Goal: Task Accomplishment & Management: Manage account settings

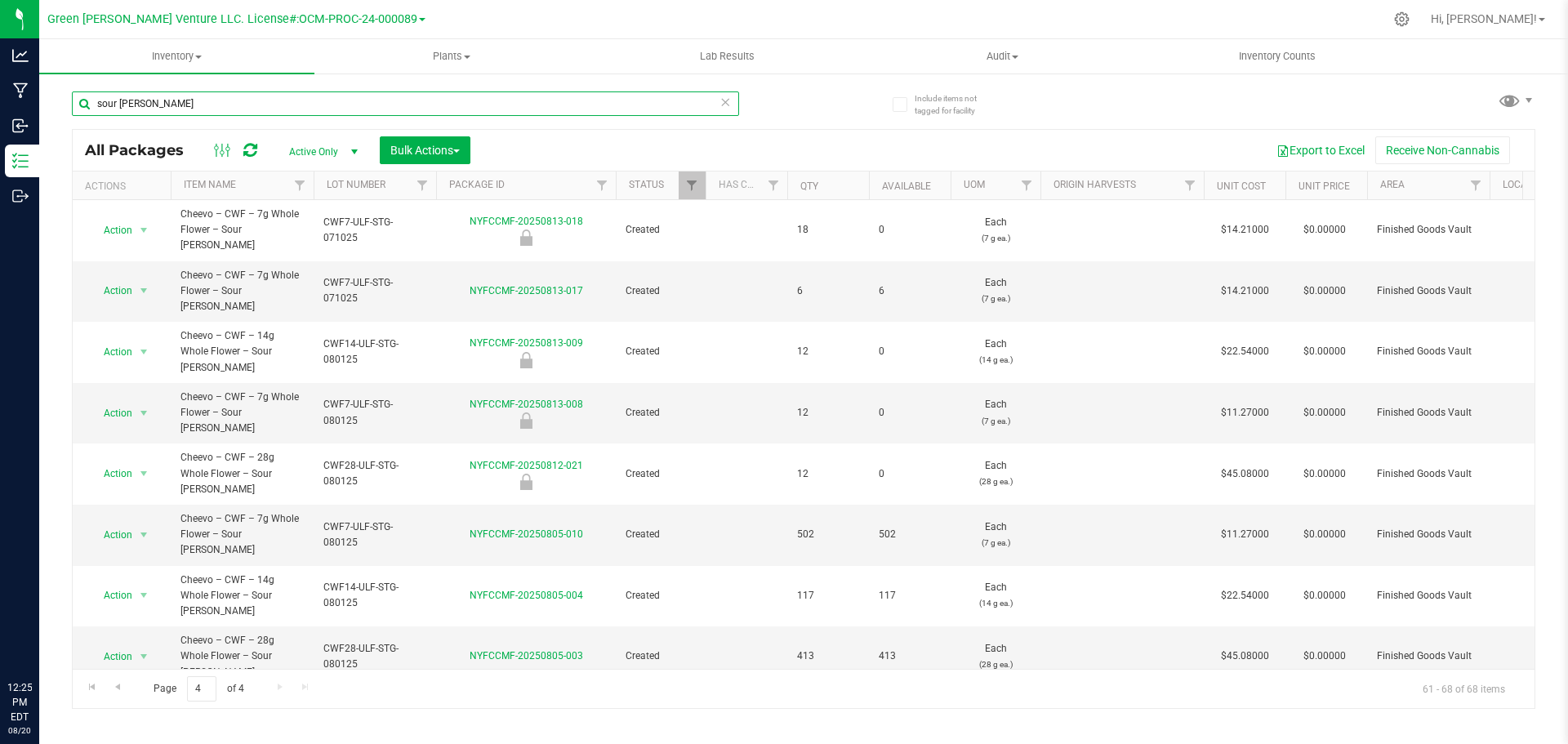
drag, startPoint x: 181, startPoint y: 107, endPoint x: 59, endPoint y: 107, distance: 122.0
click at [56, 110] on div "Include items not tagged for facility sour tangie All Packages Active Only Acti…" at bounding box center [804, 321] width 1529 height 499
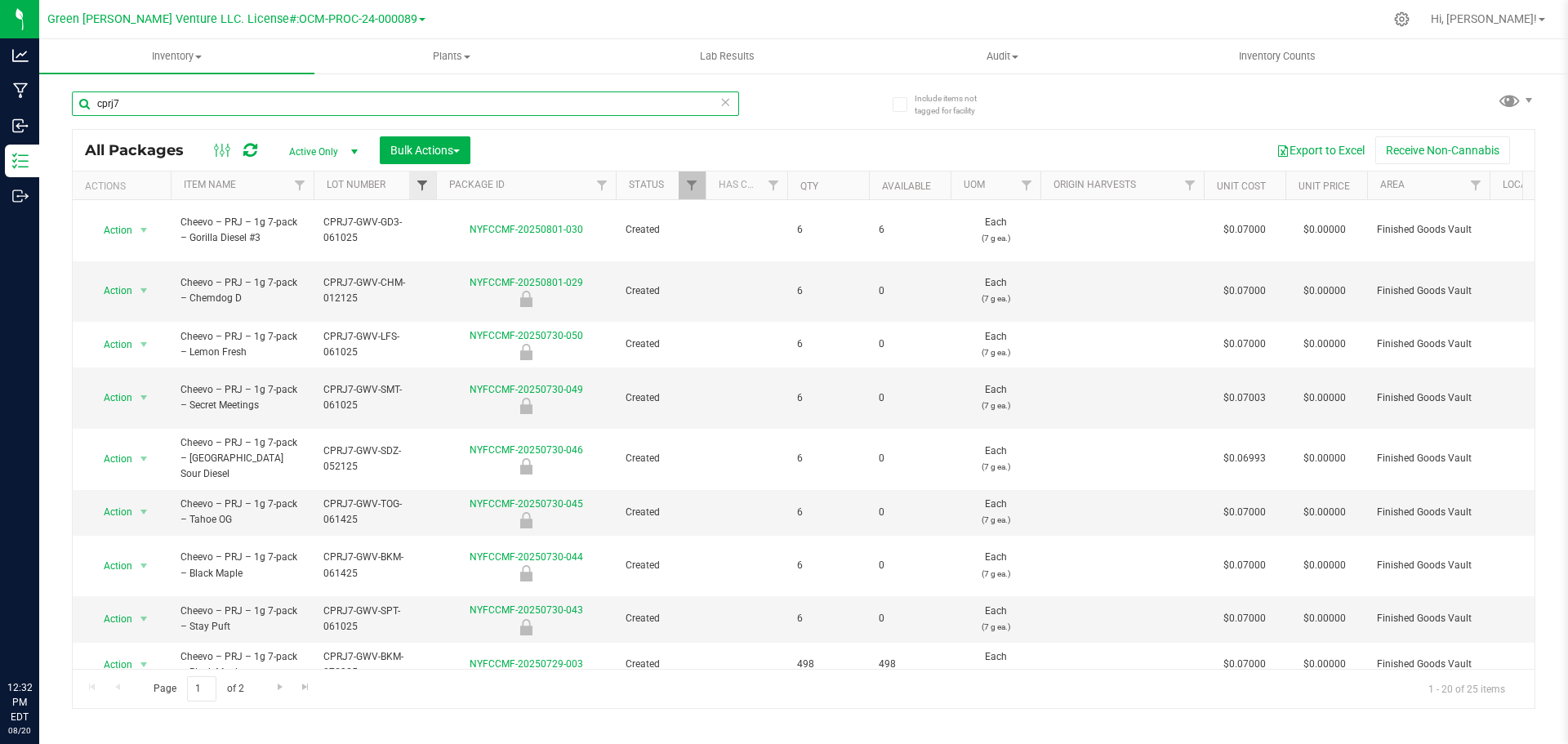
type input "cprj7"
click at [427, 181] on span "Filter" at bounding box center [422, 185] width 13 height 13
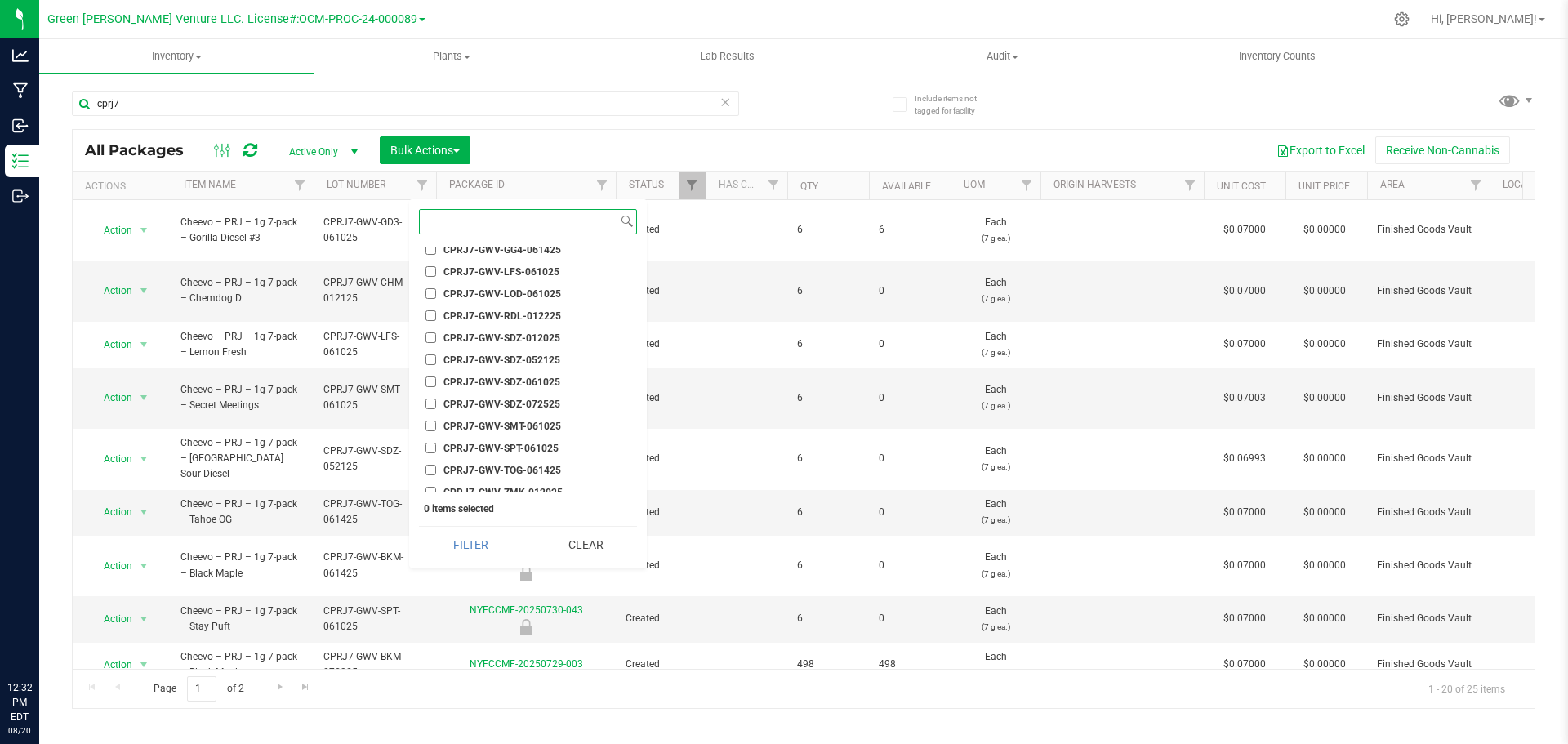
scroll to position [1796, 0]
click at [432, 442] on input "CPRJ7-GWV-TOG-061425" at bounding box center [431, 442] width 11 height 11
checkbox input "true"
click at [504, 551] on button "Filter" at bounding box center [470, 545] width 103 height 36
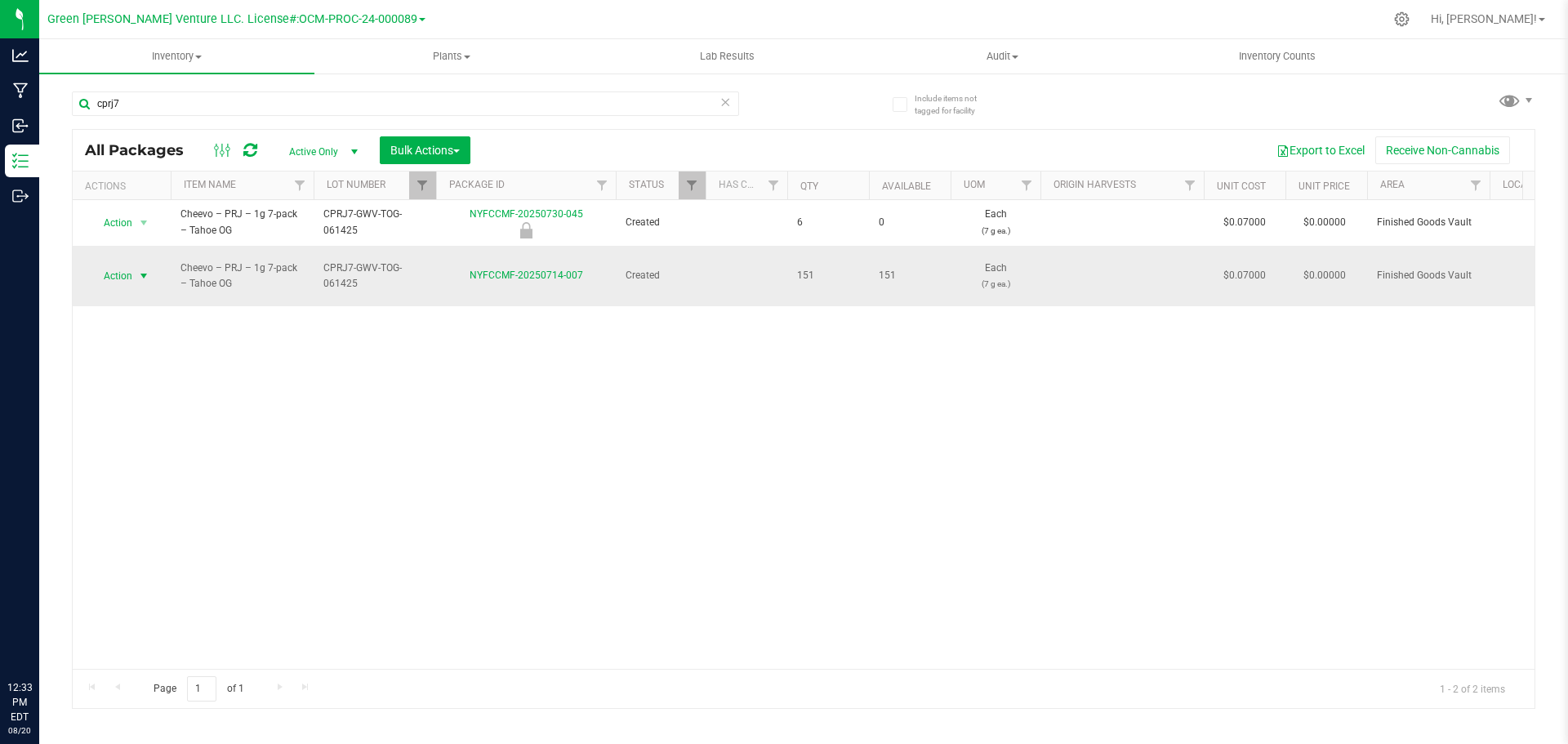
click at [124, 272] on span "Action" at bounding box center [111, 276] width 44 height 23
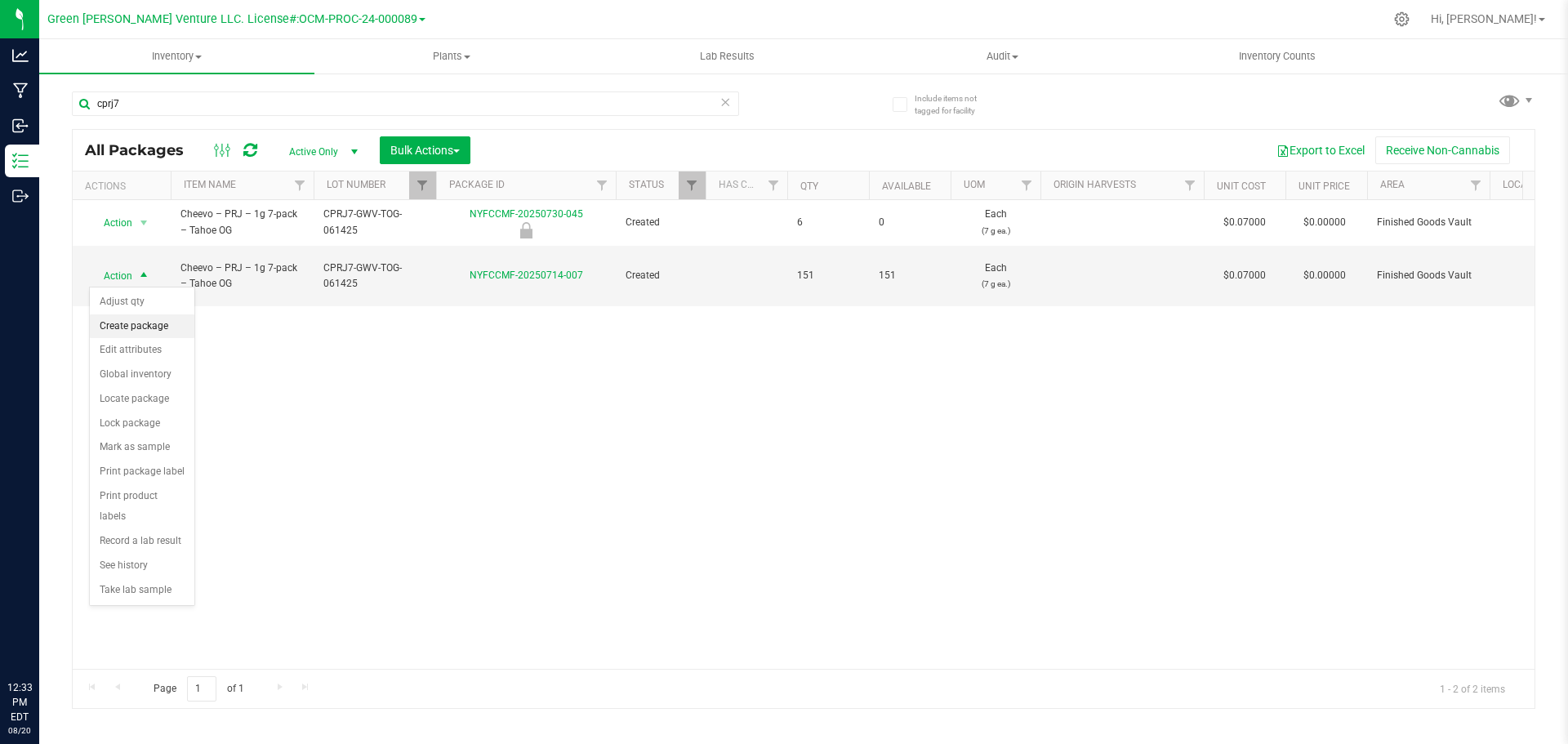
click at [127, 323] on li "Create package" at bounding box center [142, 326] width 105 height 24
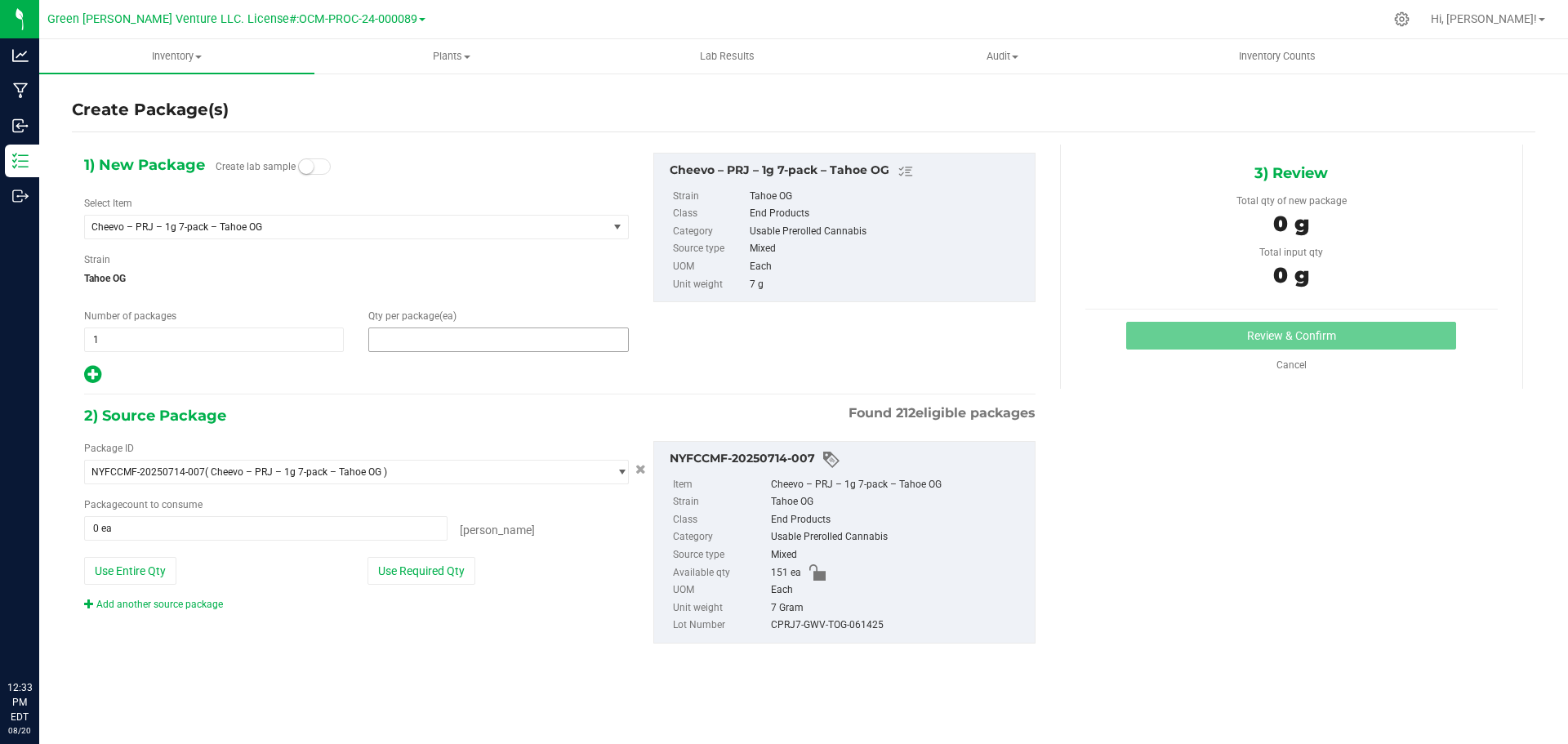
click at [405, 349] on span at bounding box center [499, 339] width 260 height 24
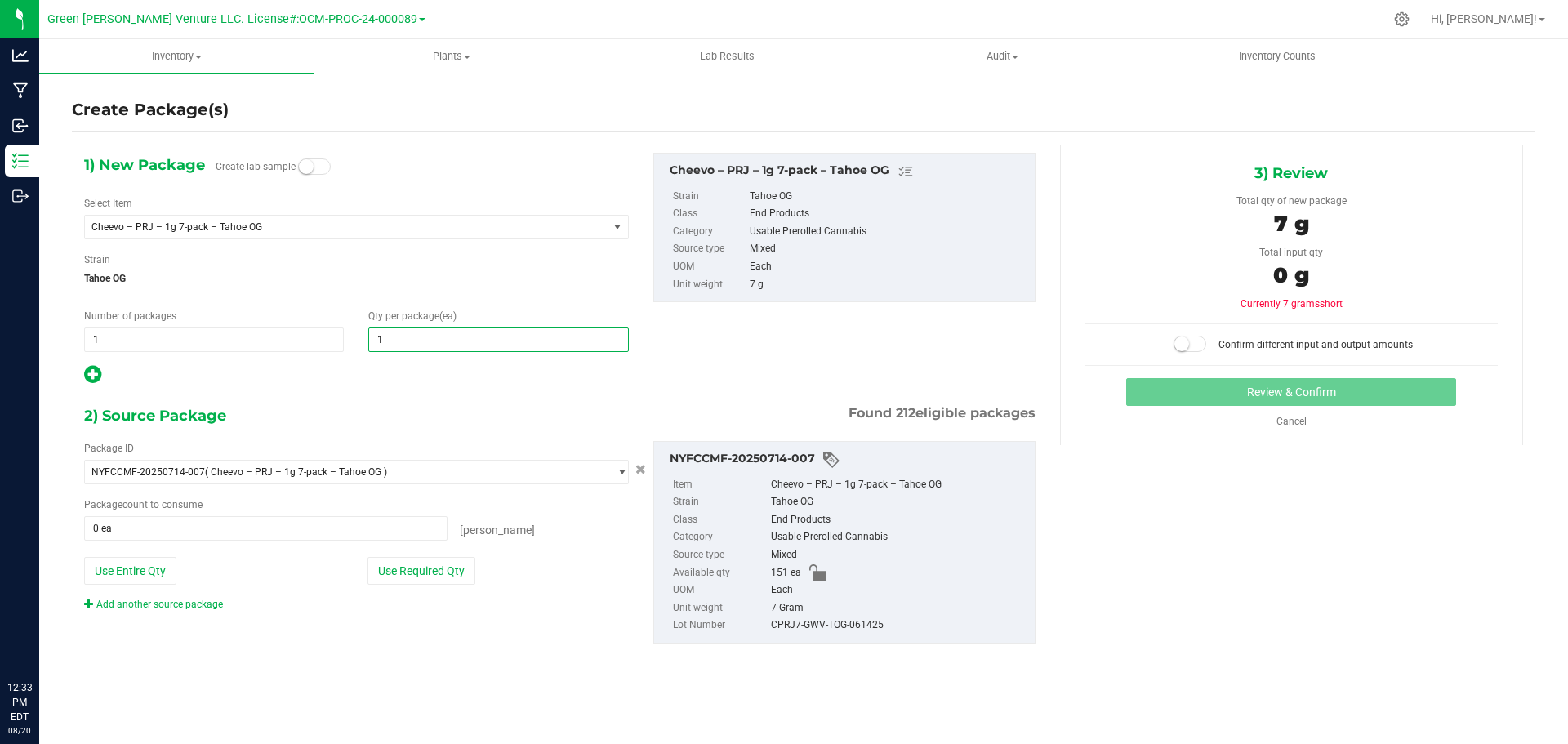
type input "10"
click at [407, 567] on button "Use Required Qty" at bounding box center [422, 571] width 108 height 28
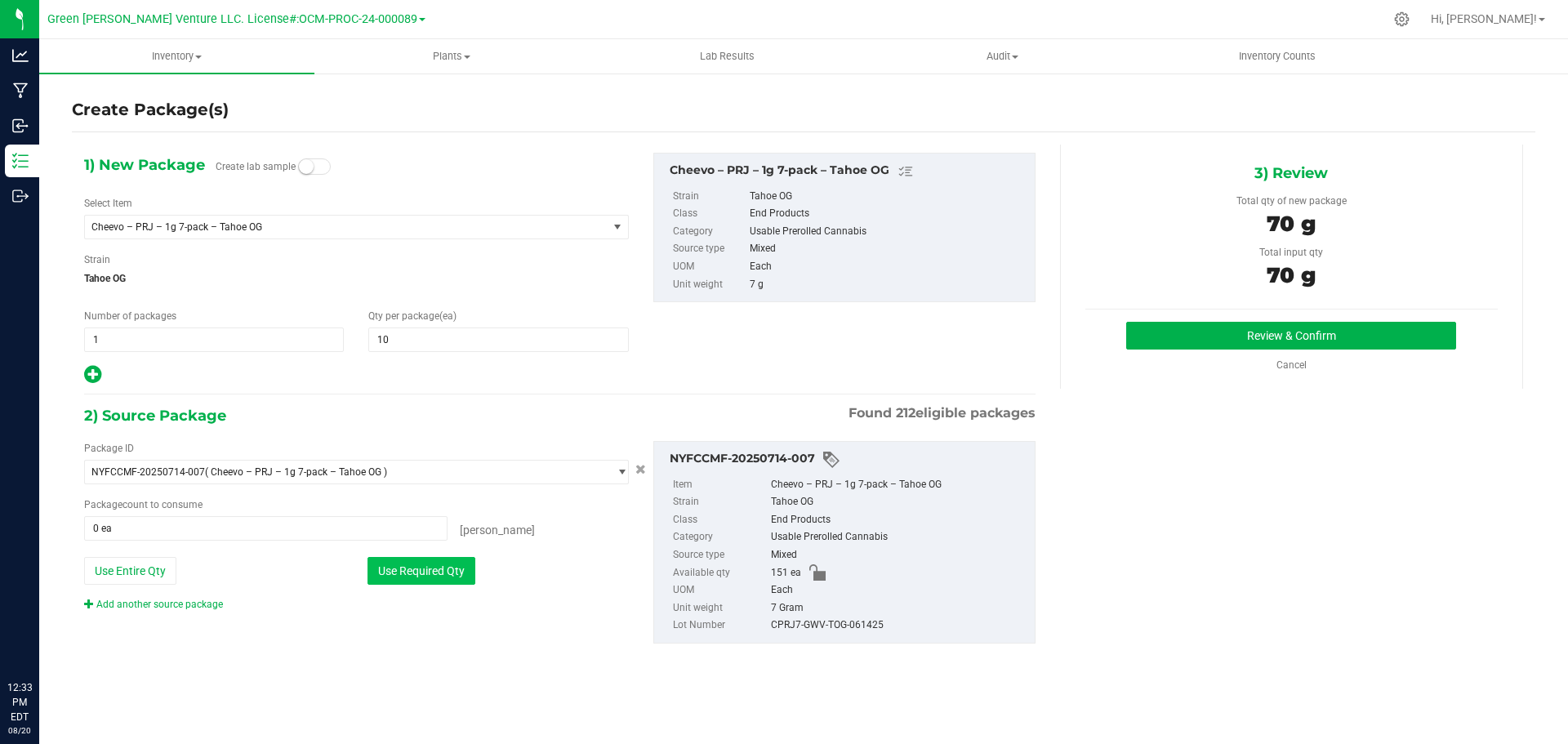
type input "10 ea"
click at [1166, 327] on button "Review & Confirm" at bounding box center [1291, 335] width 330 height 28
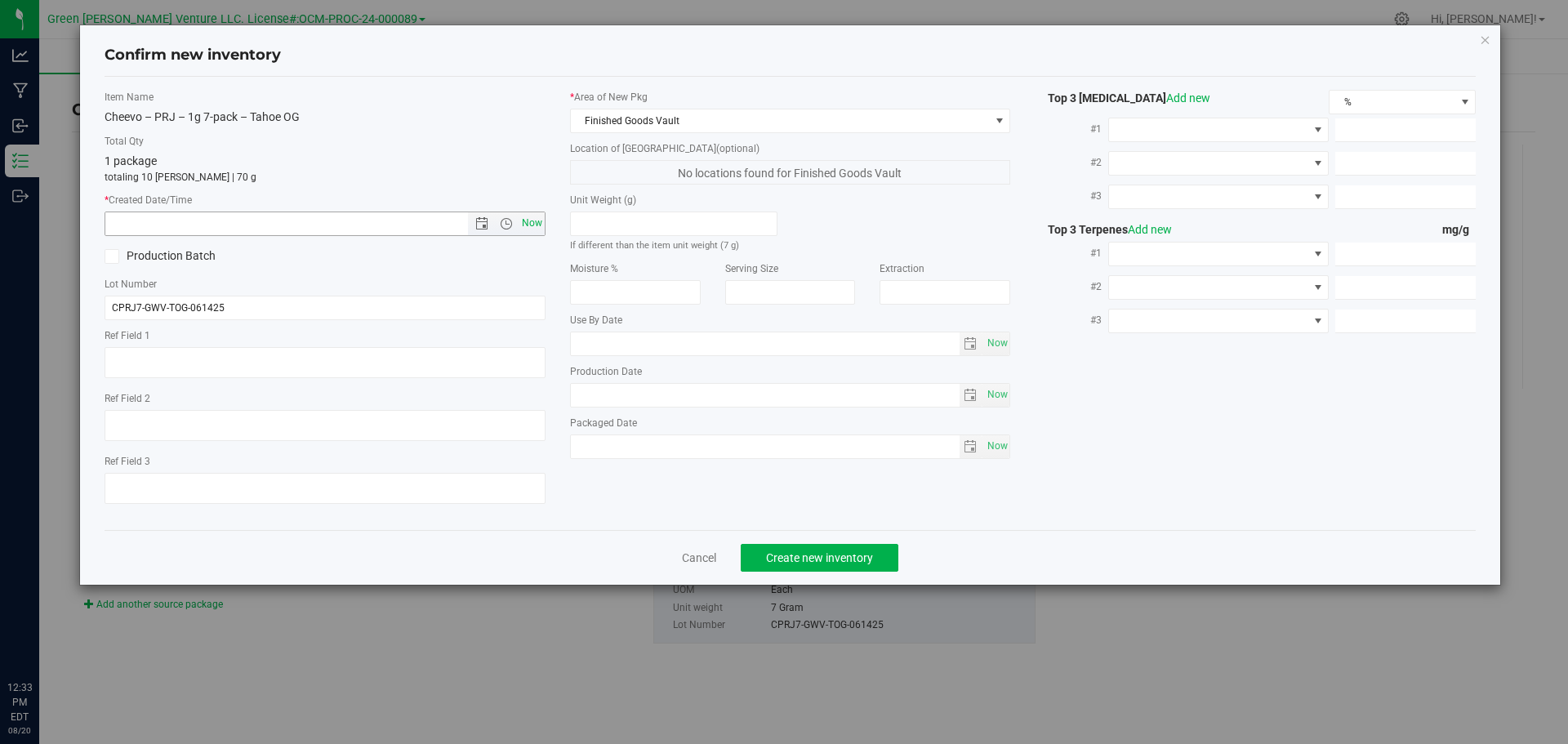
click at [532, 220] on span "Now" at bounding box center [531, 223] width 28 height 23
type input "8/20/2025 12:33 PM"
click at [776, 561] on span "Create new inventory" at bounding box center [820, 558] width 107 height 13
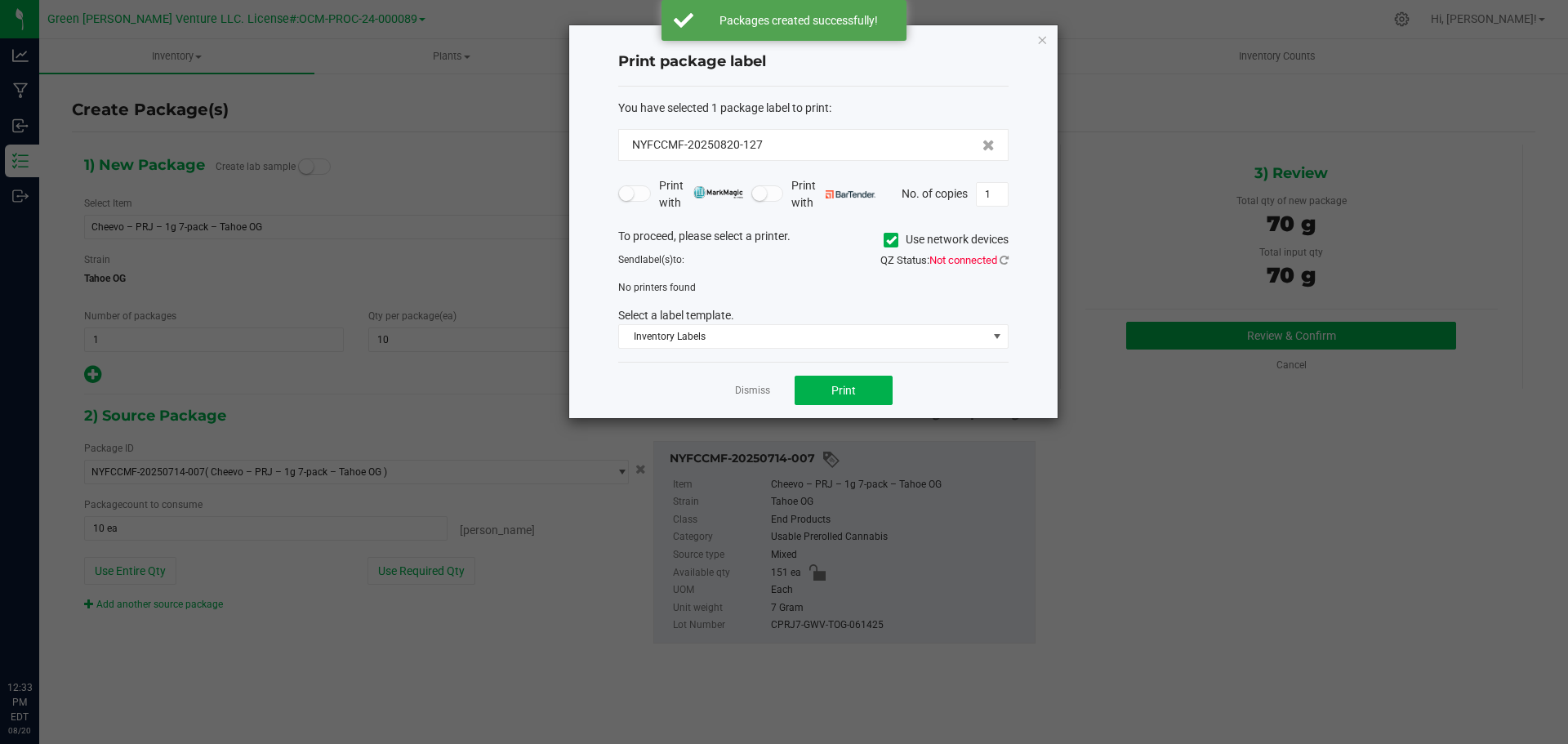
click at [889, 240] on icon at bounding box center [891, 240] width 11 height 0
click at [0, 0] on input "Use network devices" at bounding box center [0, 0] width 0 height 0
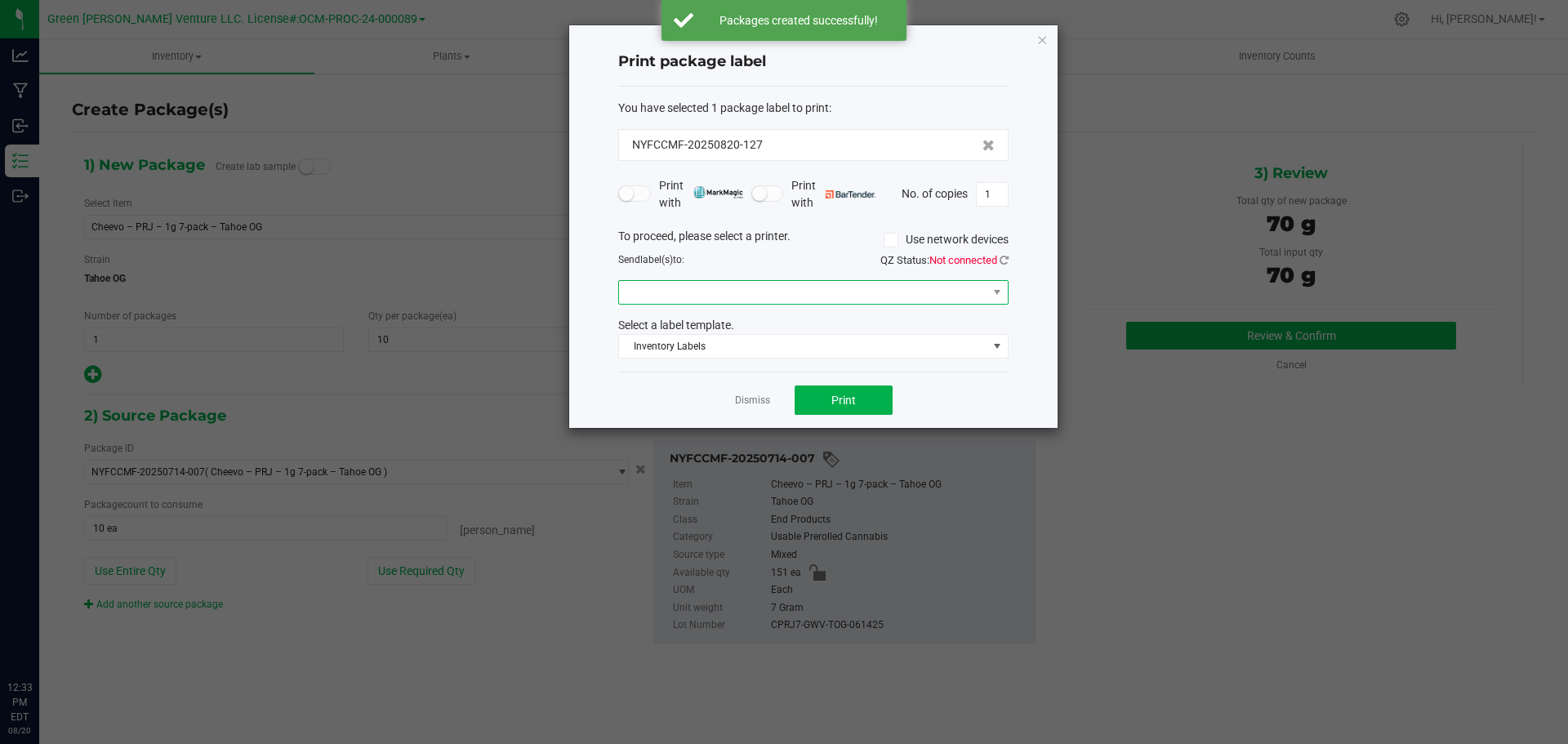
click at [716, 288] on span at bounding box center [804, 292] width 369 height 23
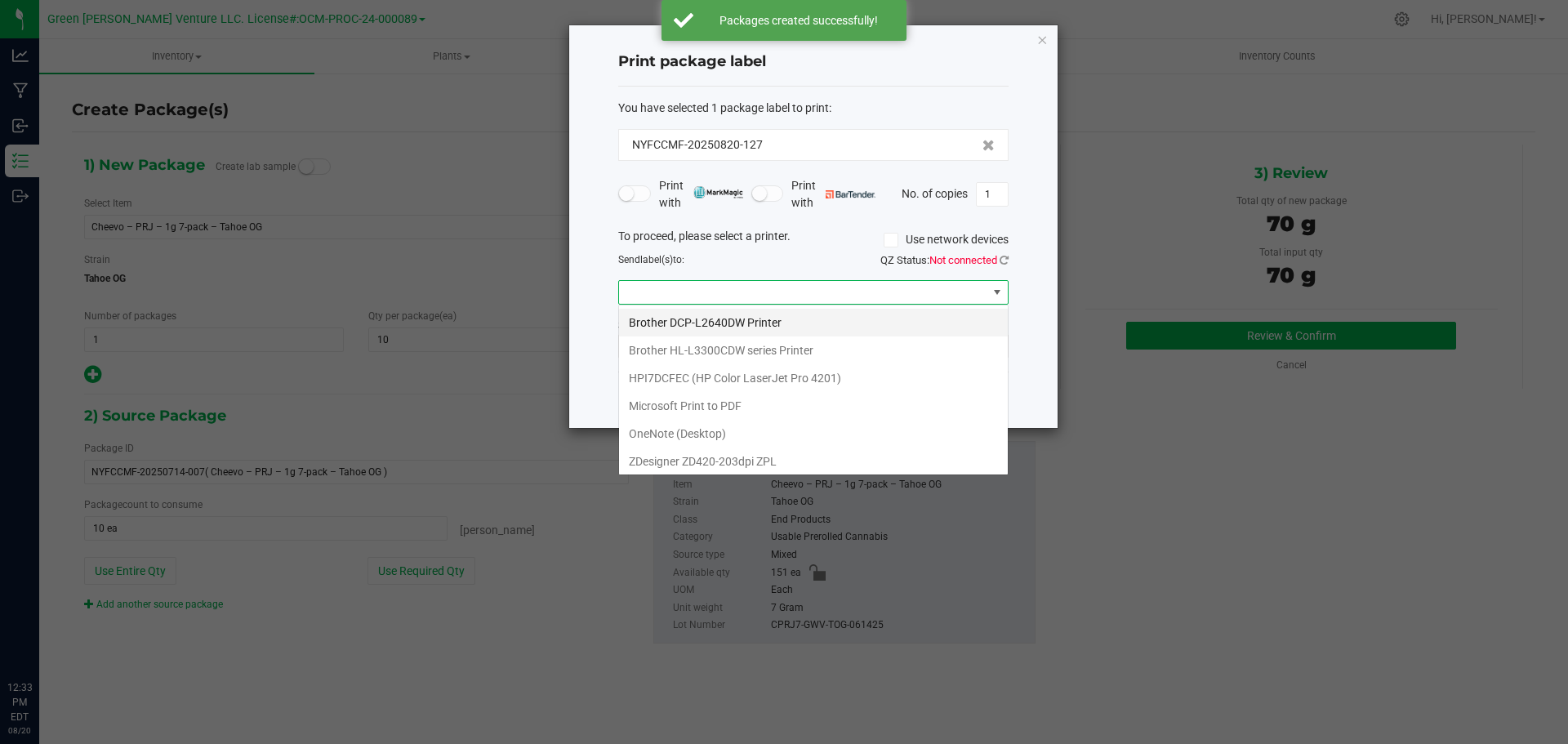
scroll to position [24, 391]
click at [686, 456] on ZPL "ZDesigner ZD420-203dpi ZPL" at bounding box center [814, 461] width 389 height 28
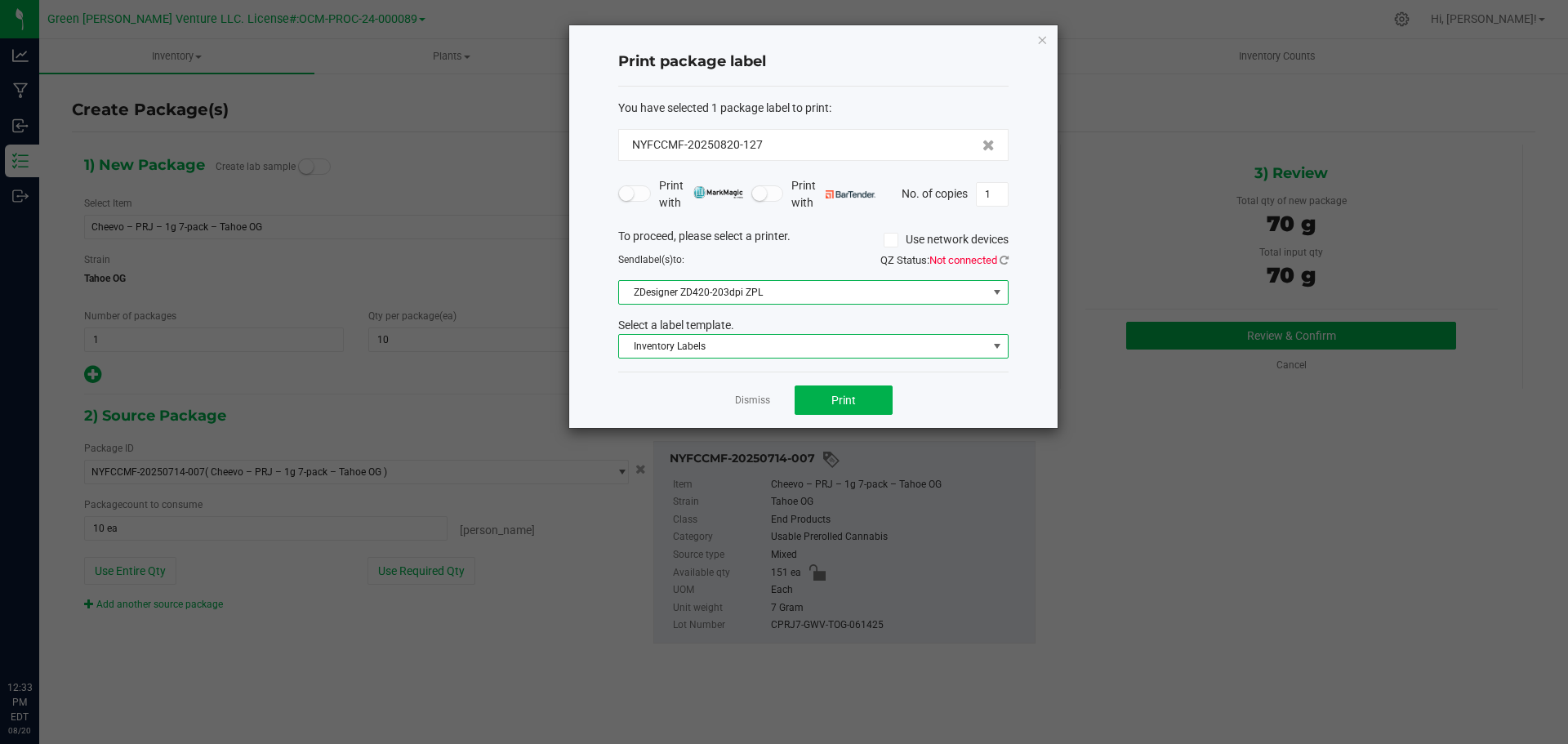
click at [767, 336] on span "Inventory Labels" at bounding box center [804, 346] width 369 height 23
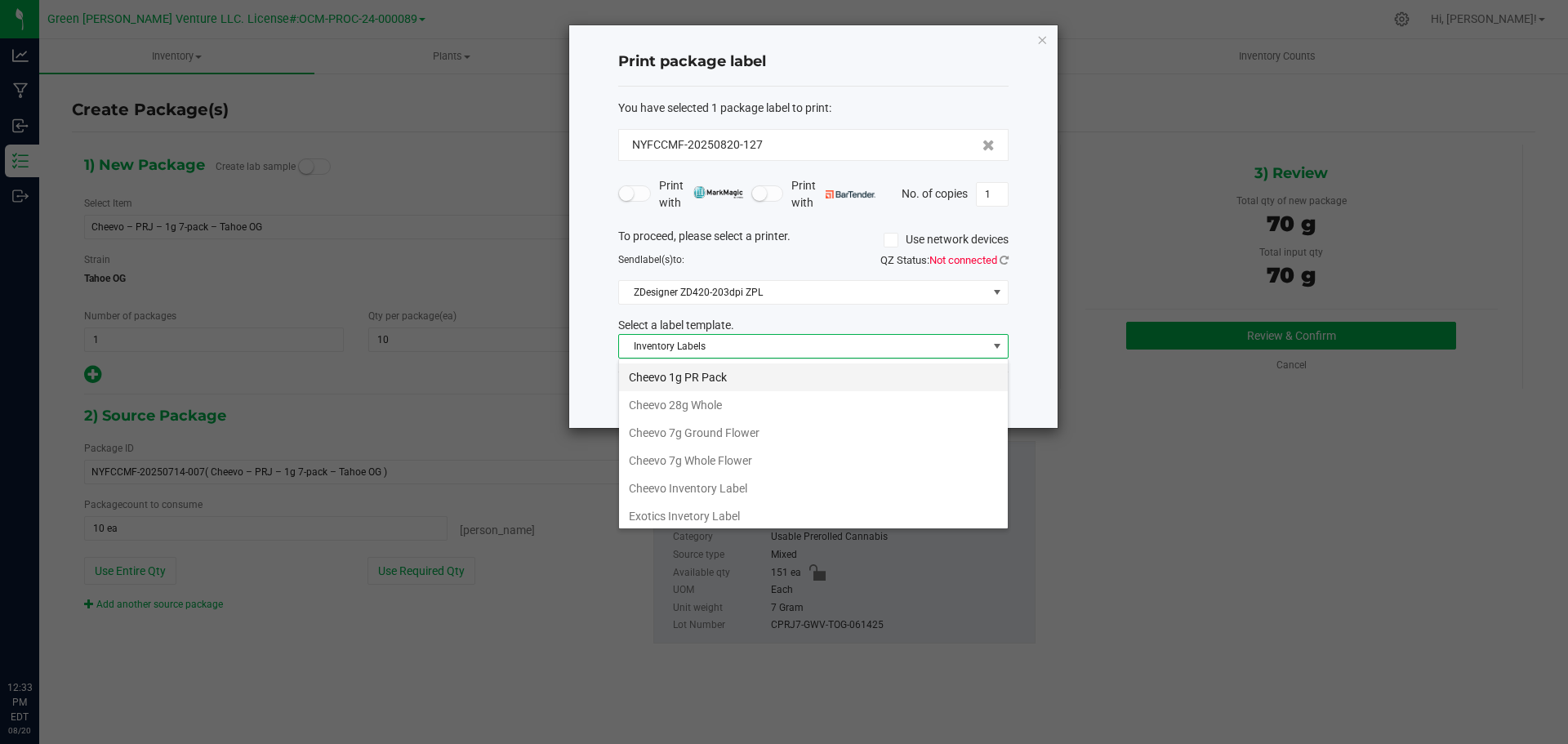
scroll to position [81, 0]
click at [699, 462] on li "Cheevo Inventory Label" at bounding box center [814, 461] width 389 height 28
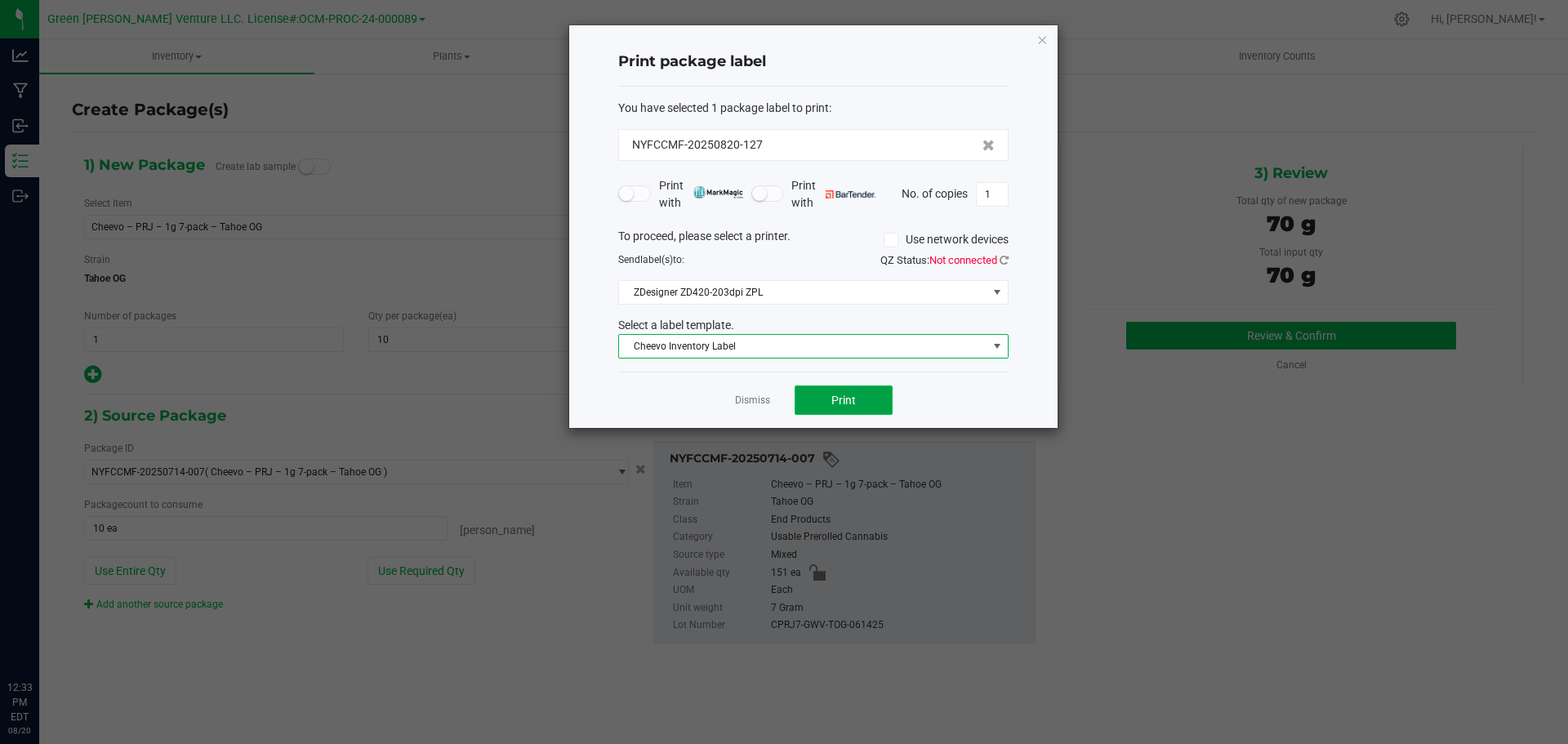
click at [799, 402] on button "Print" at bounding box center [843, 400] width 98 height 29
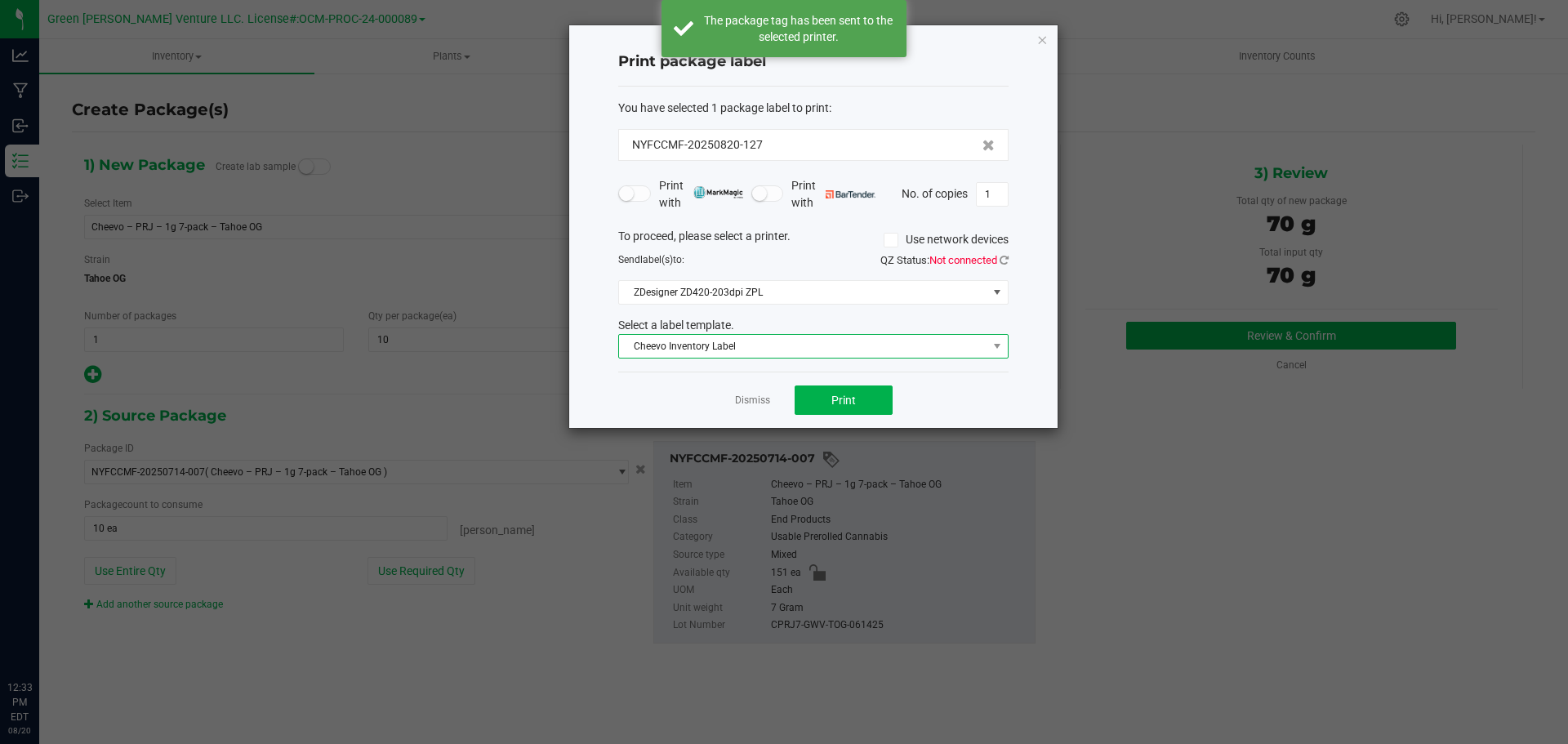
click at [758, 353] on span "Cheevo Inventory Label" at bounding box center [804, 346] width 369 height 23
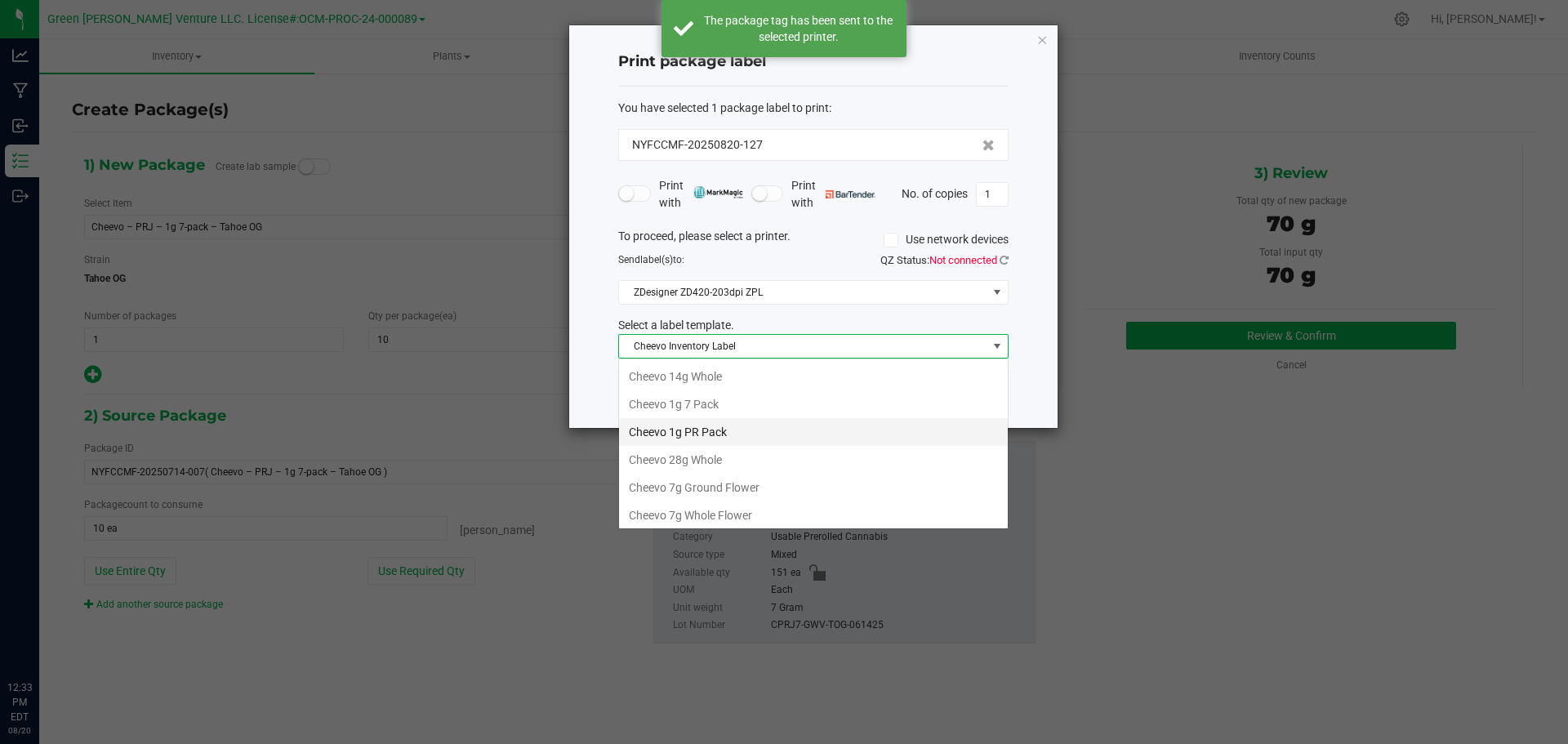
scroll to position [24, 391]
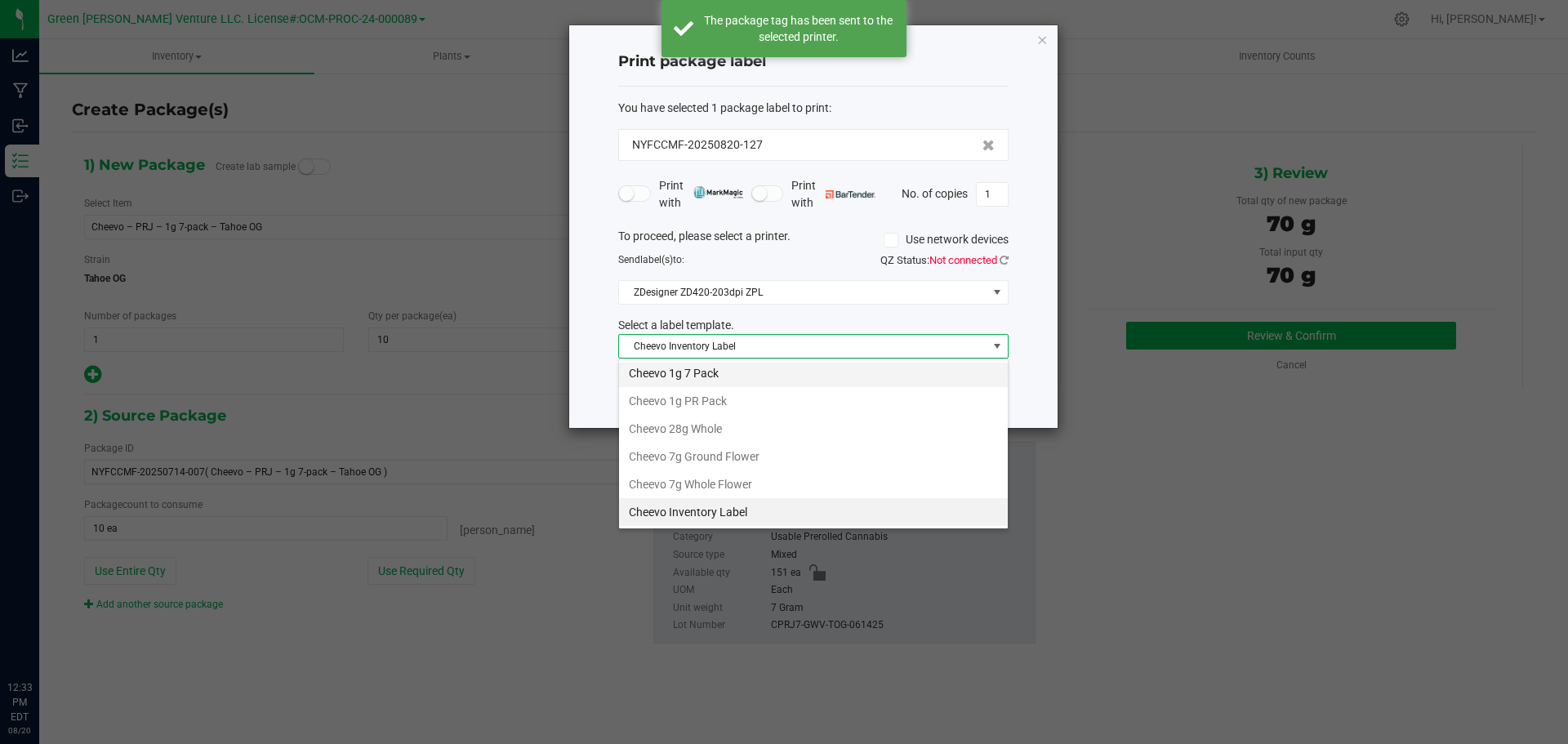
click at [692, 373] on li "Cheevo 1g 7 Pack" at bounding box center [814, 373] width 389 height 28
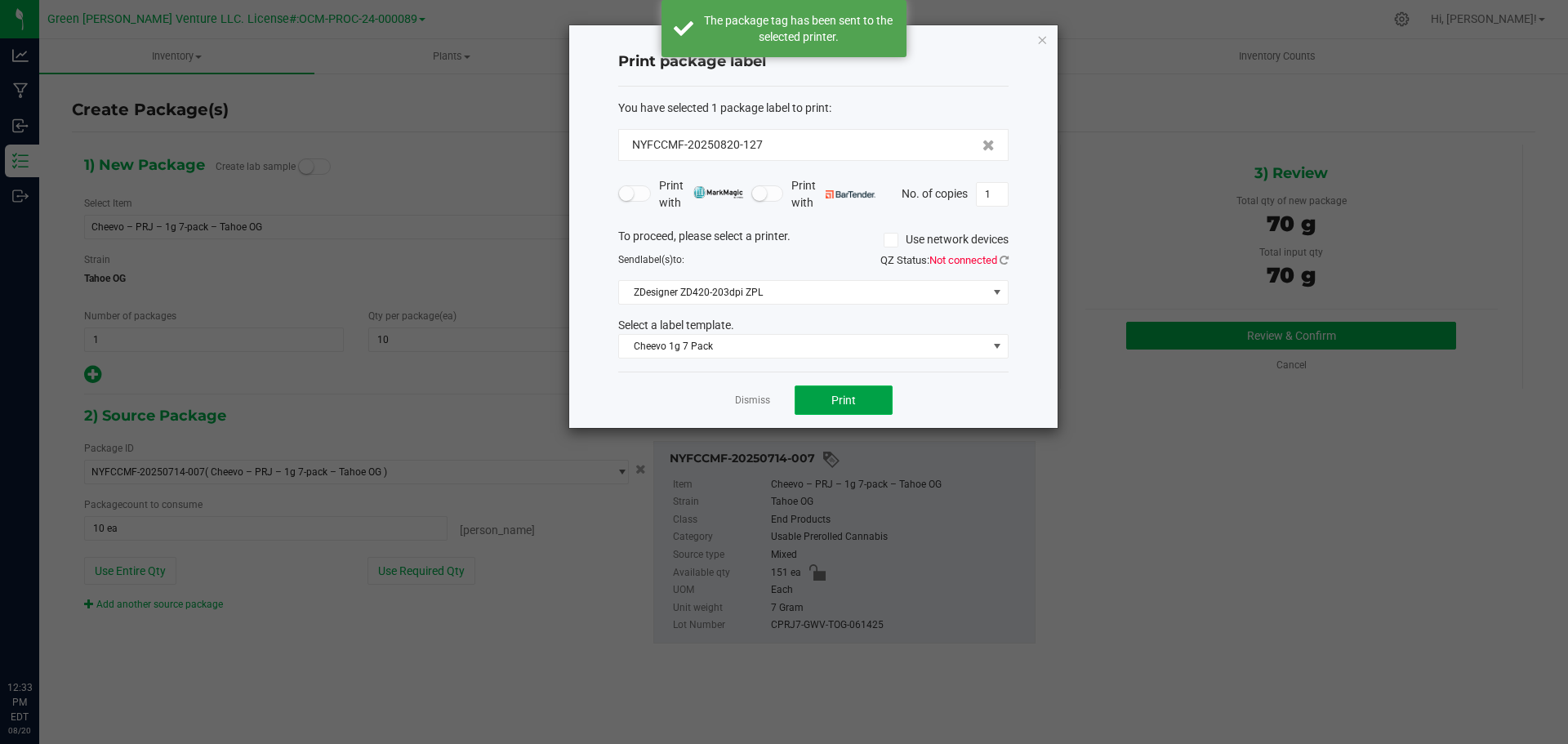
click at [813, 404] on button "Print" at bounding box center [843, 400] width 98 height 29
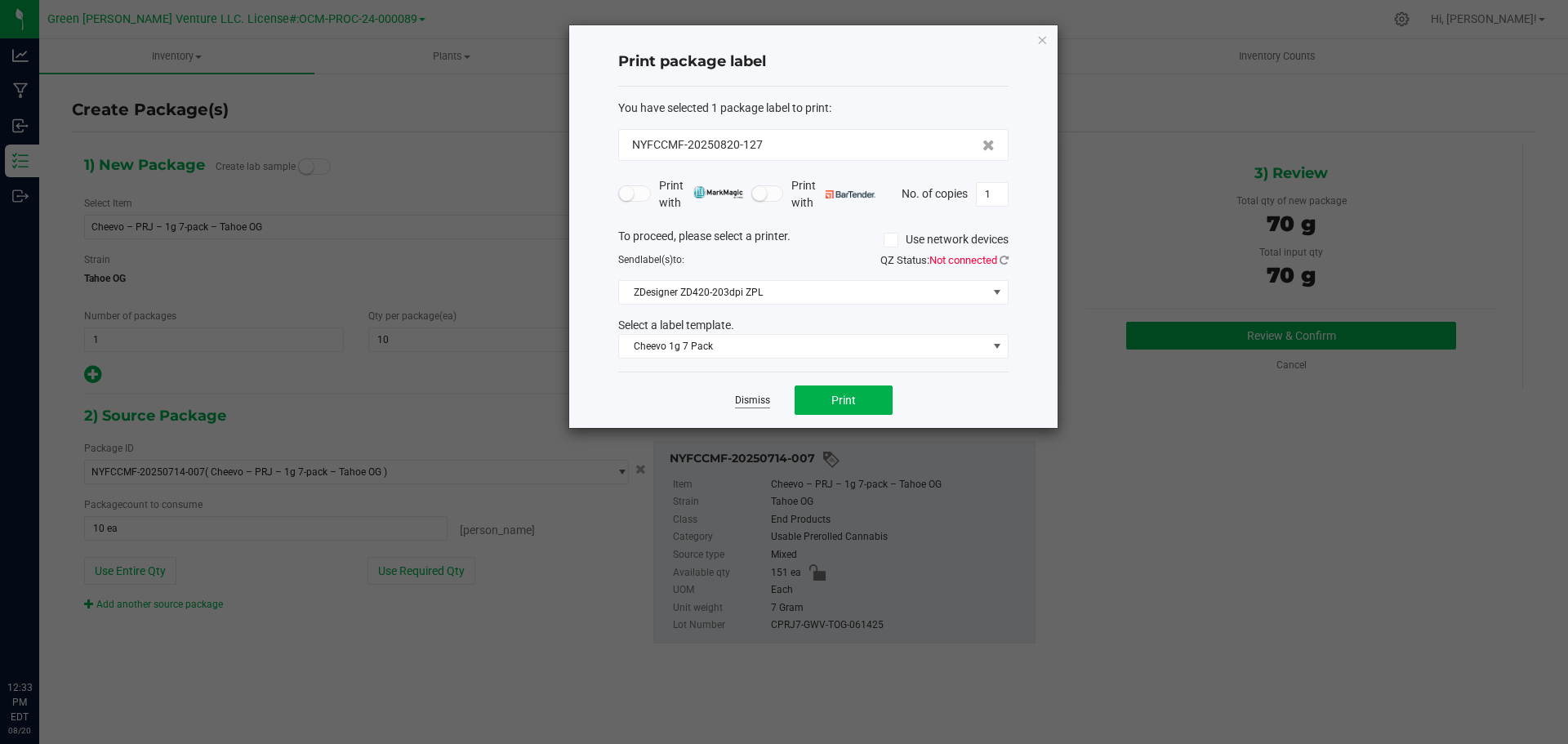
click at [759, 403] on link "Dismiss" at bounding box center [753, 400] width 35 height 14
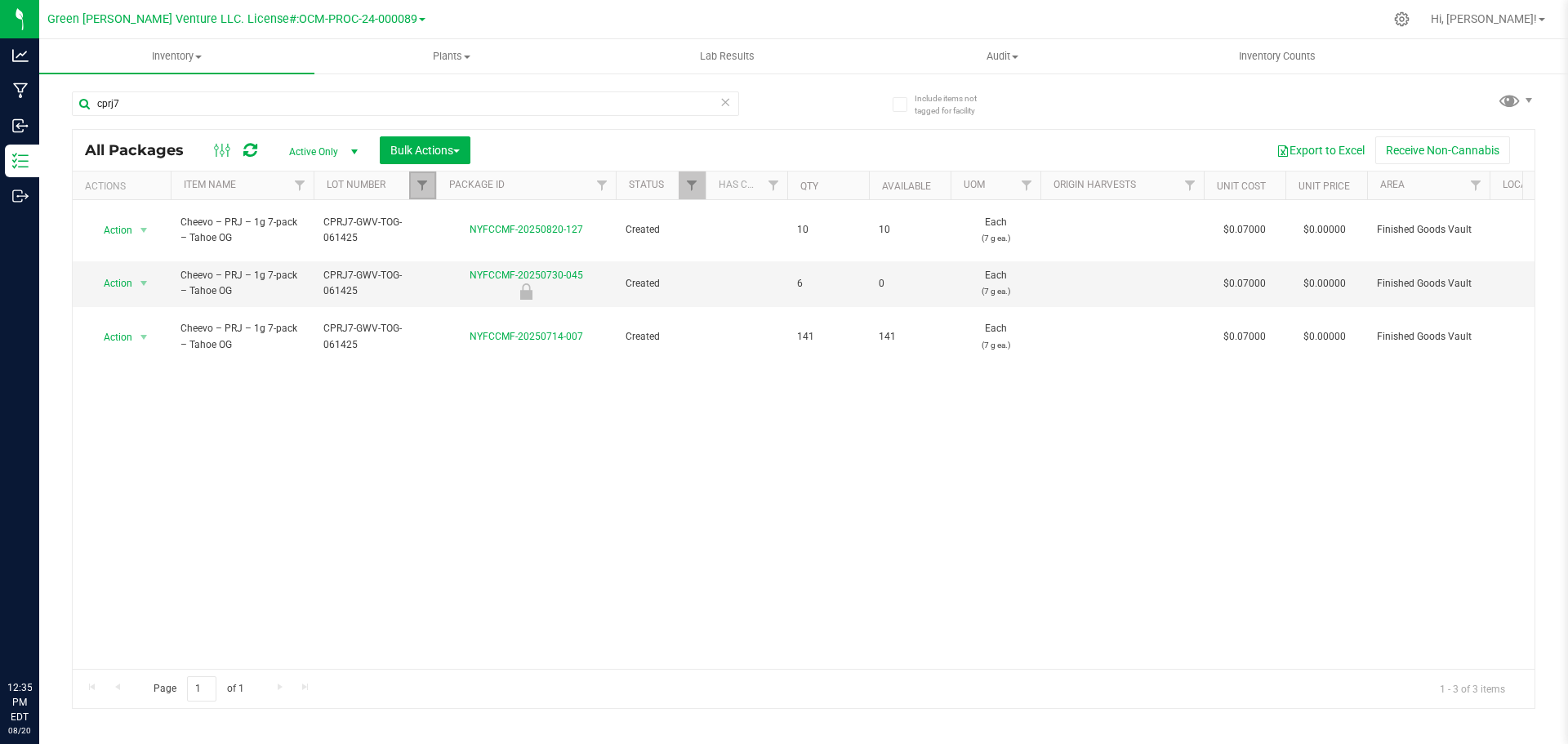
click at [430, 196] on link "Filter" at bounding box center [422, 185] width 27 height 28
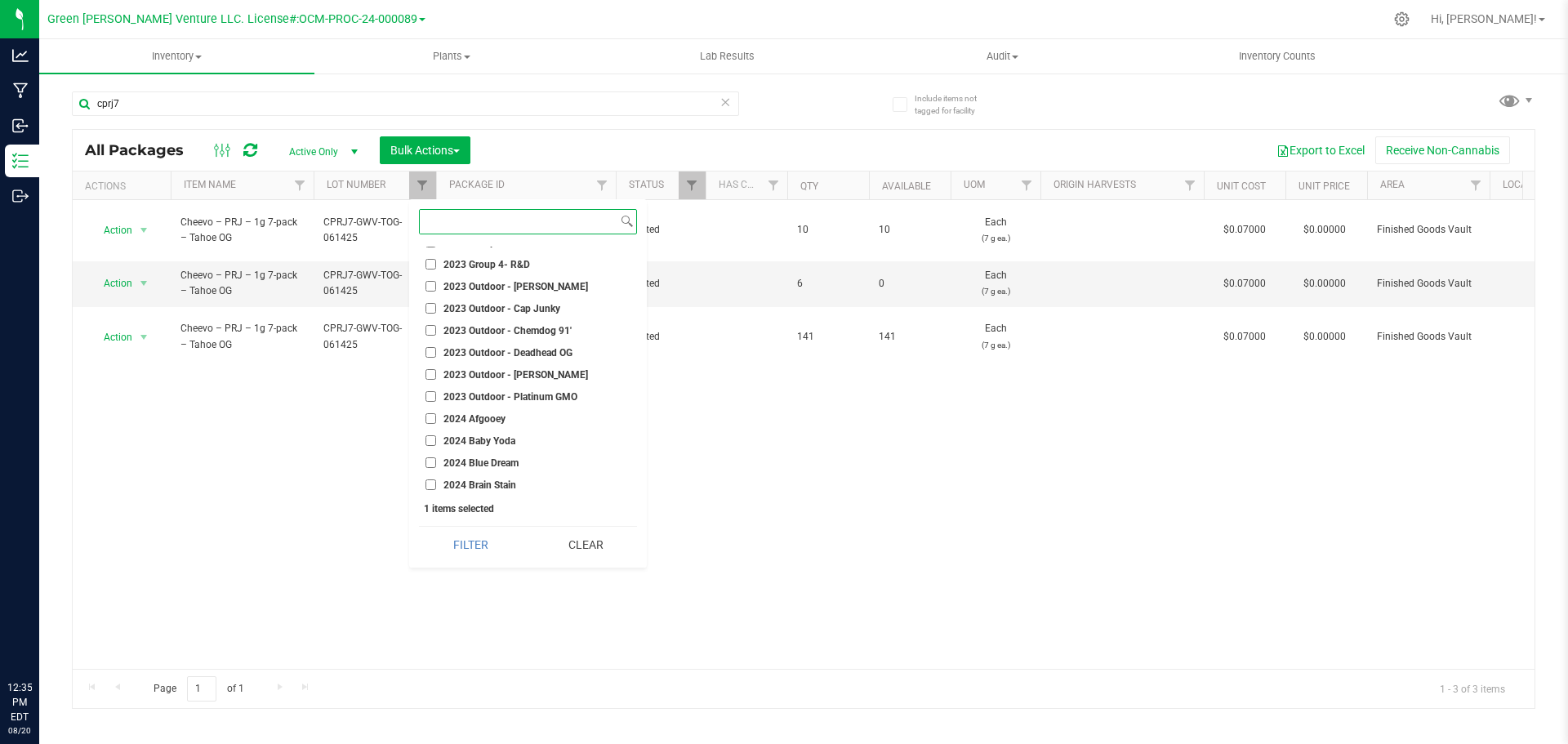
scroll to position [327, 0]
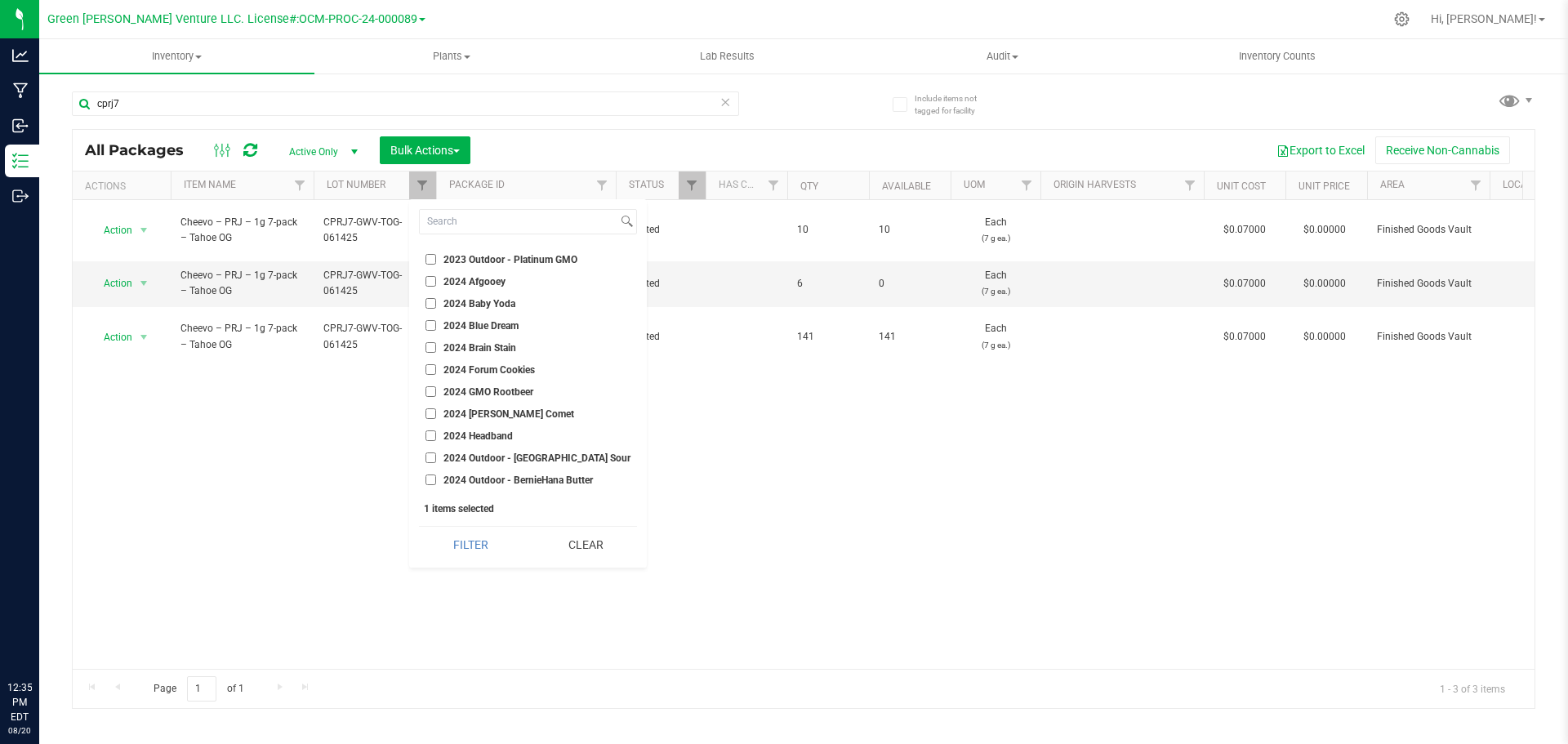
click at [570, 564] on div "Select All 012123-01THC-193FSD 0260557147654011 2022 Outdoor - LCD x Cherry 202…" at bounding box center [528, 384] width 238 height 369
click at [565, 556] on button "Clear" at bounding box center [585, 545] width 104 height 36
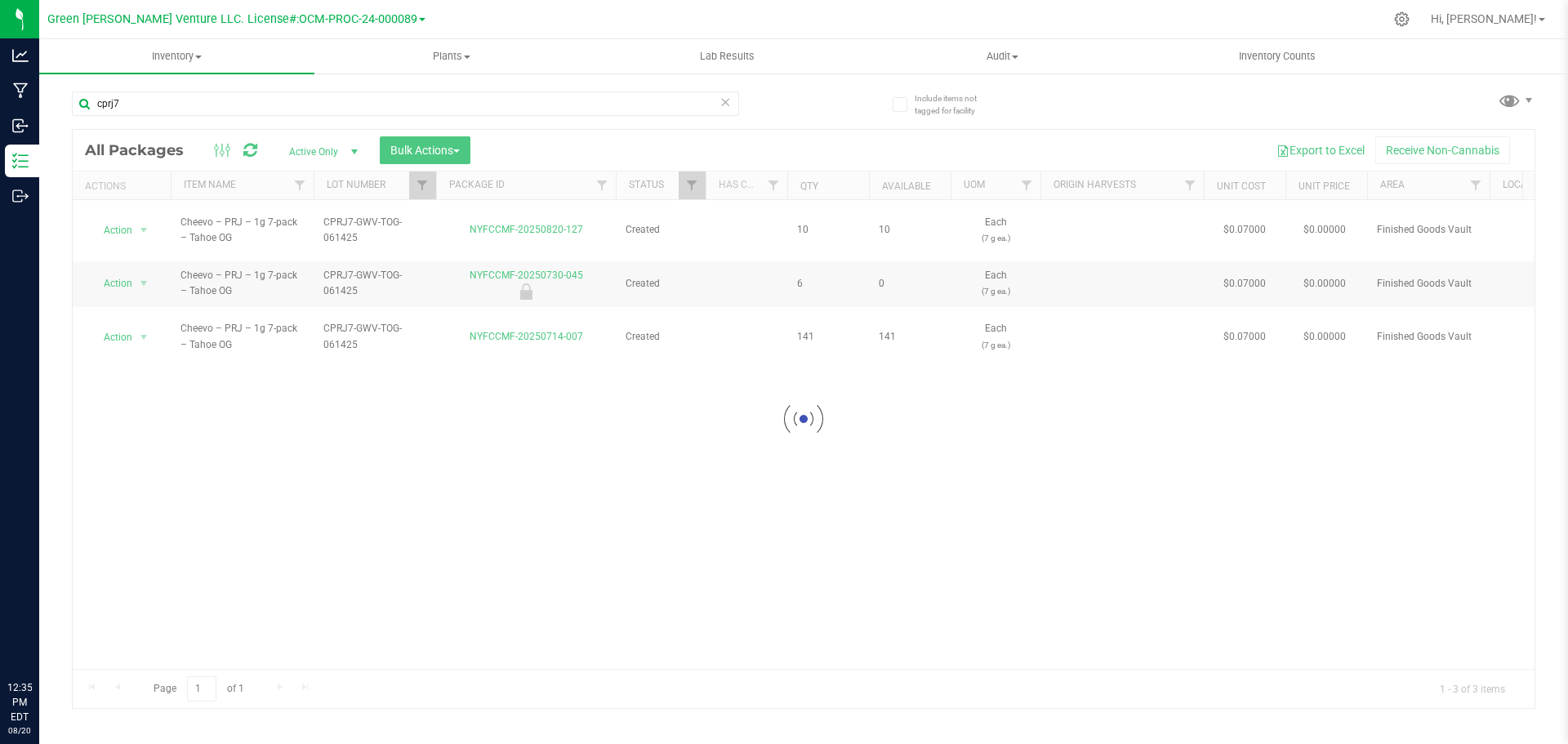
checkbox input "false"
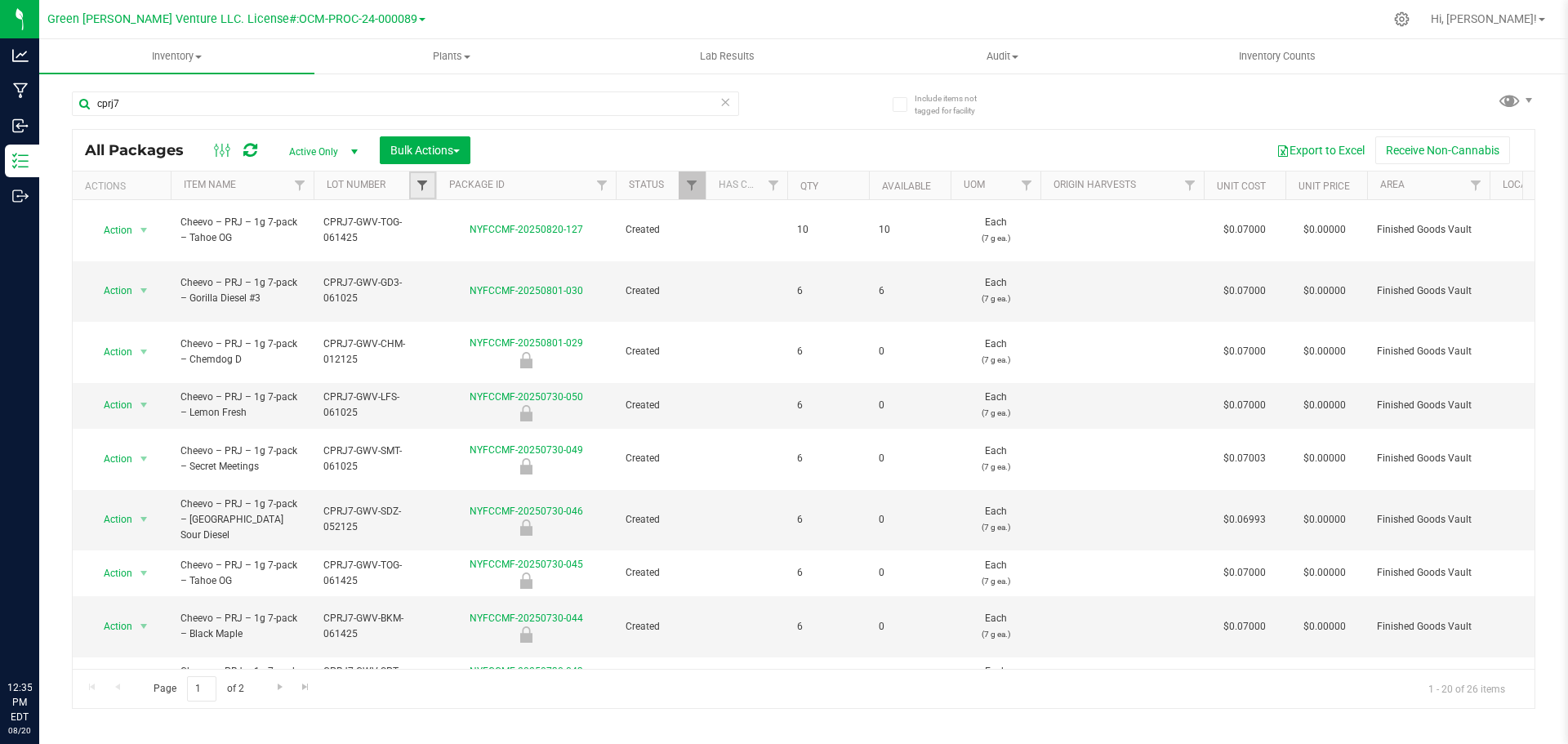
click at [421, 188] on span "Filter" at bounding box center [422, 185] width 13 height 13
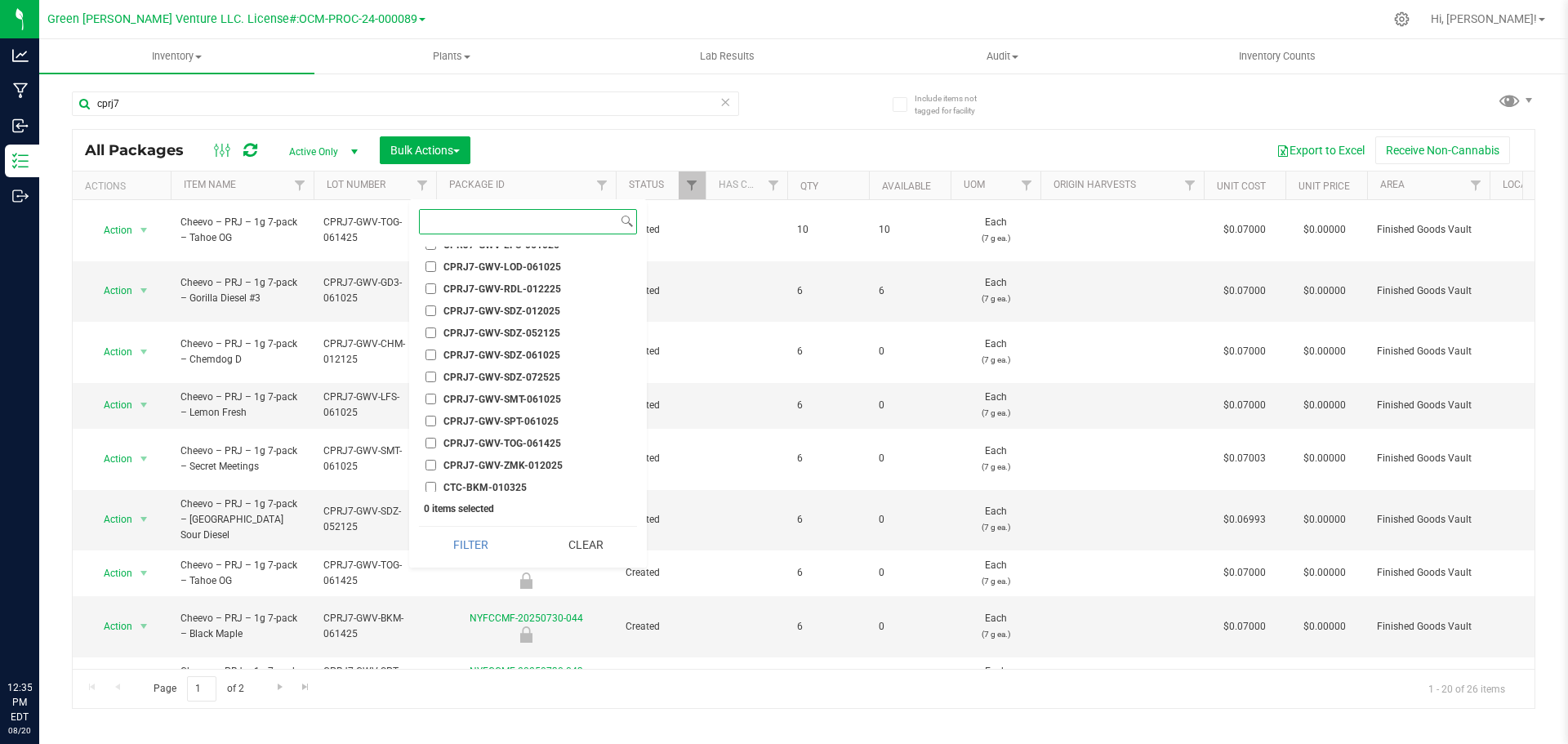
scroll to position [1878, 0]
click at [432, 313] on input "CPRJ7-GWV-SMT-061025" at bounding box center [431, 317] width 11 height 11
checkbox input "true"
click at [483, 538] on button "Filter" at bounding box center [470, 545] width 103 height 36
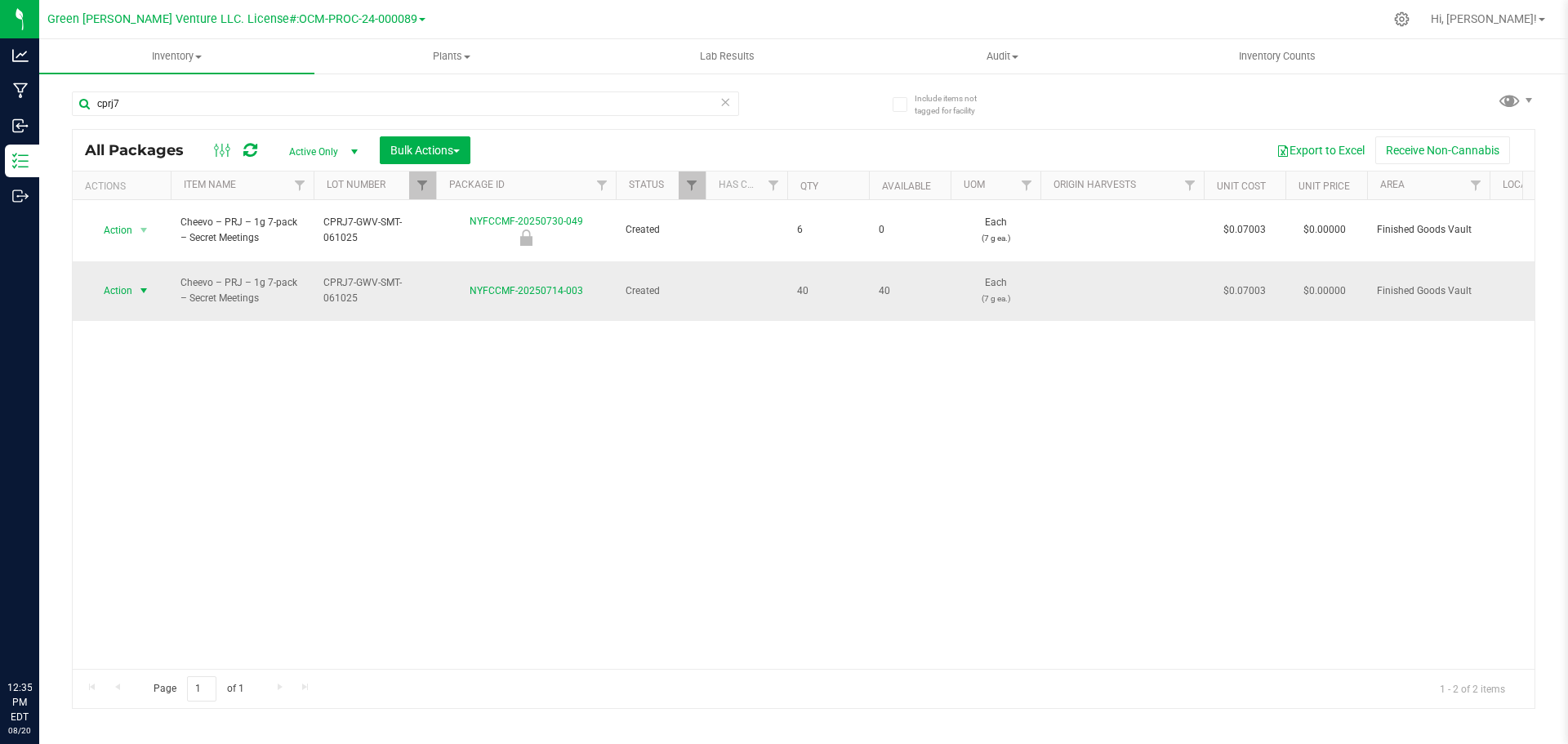
click at [130, 279] on span "Action" at bounding box center [111, 290] width 44 height 23
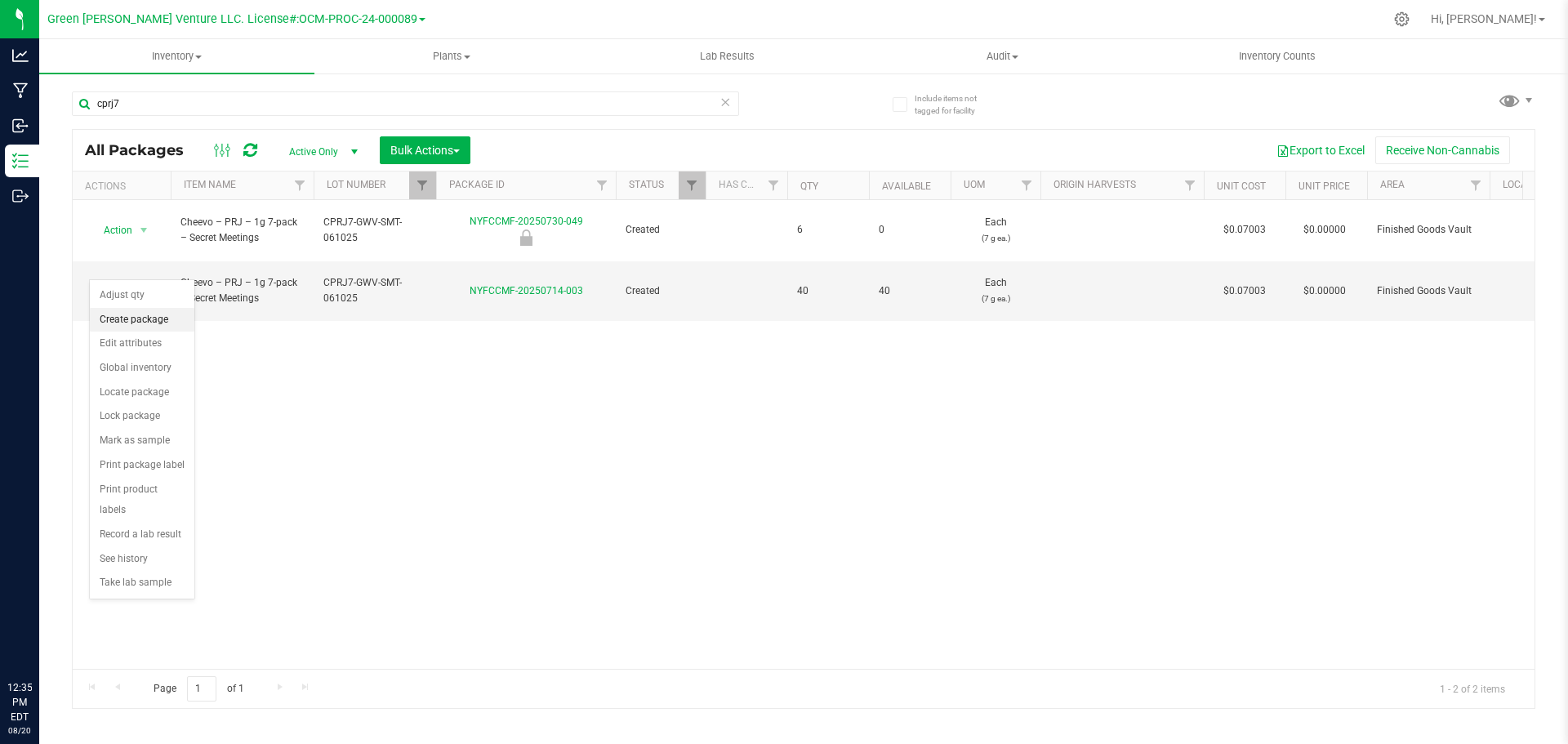
click at [142, 317] on li "Create package" at bounding box center [142, 319] width 105 height 24
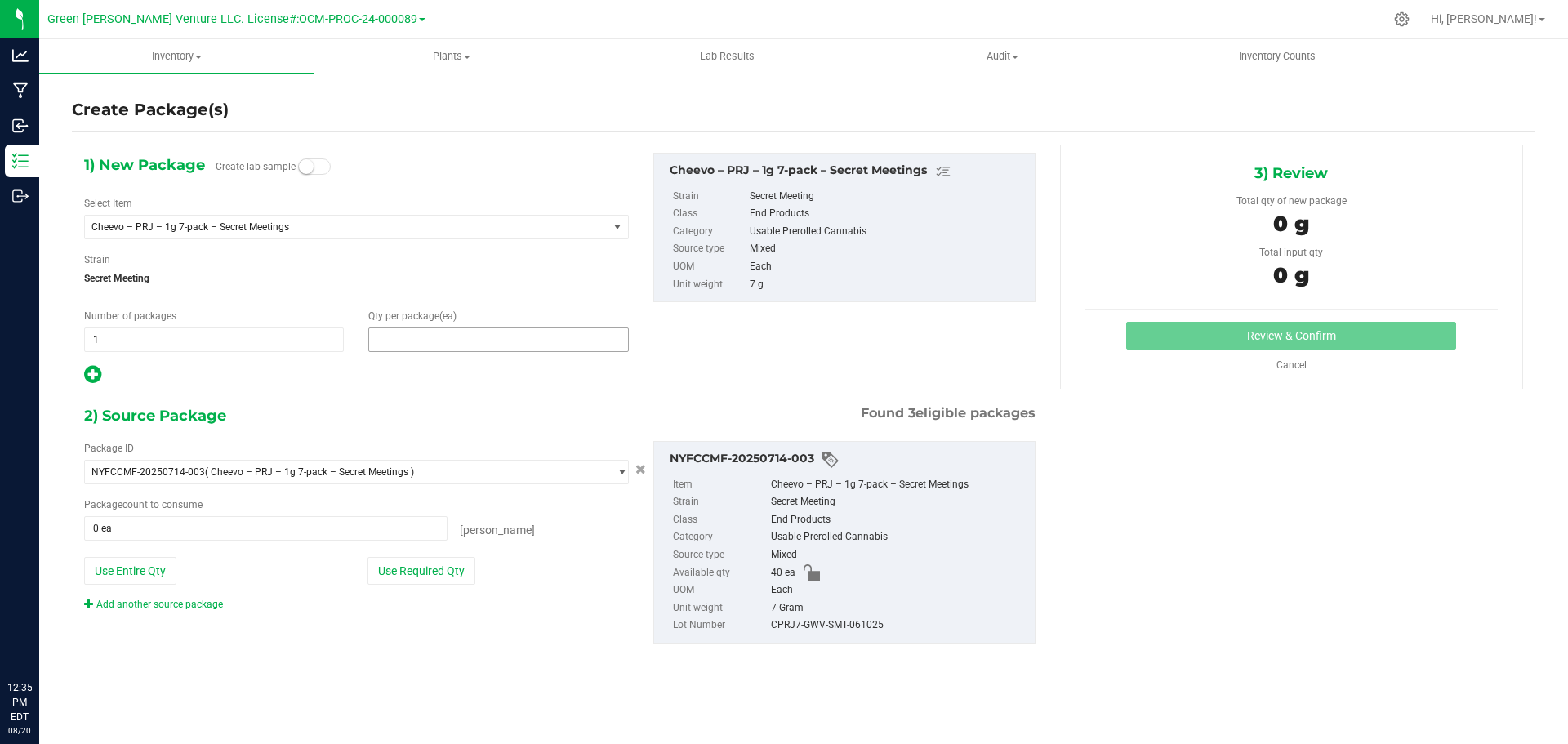
click at [378, 335] on span at bounding box center [499, 339] width 260 height 24
type input "10"
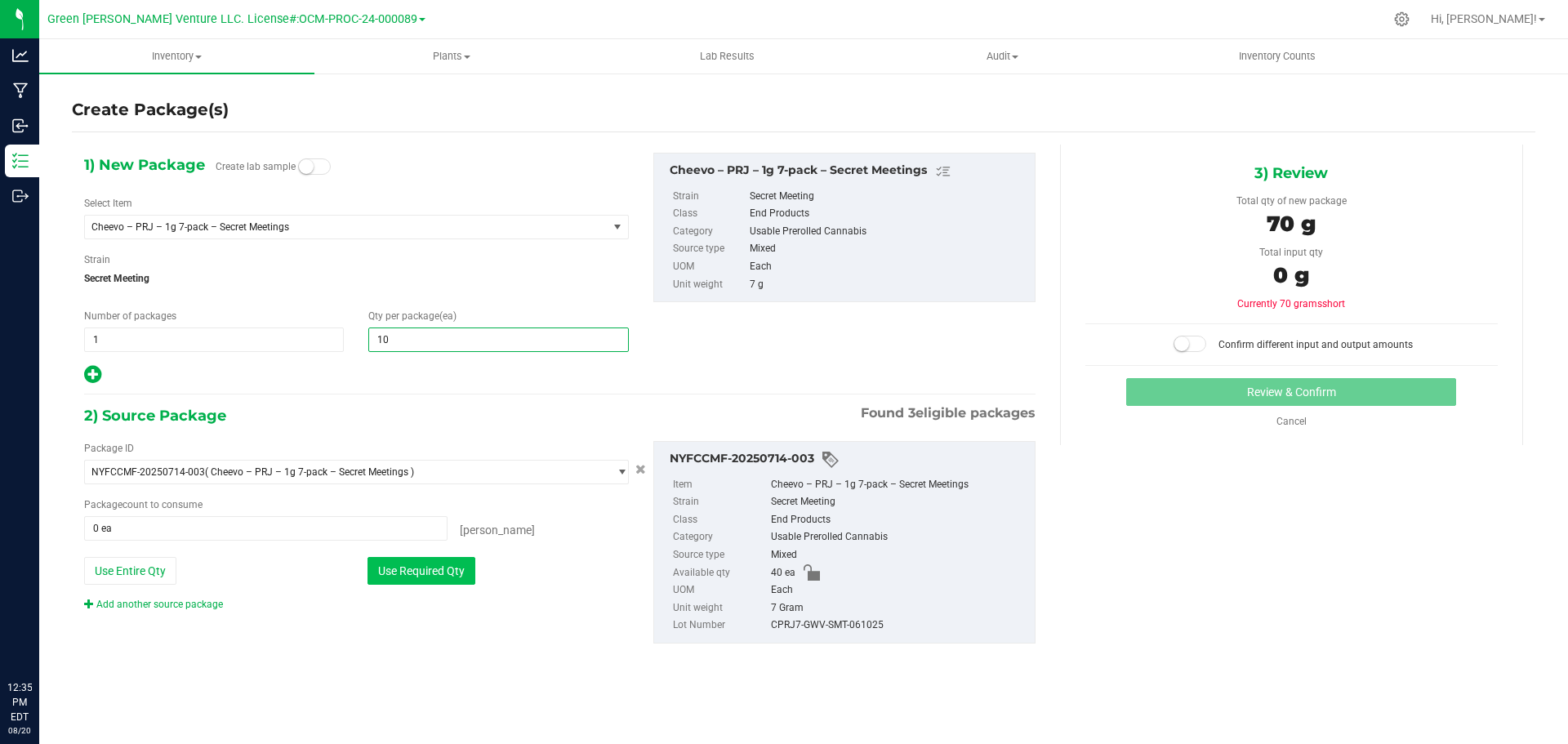
type input "10"
click at [419, 571] on button "Use Required Qty" at bounding box center [422, 571] width 108 height 28
type input "10 ea"
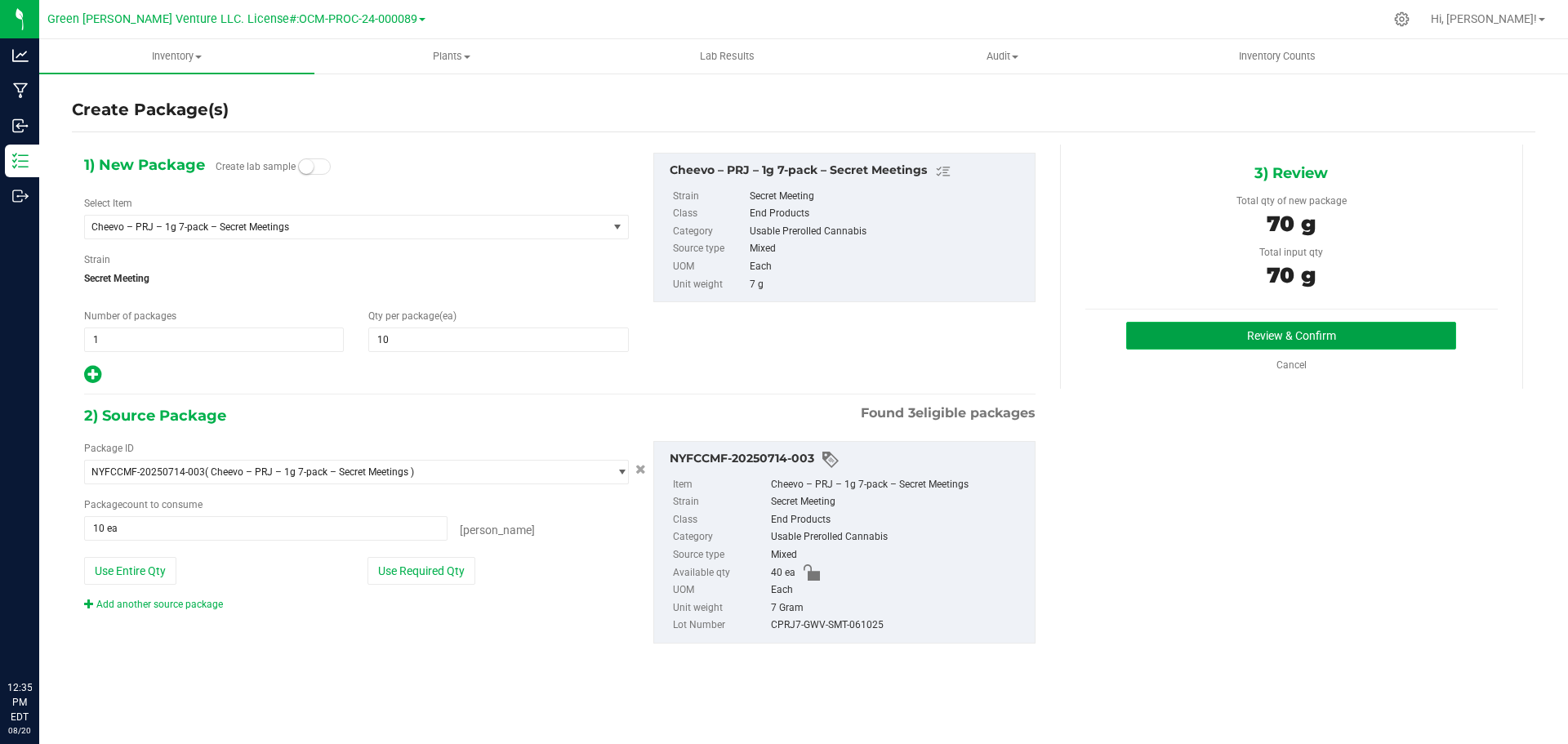
click at [1193, 324] on button "Review & Confirm" at bounding box center [1291, 335] width 330 height 28
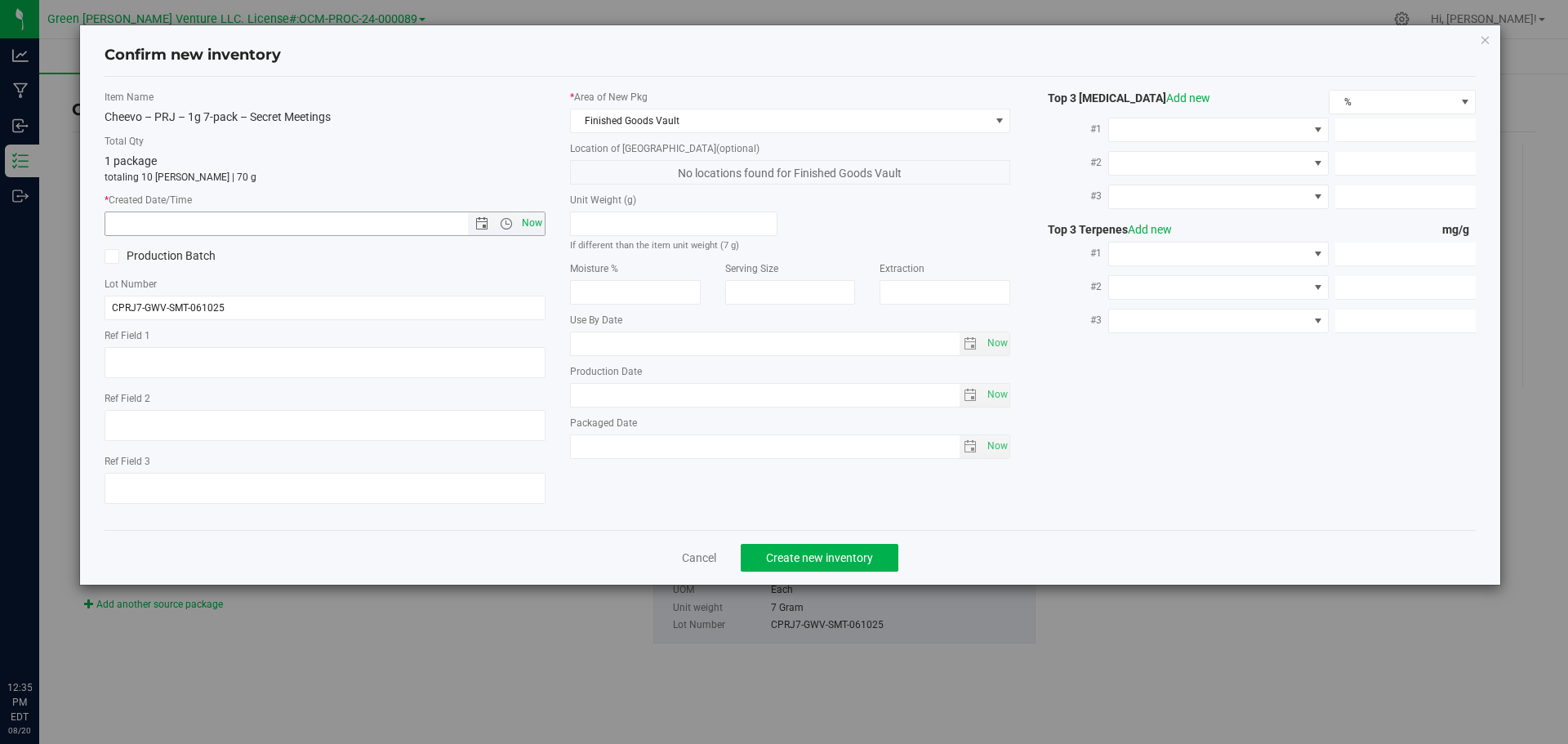
click at [536, 228] on span "Now" at bounding box center [531, 223] width 28 height 23
type input "8/20/2025 12:35 PM"
click at [762, 554] on button "Create new inventory" at bounding box center [820, 557] width 158 height 28
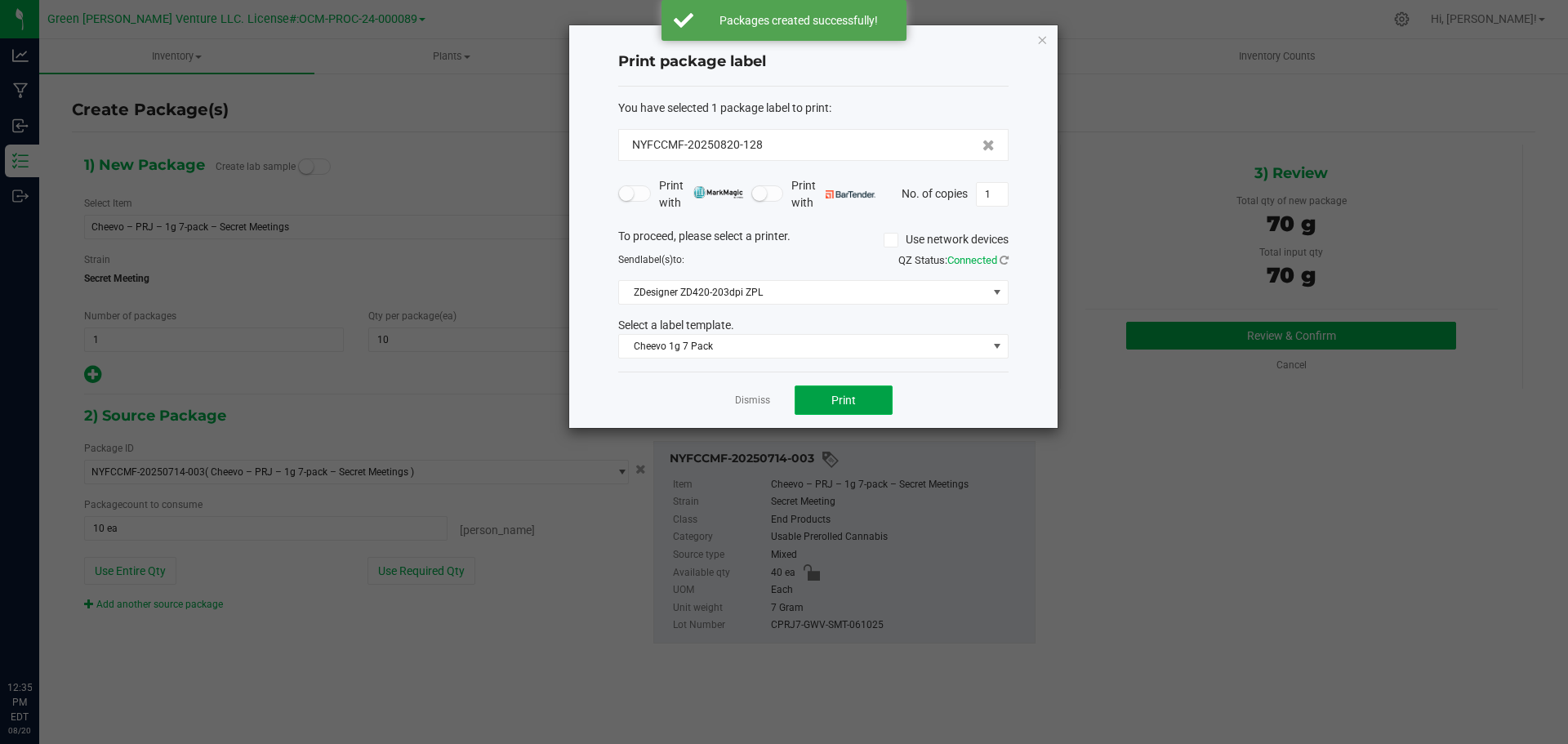
click at [822, 397] on button "Print" at bounding box center [843, 400] width 98 height 29
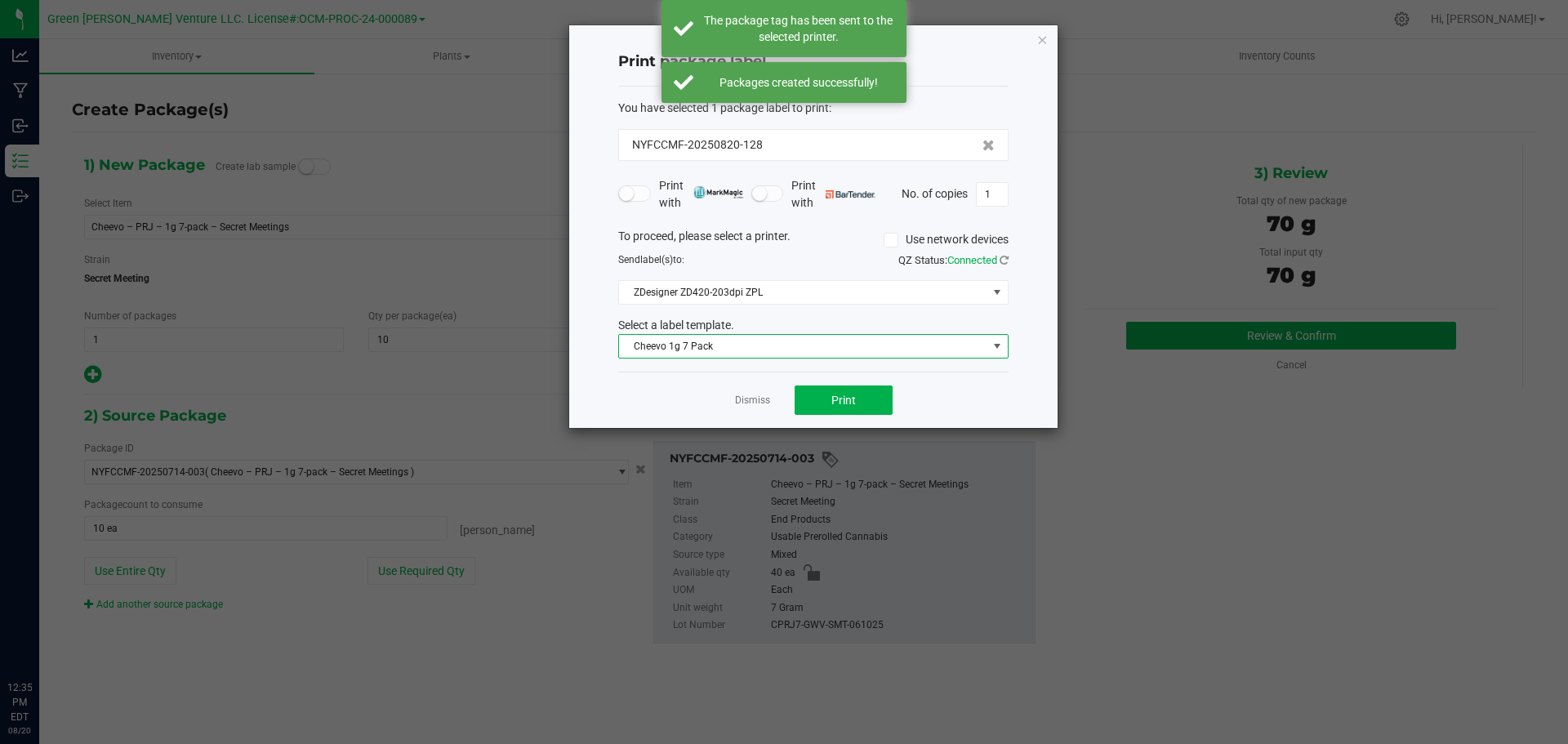
click at [820, 345] on span "Cheevo 1g 7 Pack" at bounding box center [804, 346] width 369 height 23
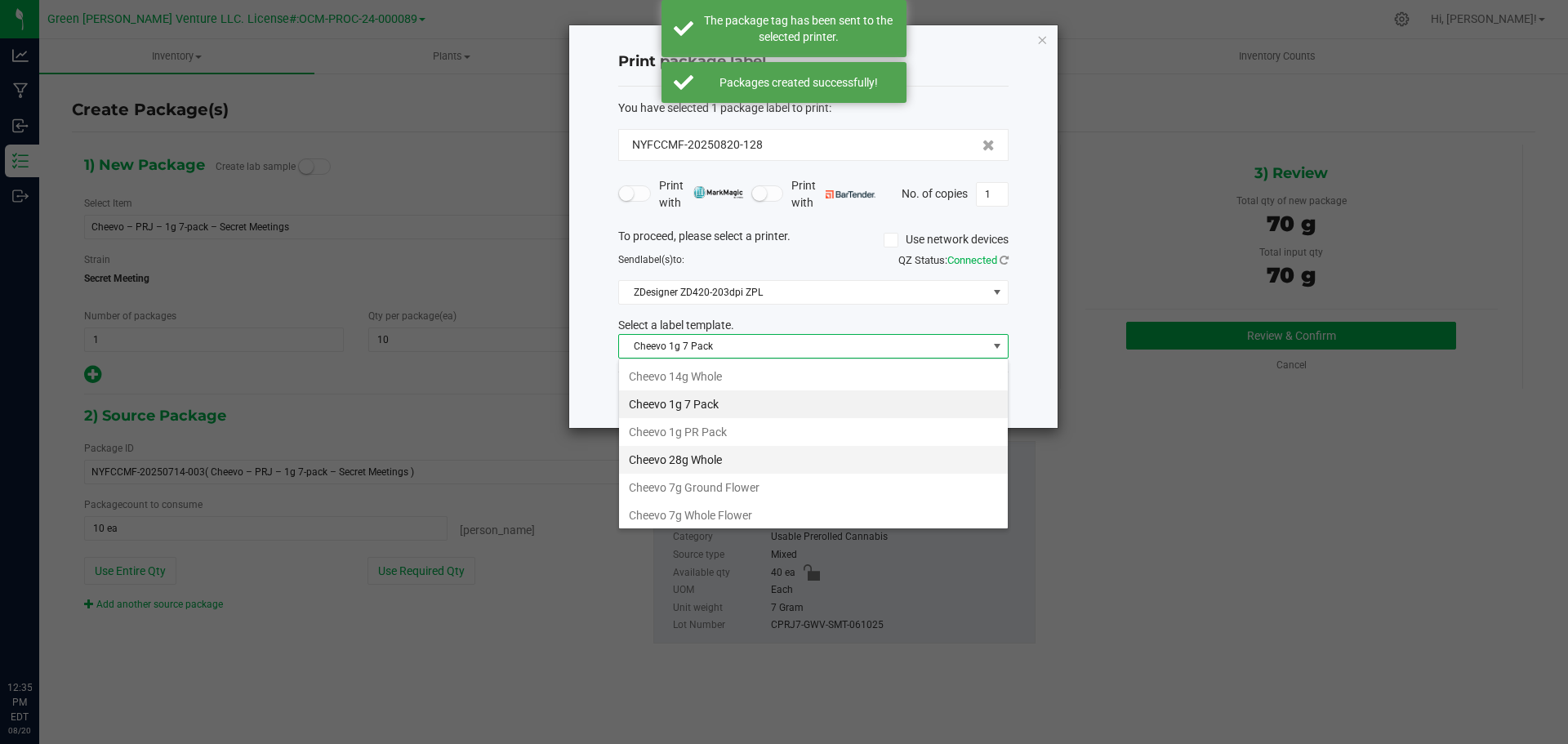
scroll to position [81, 0]
click at [698, 458] on li "Cheevo Inventory Label" at bounding box center [814, 461] width 389 height 28
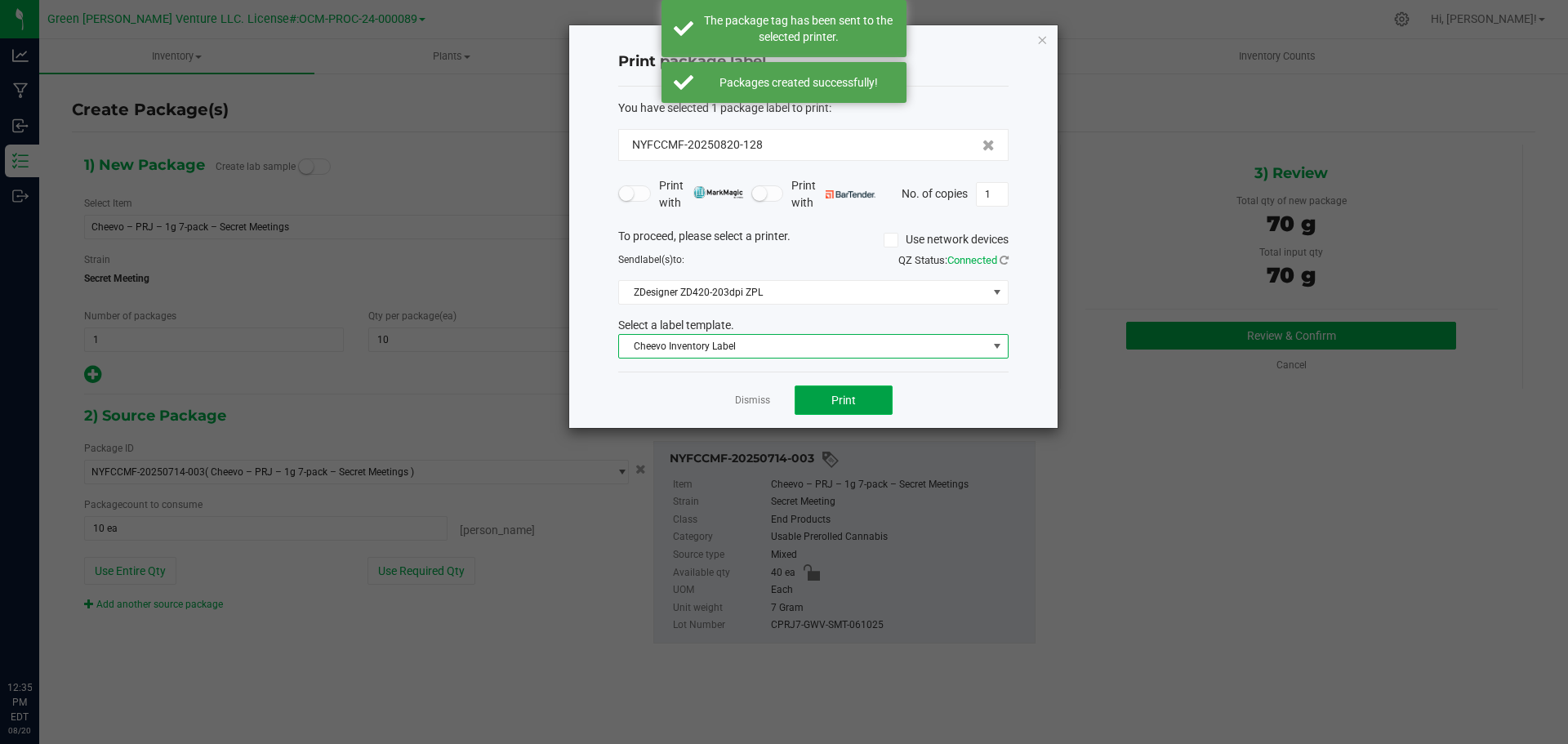
click at [801, 402] on button "Print" at bounding box center [843, 400] width 98 height 29
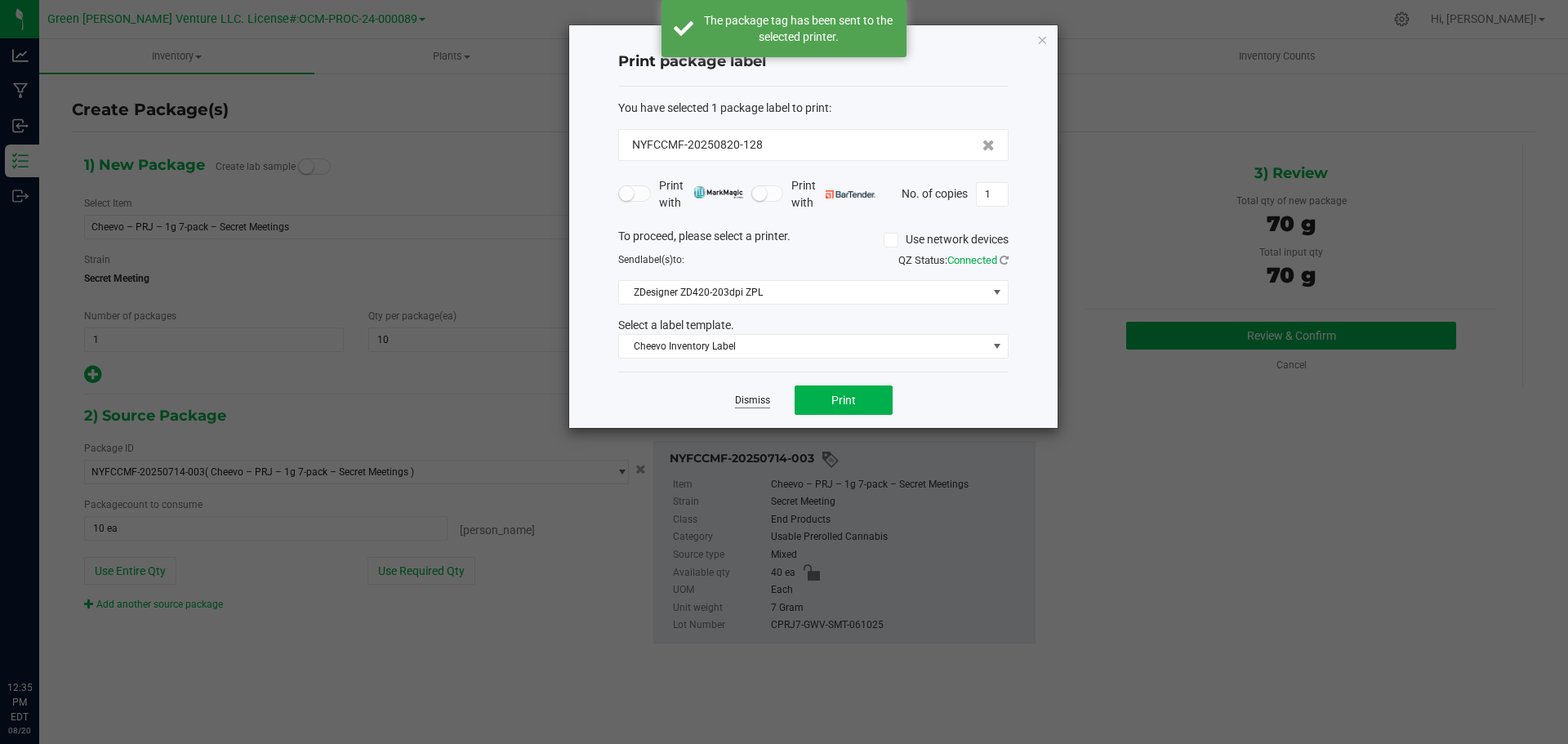
click at [754, 400] on link "Dismiss" at bounding box center [753, 400] width 35 height 14
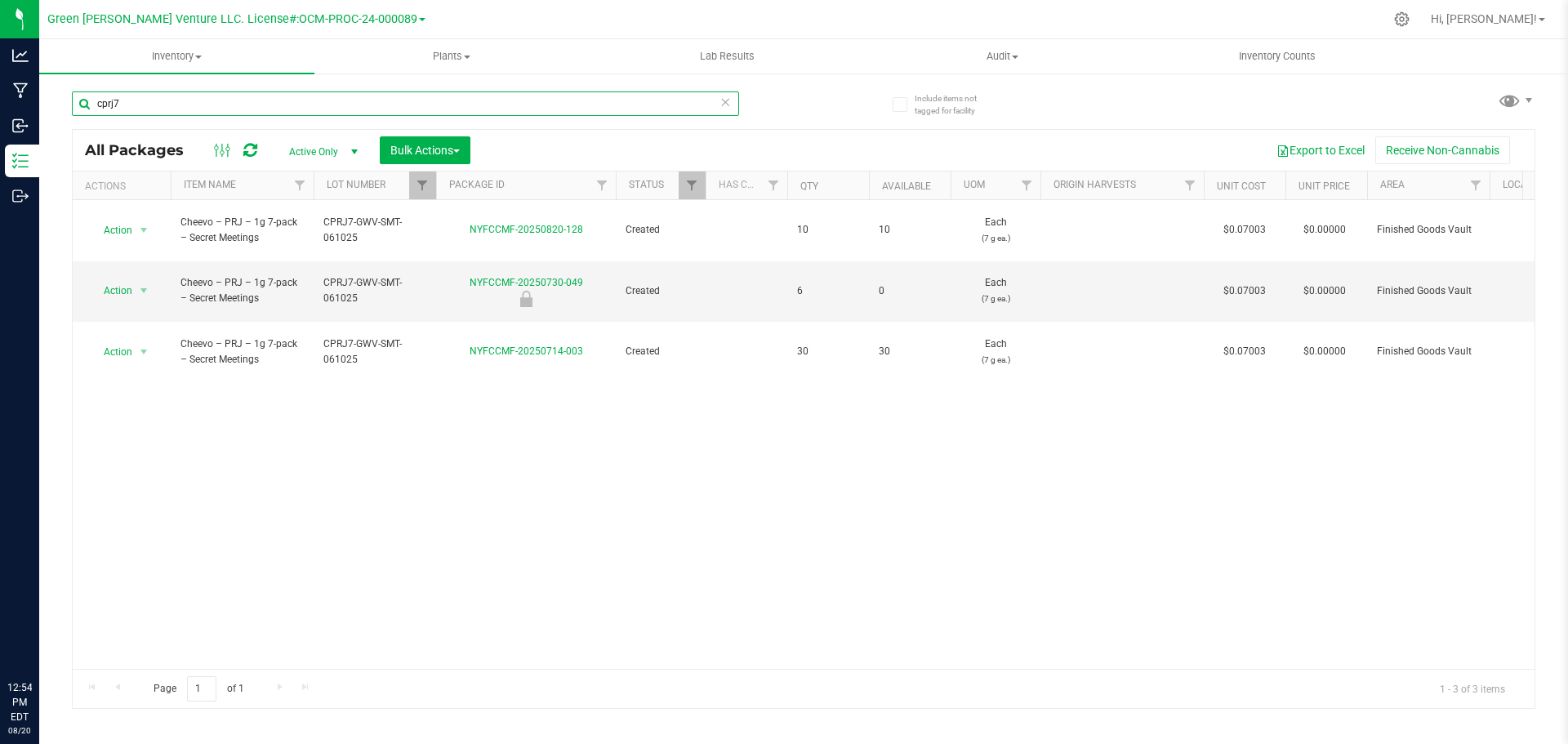
click at [149, 97] on input "cprj7" at bounding box center [406, 103] width 667 height 24
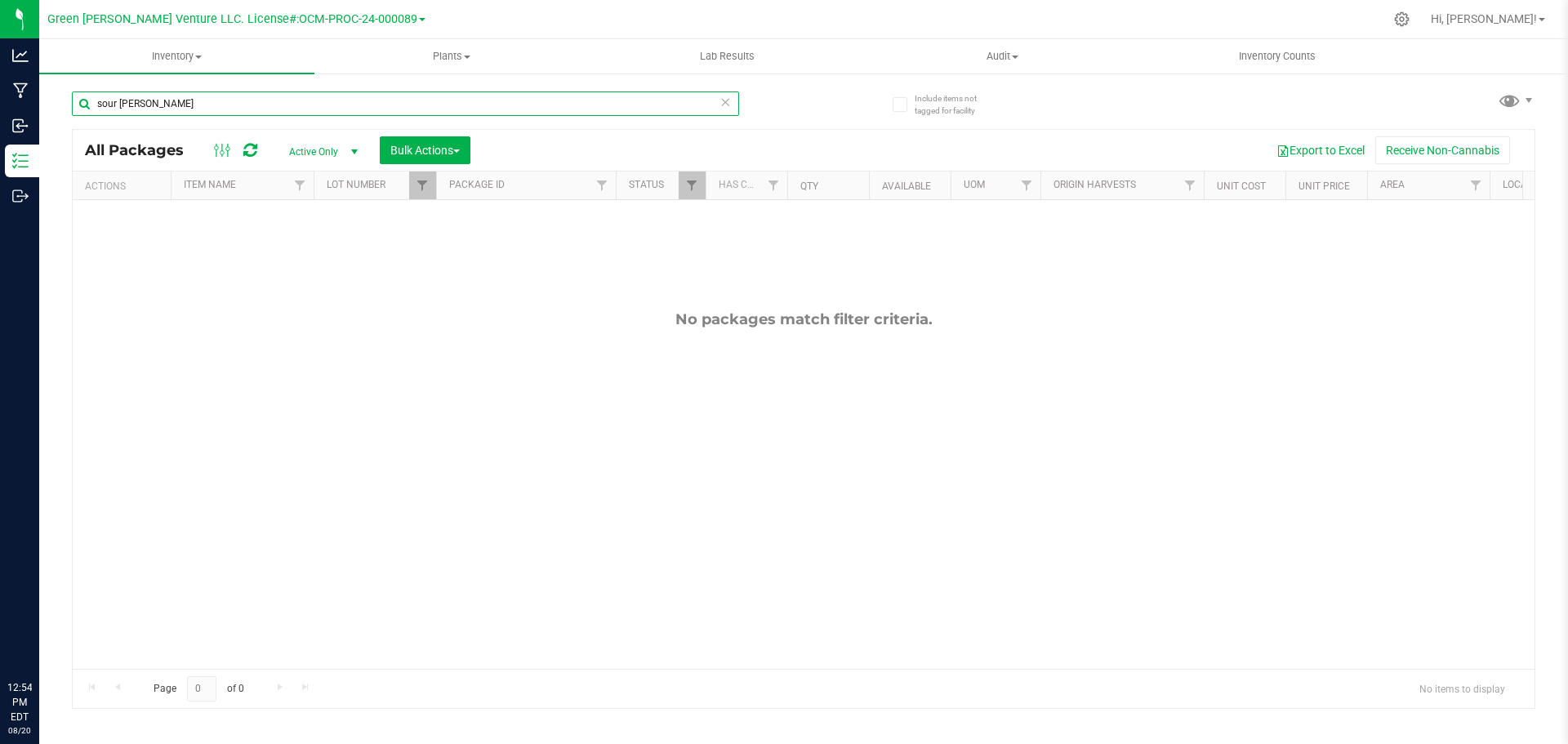
type input "sour tangie"
click at [415, 190] on link "Filter" at bounding box center [422, 185] width 27 height 28
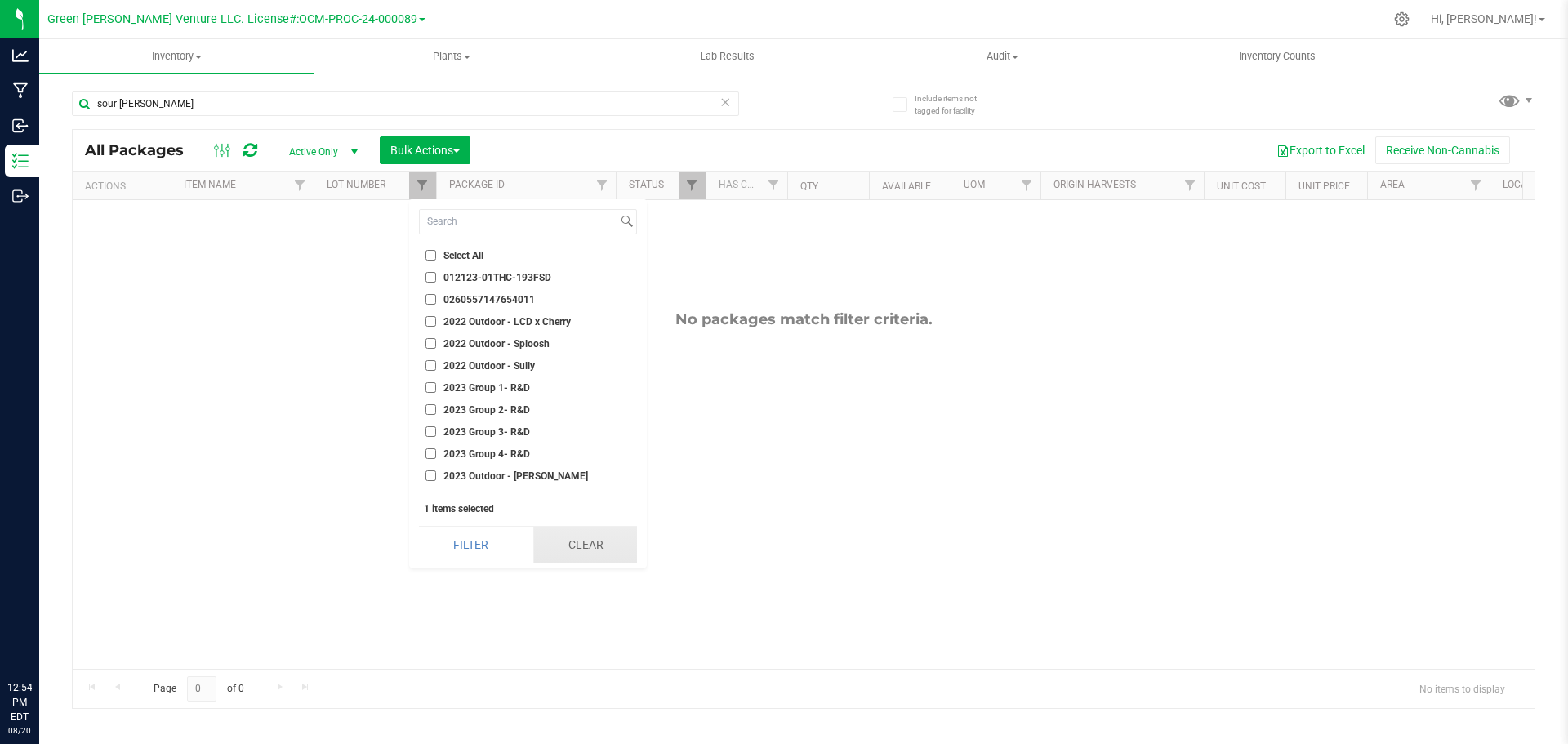
click at [582, 544] on button "Clear" at bounding box center [585, 545] width 104 height 36
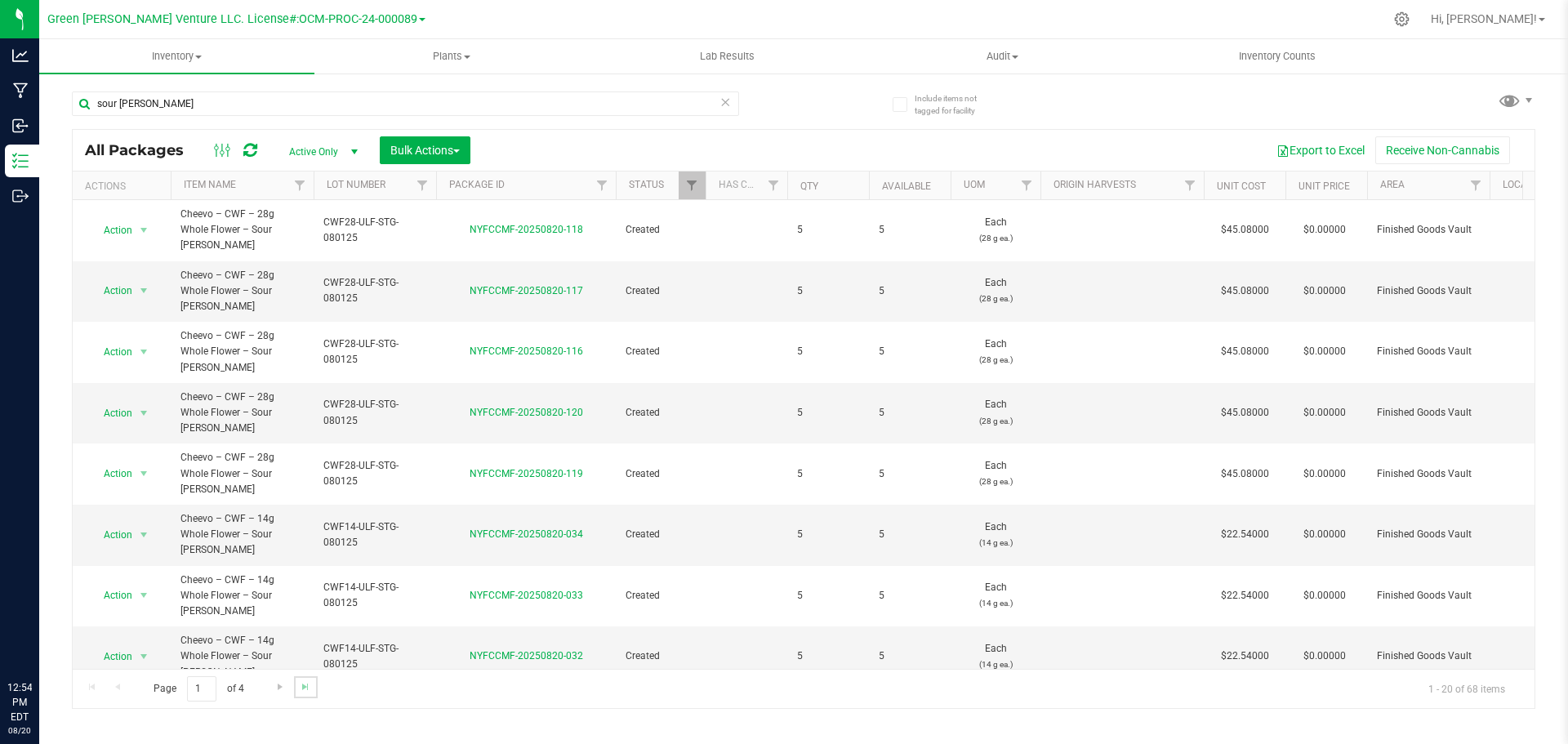
click at [296, 685] on link "Go to the last page" at bounding box center [306, 687] width 23 height 22
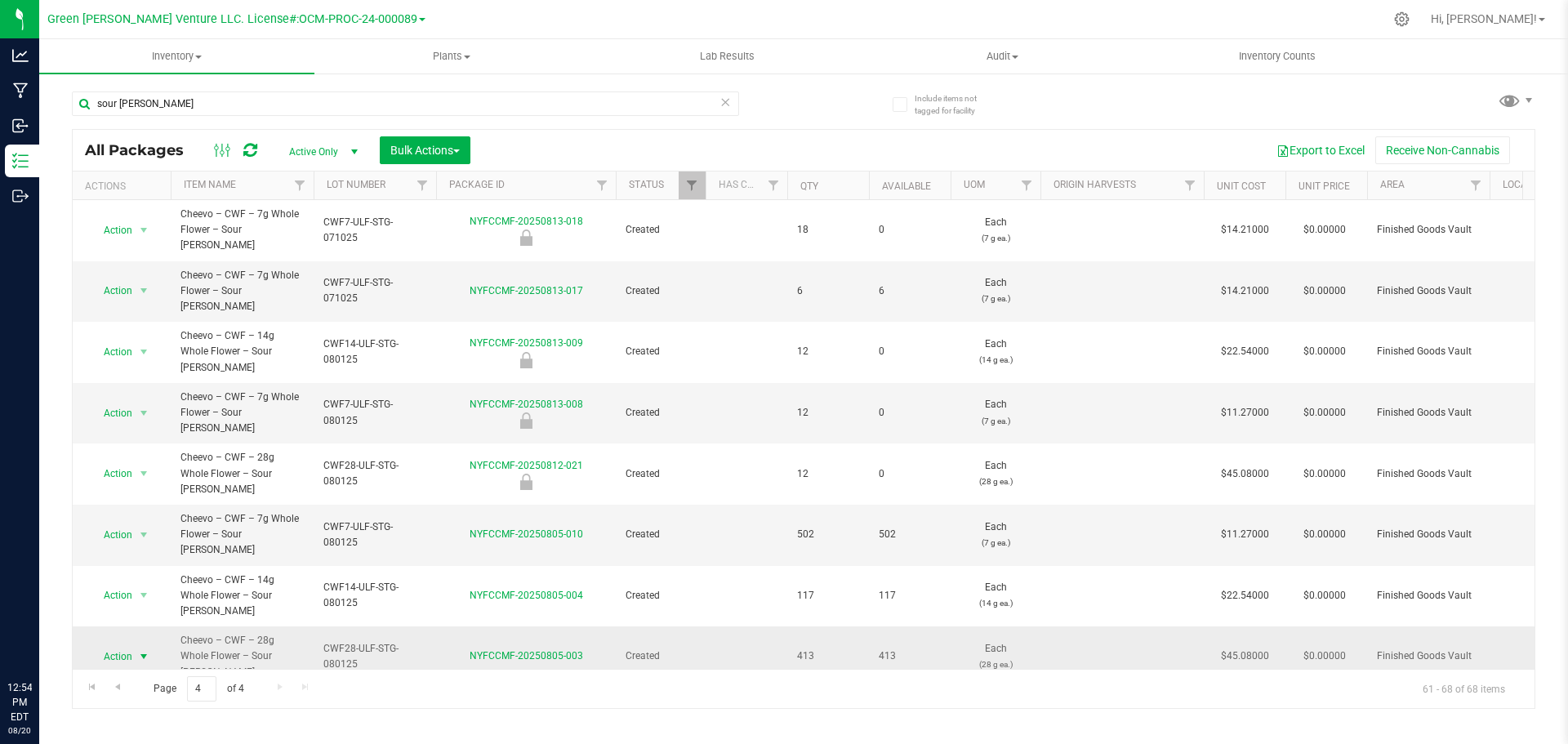
click at [132, 645] on span "Action" at bounding box center [111, 656] width 44 height 23
click at [138, 264] on li "Create package" at bounding box center [142, 271] width 105 height 24
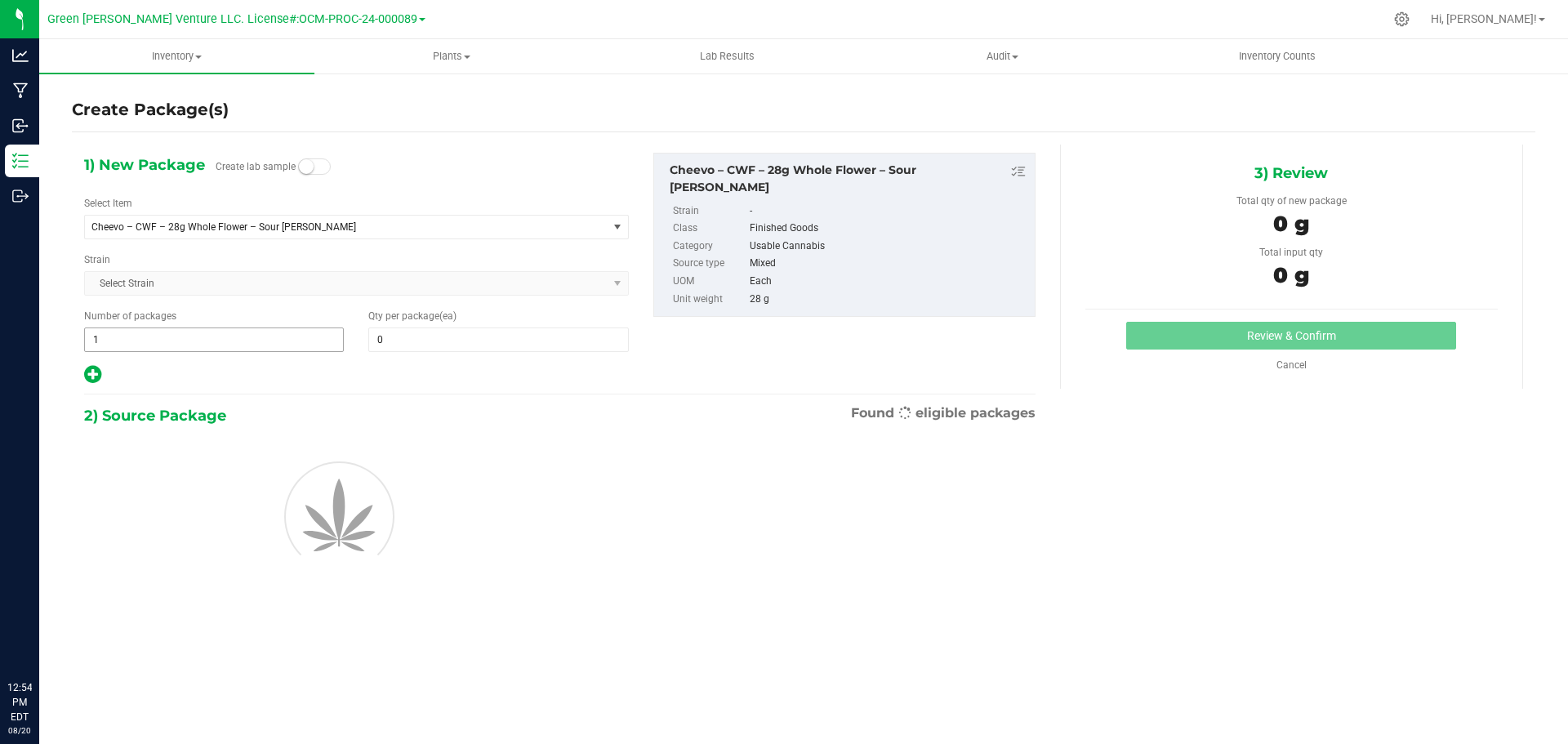
click at [101, 336] on span "1 1" at bounding box center [214, 339] width 260 height 24
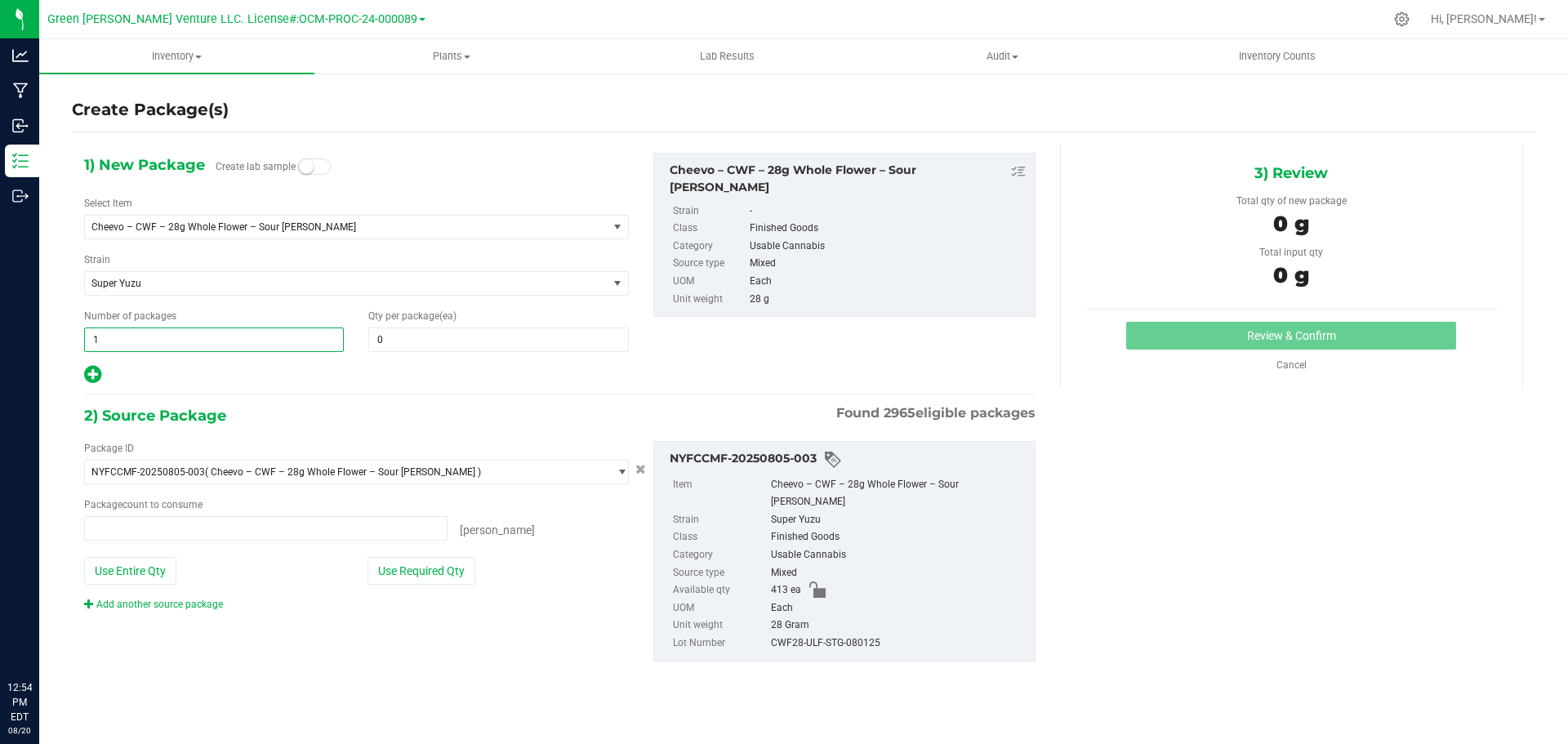
type input "0 ea"
type input "2"
click at [391, 343] on span at bounding box center [499, 339] width 260 height 24
type input "5"
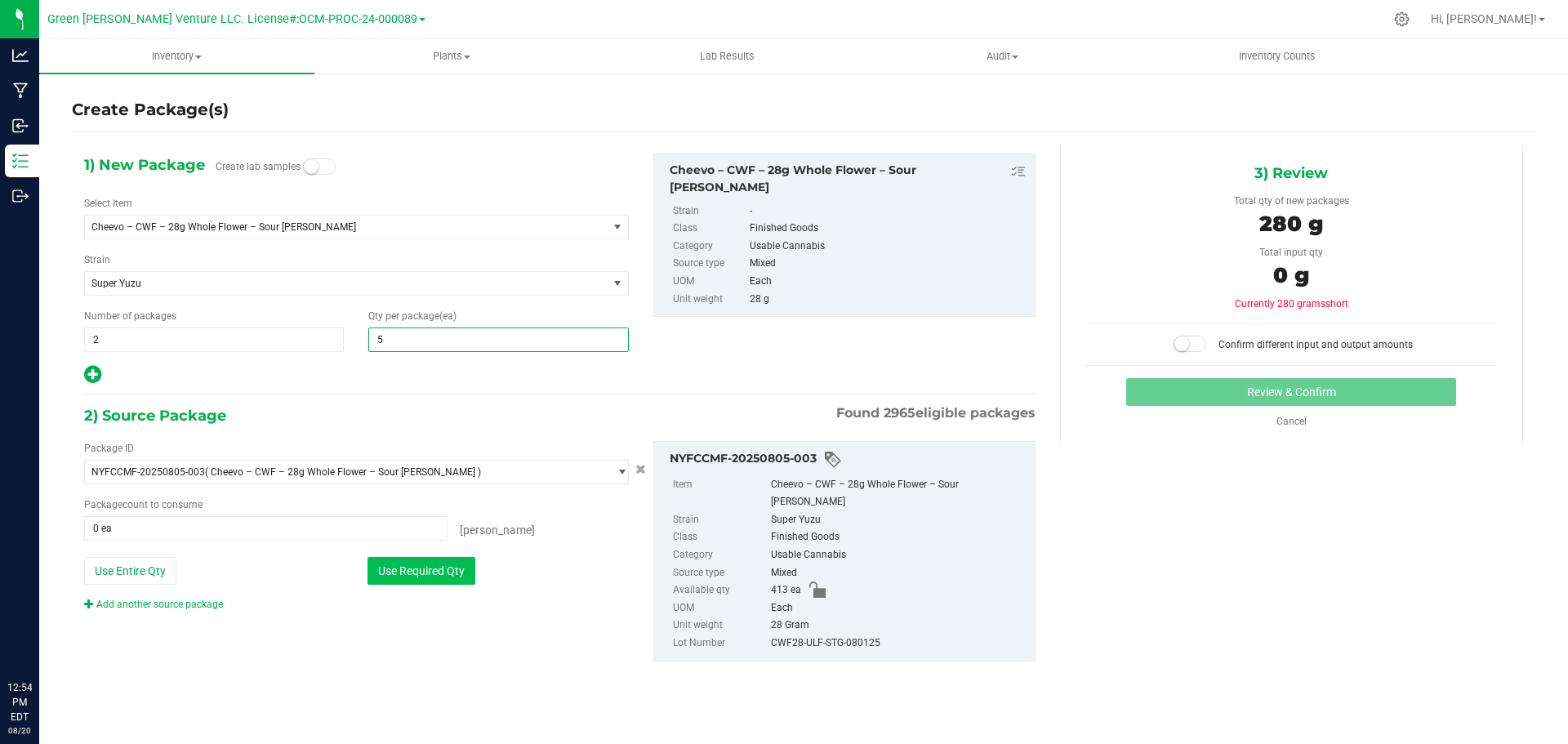
type input "5"
click at [429, 580] on button "Use Required Qty" at bounding box center [422, 571] width 108 height 28
type input "10 ea"
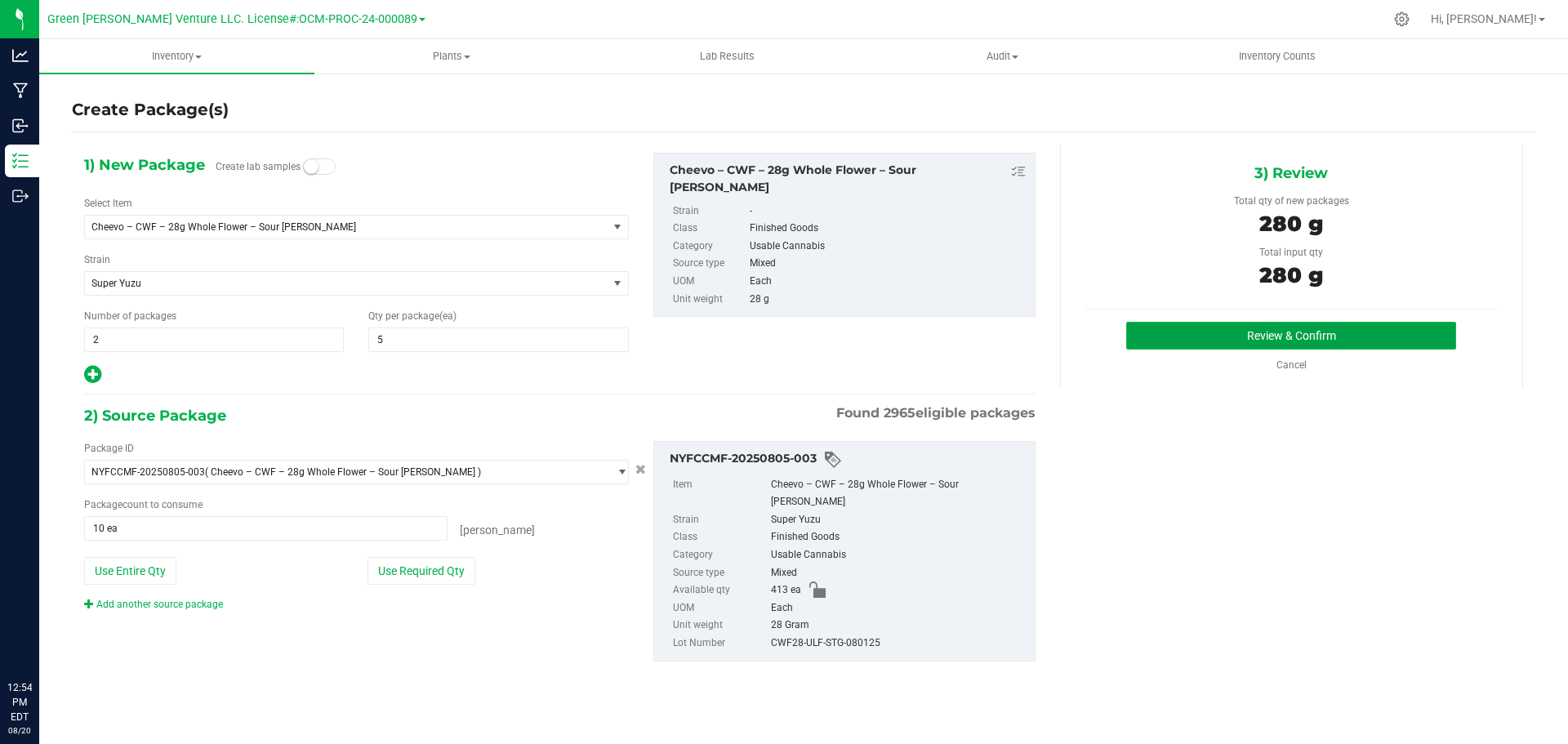
click at [1208, 337] on button "Review & Confirm" at bounding box center [1291, 335] width 330 height 28
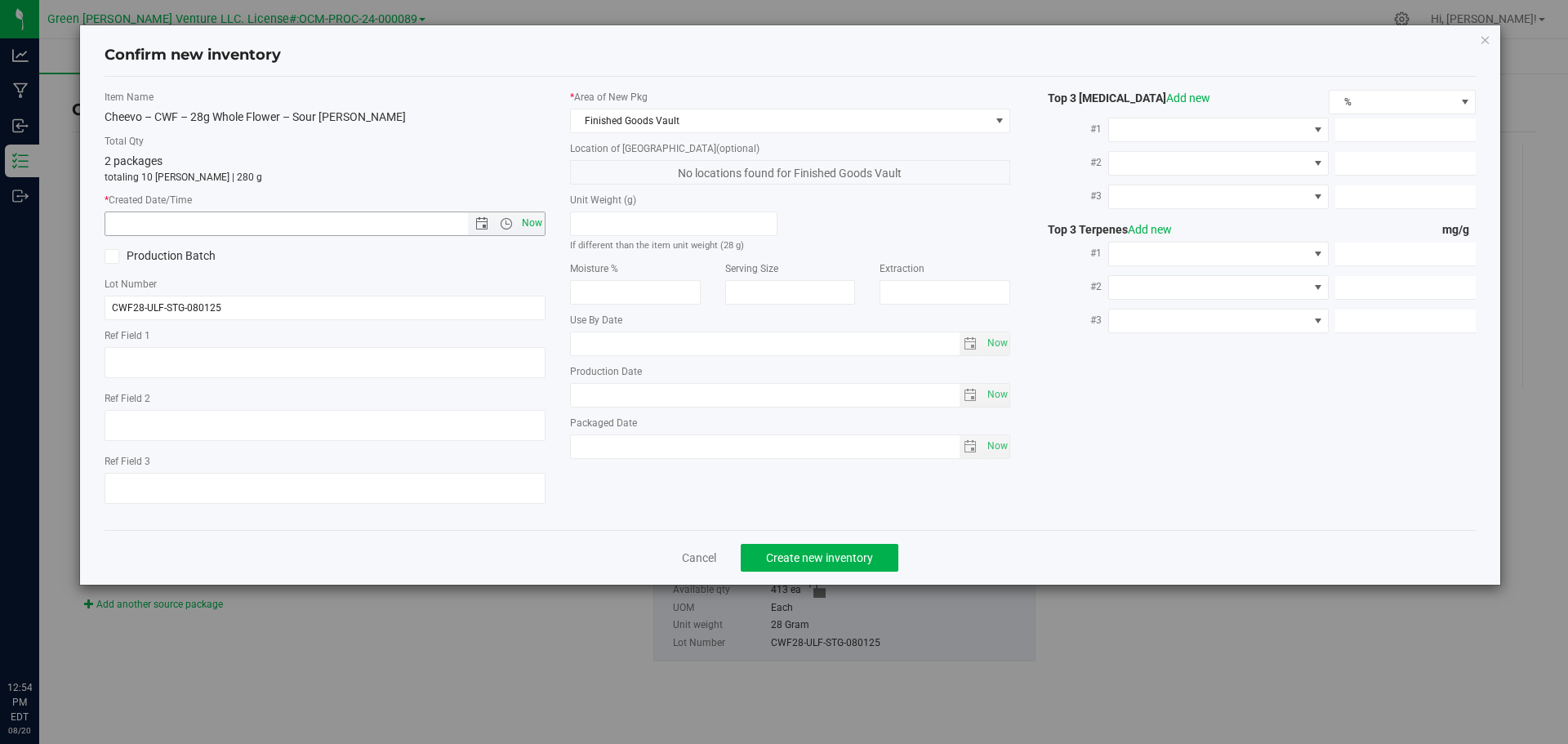
click at [531, 230] on span "Now" at bounding box center [531, 223] width 28 height 23
type input "8/20/2025 12:54 PM"
click at [815, 564] on span "Create new inventory" at bounding box center [820, 558] width 107 height 13
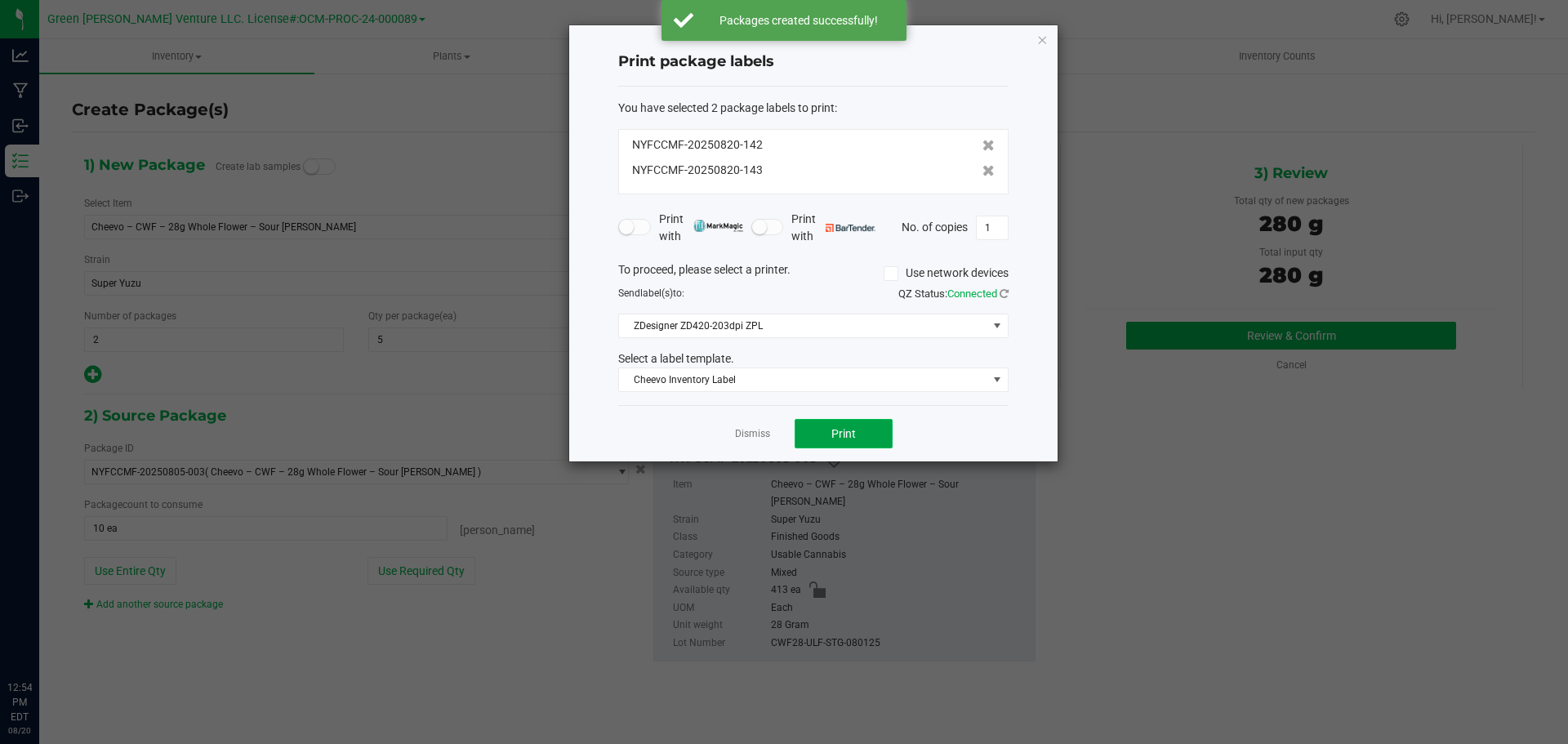
click at [833, 431] on span "Print" at bounding box center [843, 434] width 24 height 13
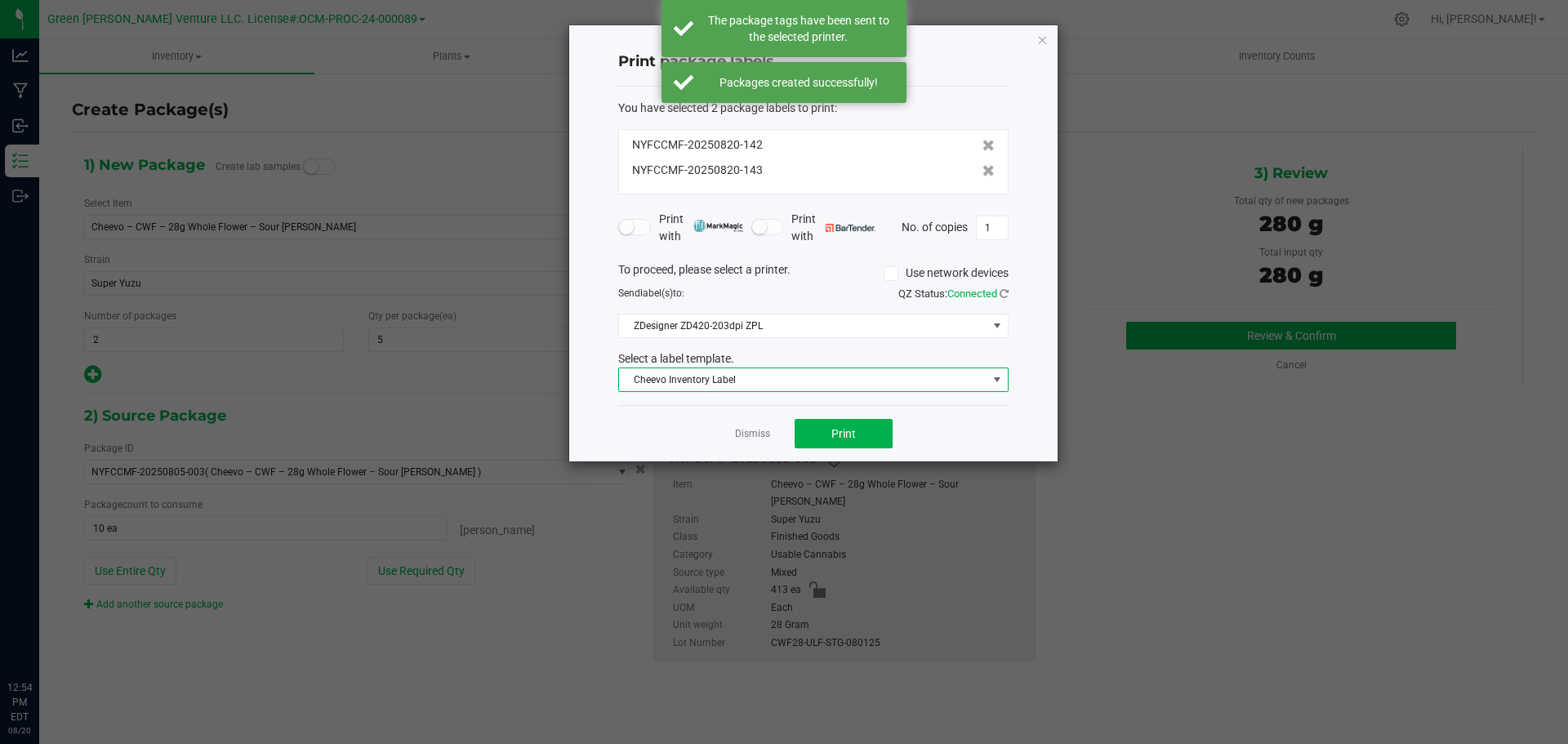
click at [821, 378] on span "Cheevo Inventory Label" at bounding box center [804, 380] width 369 height 23
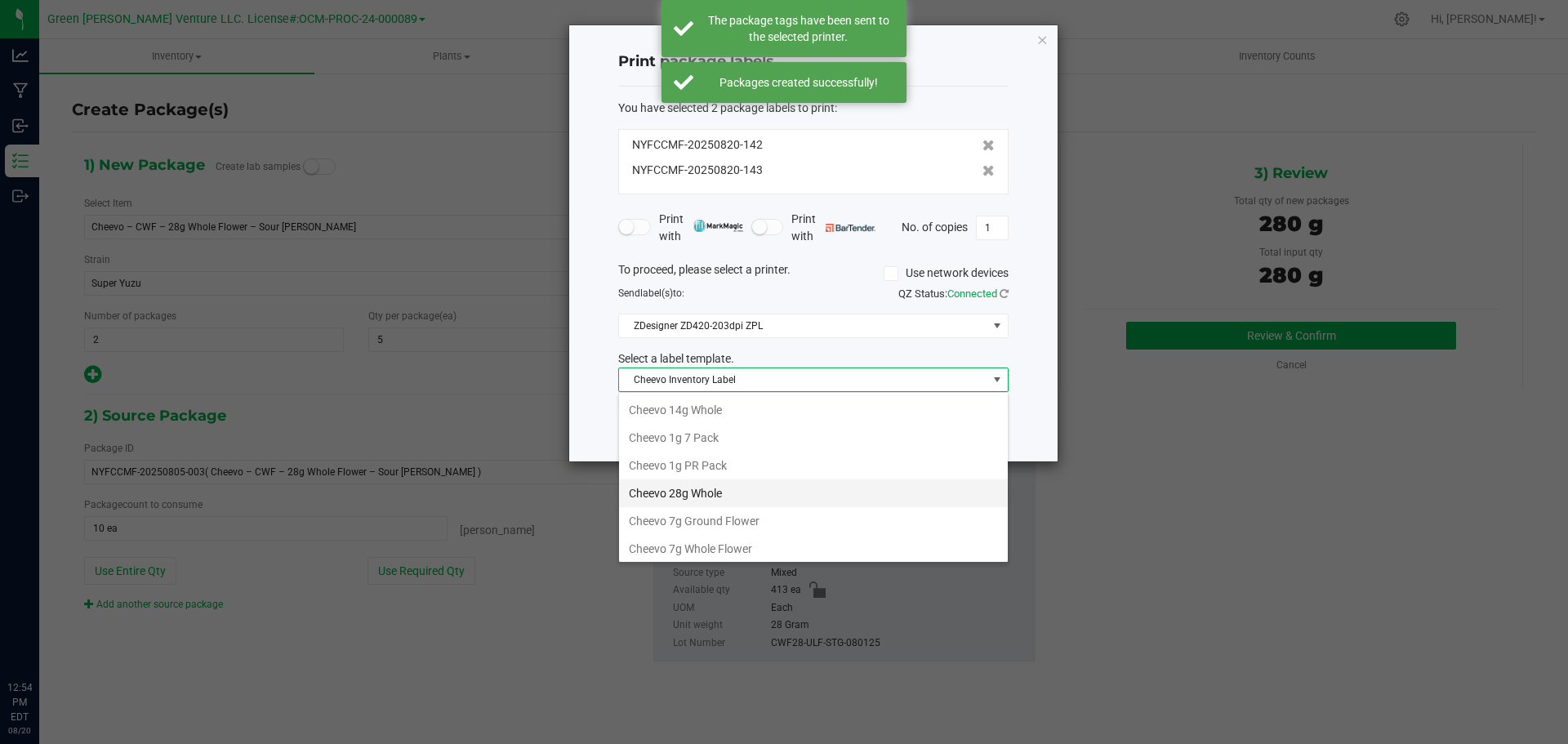
click at [717, 488] on li "Cheevo 28g Whole" at bounding box center [814, 493] width 389 height 28
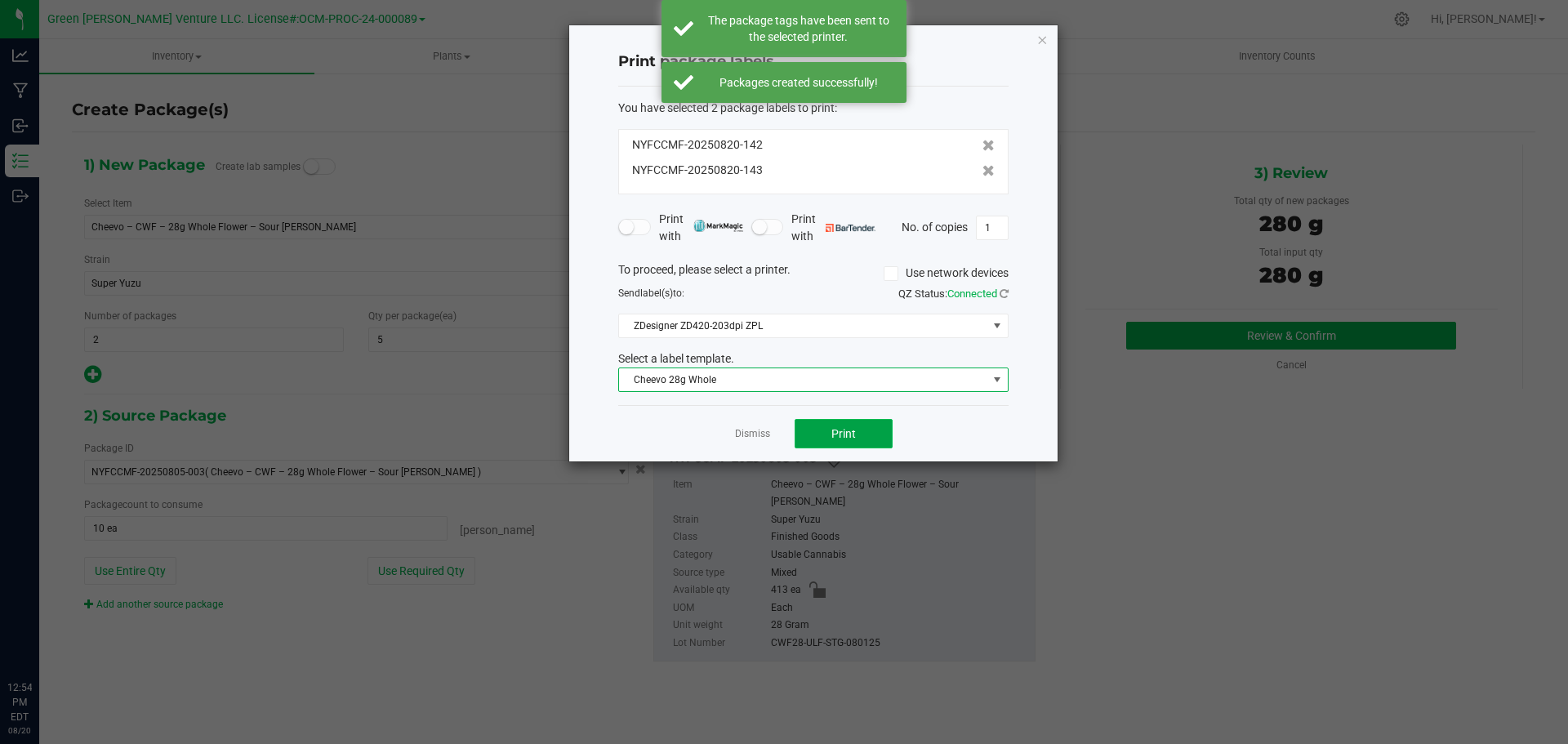
click at [851, 427] on span "Print" at bounding box center [843, 434] width 24 height 13
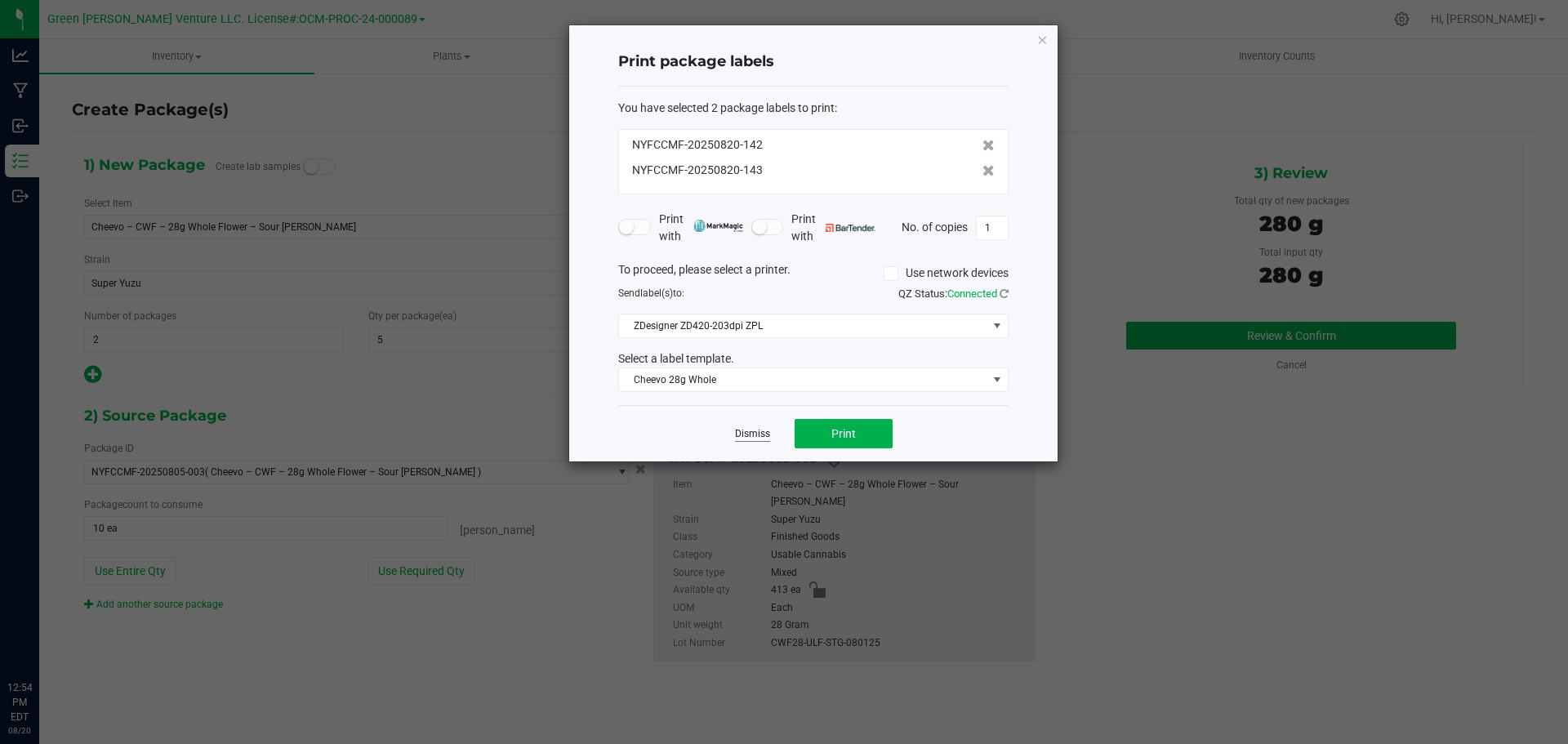
click at [741, 429] on link "Dismiss" at bounding box center [753, 434] width 35 height 14
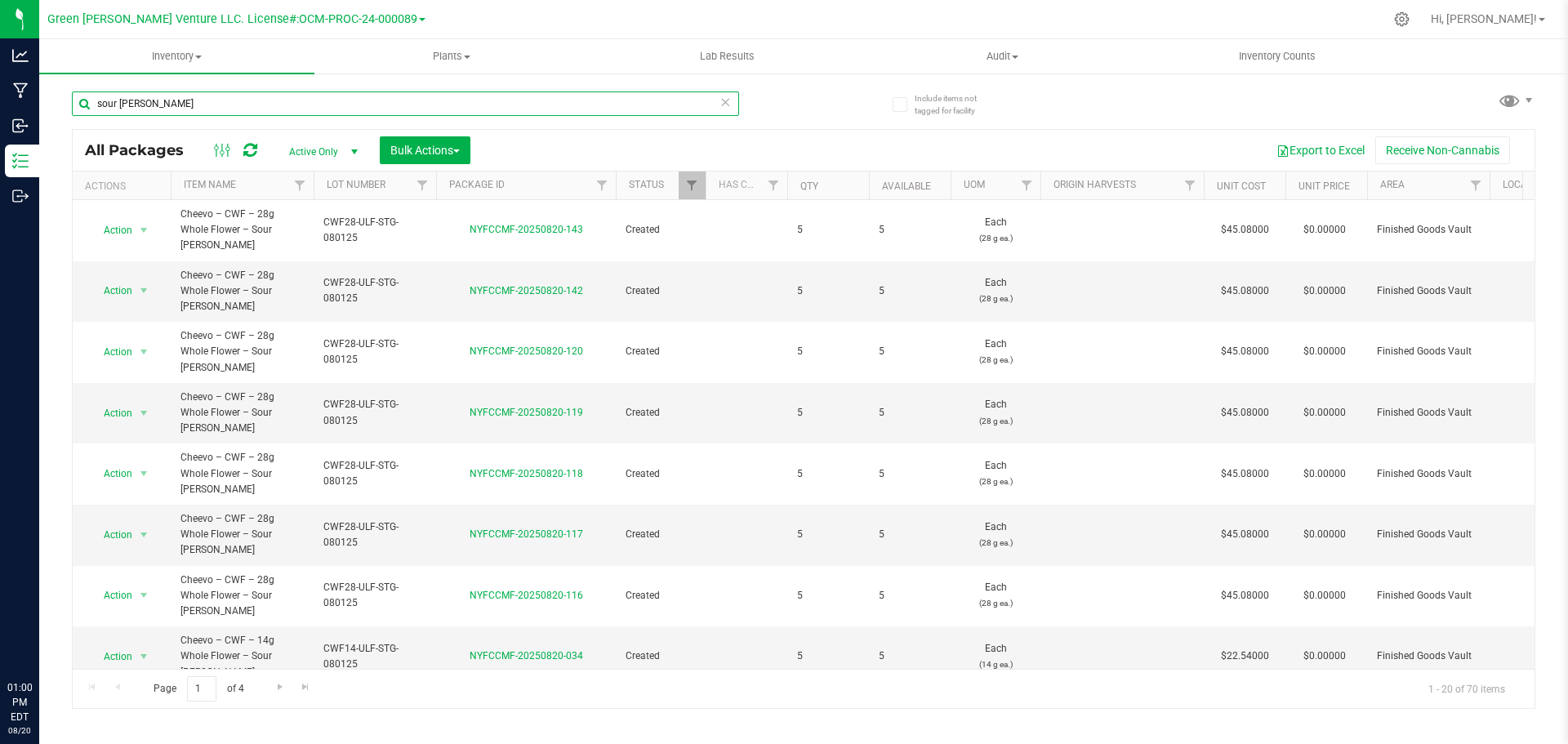
click at [169, 104] on input "sour tangie" at bounding box center [406, 103] width 667 height 24
click at [168, 106] on input "sour tangie" at bounding box center [406, 103] width 667 height 24
click at [168, 107] on input "sour tangie" at bounding box center [406, 103] width 667 height 24
click at [168, 104] on input "sour tangie" at bounding box center [406, 103] width 667 height 24
click at [168, 103] on input "sour tangie" at bounding box center [406, 103] width 667 height 24
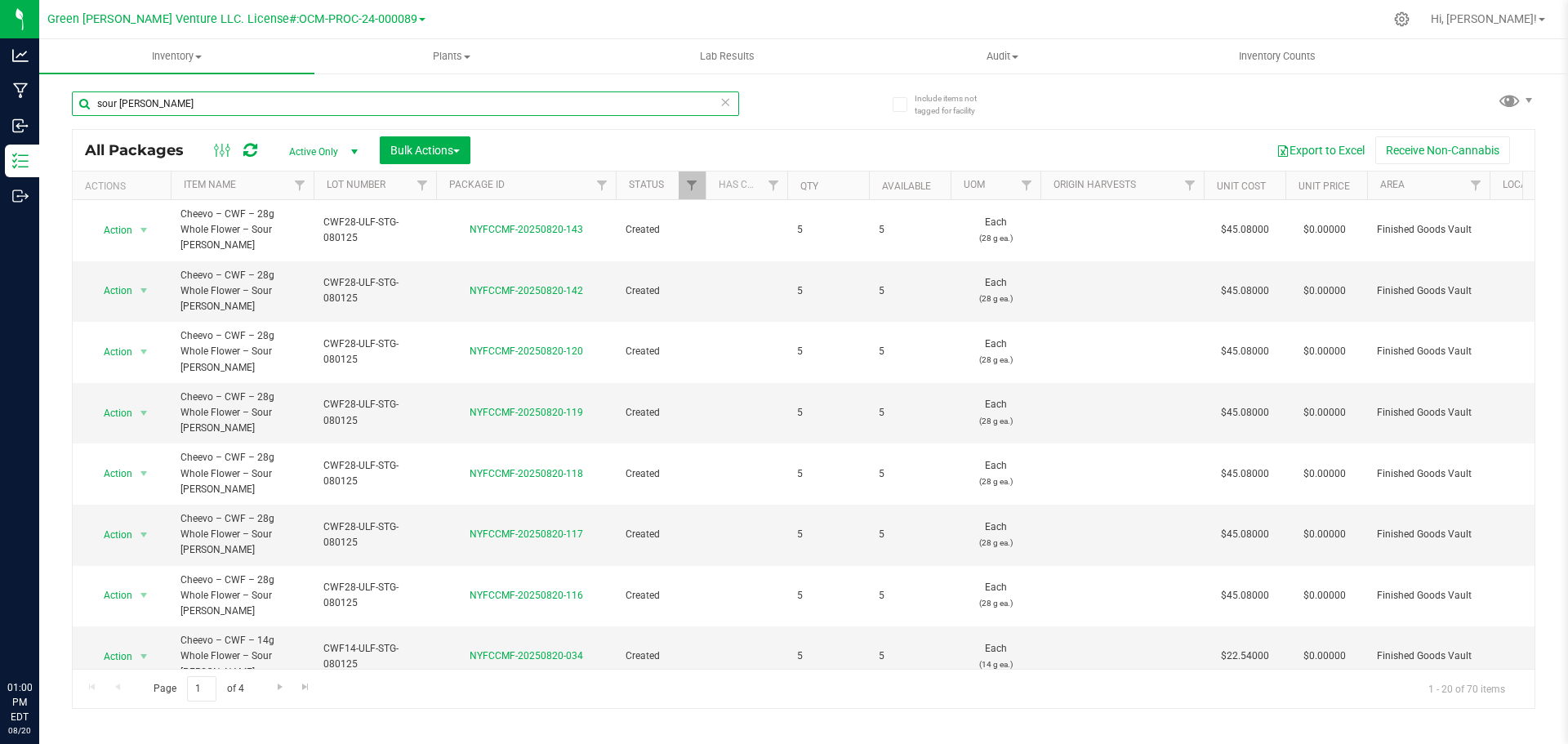
click at [168, 100] on input "sour tangie" at bounding box center [406, 103] width 667 height 24
click at [153, 99] on input "sour tangie" at bounding box center [406, 103] width 667 height 24
click at [154, 96] on input "sour tangie" at bounding box center [406, 103] width 667 height 24
click at [155, 101] on input "sour tangie" at bounding box center [406, 103] width 667 height 24
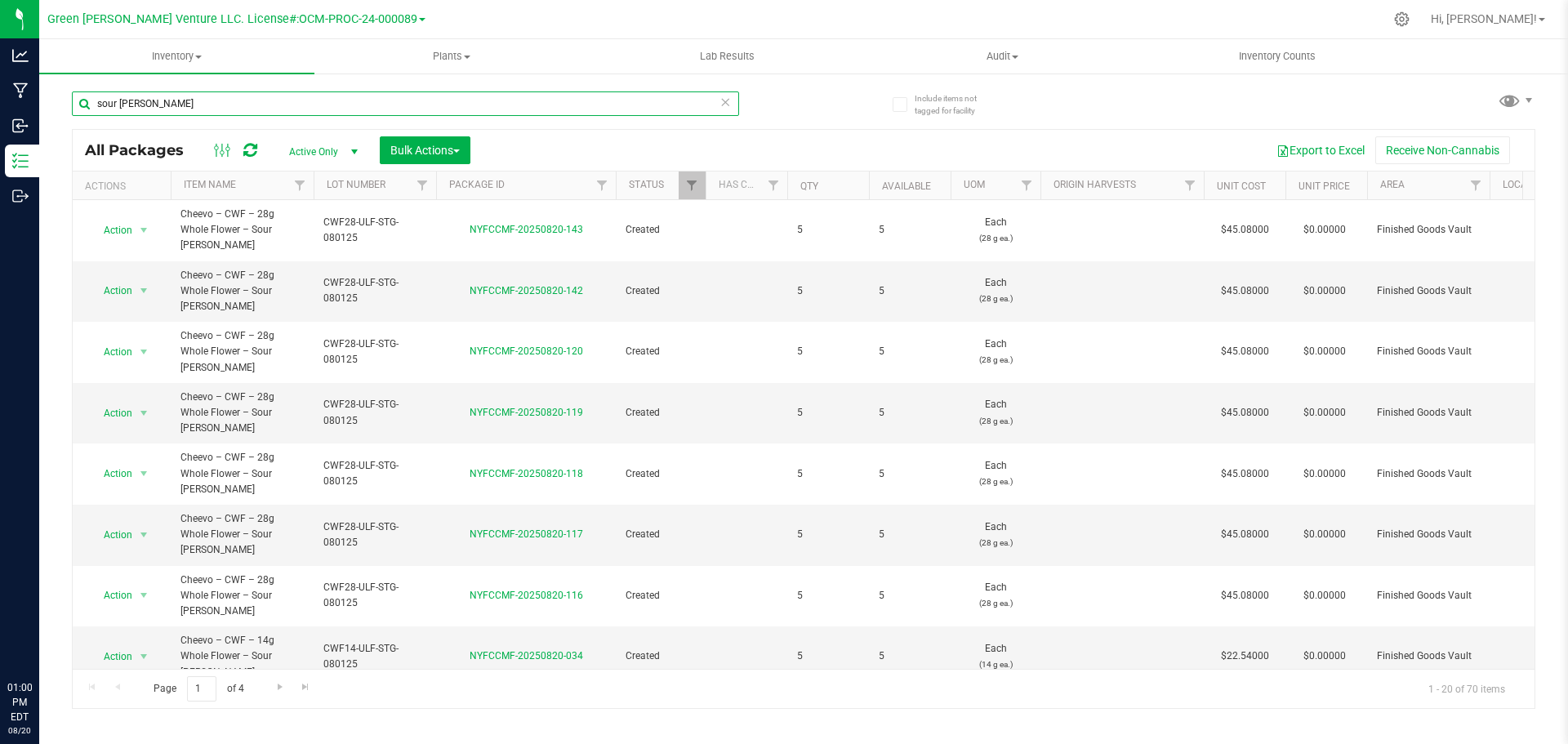
click at [157, 98] on input "sour tangie" at bounding box center [406, 103] width 667 height 24
click at [157, 96] on input "sour tangie" at bounding box center [406, 103] width 667 height 24
click at [203, 107] on input "sour tangie" at bounding box center [406, 103] width 667 height 24
click at [158, 102] on input "sour tangie" at bounding box center [406, 103] width 667 height 24
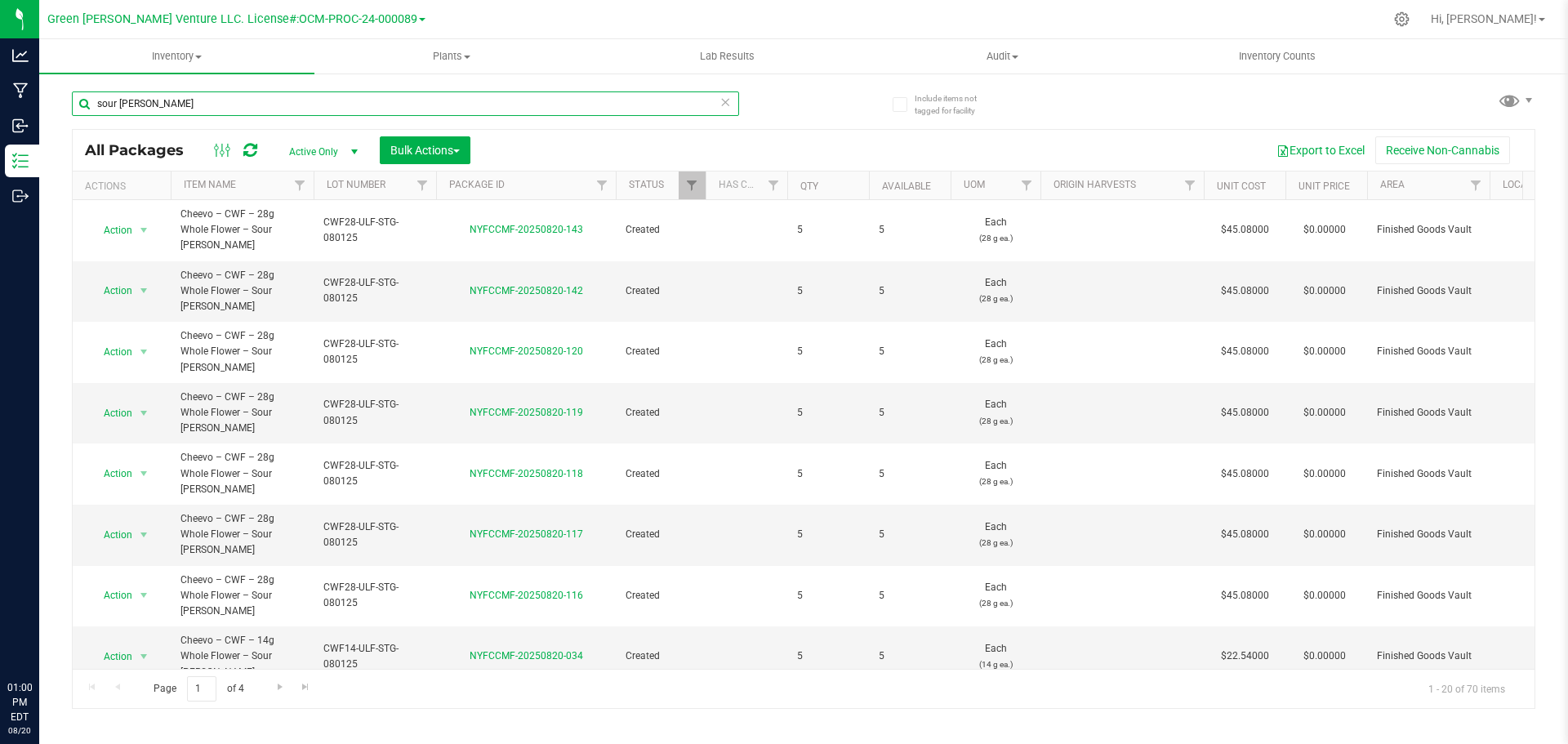
click at [137, 103] on input "sour tangie" at bounding box center [406, 103] width 667 height 24
drag, startPoint x: 158, startPoint y: 96, endPoint x: 91, endPoint y: 104, distance: 67.5
click at [95, 107] on input "sour tangie" at bounding box center [406, 103] width 667 height 24
type input "gelato sunset"
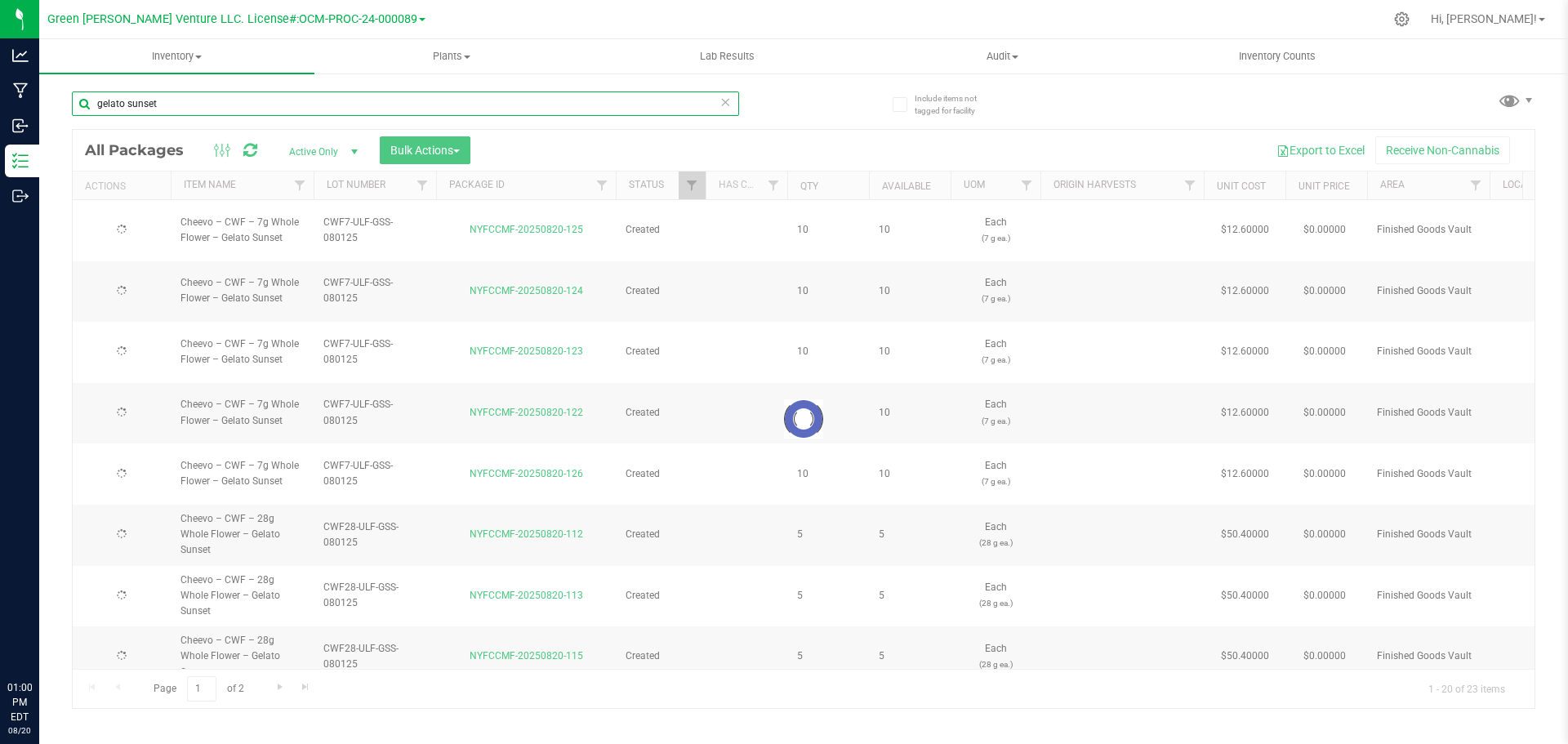
type input "2025-08-19"
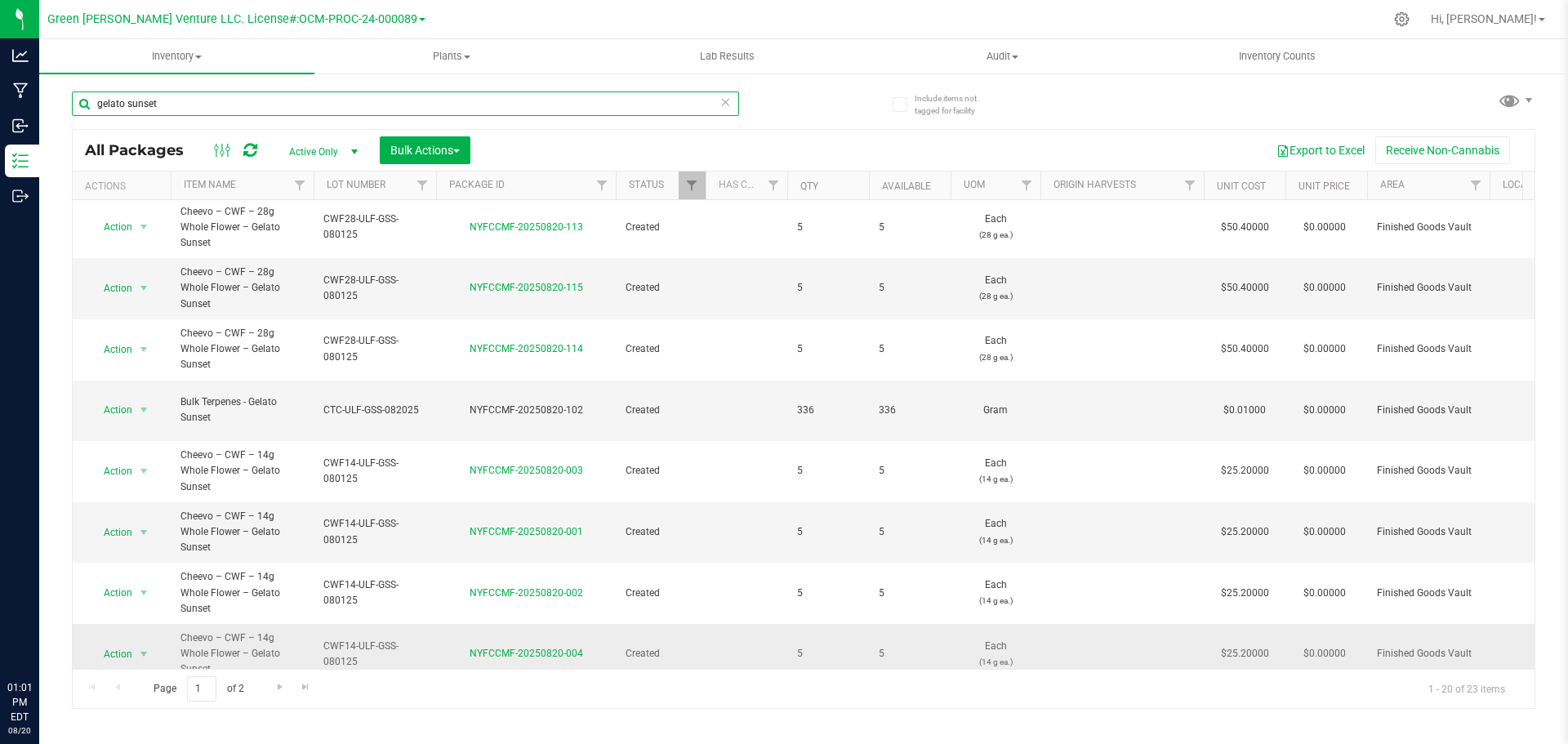
scroll to position [450, 0]
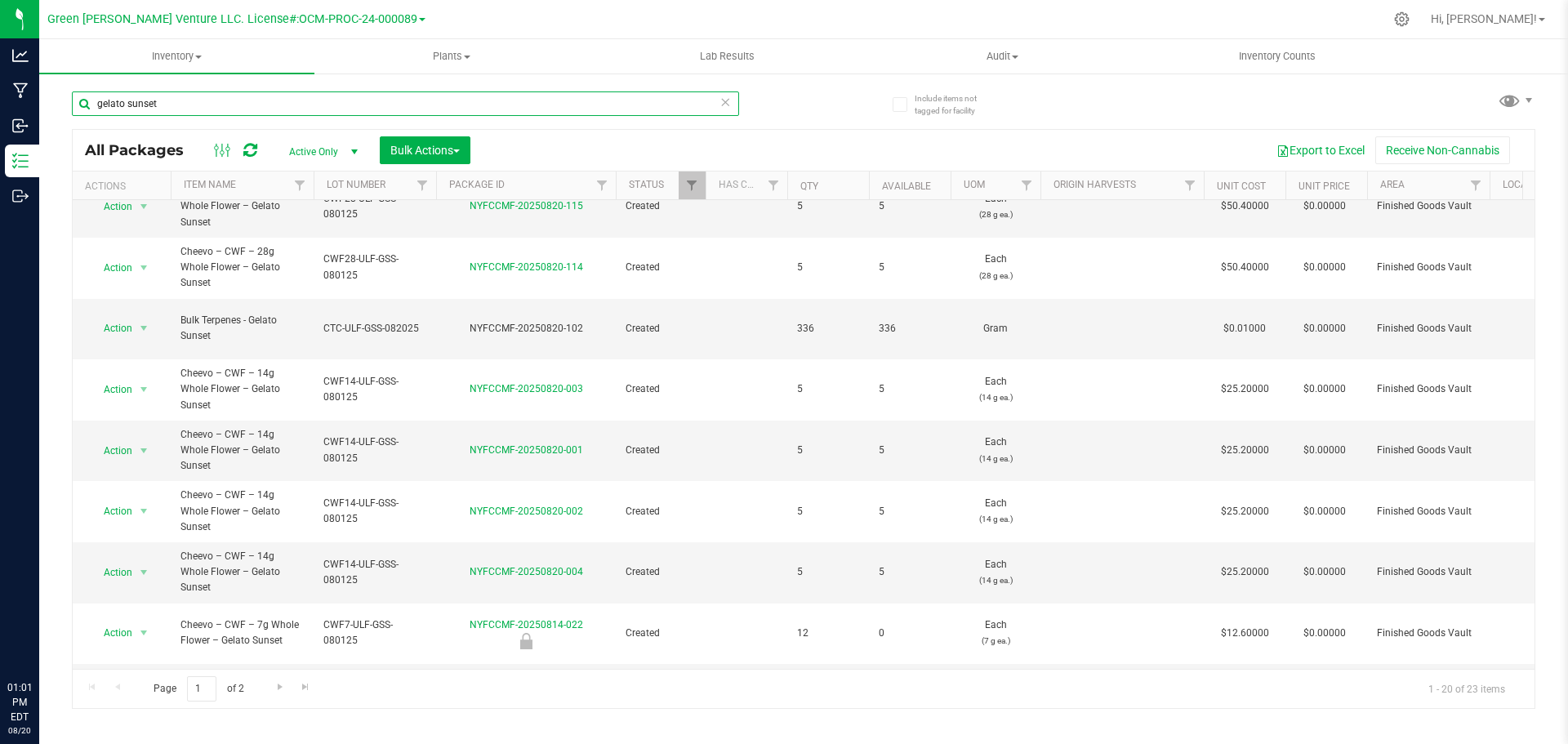
type input "gelato sunset"
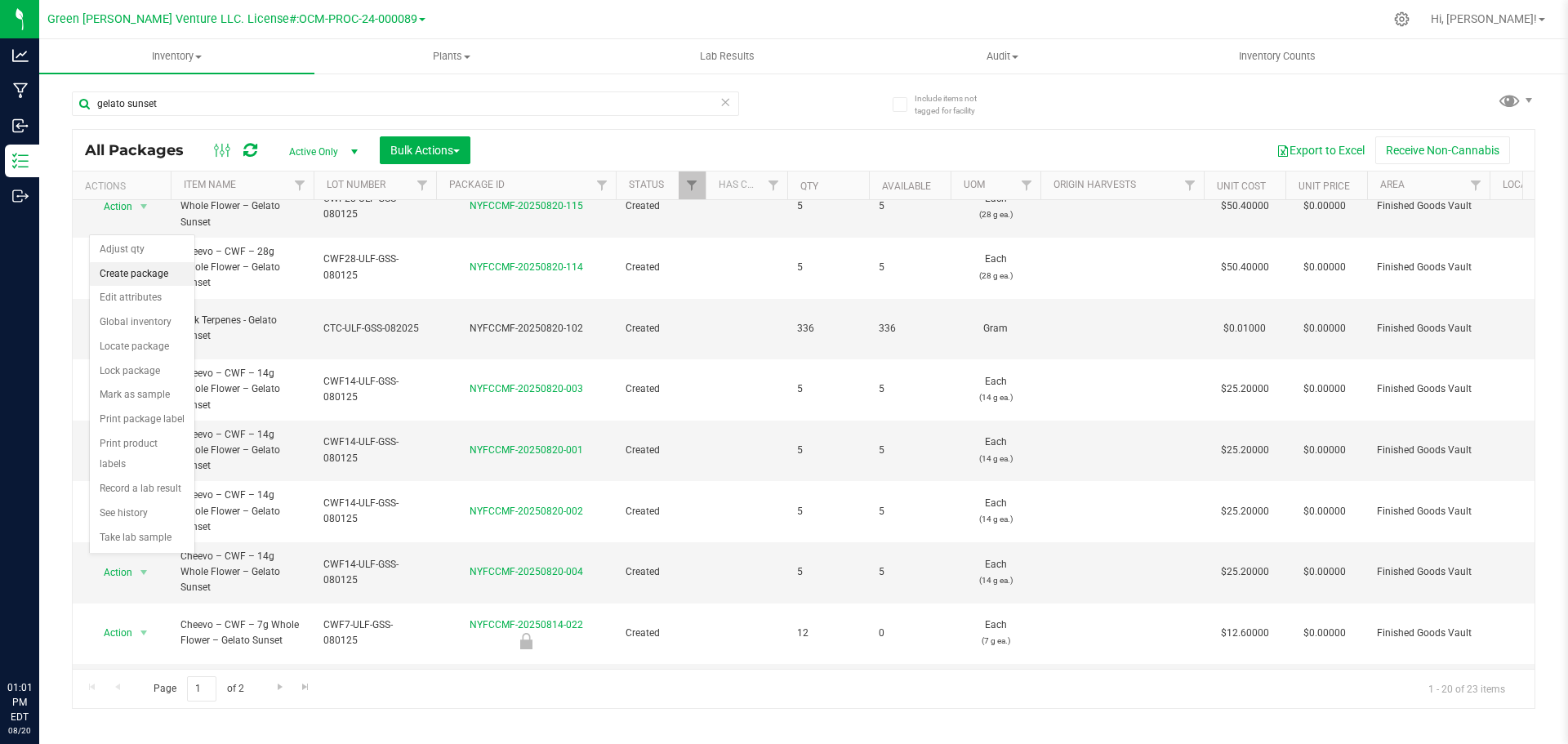
click at [147, 273] on li "Create package" at bounding box center [142, 274] width 105 height 24
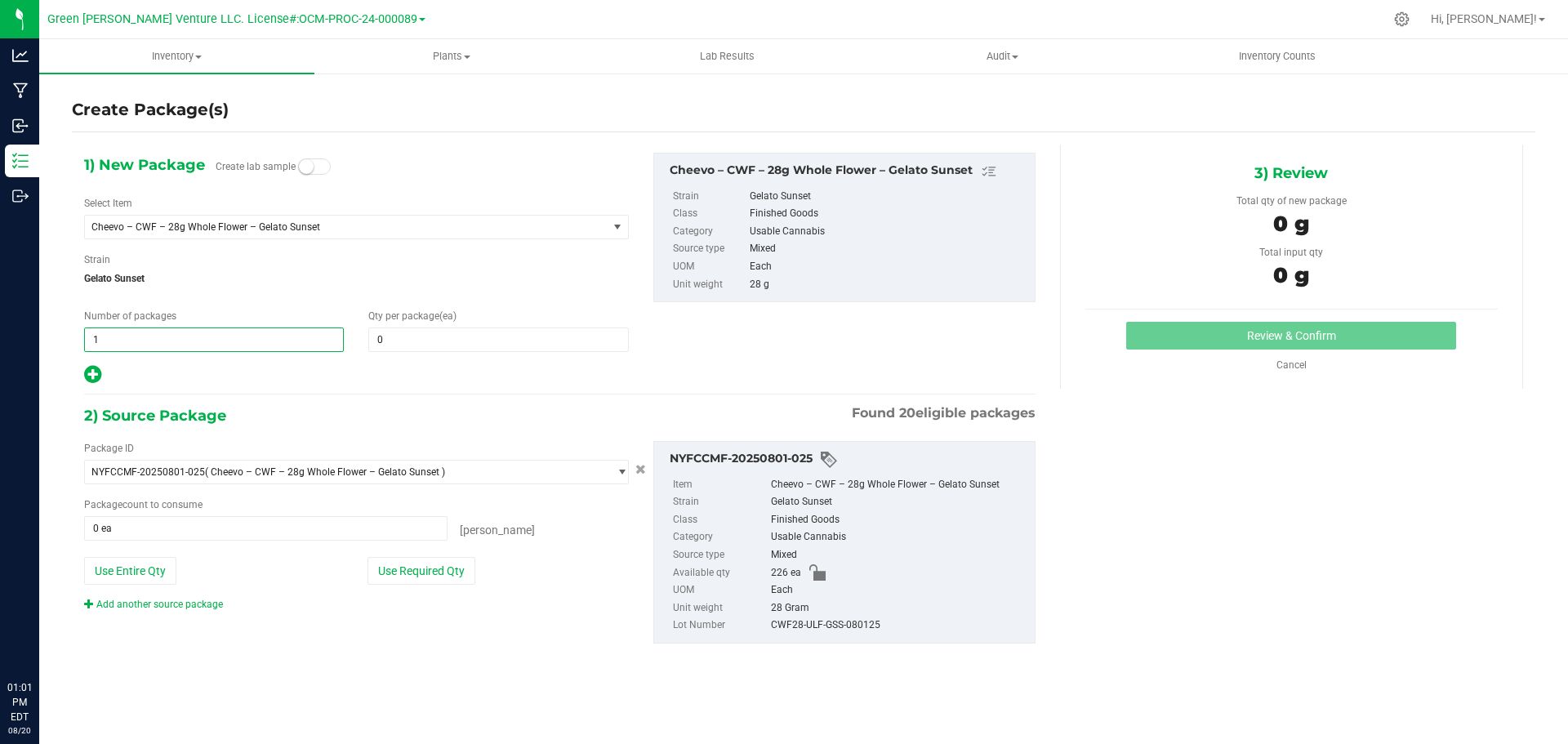
click at [173, 328] on span "1 1" at bounding box center [214, 339] width 260 height 24
type input "2"
click at [386, 344] on span at bounding box center [499, 339] width 260 height 24
type input "5"
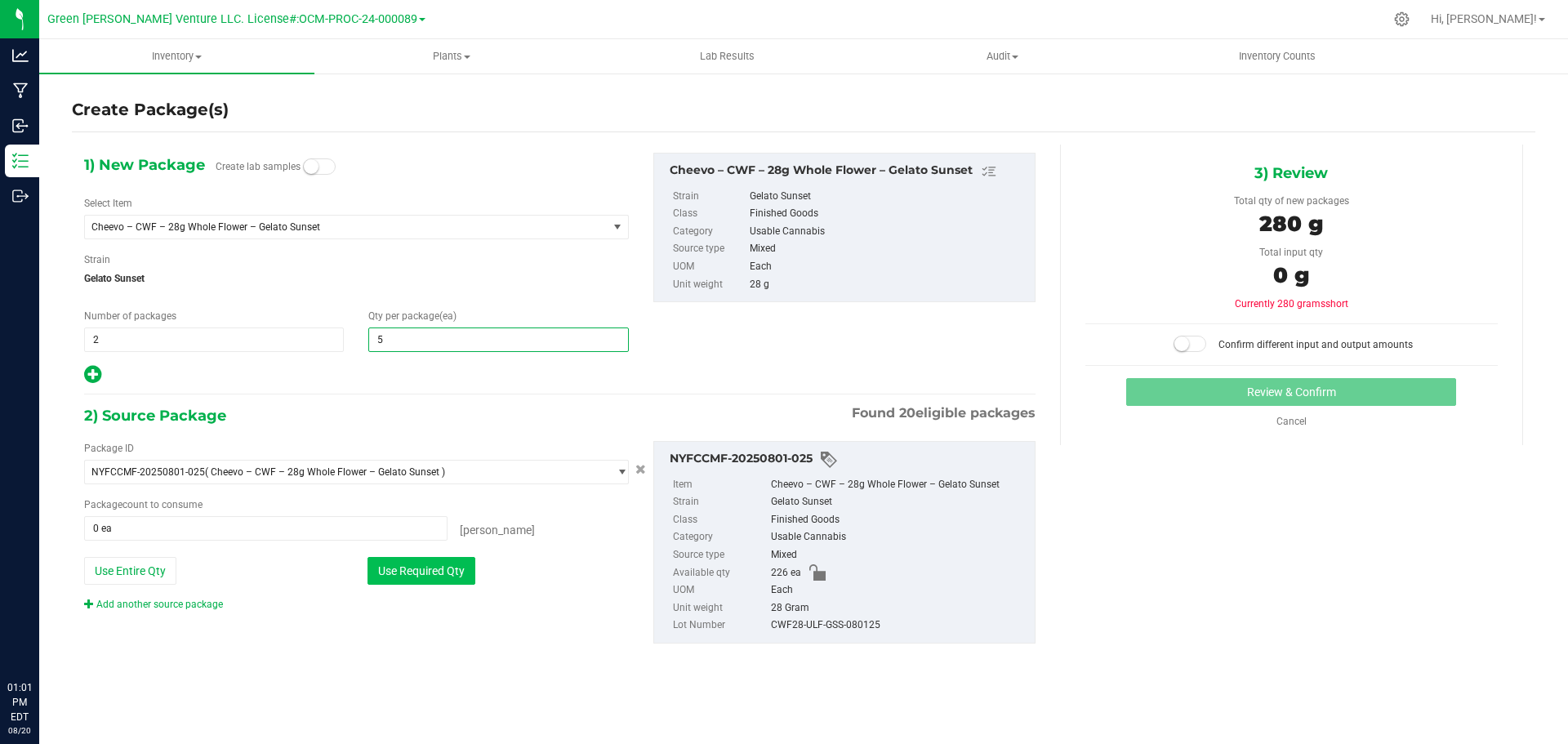
type input "5"
drag, startPoint x: 384, startPoint y: 576, endPoint x: 410, endPoint y: 560, distance: 30.5
click at [384, 575] on button "Use Required Qty" at bounding box center [422, 571] width 108 height 28
type input "10 ea"
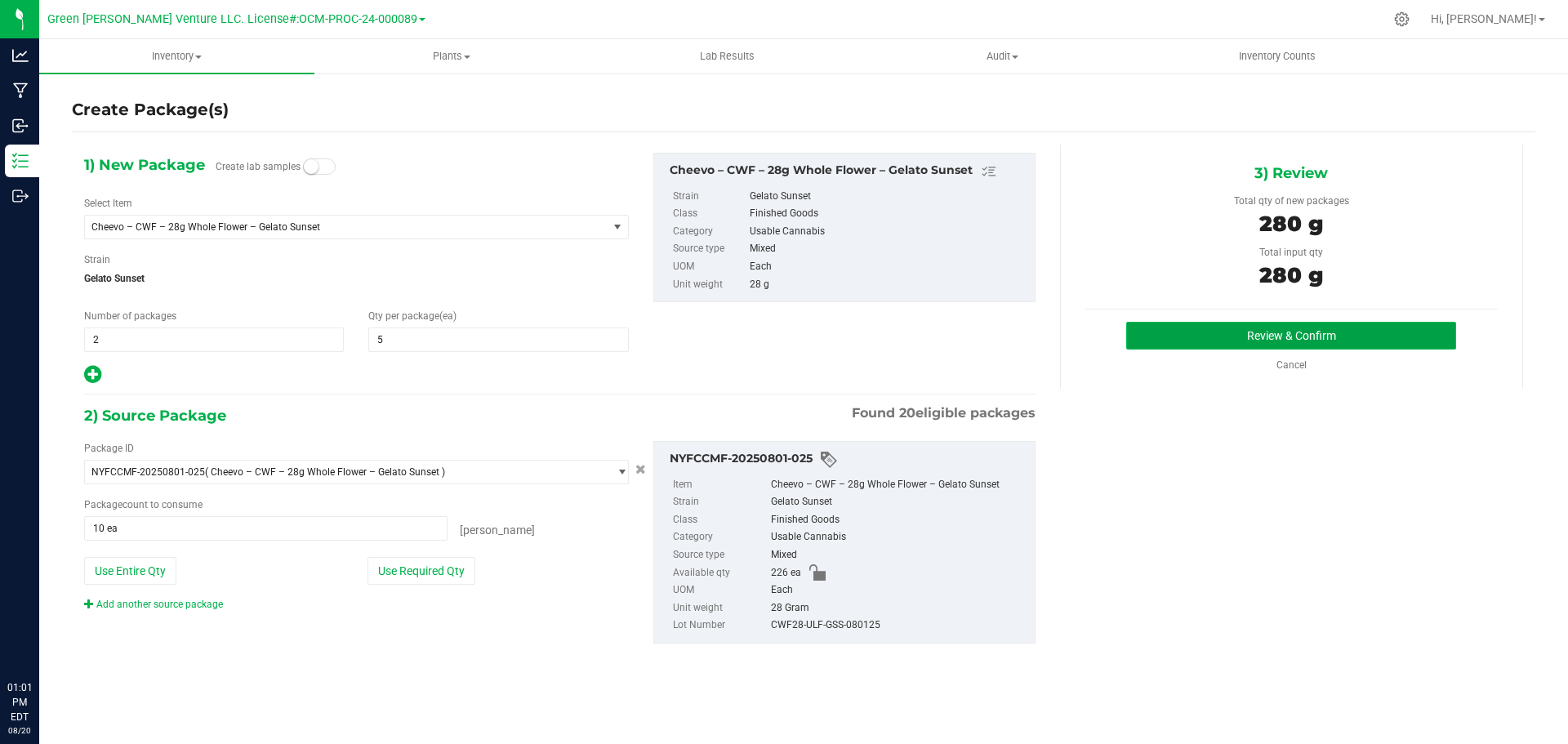
click at [1219, 336] on button "Review & Confirm" at bounding box center [1291, 335] width 330 height 28
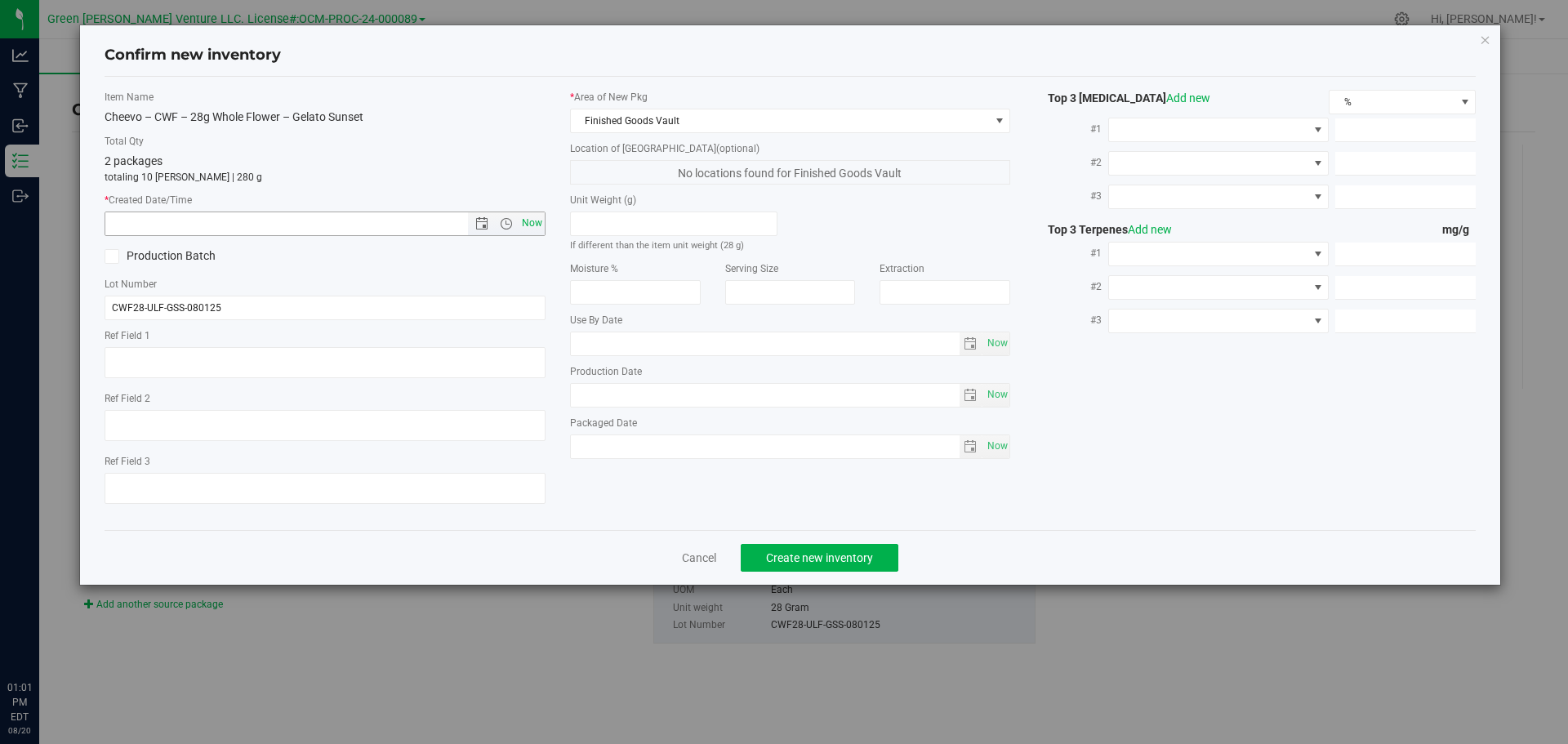
click at [532, 227] on span "Now" at bounding box center [531, 223] width 28 height 23
type input "8/20/2025 1:01 PM"
click at [838, 572] on div "Cancel Create new inventory" at bounding box center [790, 557] width 1372 height 54
click at [837, 565] on button "Create new inventory" at bounding box center [820, 557] width 158 height 28
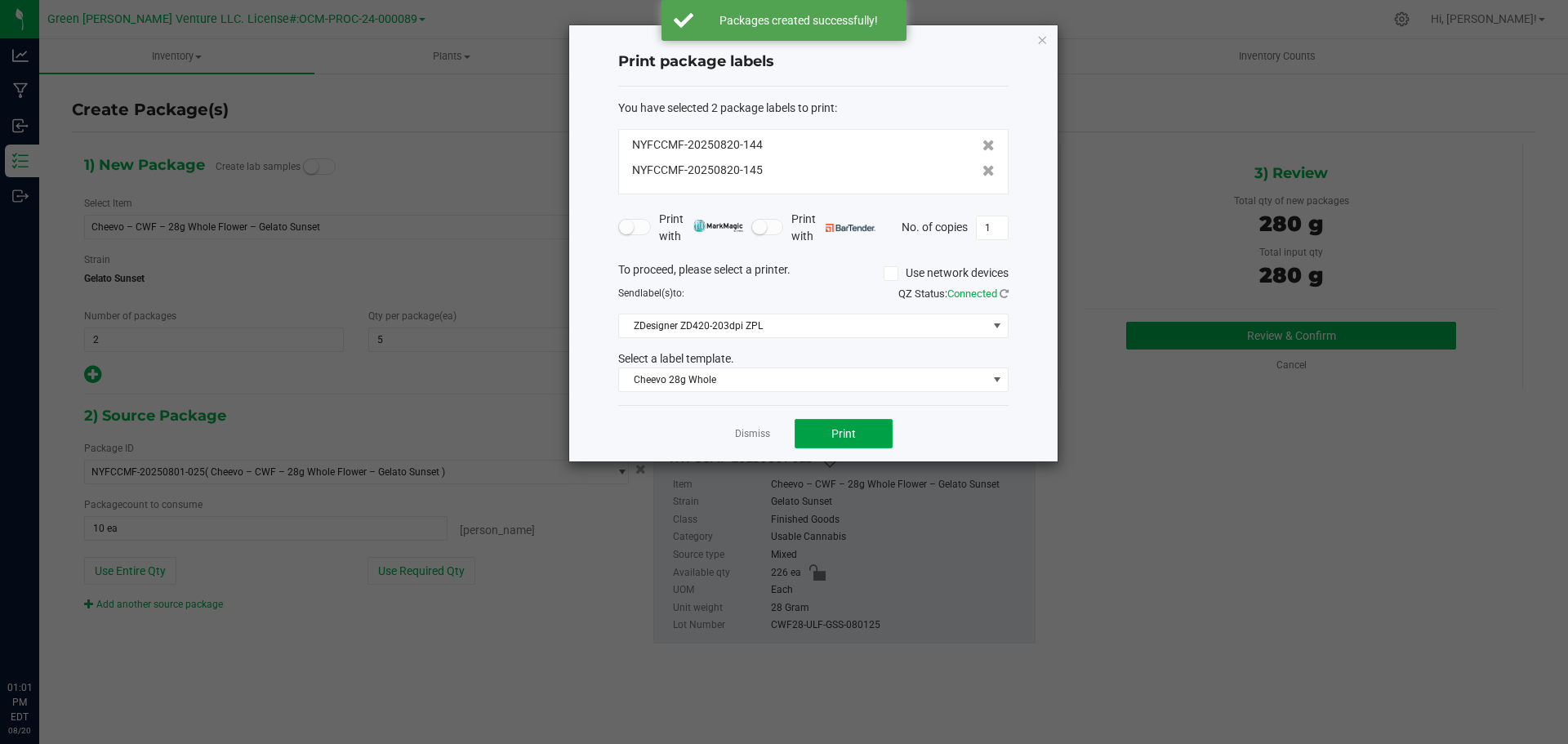
click at [810, 439] on button "Print" at bounding box center [843, 433] width 98 height 29
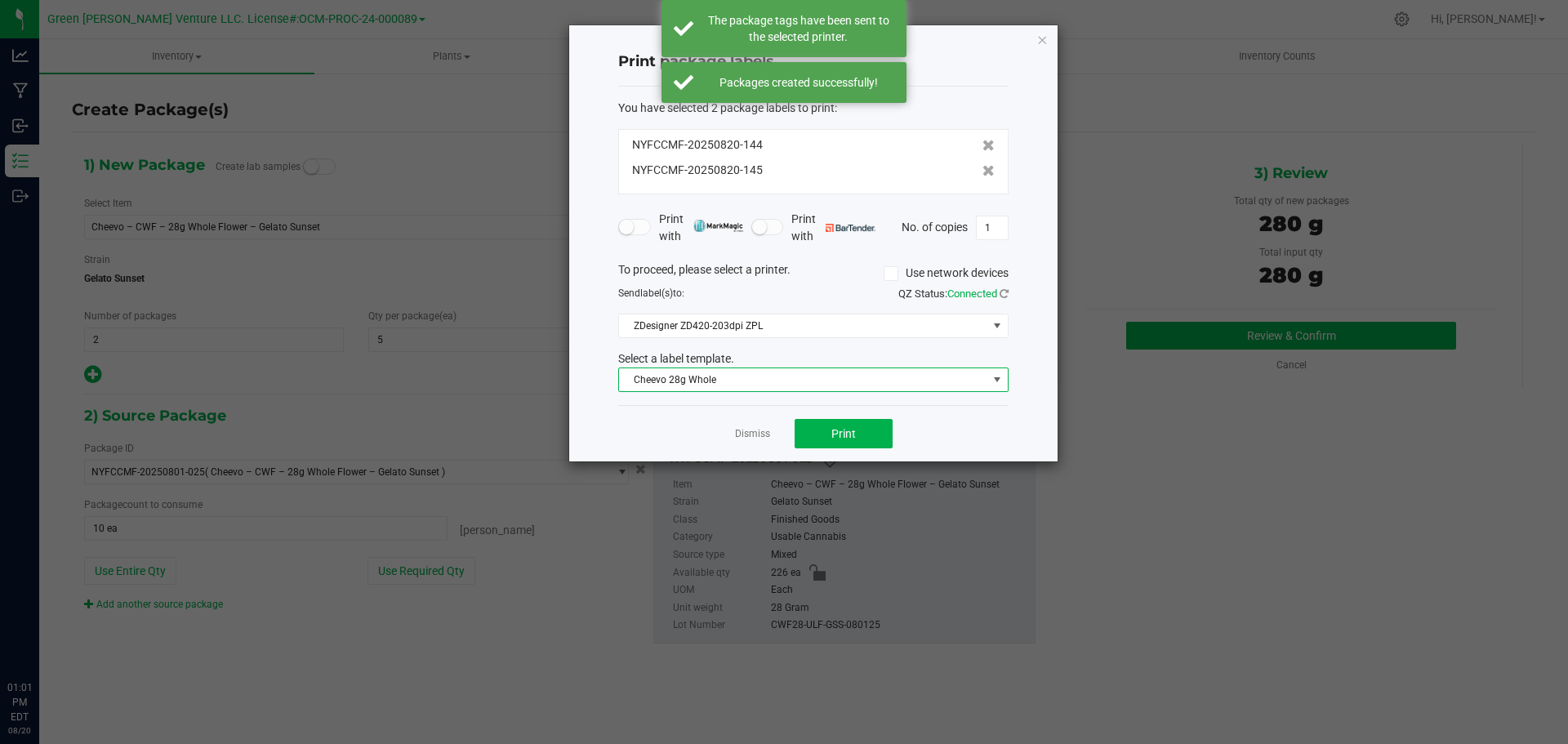
click at [789, 375] on span "Cheevo 28g Whole" at bounding box center [804, 380] width 369 height 23
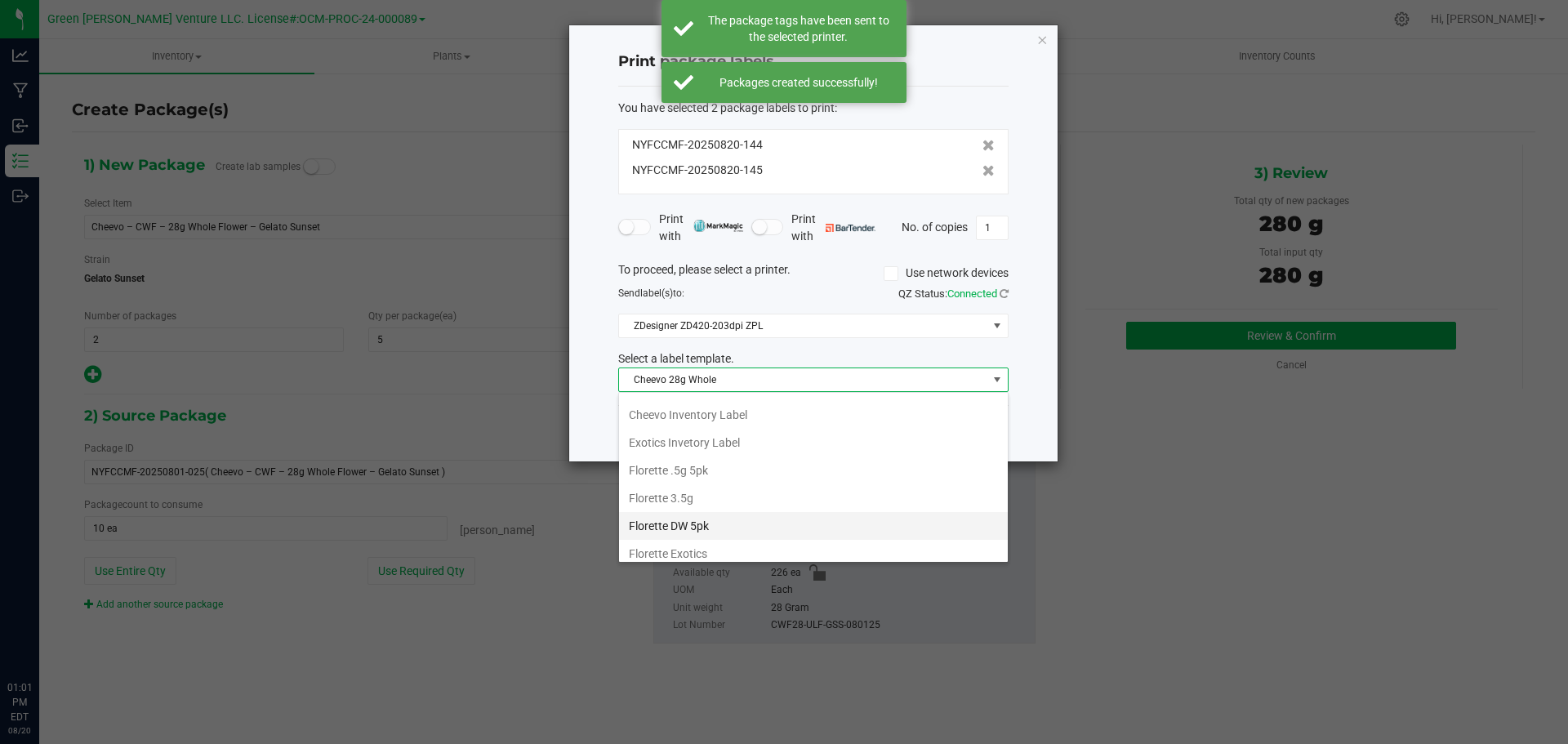
scroll to position [36, 0]
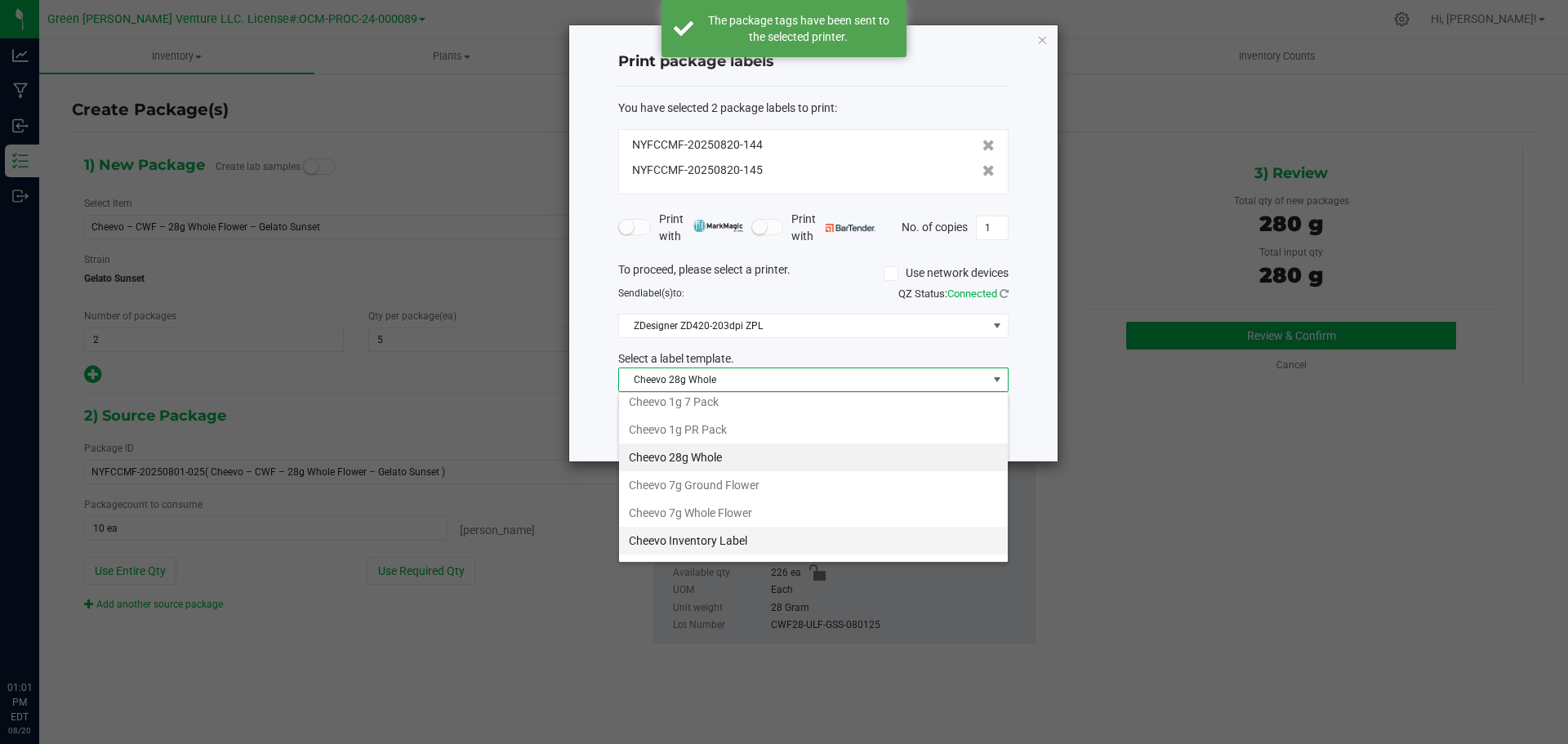
click at [733, 531] on li "Cheevo Inventory Label" at bounding box center [814, 540] width 389 height 28
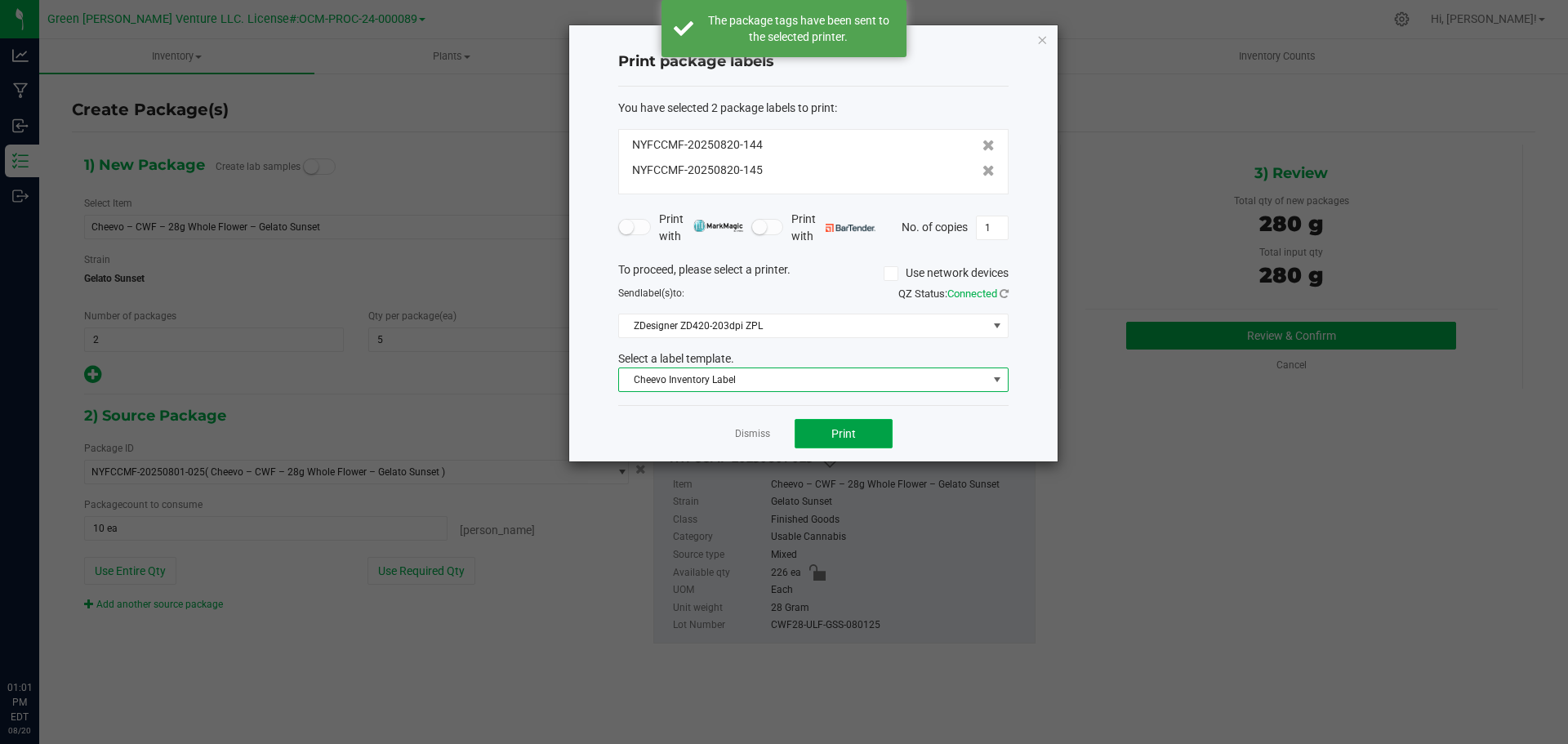
click at [805, 426] on button "Print" at bounding box center [843, 433] width 98 height 29
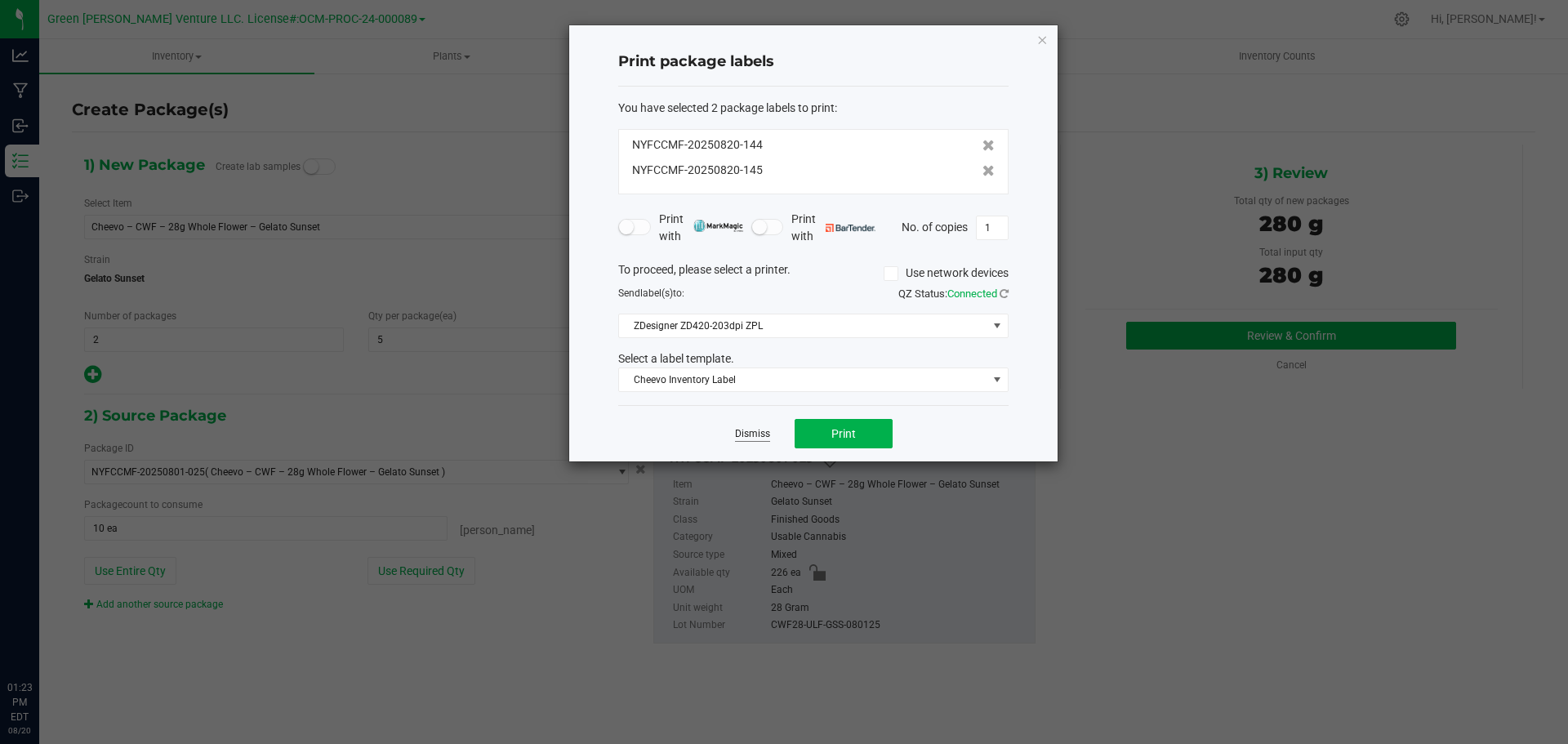
click at [767, 437] on link "Dismiss" at bounding box center [753, 434] width 35 height 14
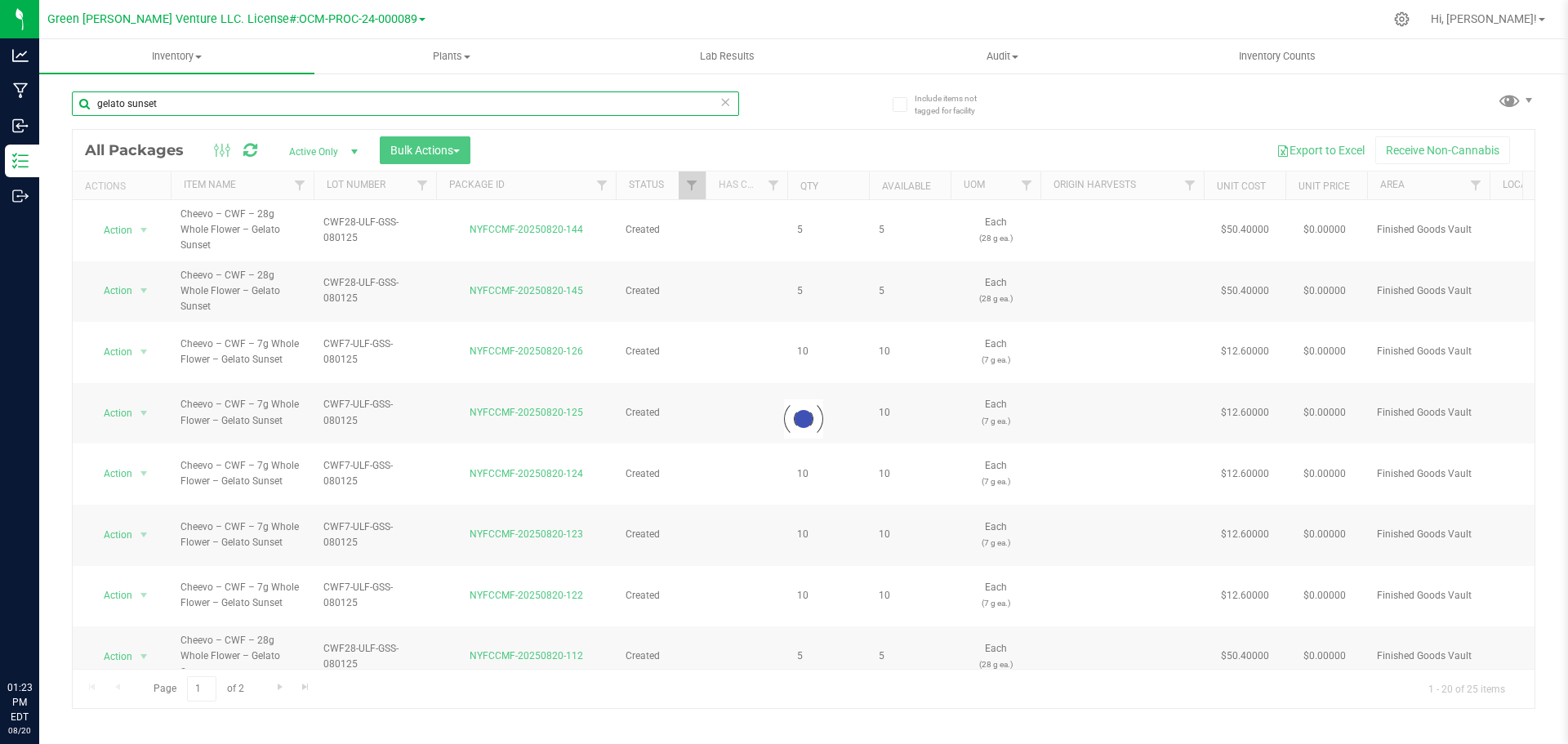
click at [177, 106] on input "gelato sunset" at bounding box center [406, 103] width 667 height 24
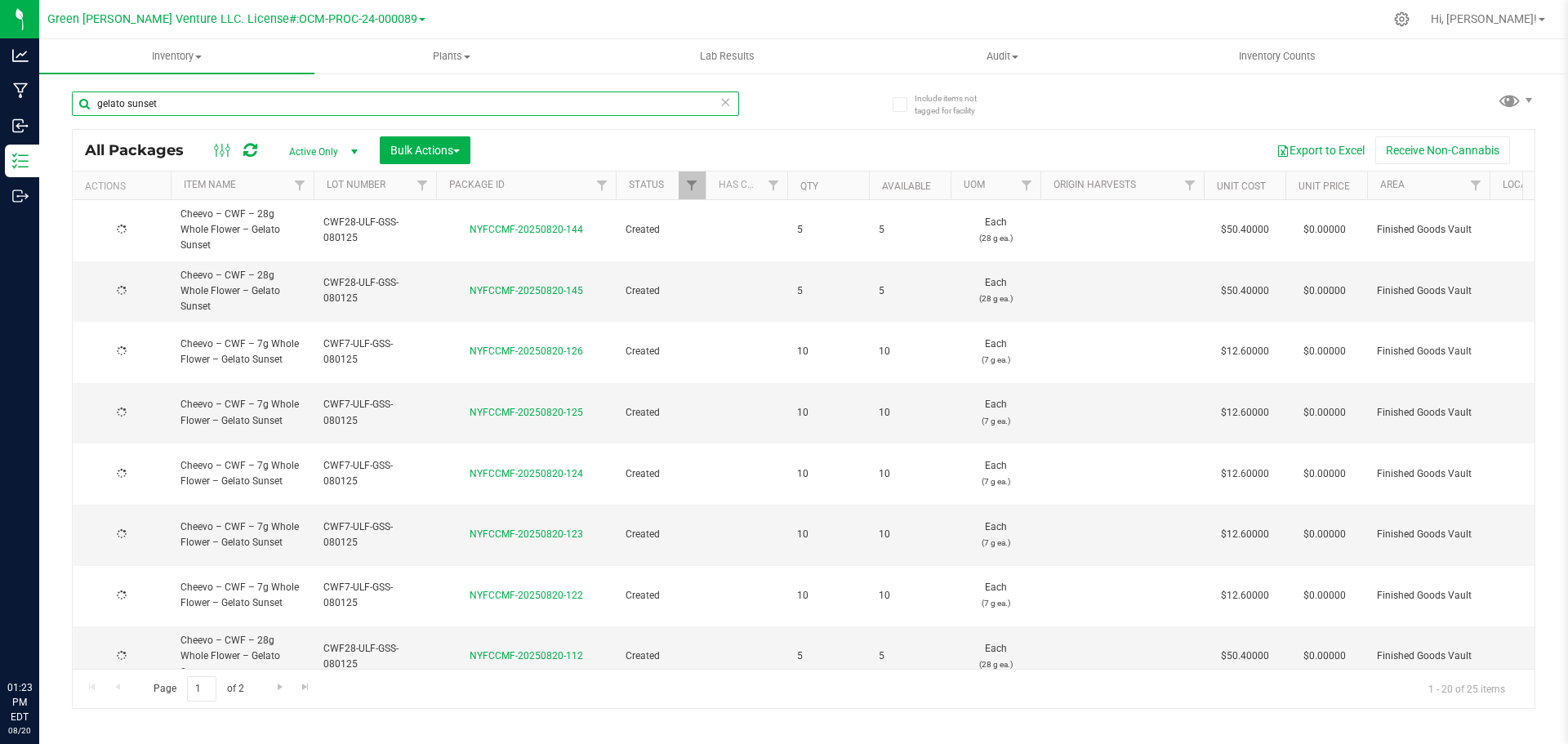
type input "2025-08-19"
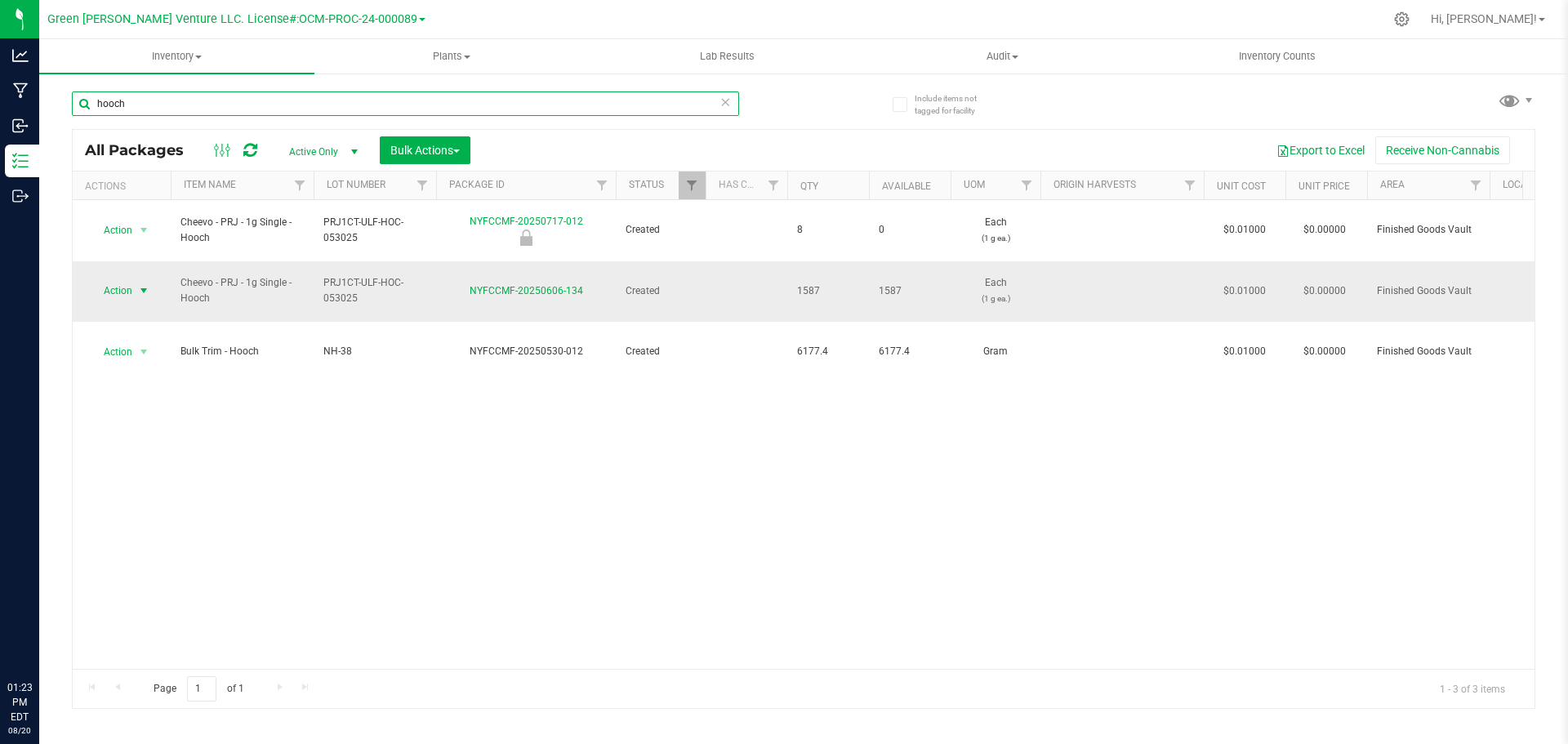
type input "hooch"
click at [132, 279] on span "Action" at bounding box center [122, 290] width 65 height 23
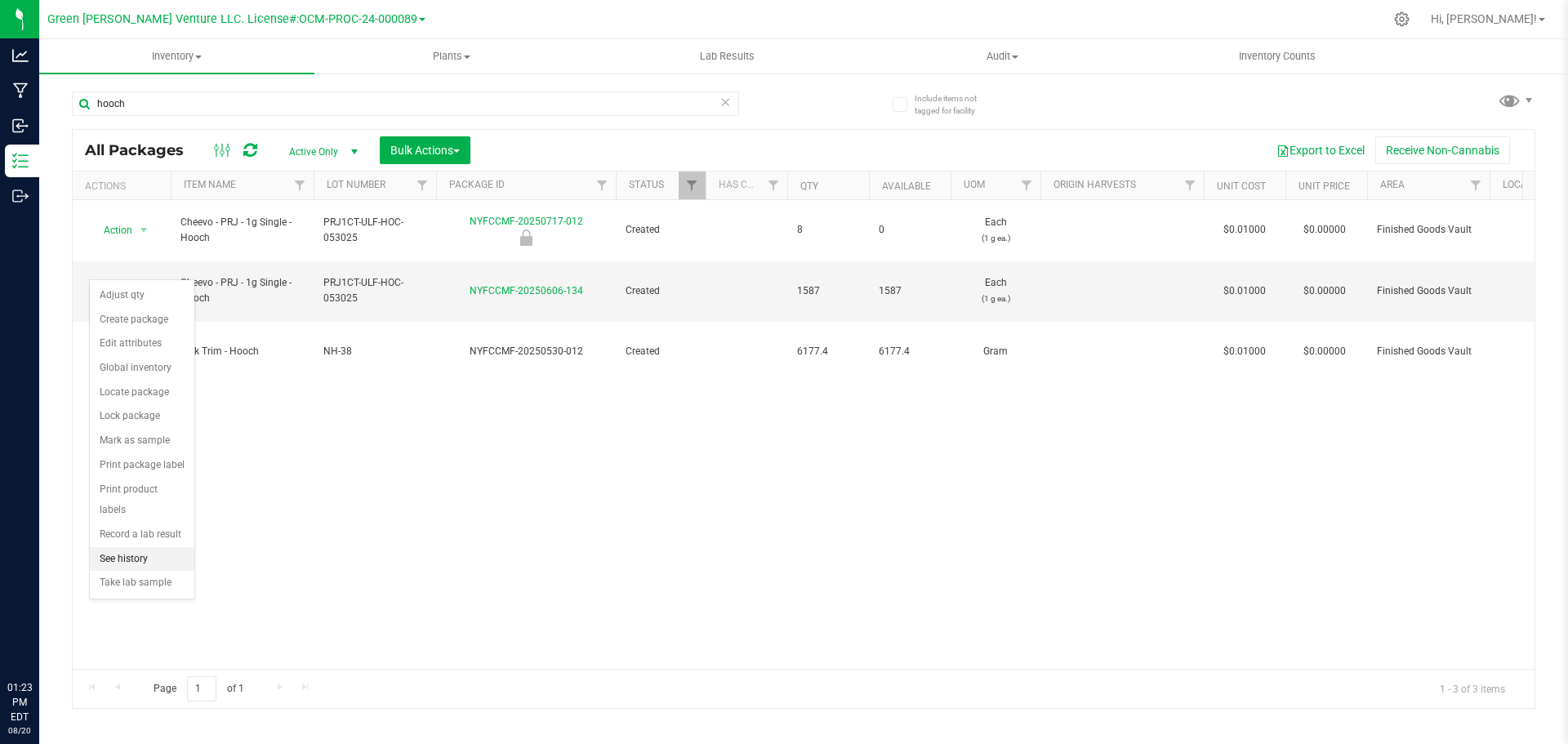
click at [175, 547] on li "See history" at bounding box center [142, 559] width 105 height 24
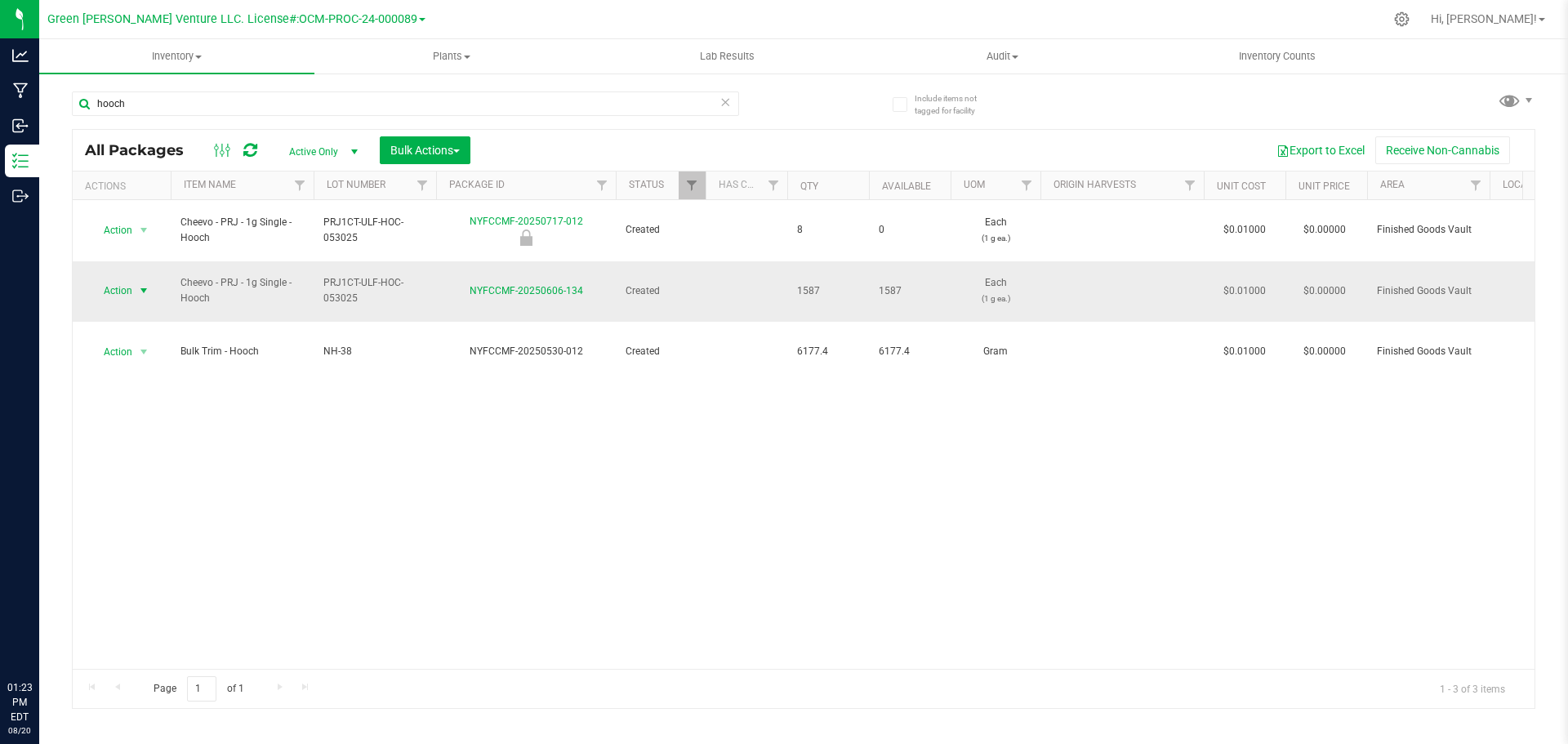
click at [129, 279] on span "Action" at bounding box center [111, 290] width 44 height 23
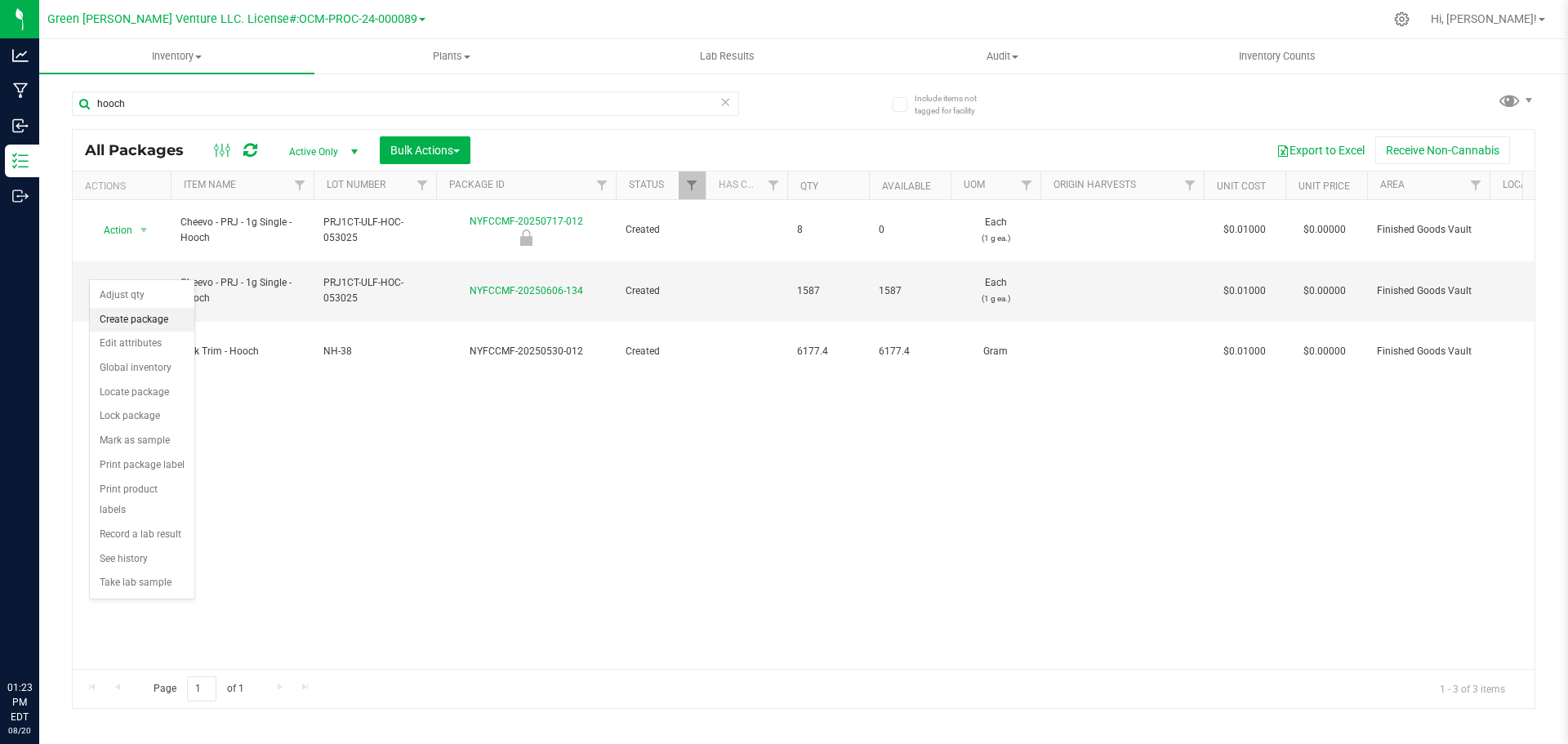
click at [143, 318] on li "Create package" at bounding box center [142, 319] width 105 height 24
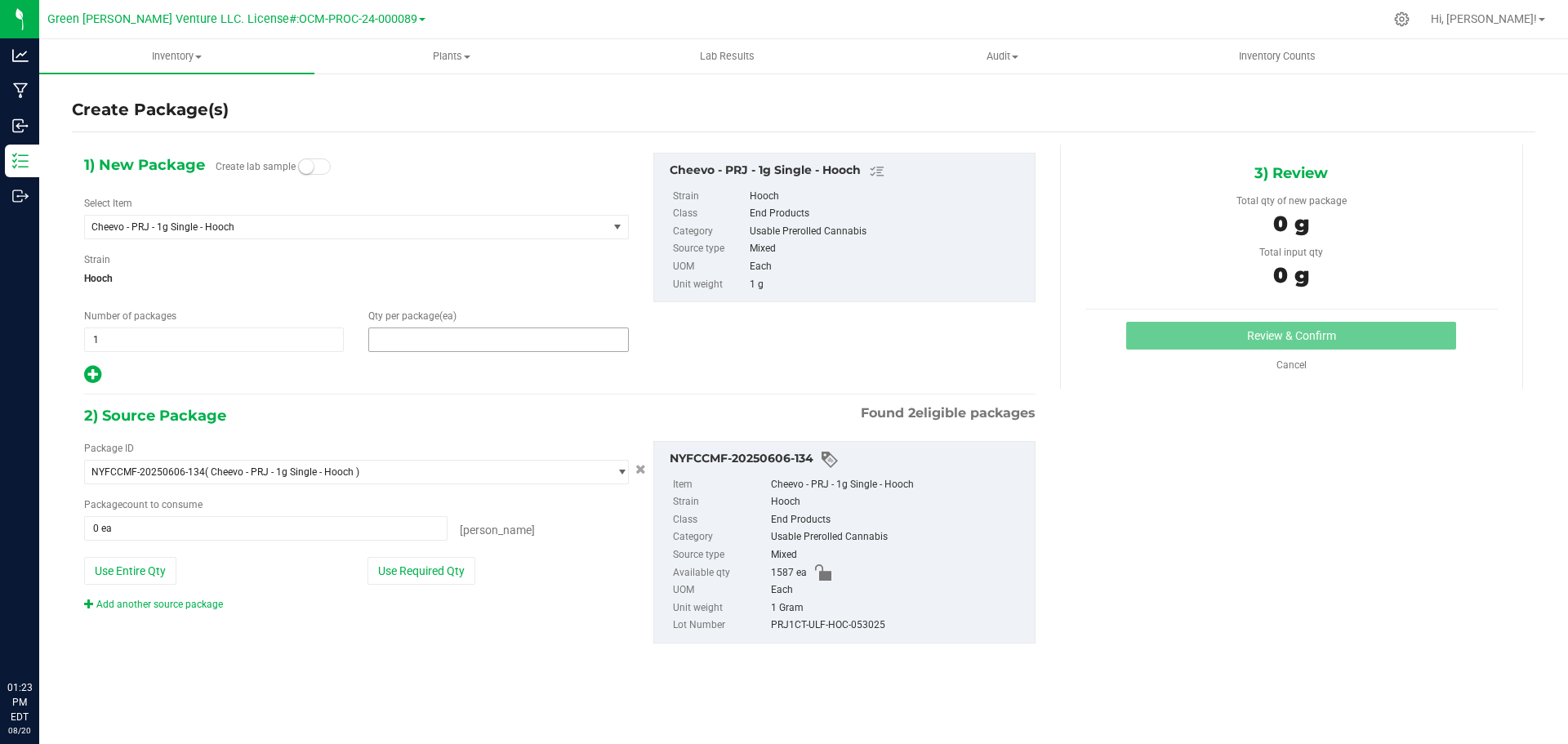
click at [401, 342] on span at bounding box center [499, 339] width 260 height 24
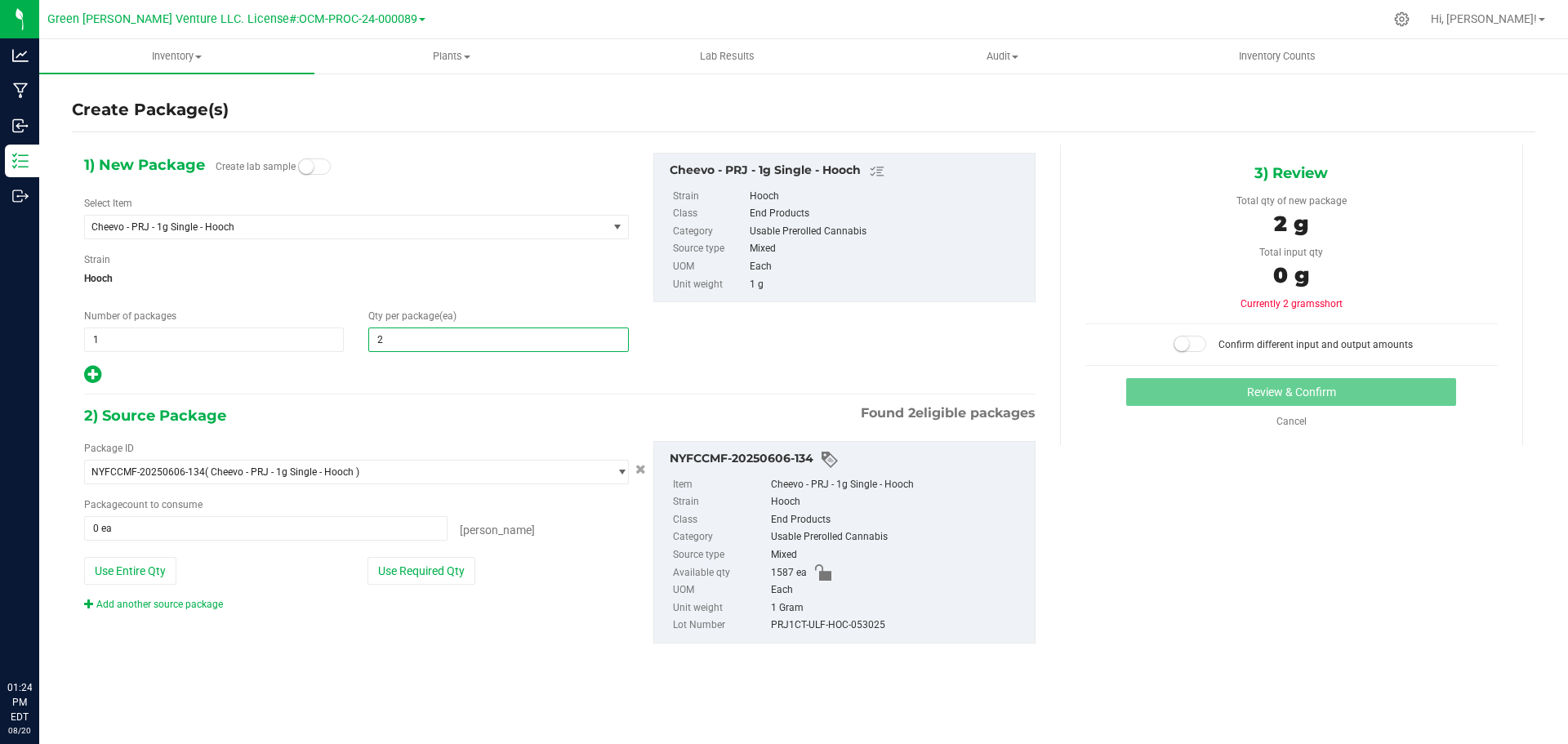
type input "20"
click at [417, 567] on button "Use Required Qty" at bounding box center [422, 571] width 108 height 28
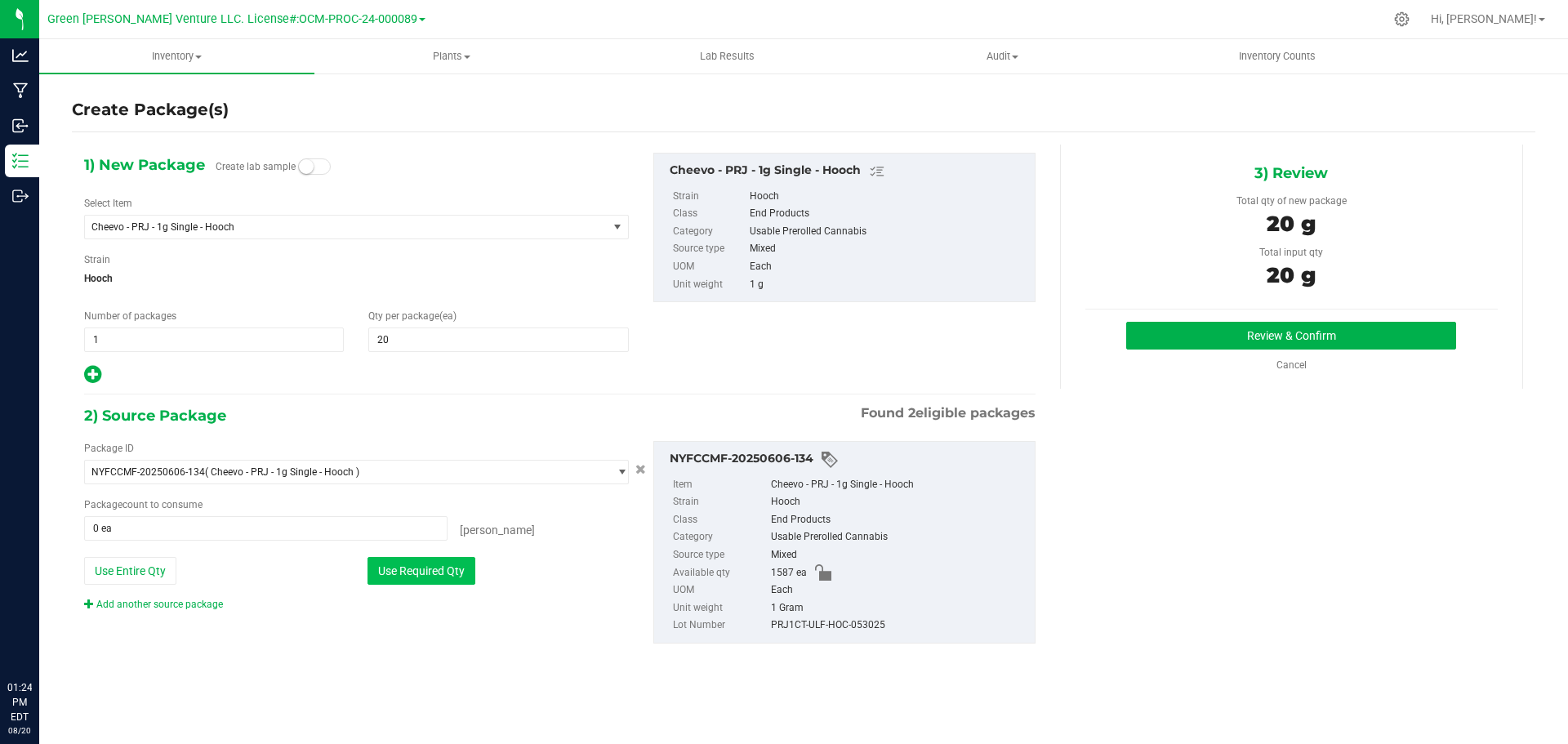
type input "20 ea"
click at [1179, 332] on button "Review & Confirm" at bounding box center [1291, 335] width 330 height 28
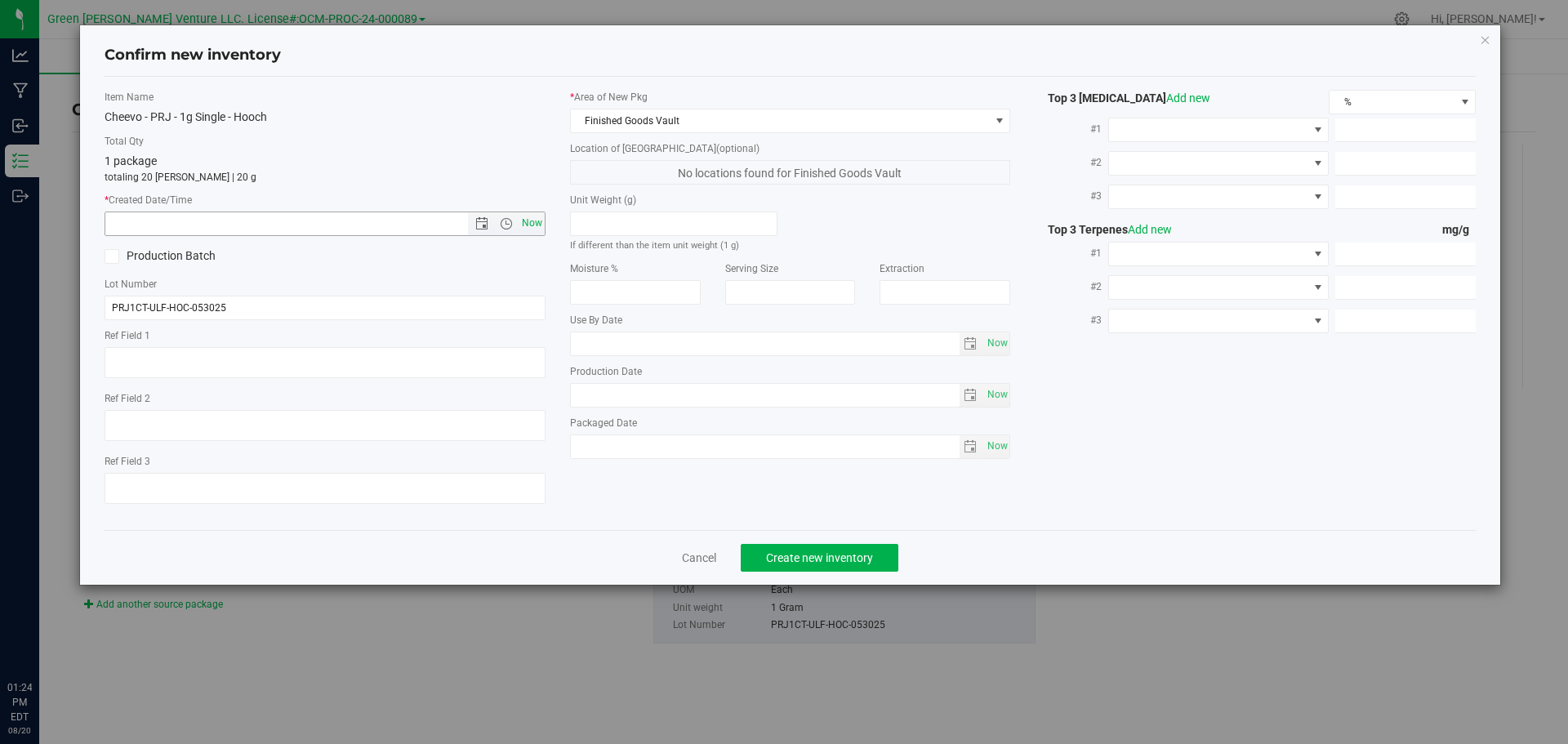
click at [532, 225] on span "Now" at bounding box center [531, 223] width 28 height 23
type input "8/20/2025 1:24 PM"
click at [779, 555] on span "Create new inventory" at bounding box center [820, 558] width 107 height 13
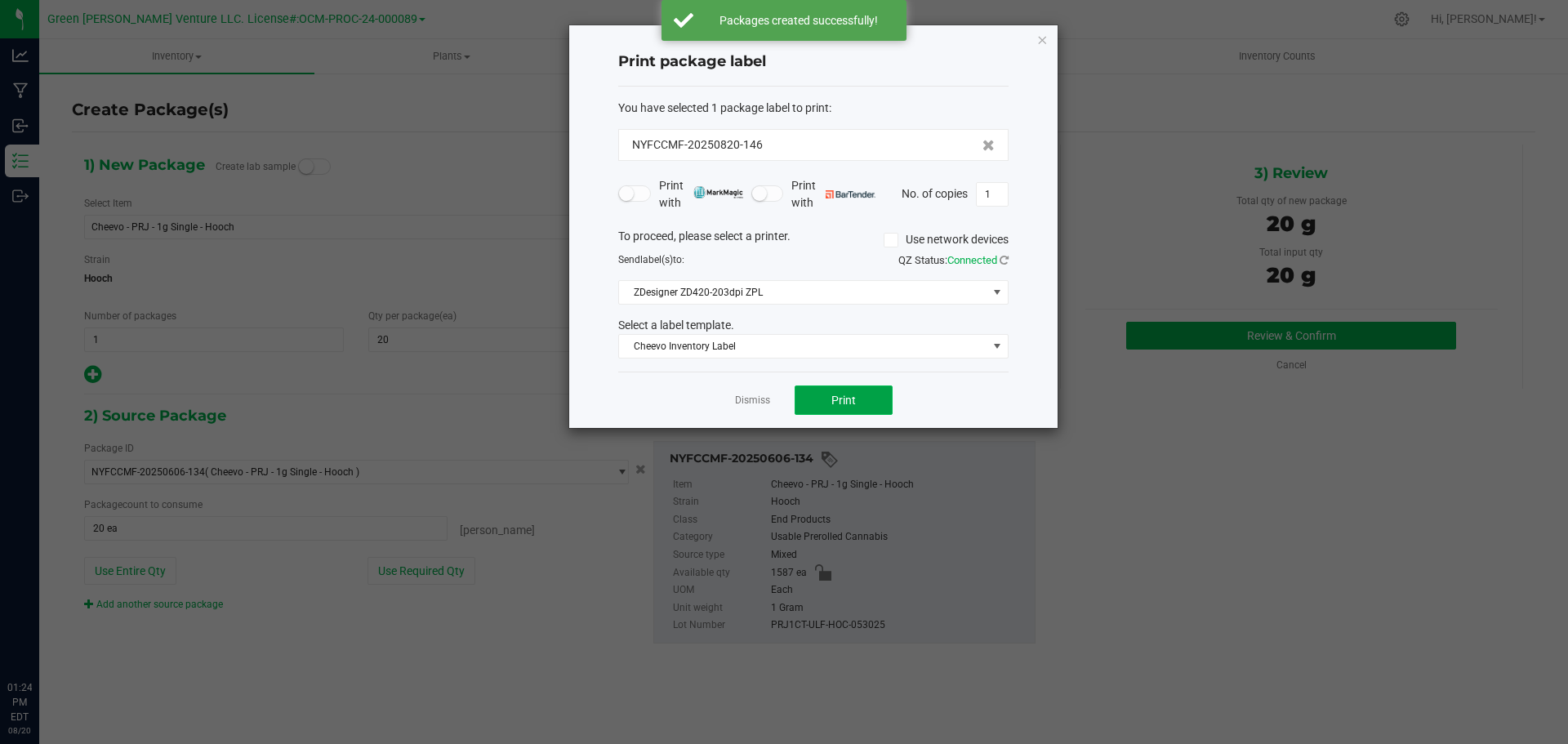
click at [808, 398] on button "Print" at bounding box center [843, 400] width 98 height 29
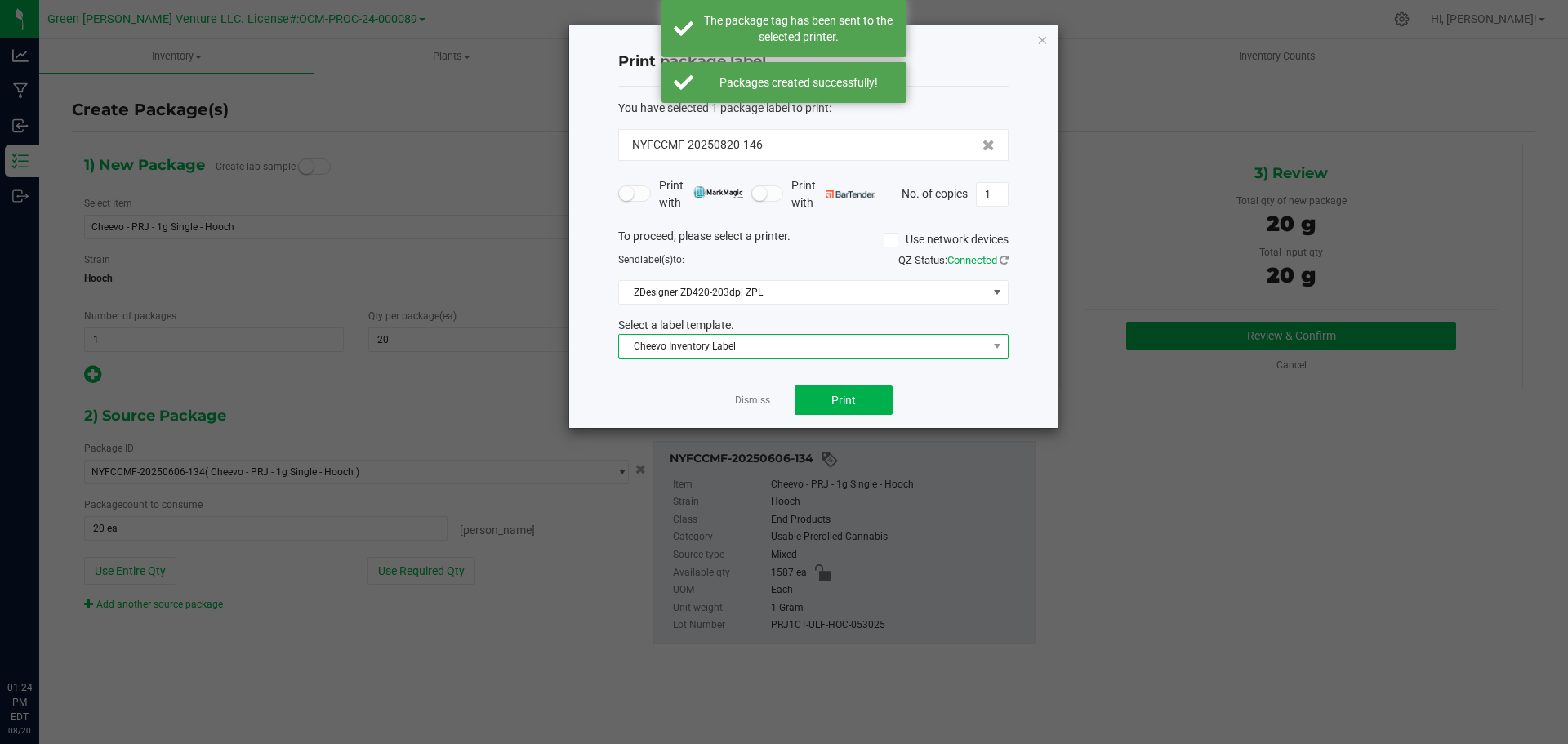
click at [811, 344] on span "Cheevo Inventory Label" at bounding box center [804, 346] width 369 height 23
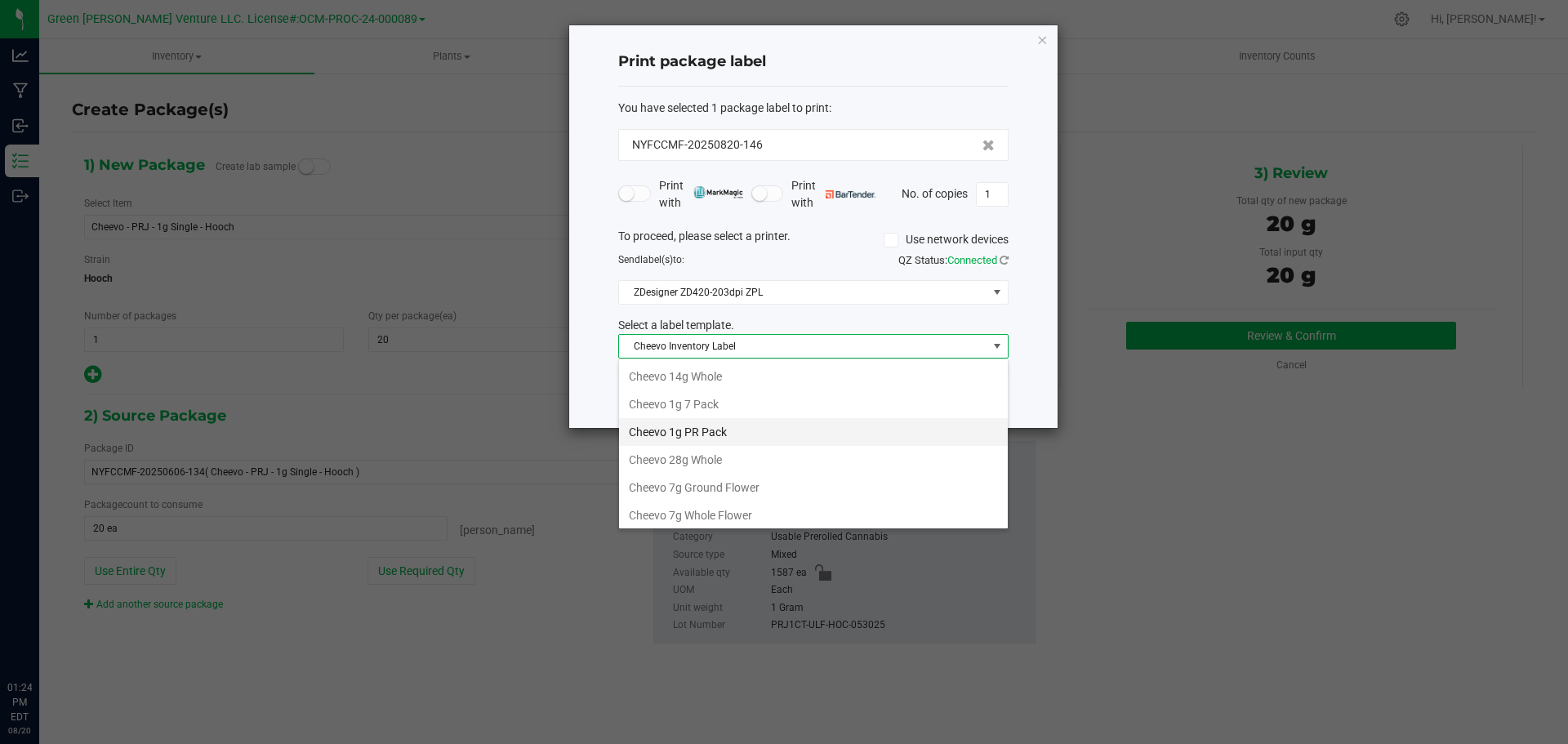
click at [700, 435] on li "Cheevo 1g PR Pack" at bounding box center [814, 431] width 389 height 28
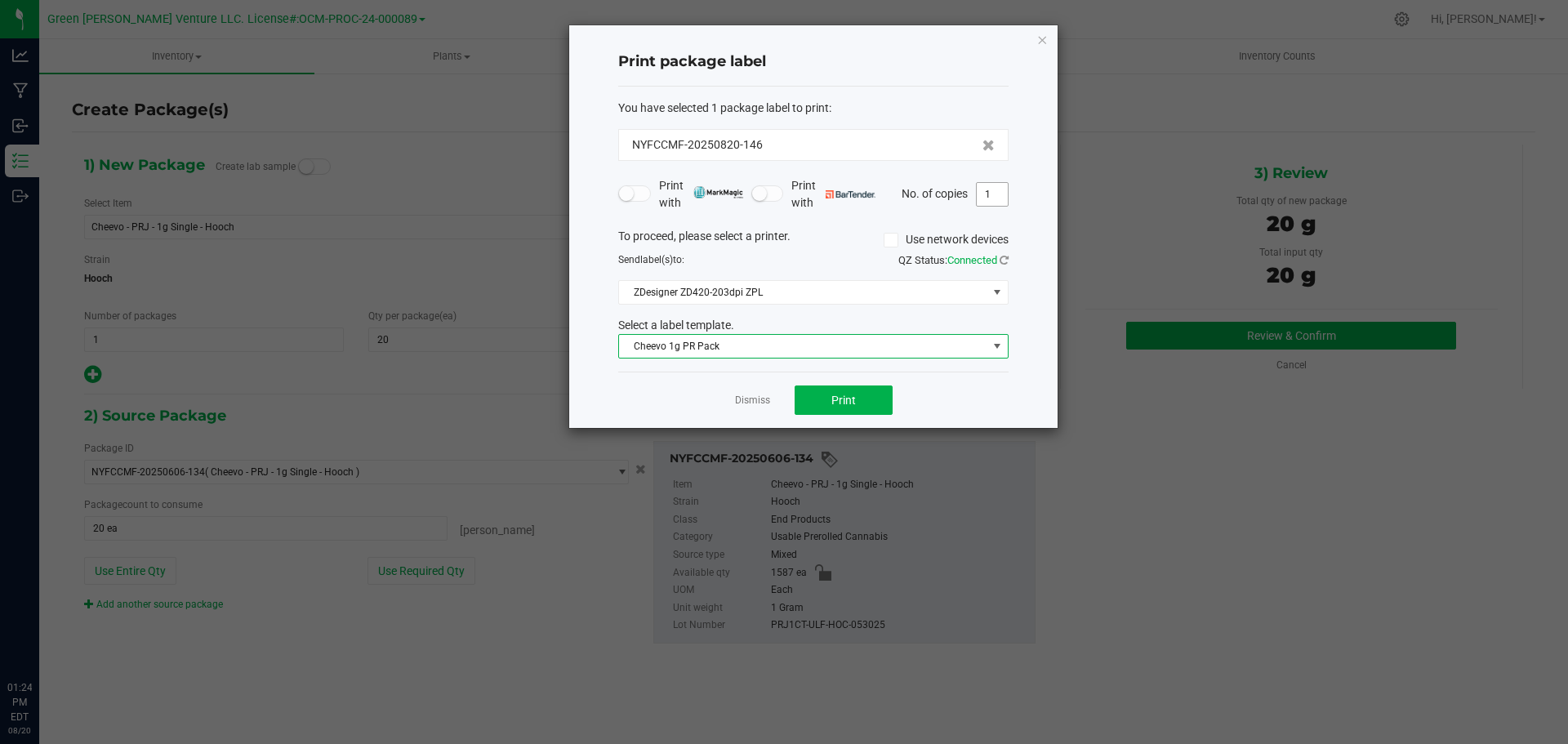
click at [987, 193] on input "1" at bounding box center [992, 194] width 31 height 23
type input "21"
click at [869, 398] on button "Print" at bounding box center [843, 400] width 98 height 29
click at [758, 397] on link "Dismiss" at bounding box center [753, 400] width 35 height 14
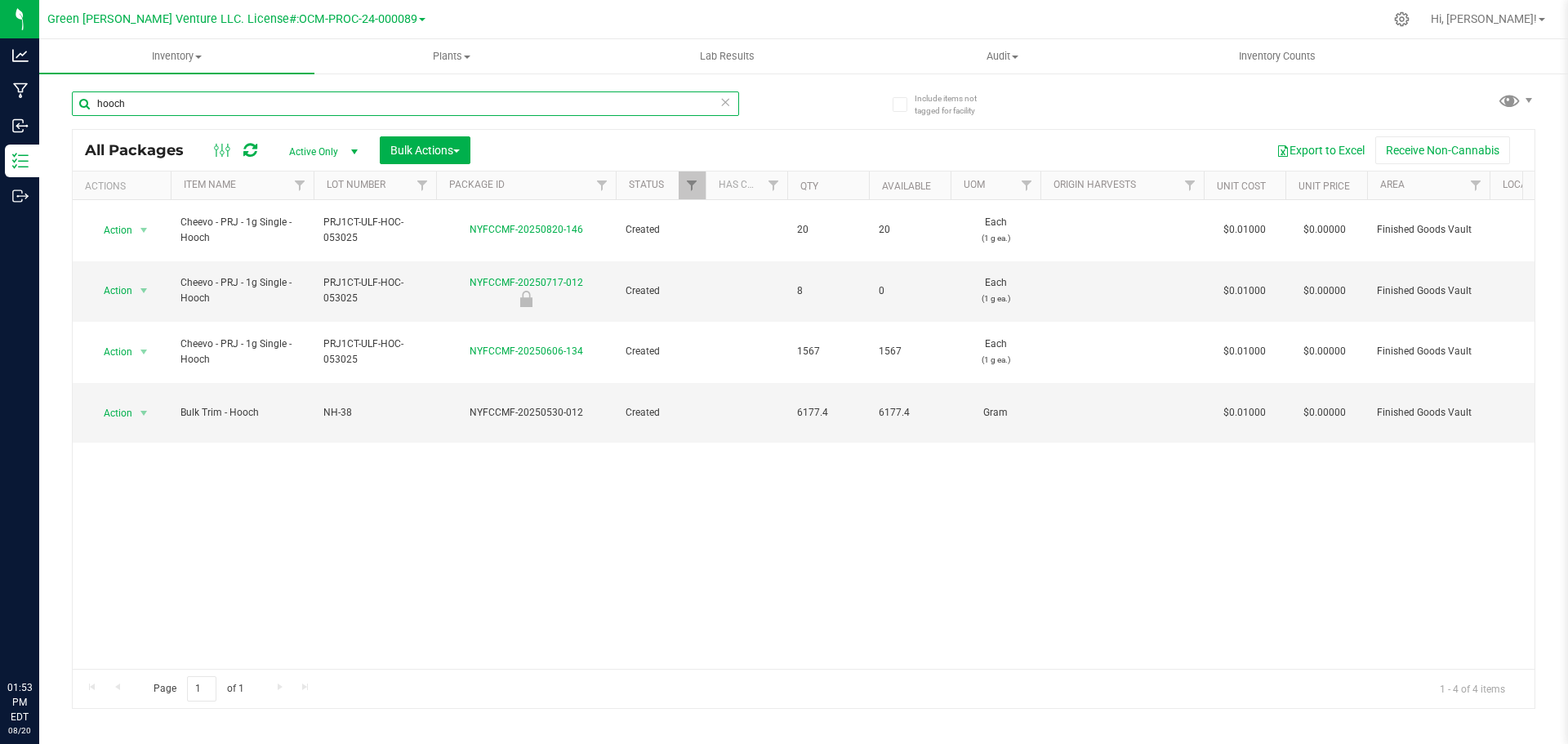
click at [147, 107] on input "hooch" at bounding box center [406, 103] width 667 height 24
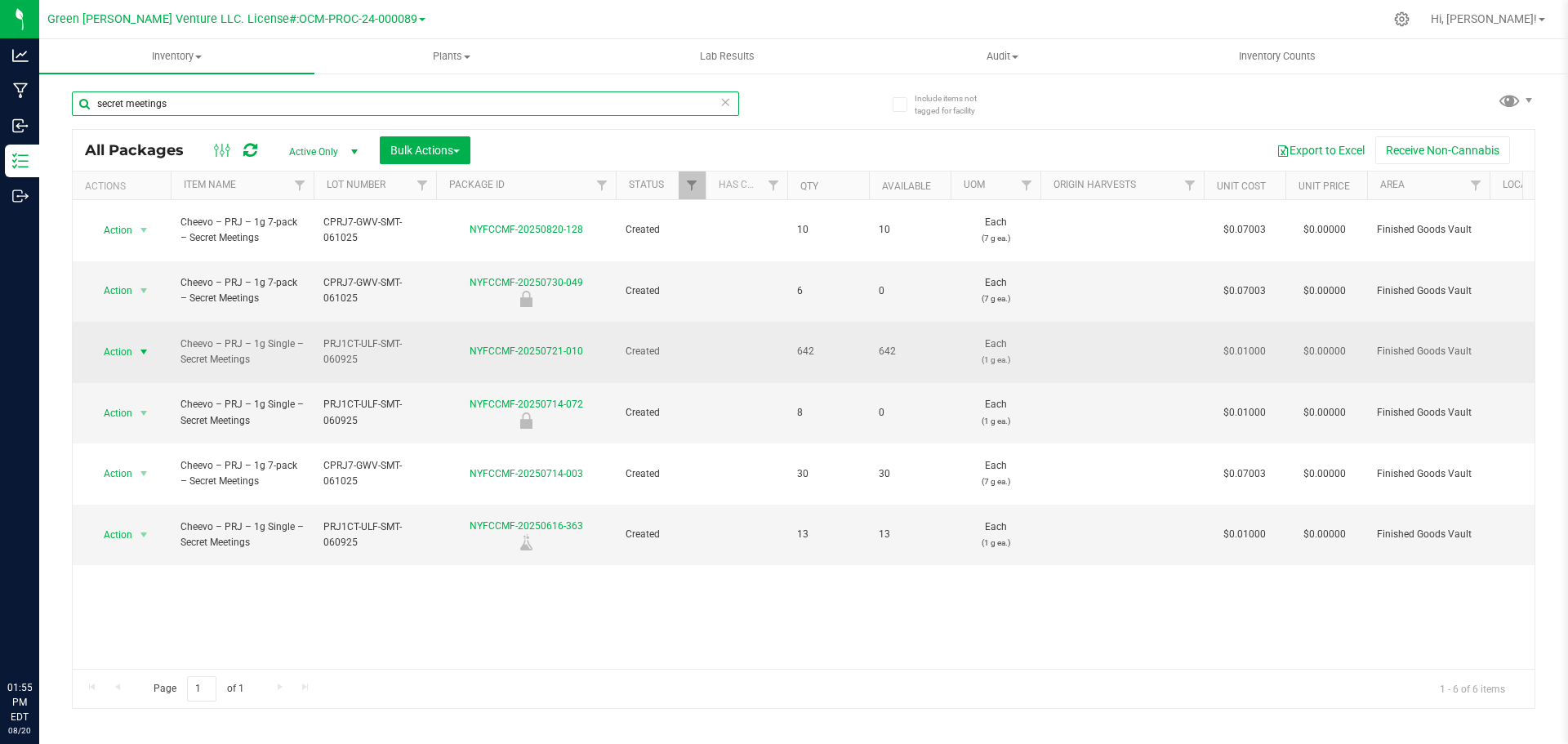
type input "secret meetings"
click at [127, 340] on span "Action" at bounding box center [111, 351] width 44 height 23
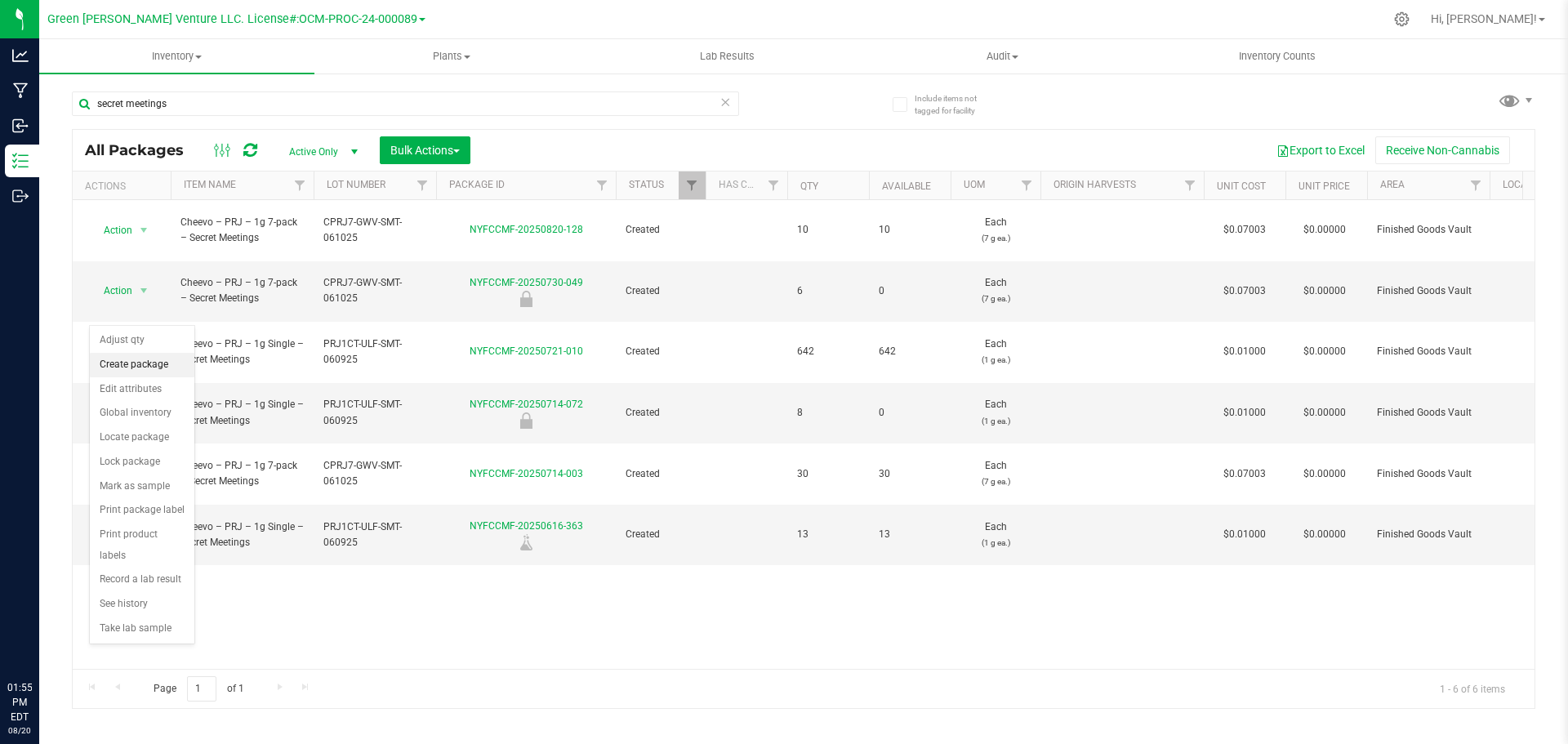
click at [144, 367] on li "Create package" at bounding box center [142, 364] width 105 height 24
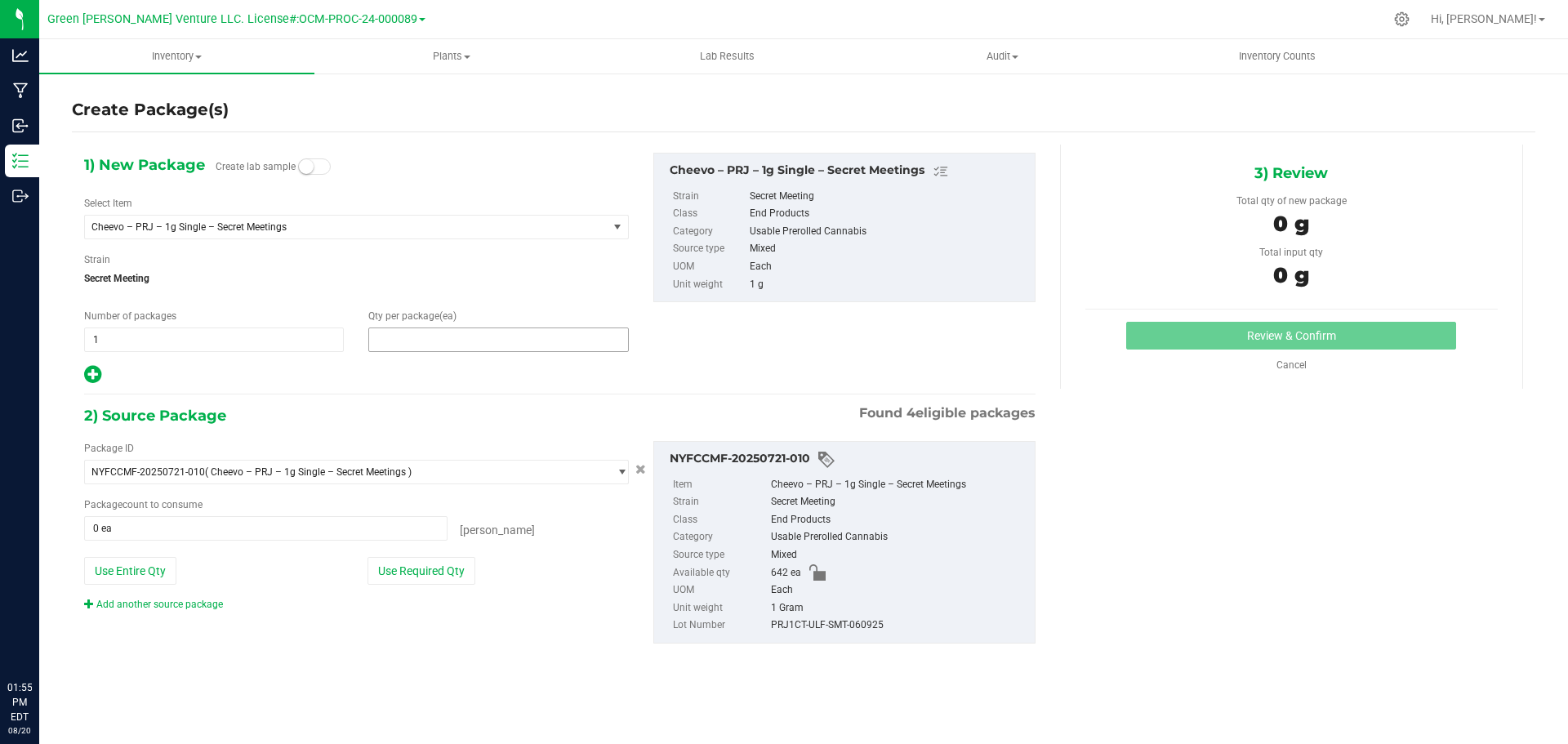
click at [398, 342] on span at bounding box center [499, 339] width 260 height 24
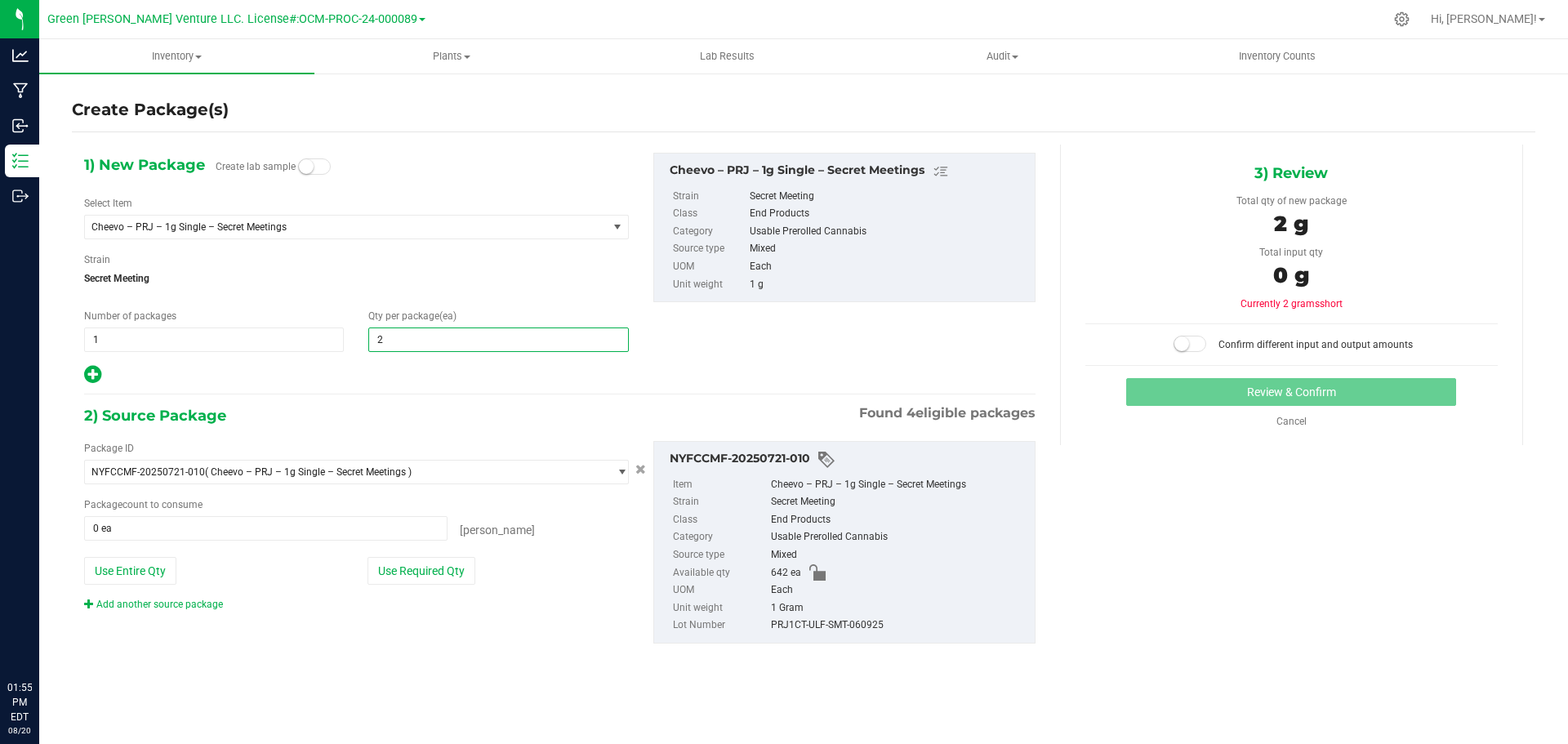
type input "20"
click at [451, 578] on button "Use Required Qty" at bounding box center [422, 571] width 108 height 28
type input "20 ea"
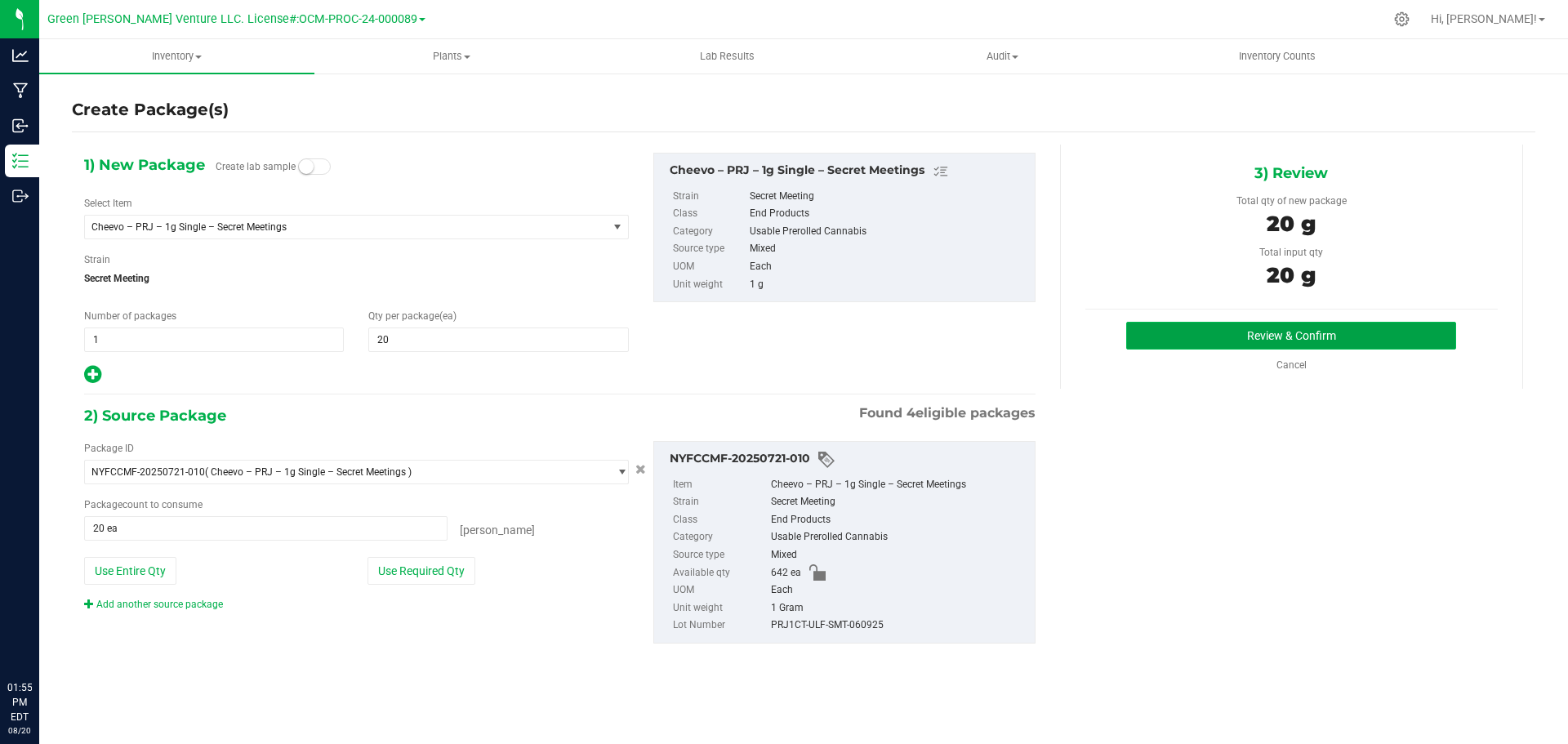
click at [1169, 338] on button "Review & Confirm" at bounding box center [1291, 335] width 330 height 28
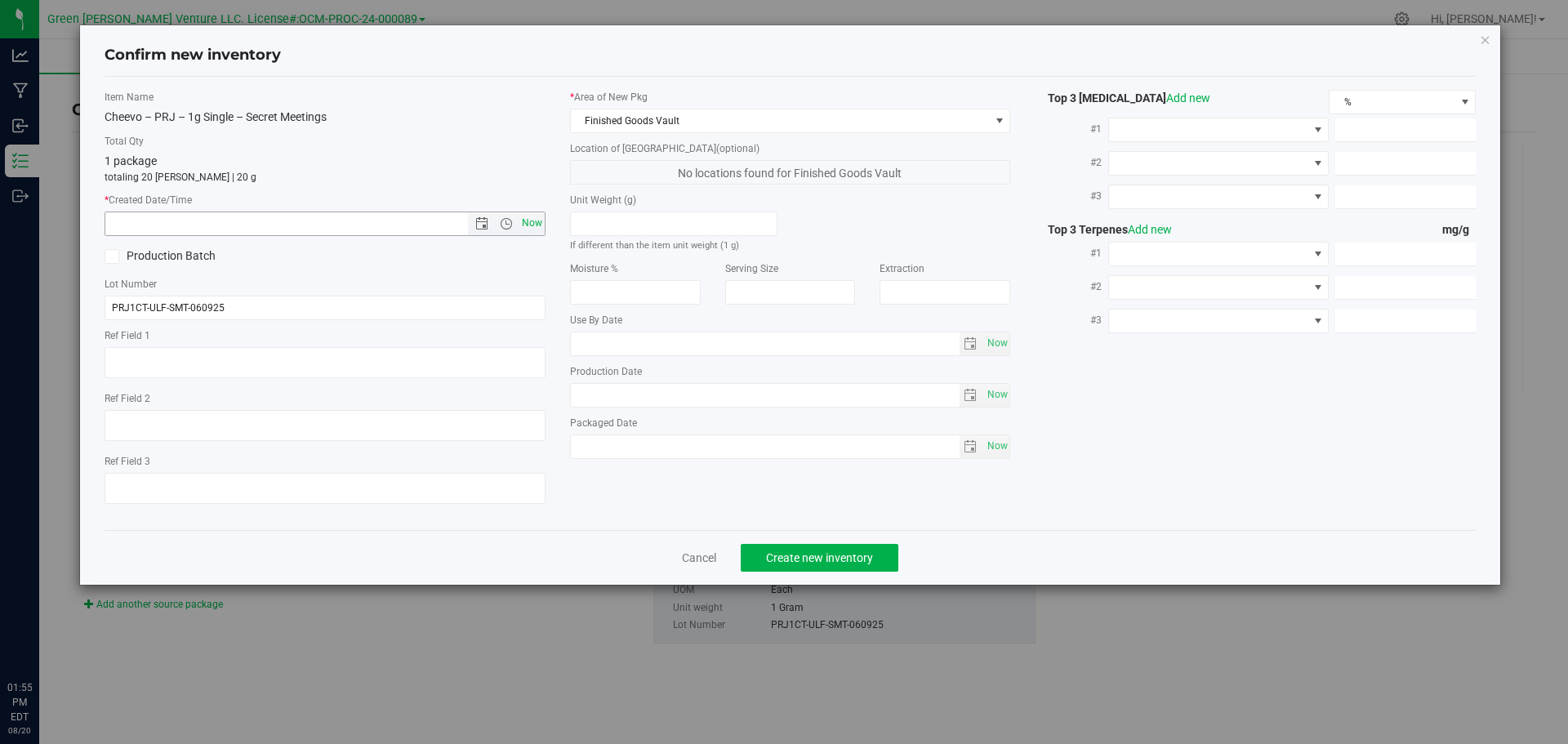
click at [536, 227] on span "Now" at bounding box center [531, 223] width 28 height 23
type input "8/20/2025 1:55 PM"
click at [840, 540] on div "Cancel Create new inventory" at bounding box center [790, 557] width 1372 height 54
click at [871, 556] on span "Create new inventory" at bounding box center [820, 558] width 107 height 13
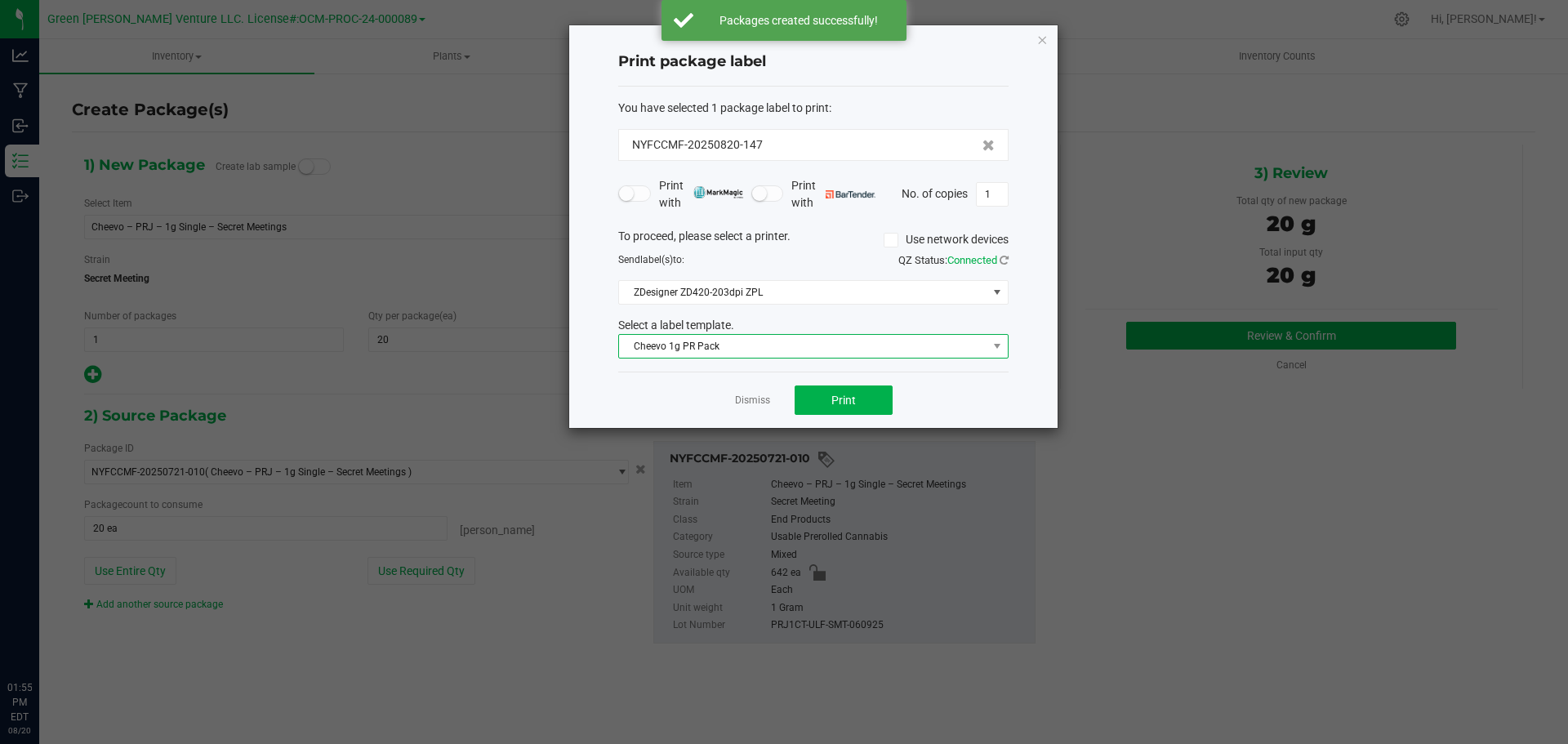
click at [743, 340] on span "Cheevo 1g PR Pack" at bounding box center [804, 346] width 369 height 23
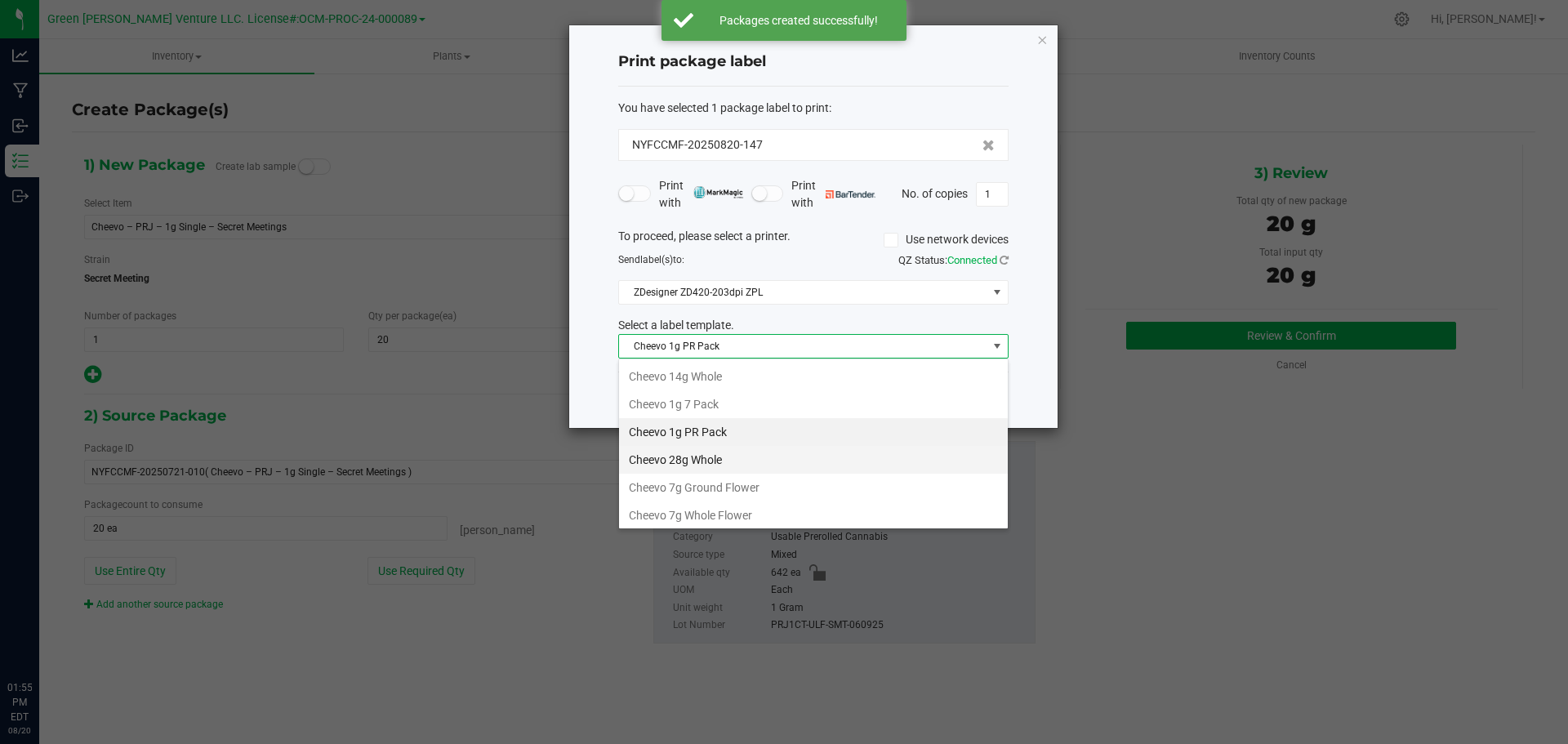
scroll to position [81, 0]
click at [690, 460] on li "Cheevo Inventory Label" at bounding box center [814, 461] width 389 height 28
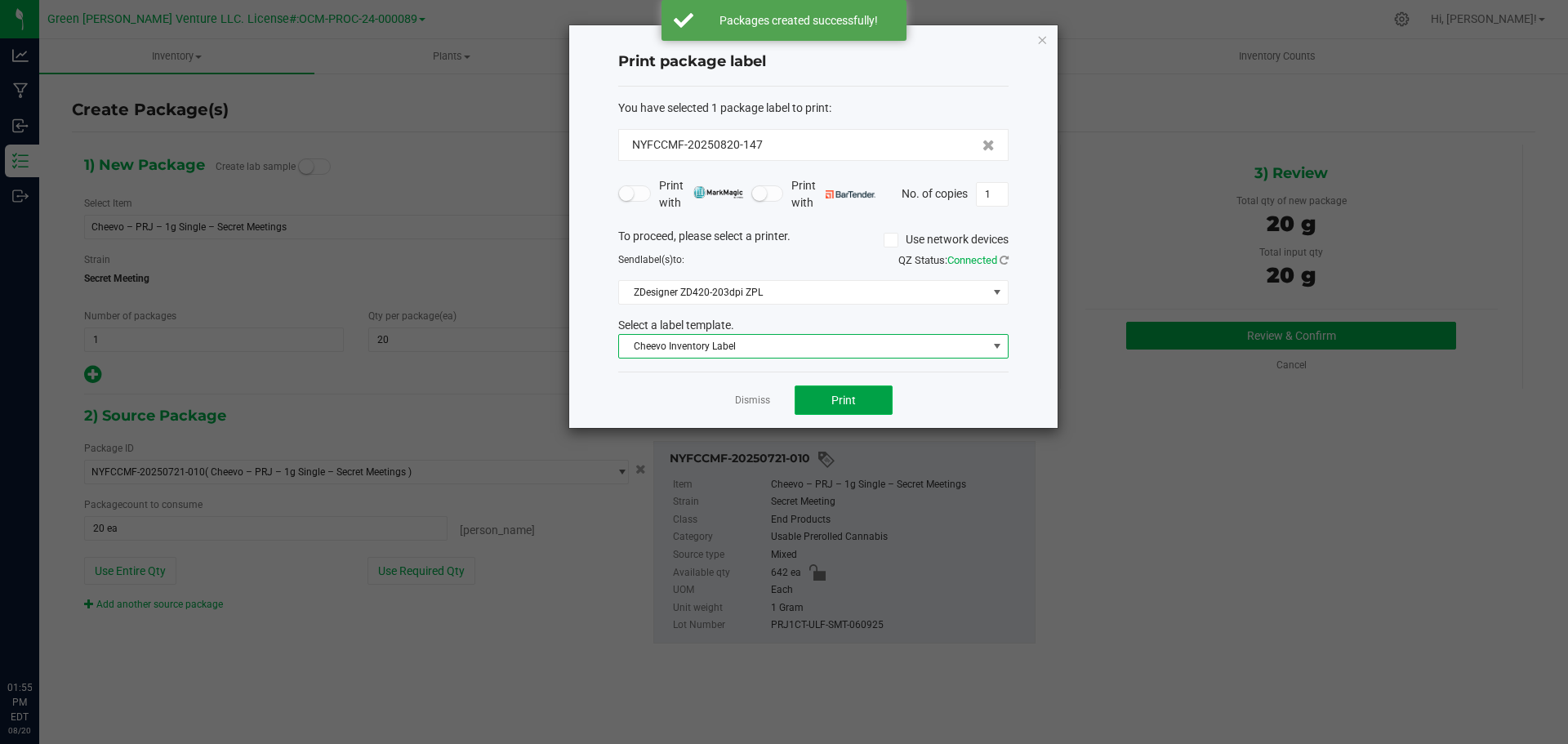
click at [887, 403] on button "Print" at bounding box center [843, 400] width 98 height 29
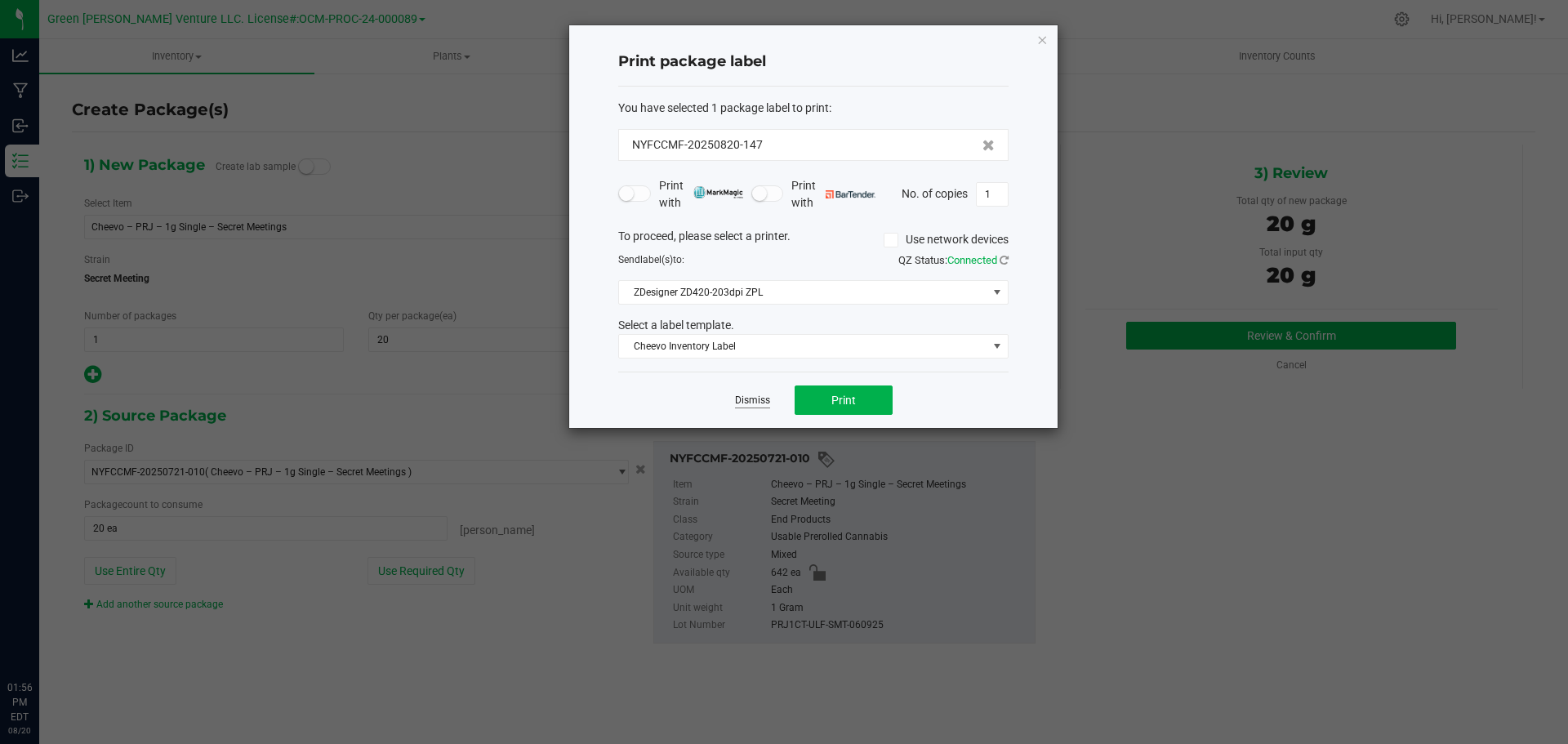
click at [764, 400] on link "Dismiss" at bounding box center [753, 400] width 35 height 14
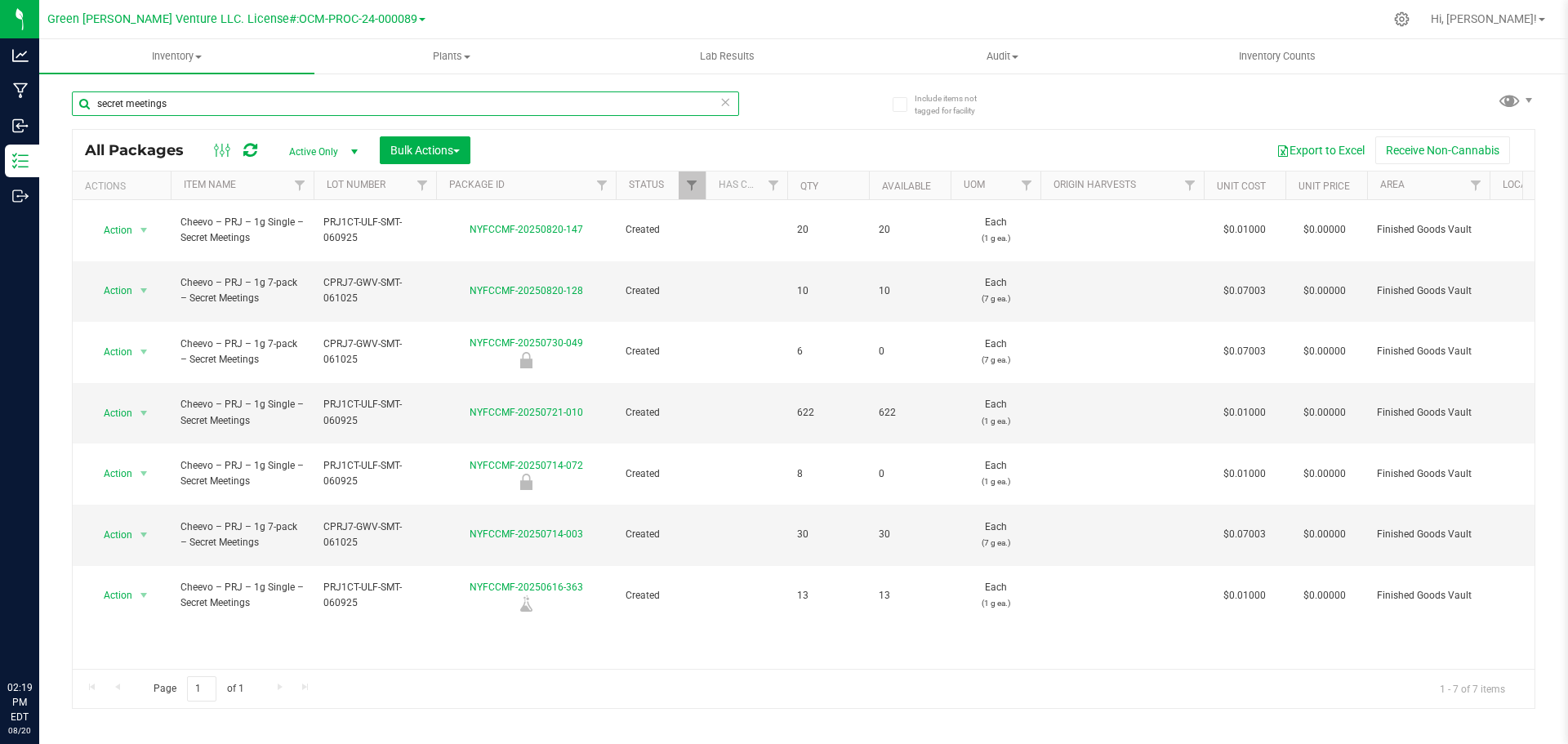
click at [197, 100] on input "secret meetings" at bounding box center [406, 103] width 667 height 24
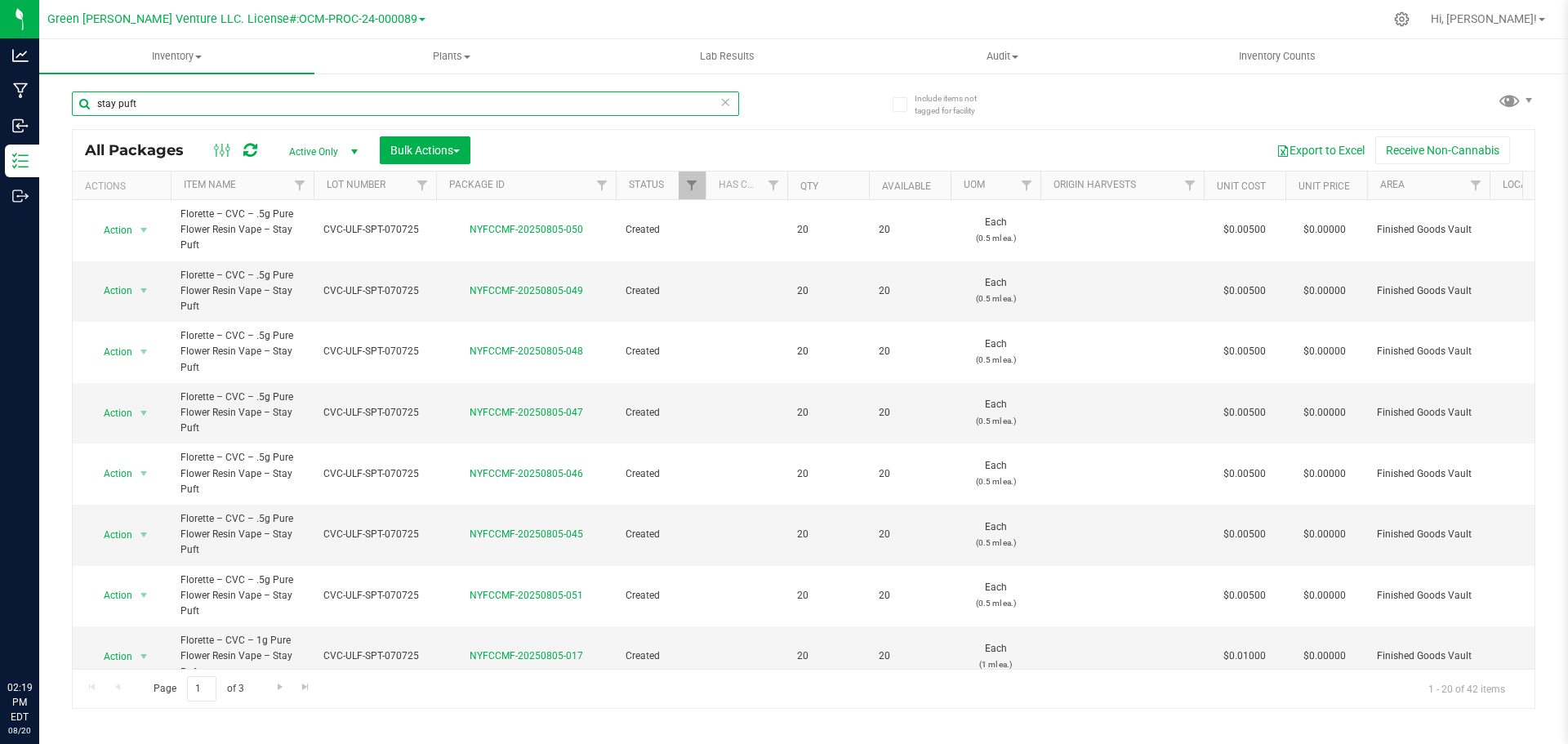
scroll to position [571, 0]
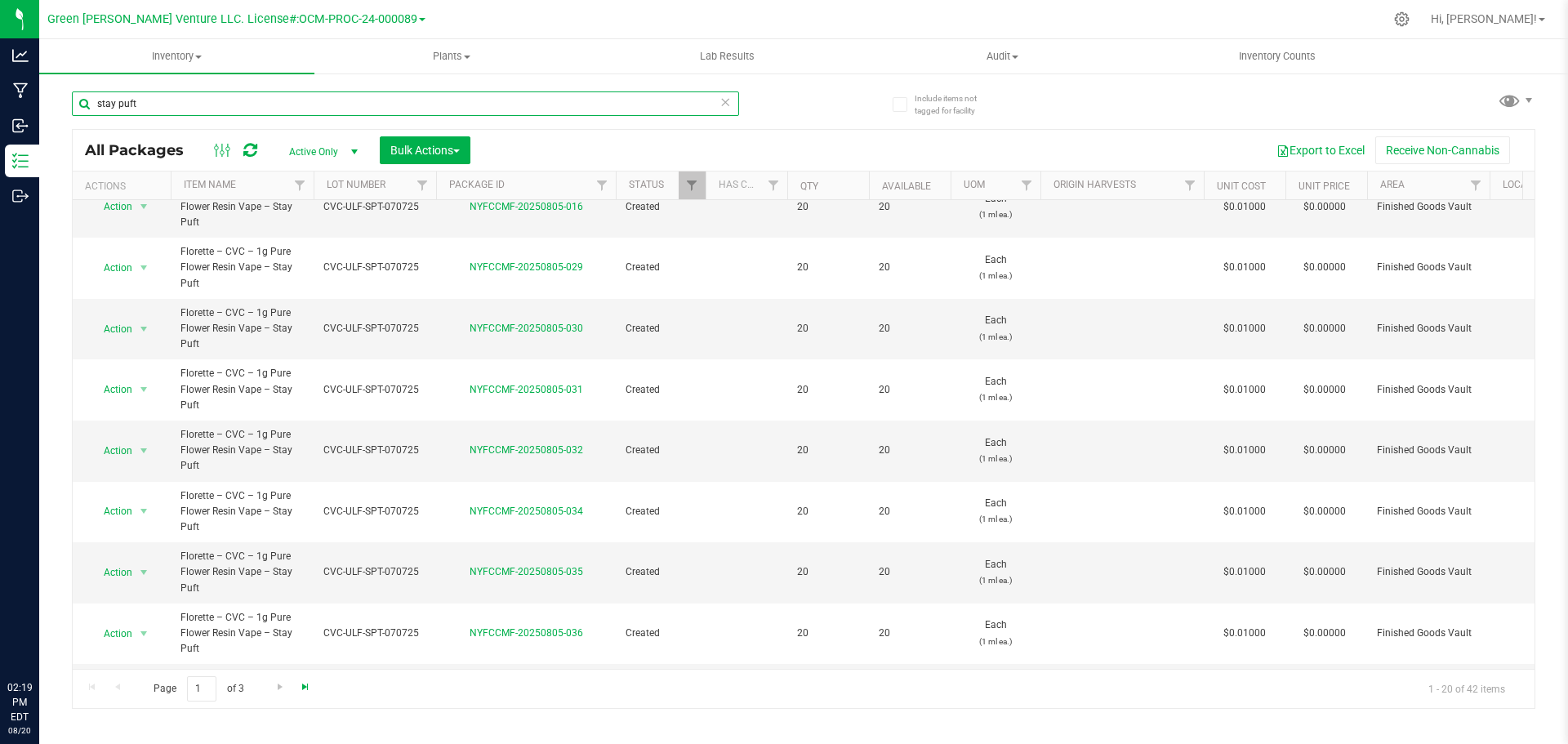
type input "stay puft"
click at [304, 688] on span "Go to the last page" at bounding box center [306, 687] width 13 height 13
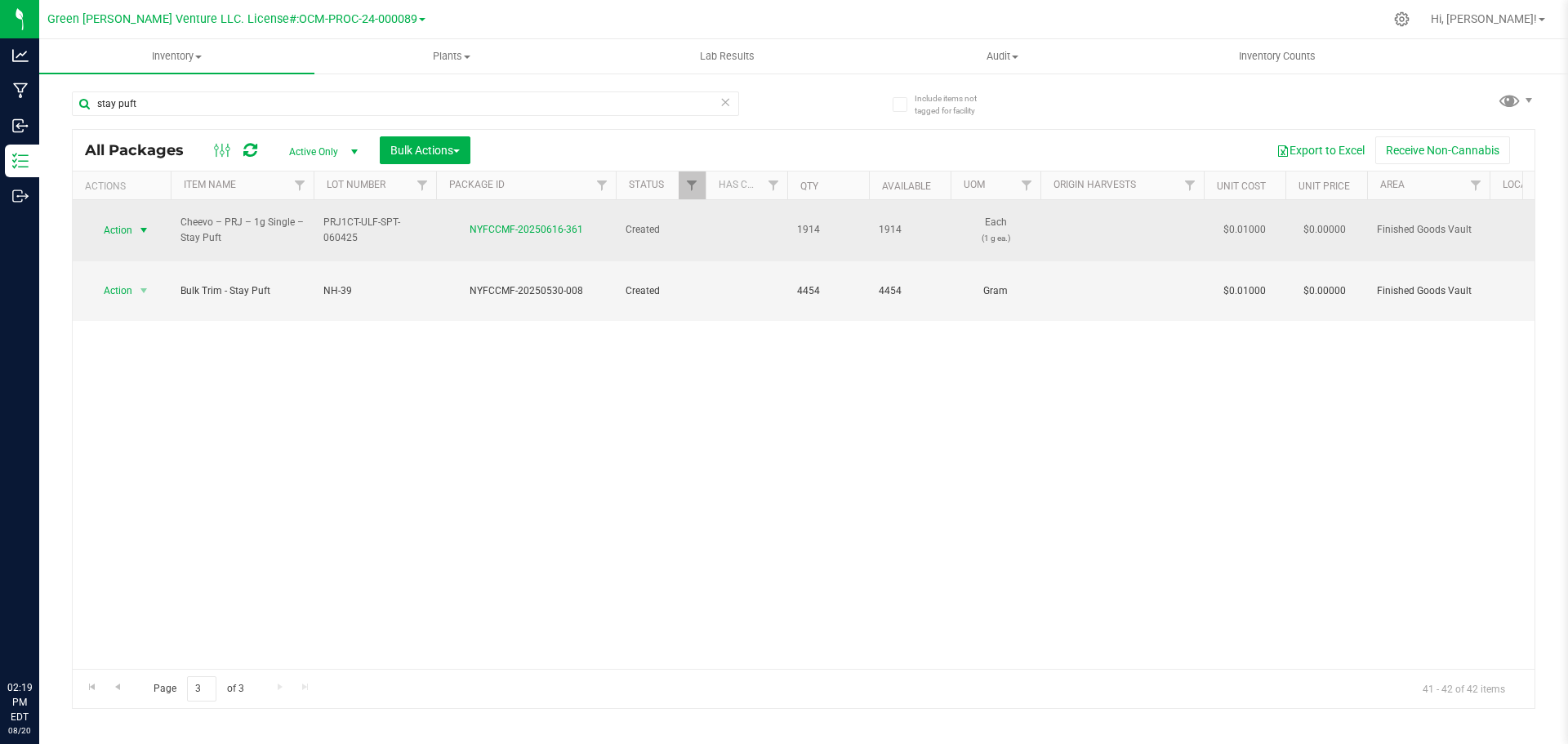
click at [138, 224] on span "select" at bounding box center [144, 230] width 13 height 13
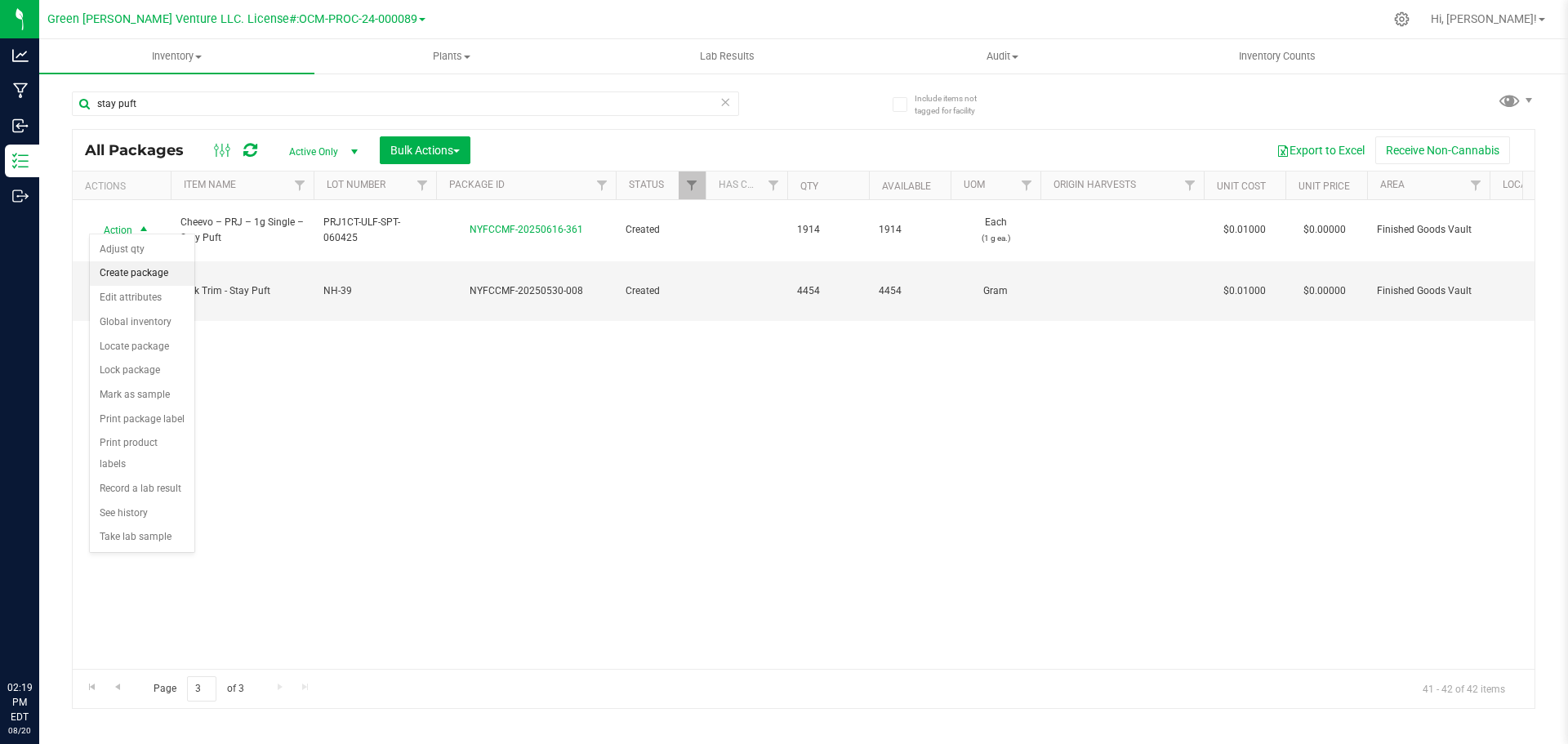
click at [149, 273] on li "Create package" at bounding box center [142, 273] width 105 height 24
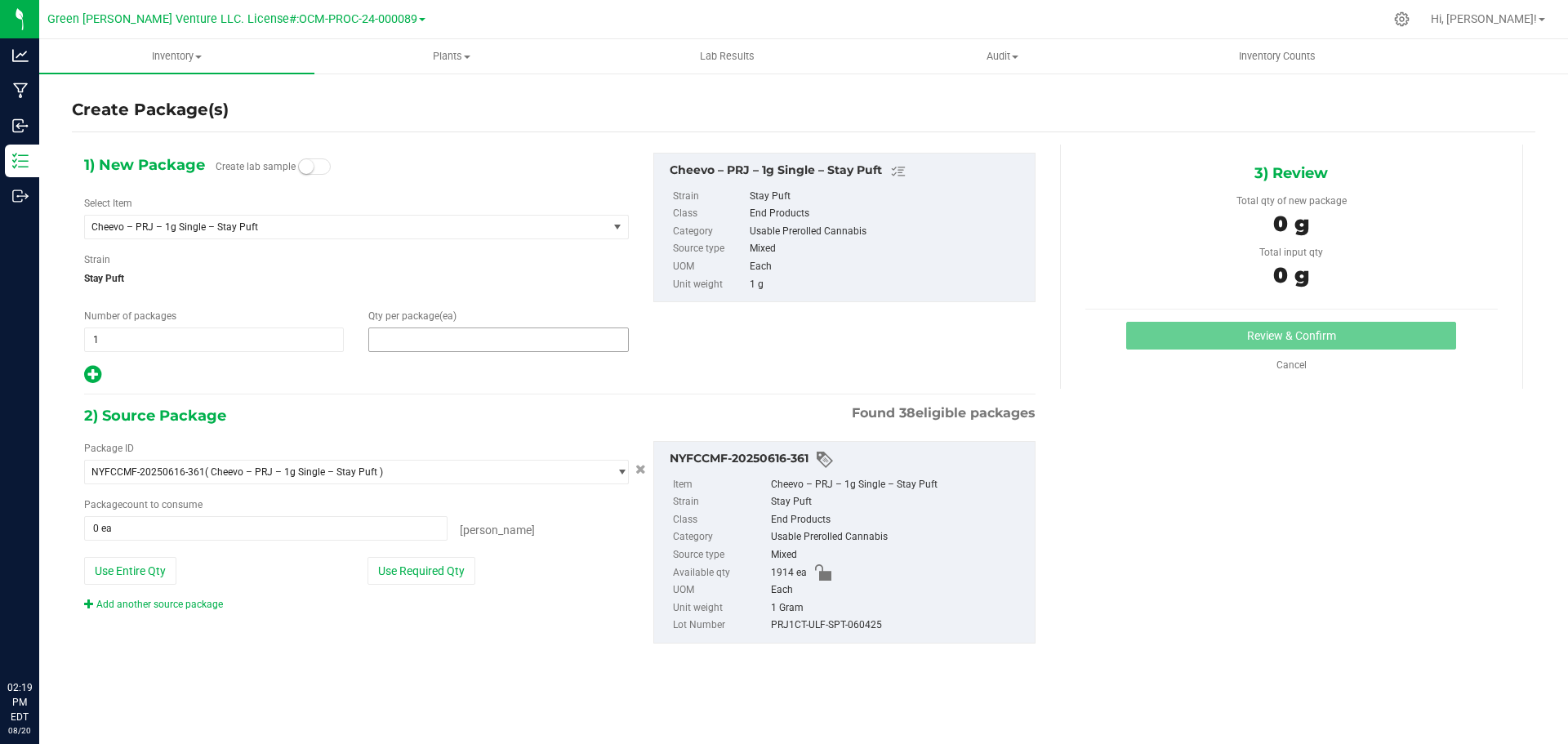
click at [396, 331] on span at bounding box center [499, 339] width 260 height 24
type input "20"
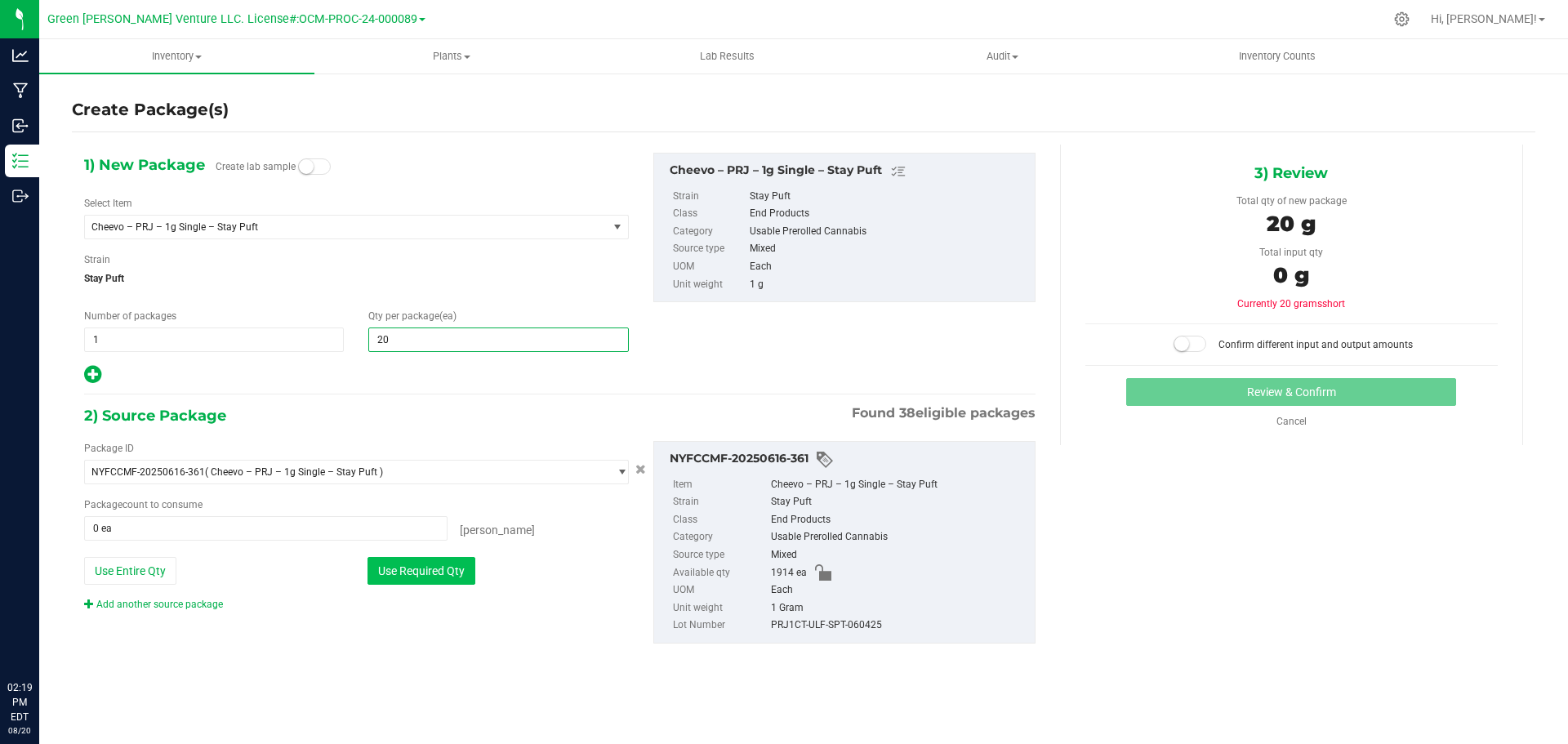
type input "20"
click at [391, 570] on button "Use Required Qty" at bounding box center [422, 571] width 108 height 28
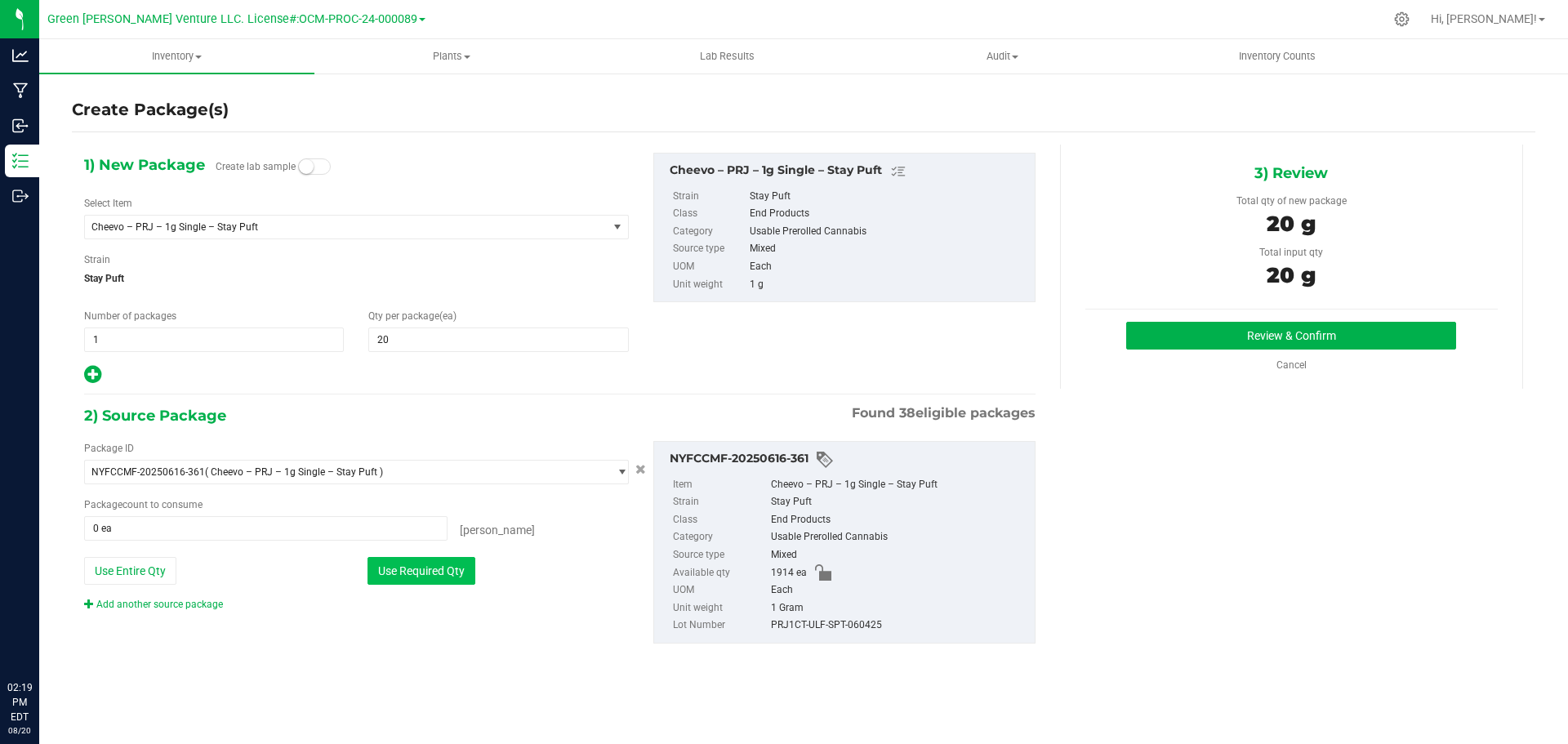
type input "20 ea"
click at [1192, 340] on button "Review & Confirm" at bounding box center [1291, 335] width 330 height 28
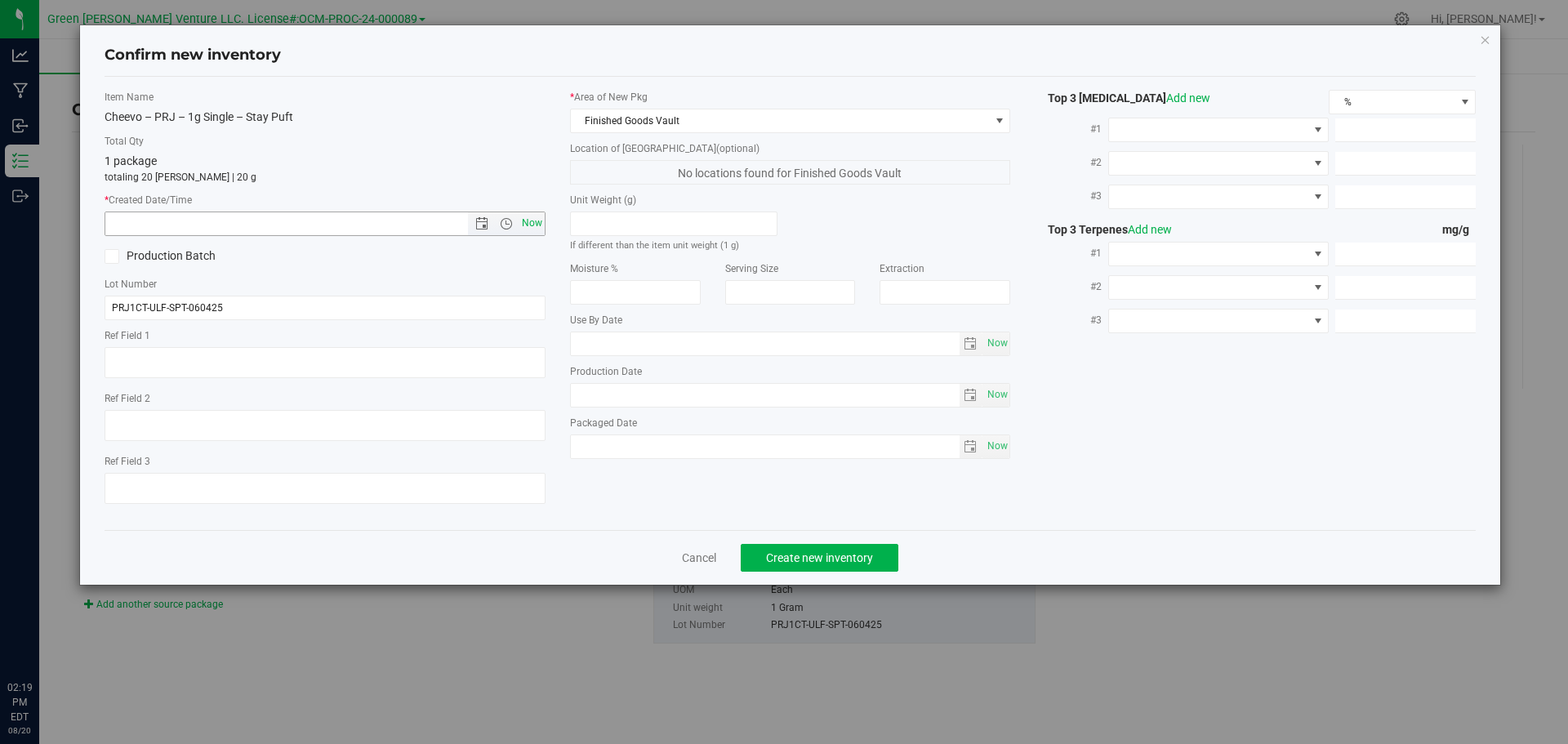
click at [531, 229] on span "Now" at bounding box center [531, 223] width 28 height 23
type input "8/20/2025 2:19 PM"
click at [781, 556] on span "Create new inventory" at bounding box center [820, 558] width 107 height 13
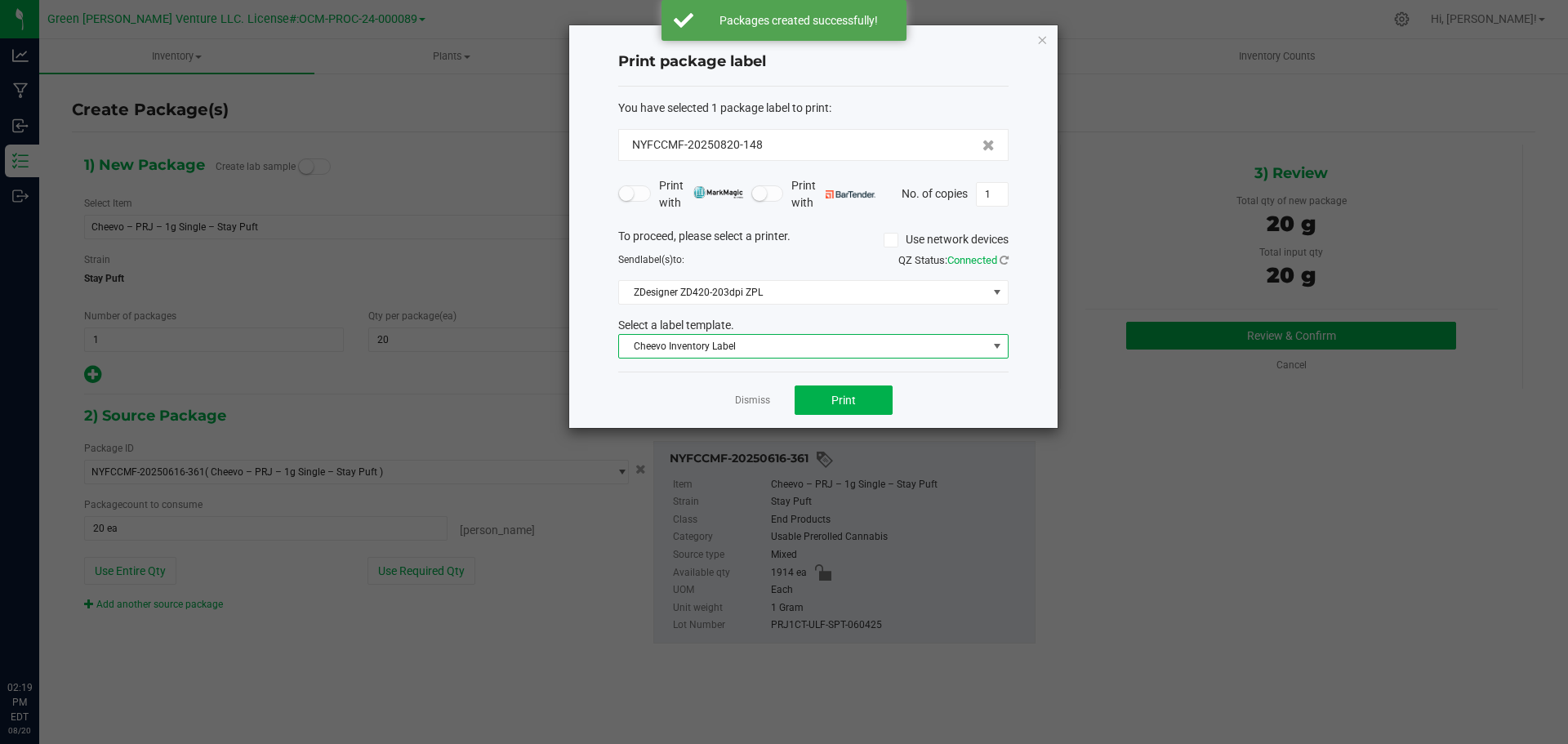
click at [772, 340] on span "Cheevo Inventory Label" at bounding box center [804, 346] width 369 height 23
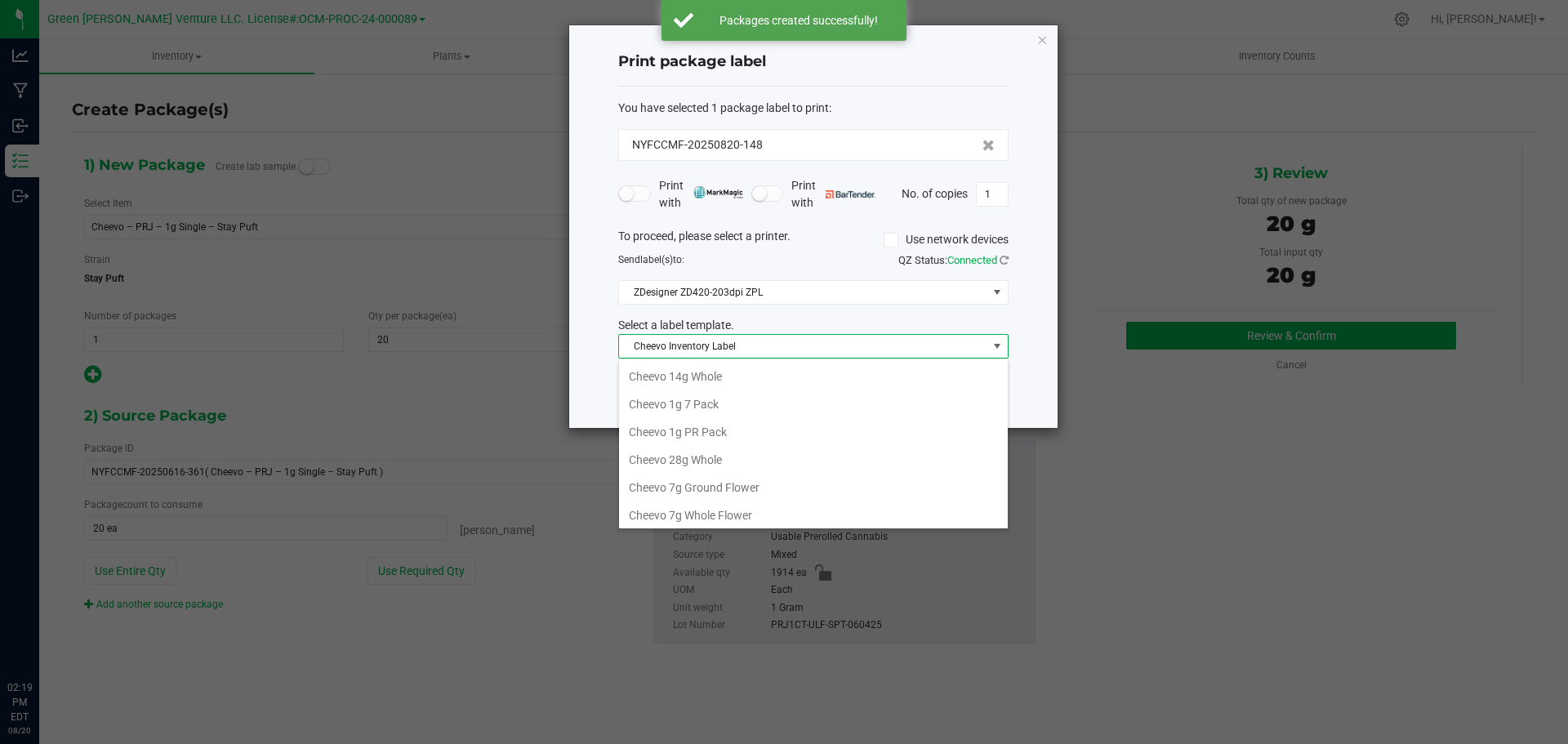
scroll to position [24, 391]
click at [742, 511] on li "Cheevo Inventory Label" at bounding box center [814, 512] width 389 height 28
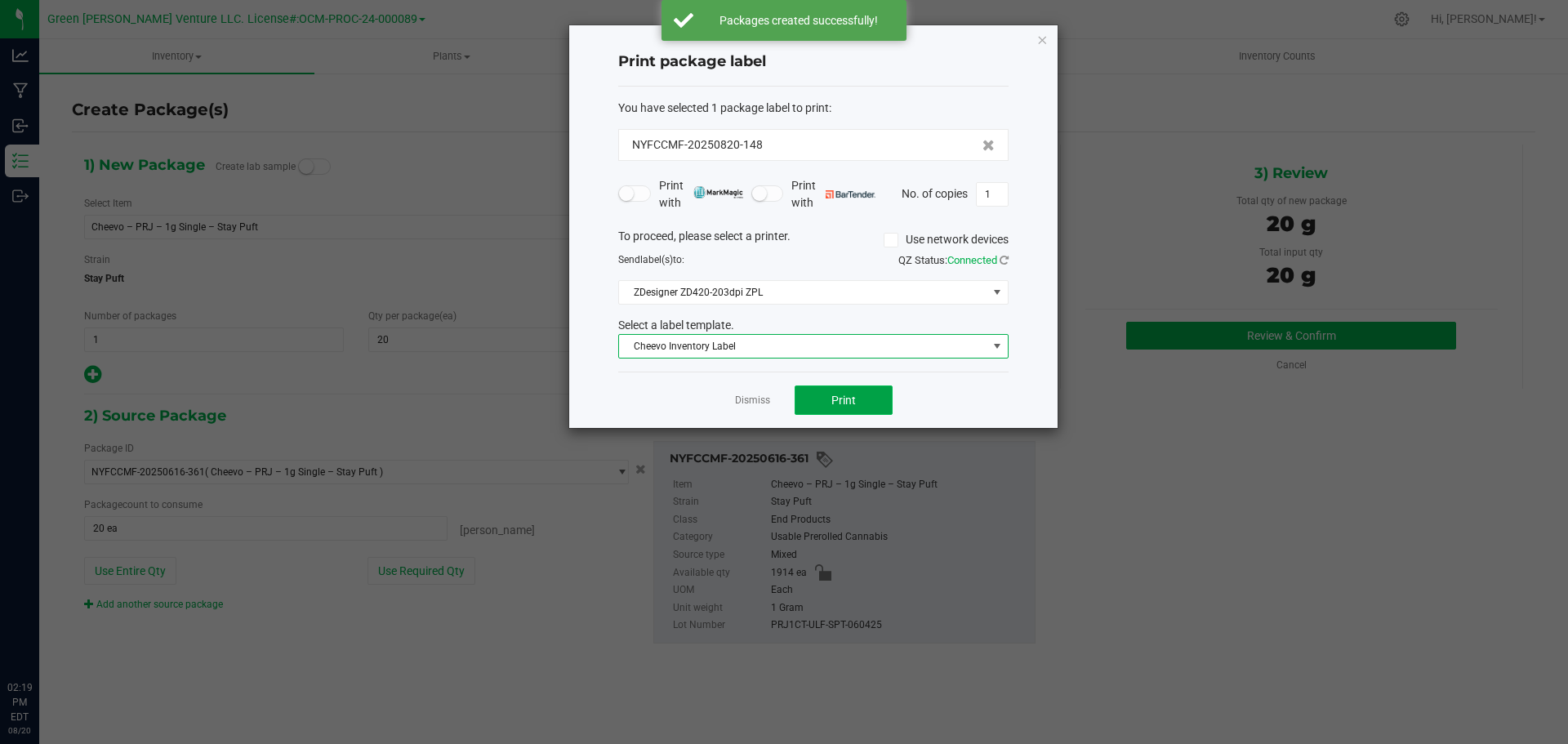
click at [841, 402] on span "Print" at bounding box center [843, 400] width 24 height 13
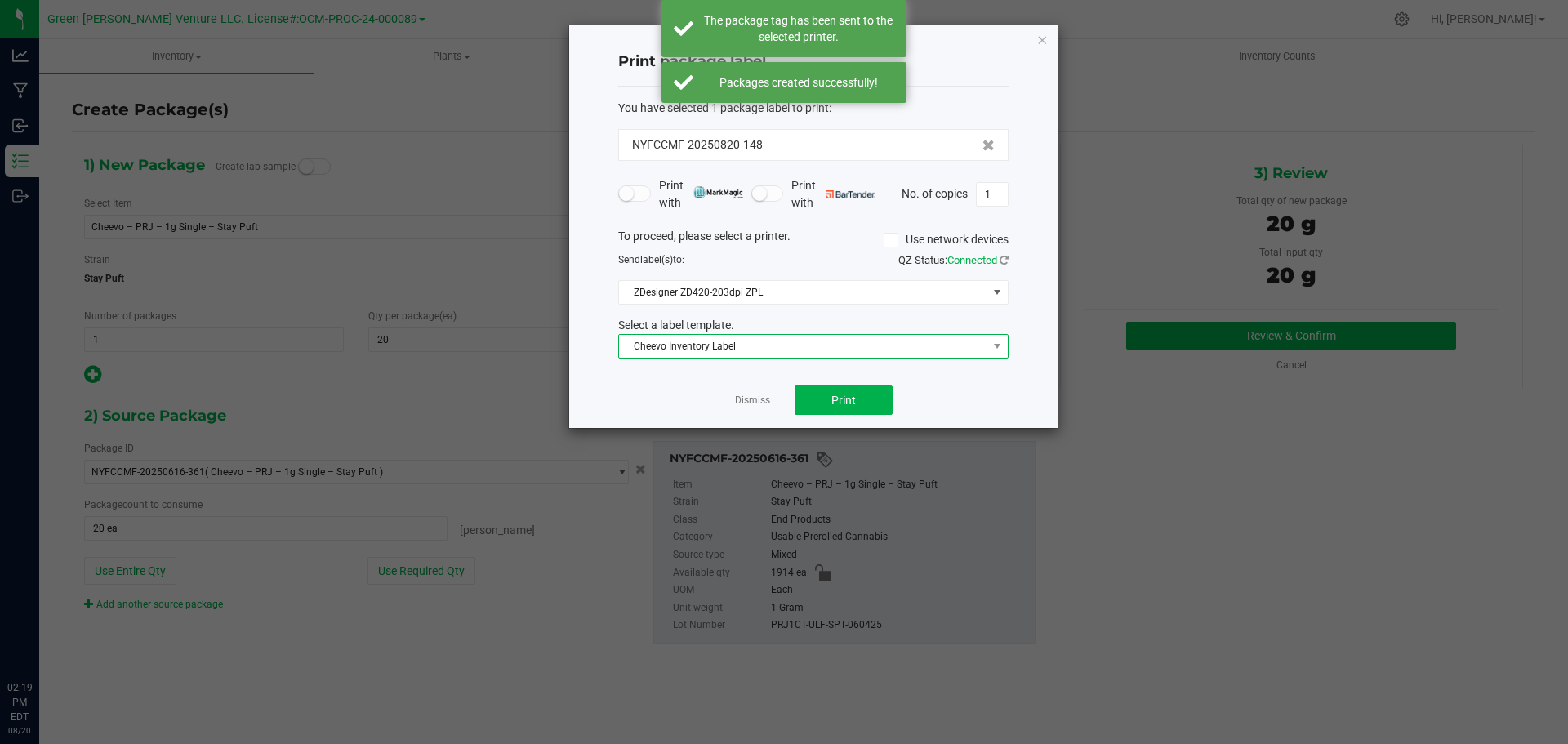
click at [768, 348] on span "Cheevo Inventory Label" at bounding box center [804, 346] width 369 height 23
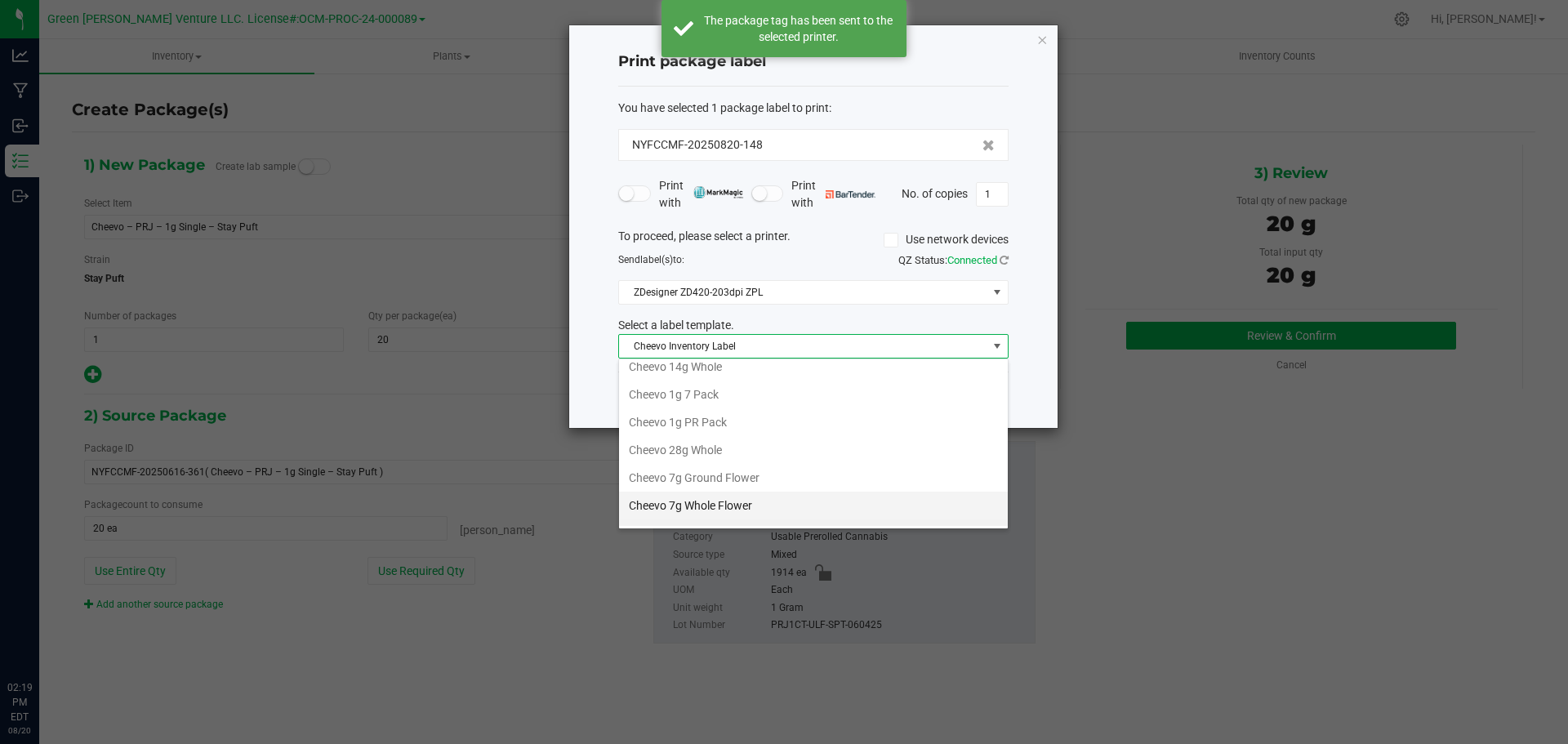
scroll to position [0, 0]
click at [717, 427] on li "Cheevo 1g PR Pack" at bounding box center [814, 431] width 389 height 28
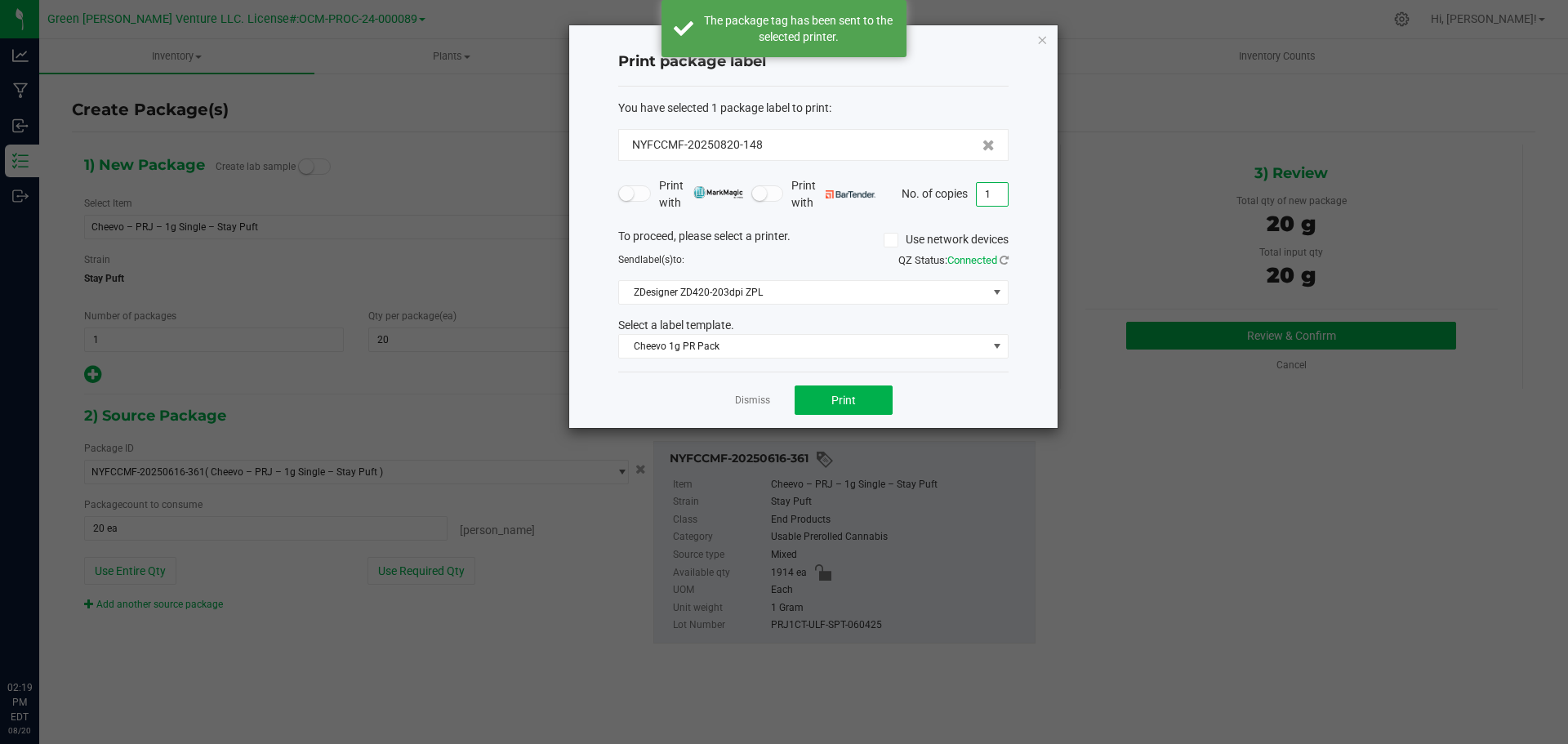
click at [987, 186] on input "1" at bounding box center [992, 194] width 31 height 23
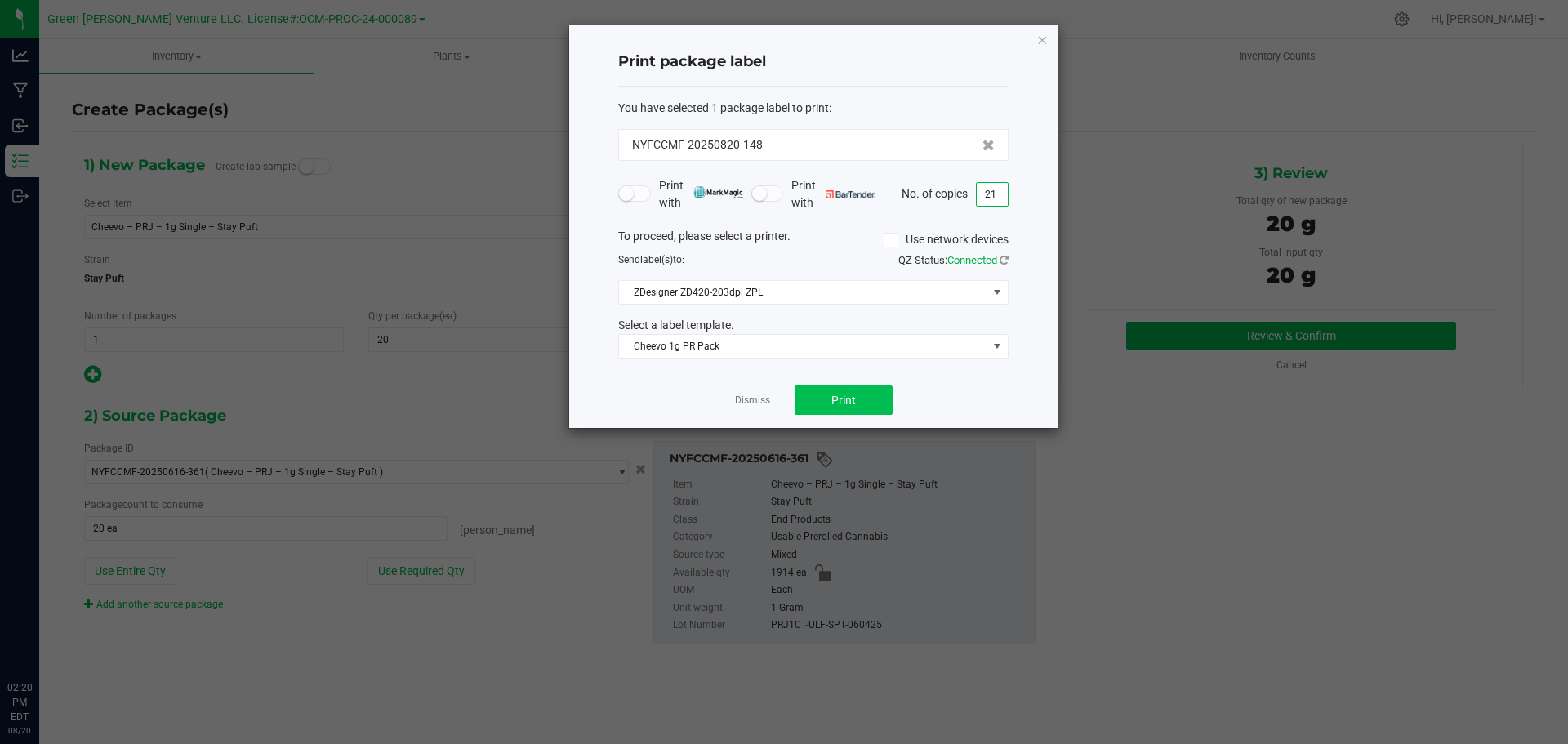
type input "21"
click at [878, 396] on button "Print" at bounding box center [843, 400] width 98 height 29
click at [758, 398] on link "Dismiss" at bounding box center [753, 400] width 35 height 14
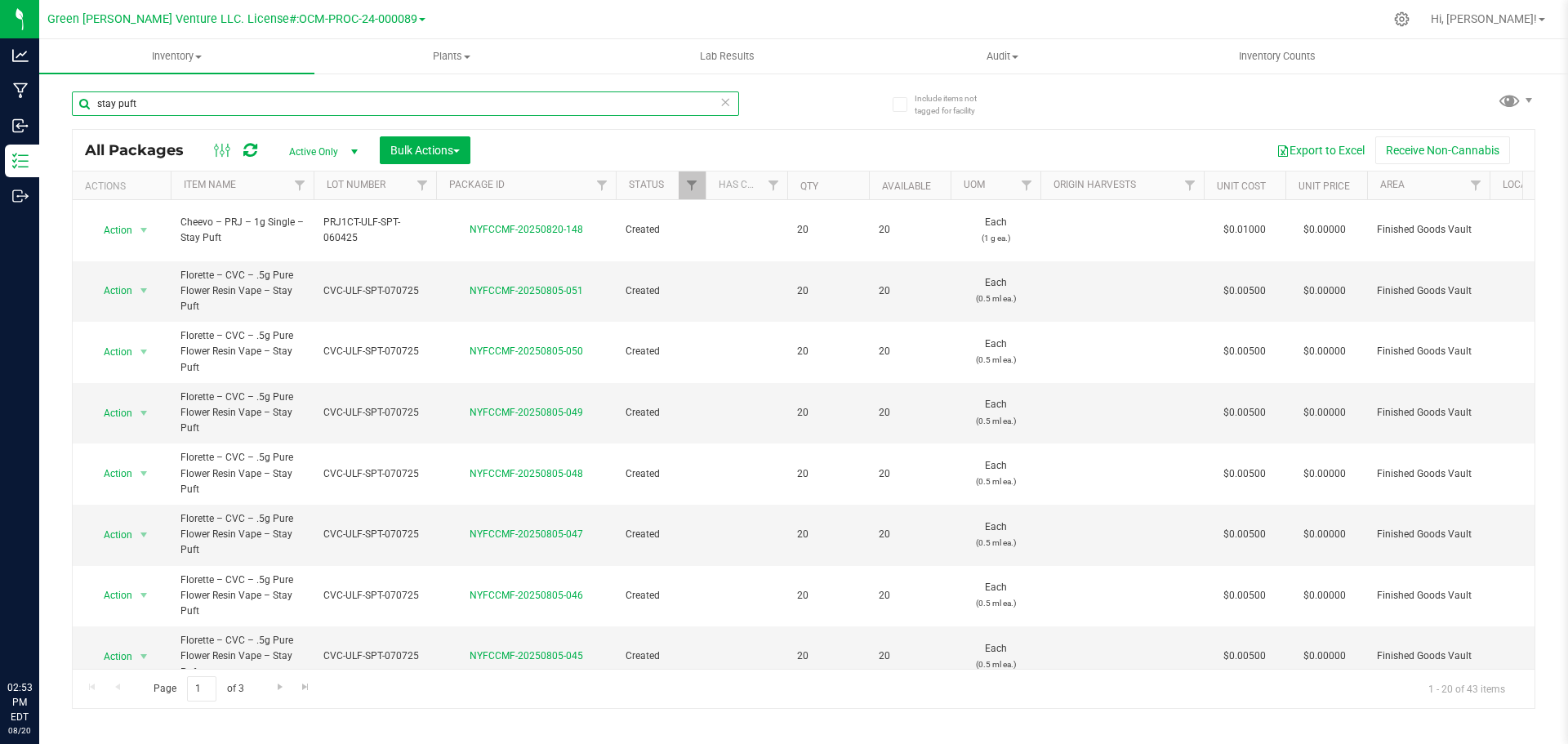
drag, startPoint x: 165, startPoint y: 113, endPoint x: 66, endPoint y: 111, distance: 99.0
click at [66, 111] on div "Include items not tagged for facility stay puft All Packages Active Only Active…" at bounding box center [804, 321] width 1529 height 499
type input "NYFCCMF-20250820-150"
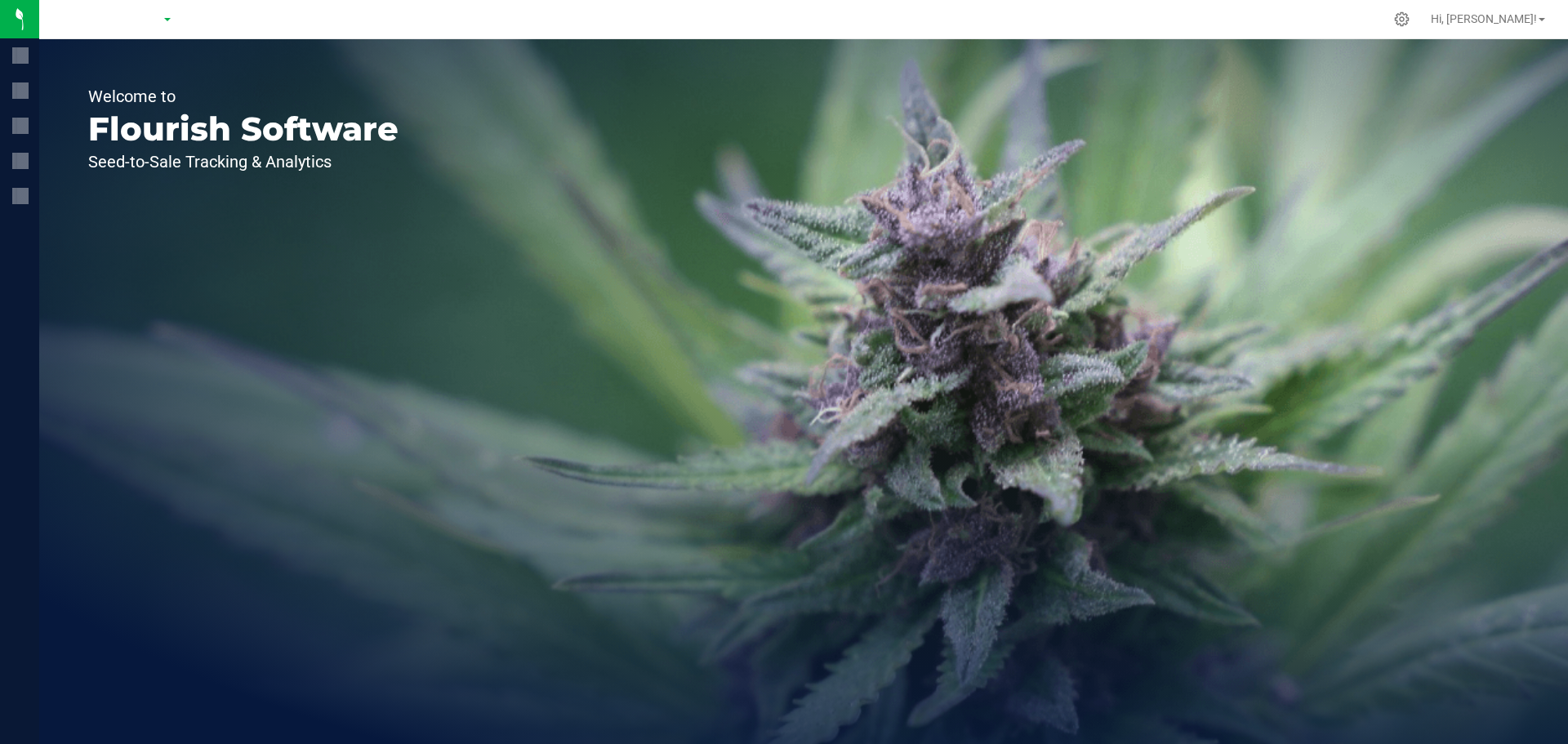
click at [1157, 107] on div "Welcome to Flourish Software Seed-to-Sale Tracking & Analytics" at bounding box center [804, 391] width 1529 height 705
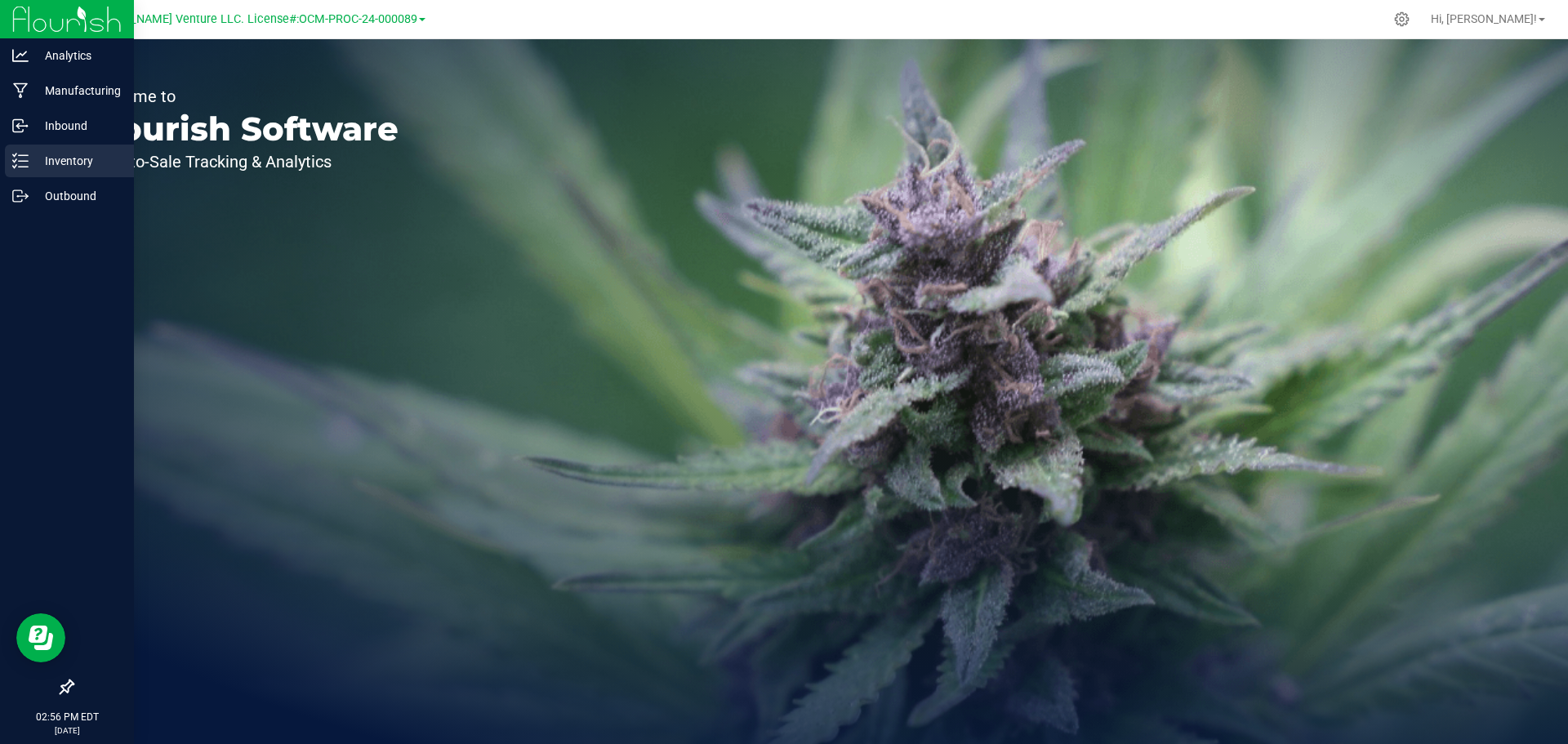
click at [85, 165] on p "Inventory" at bounding box center [77, 160] width 98 height 19
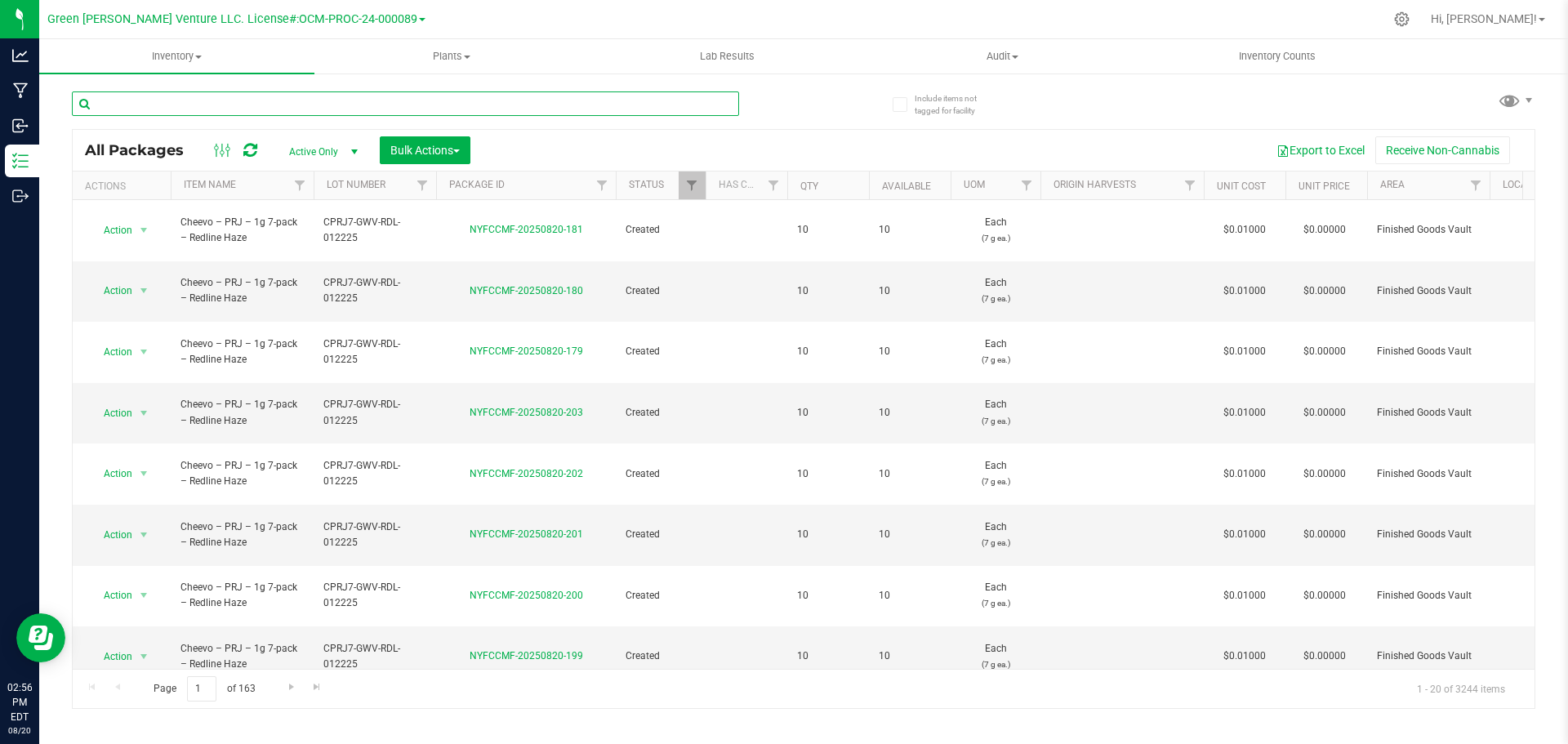
click at [205, 104] on input "text" at bounding box center [406, 103] width 667 height 24
type input "NYFCCMF-20250820-150"
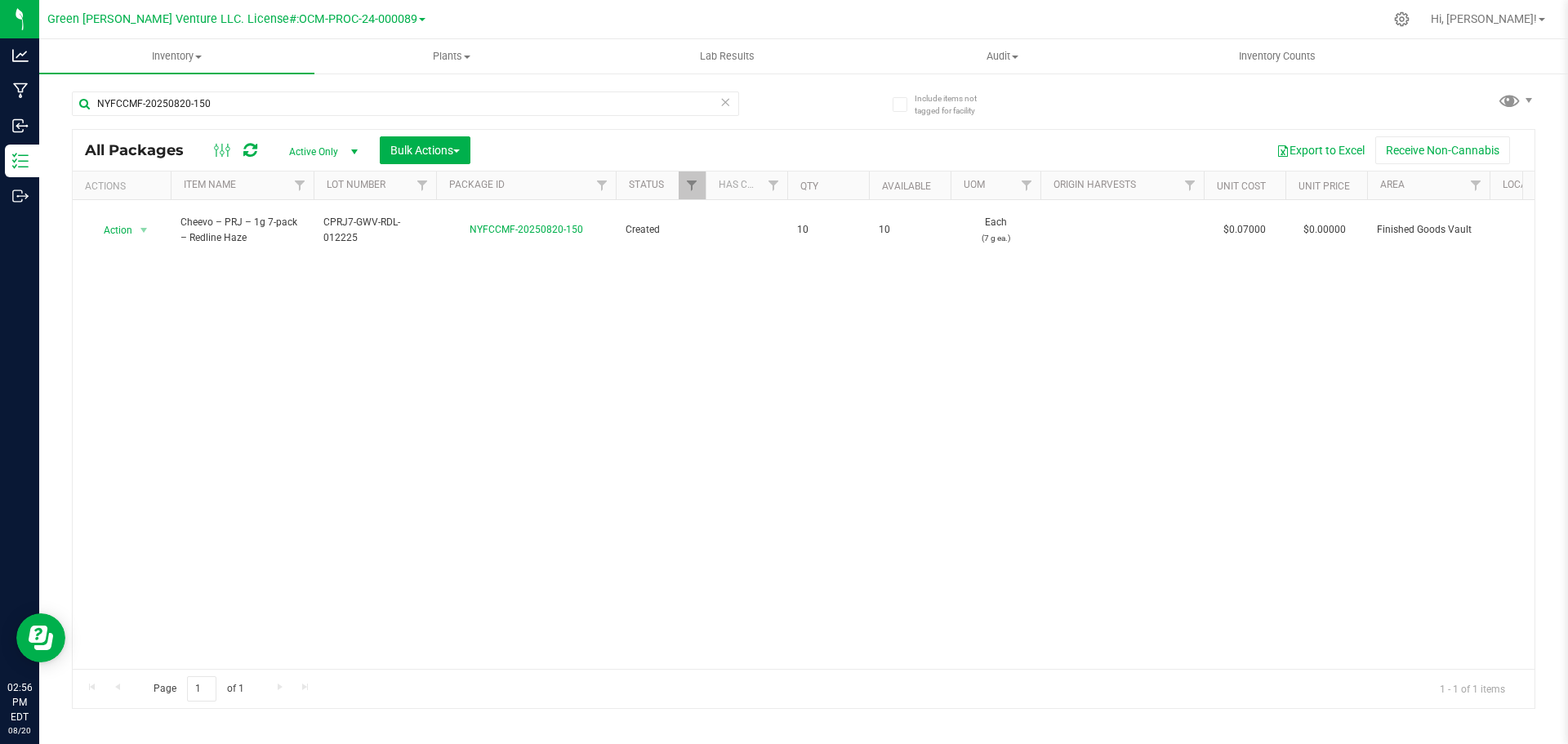
drag, startPoint x: 179, startPoint y: 219, endPoint x: 865, endPoint y: 16, distance: 715.4
click at [865, 16] on div at bounding box center [908, 19] width 951 height 32
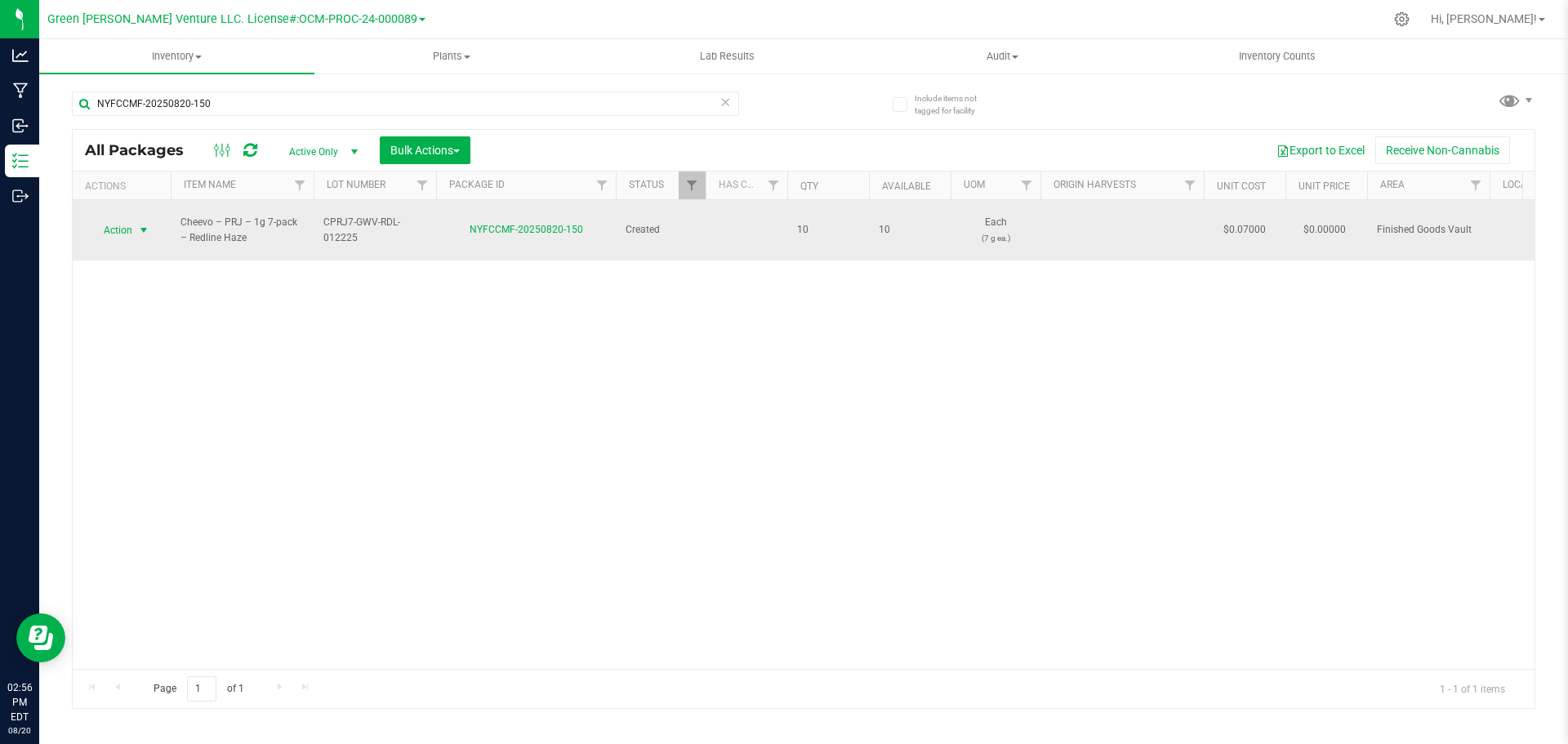
click at [128, 222] on span "Action" at bounding box center [111, 230] width 44 height 23
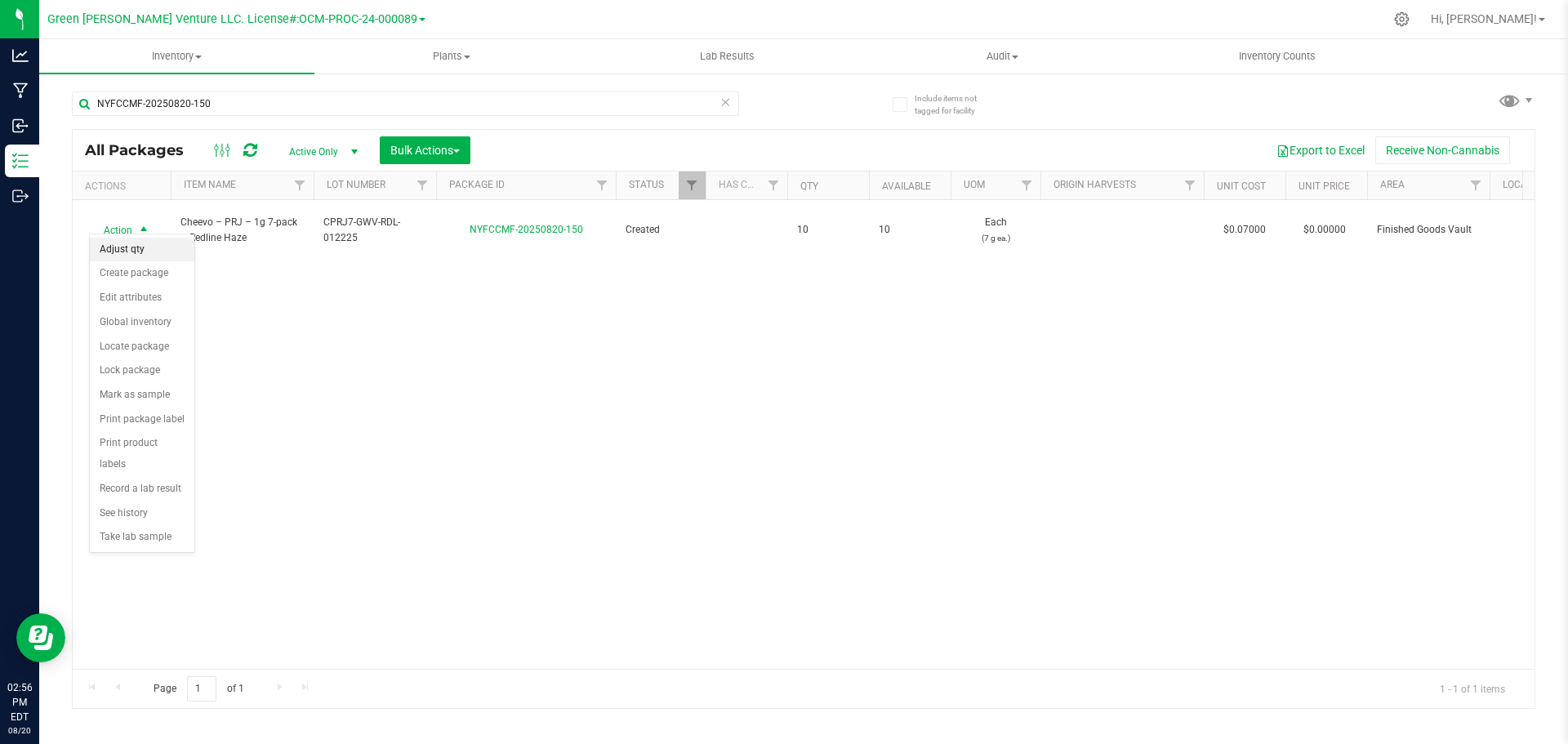
click at [135, 255] on li "Adjust qty" at bounding box center [142, 250] width 105 height 24
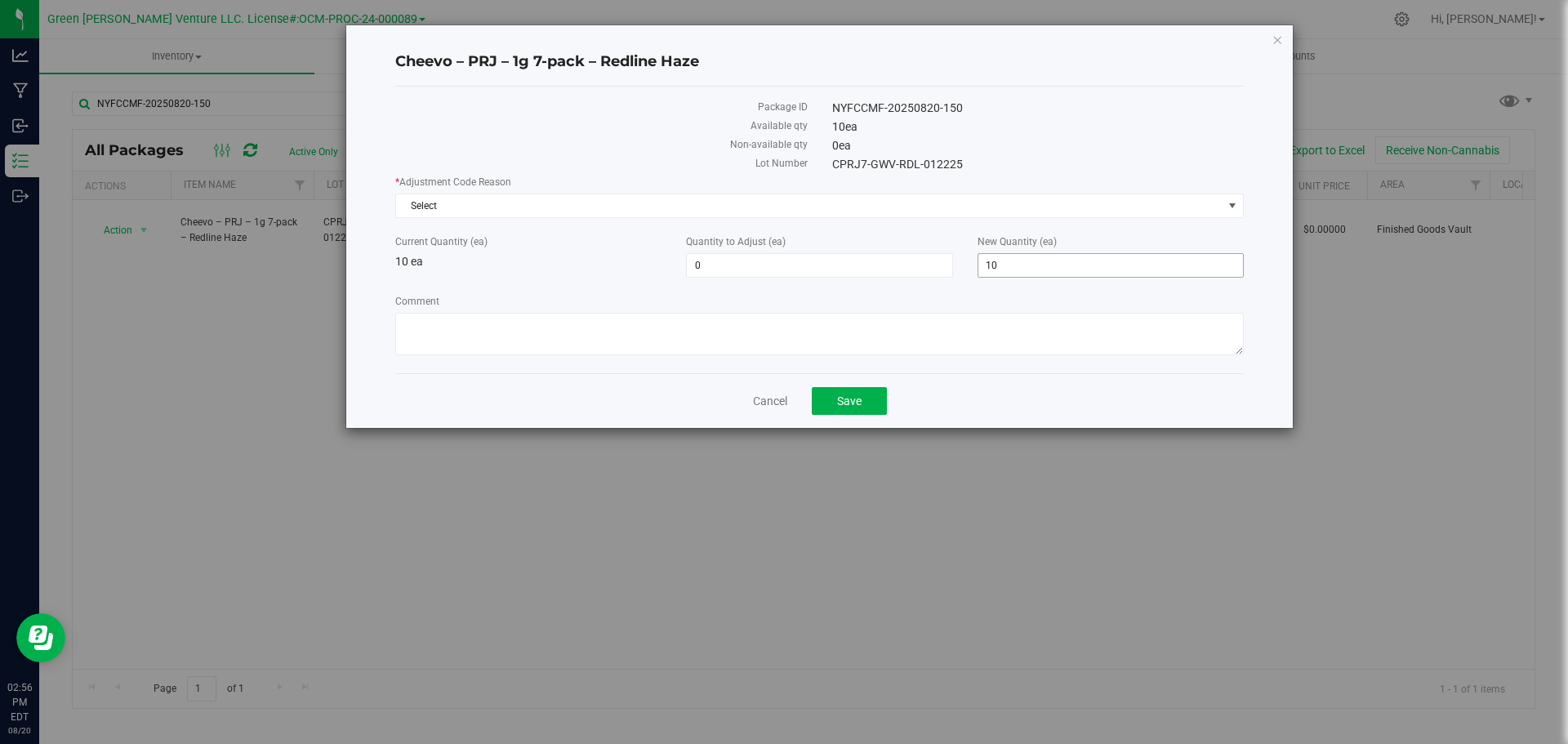
click at [1009, 268] on span "10 10" at bounding box center [1111, 265] width 267 height 24
type input "1"
type input "0"
type input "-10"
type input "0"
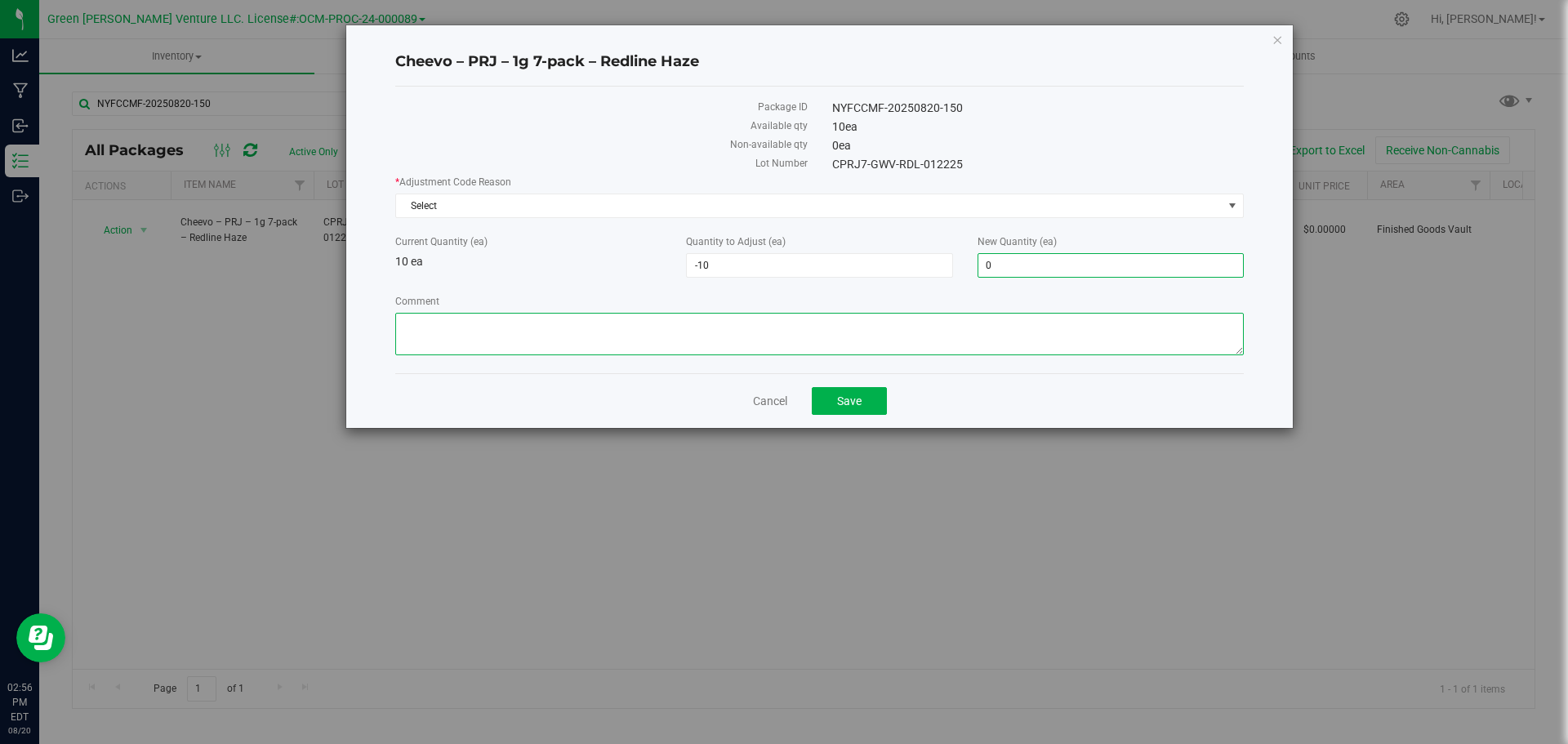
click at [441, 346] on textarea "Comment" at bounding box center [820, 333] width 849 height 43
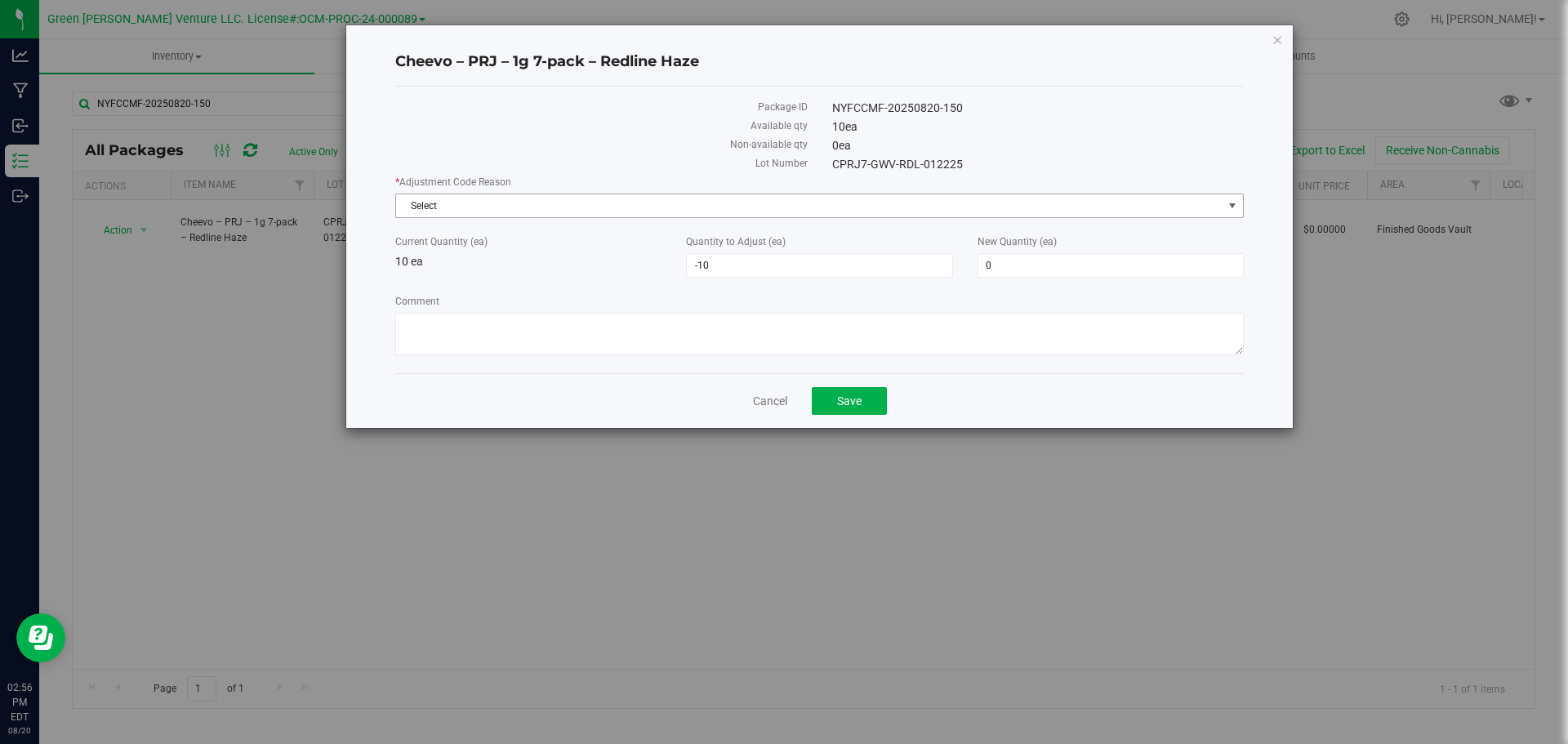
click at [502, 199] on span "Select" at bounding box center [810, 205] width 826 height 23
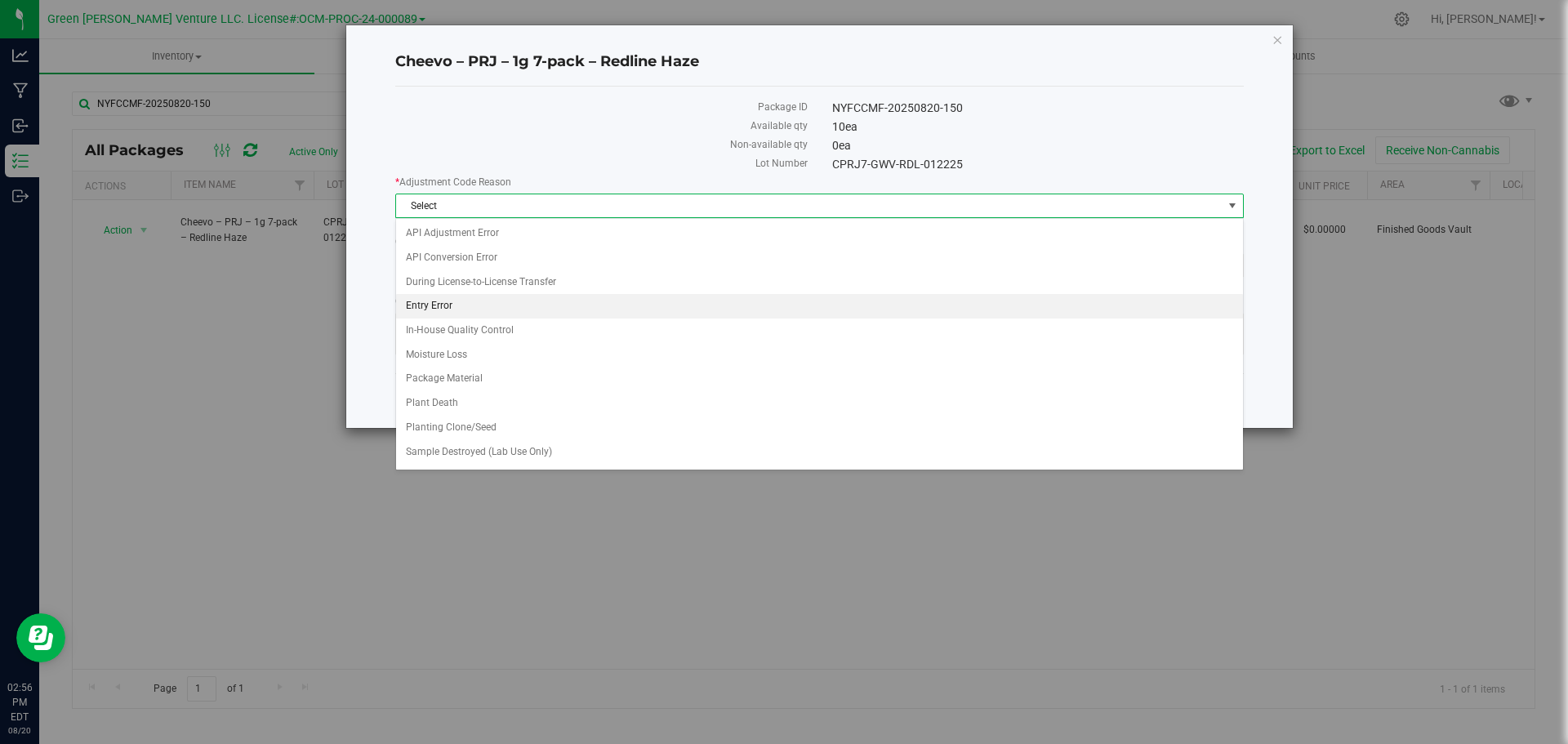
click at [469, 305] on li "Entry Error" at bounding box center [820, 306] width 847 height 24
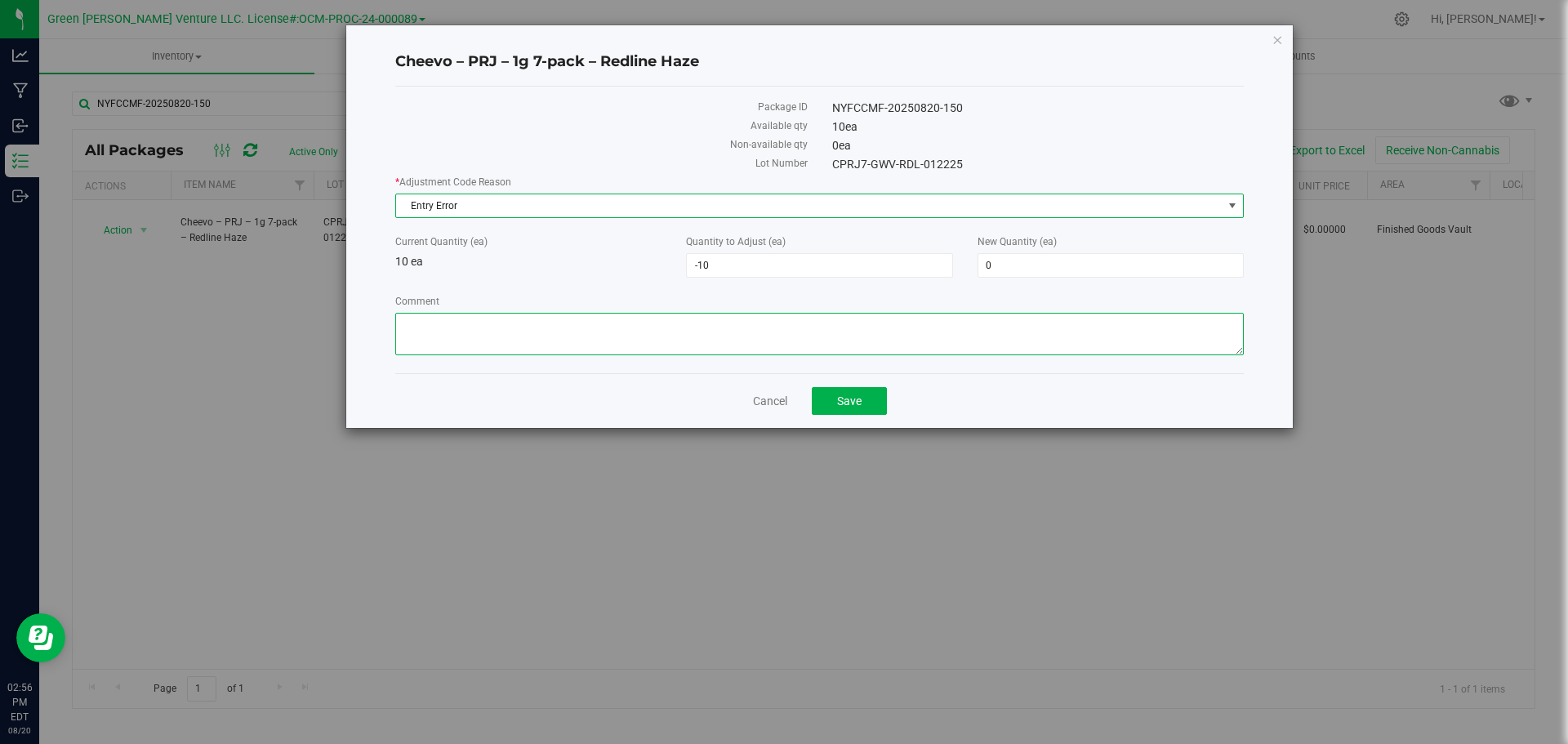
click at [460, 331] on textarea "Comment" at bounding box center [820, 333] width 849 height 43
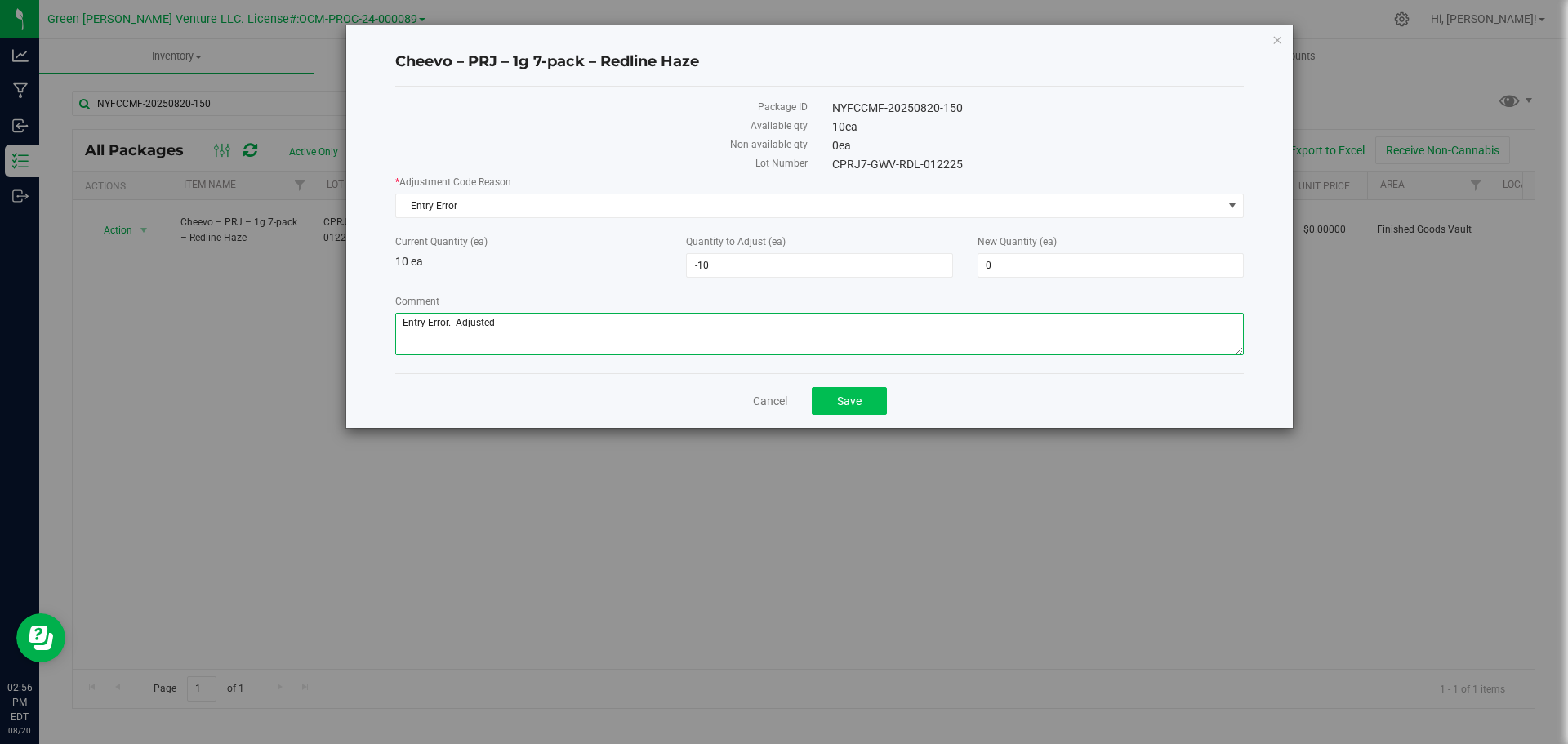
type textarea "Entry Error. Adjusted"
click at [863, 398] on button "Save" at bounding box center [850, 400] width 75 height 28
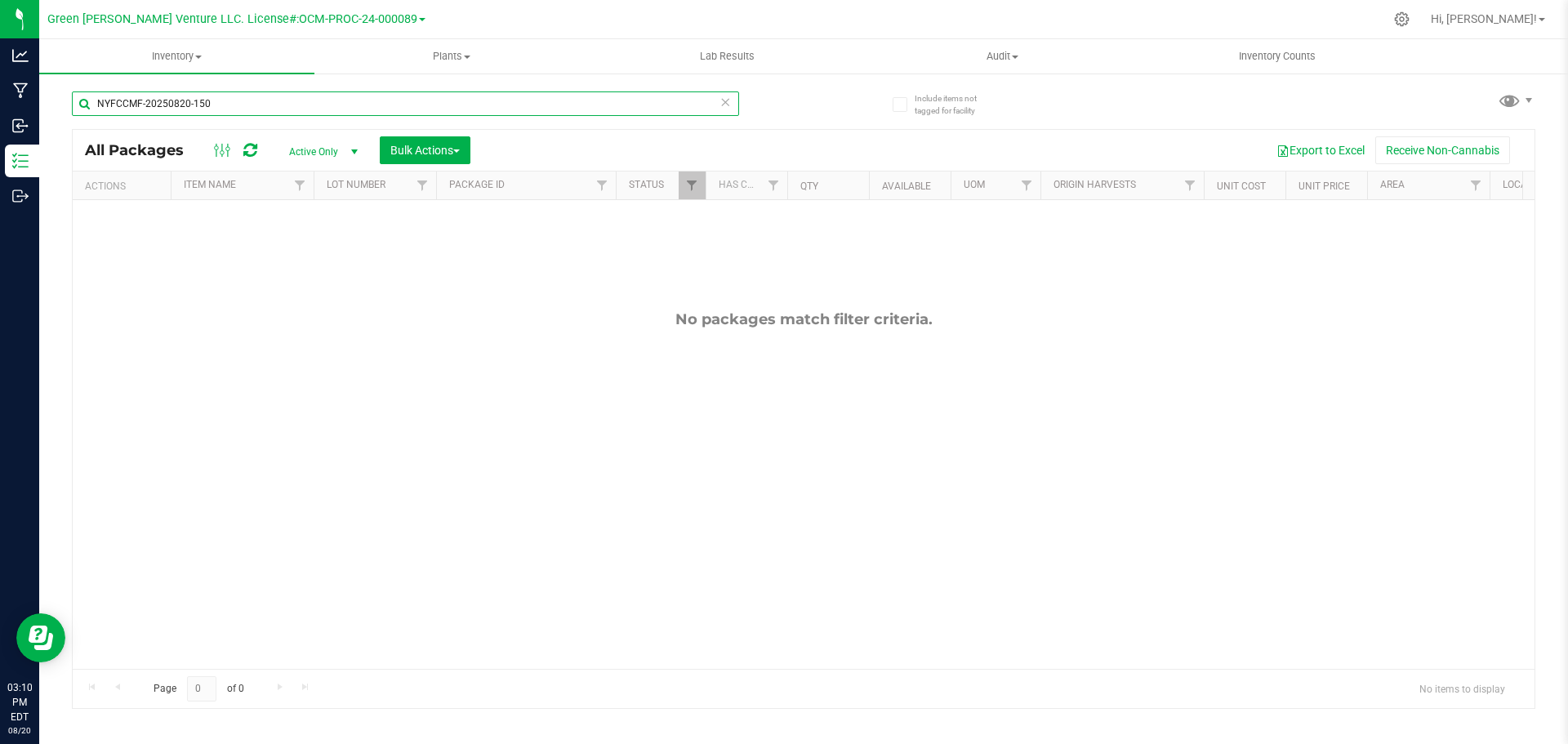
click at [239, 96] on input "NYFCCMF-20250820-150" at bounding box center [406, 103] width 667 height 24
click at [239, 94] on input "NYFCCMF-20250820-150" at bounding box center [406, 103] width 667 height 24
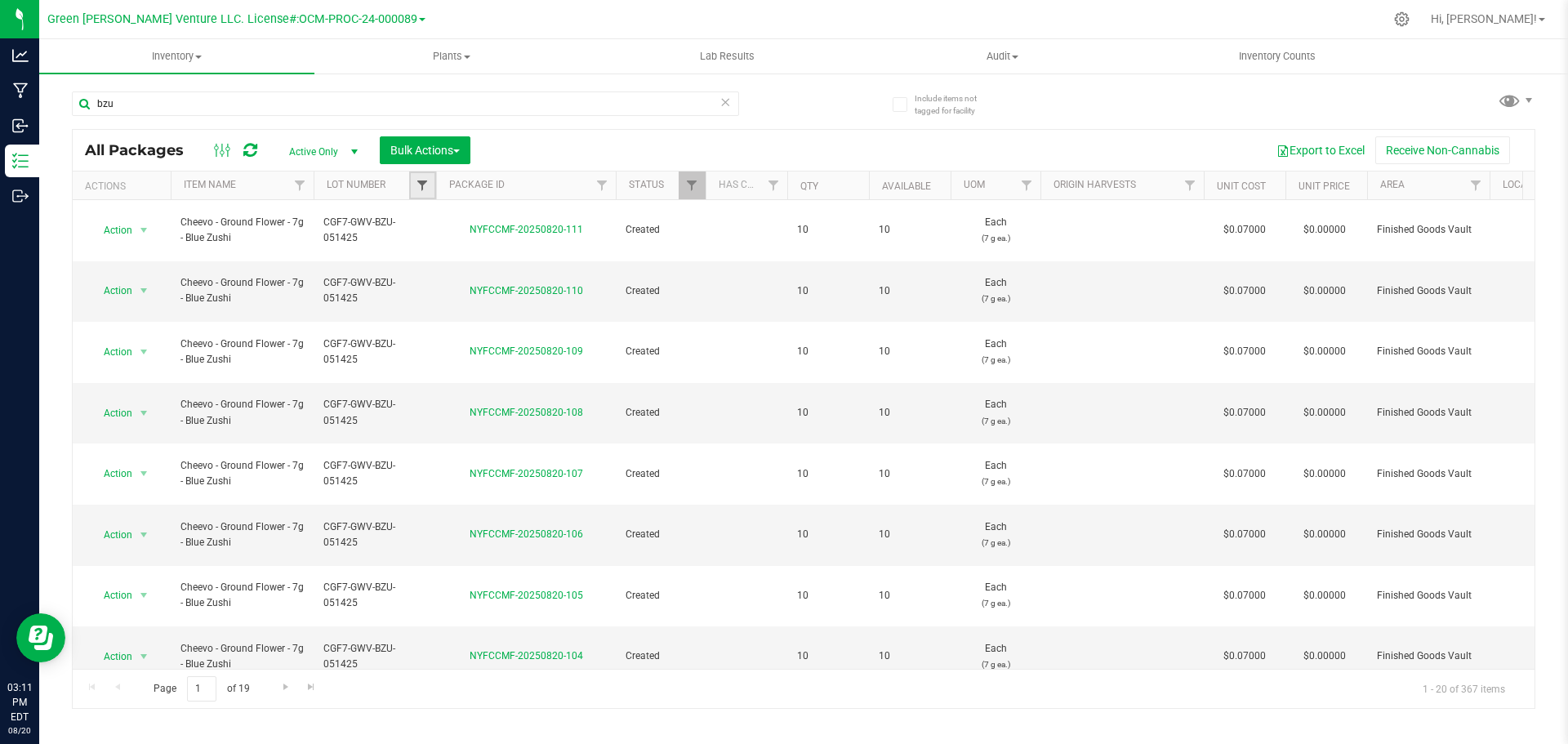
click at [422, 189] on span "Filter" at bounding box center [422, 185] width 13 height 13
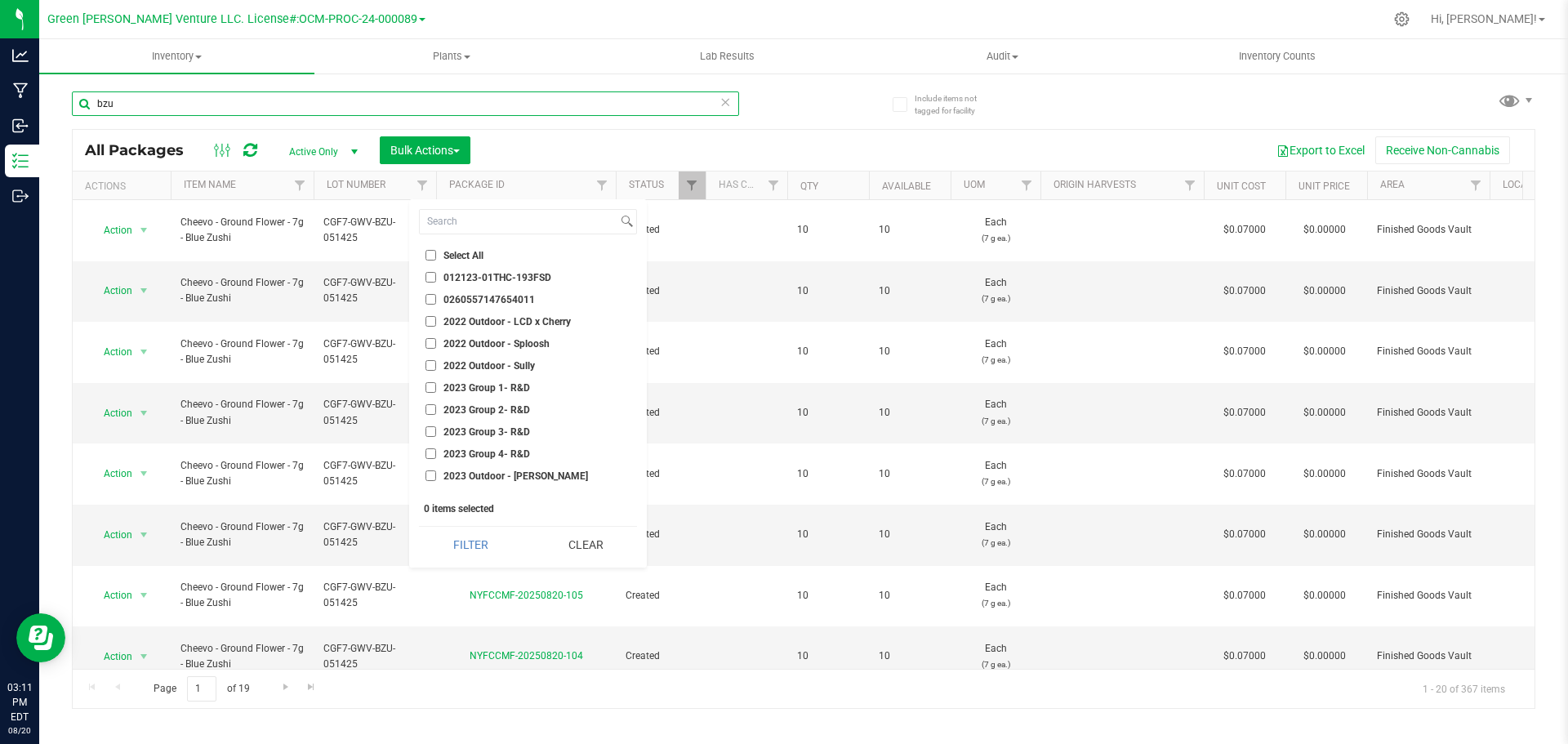
click at [147, 111] on input "bzu" at bounding box center [406, 103] width 667 height 24
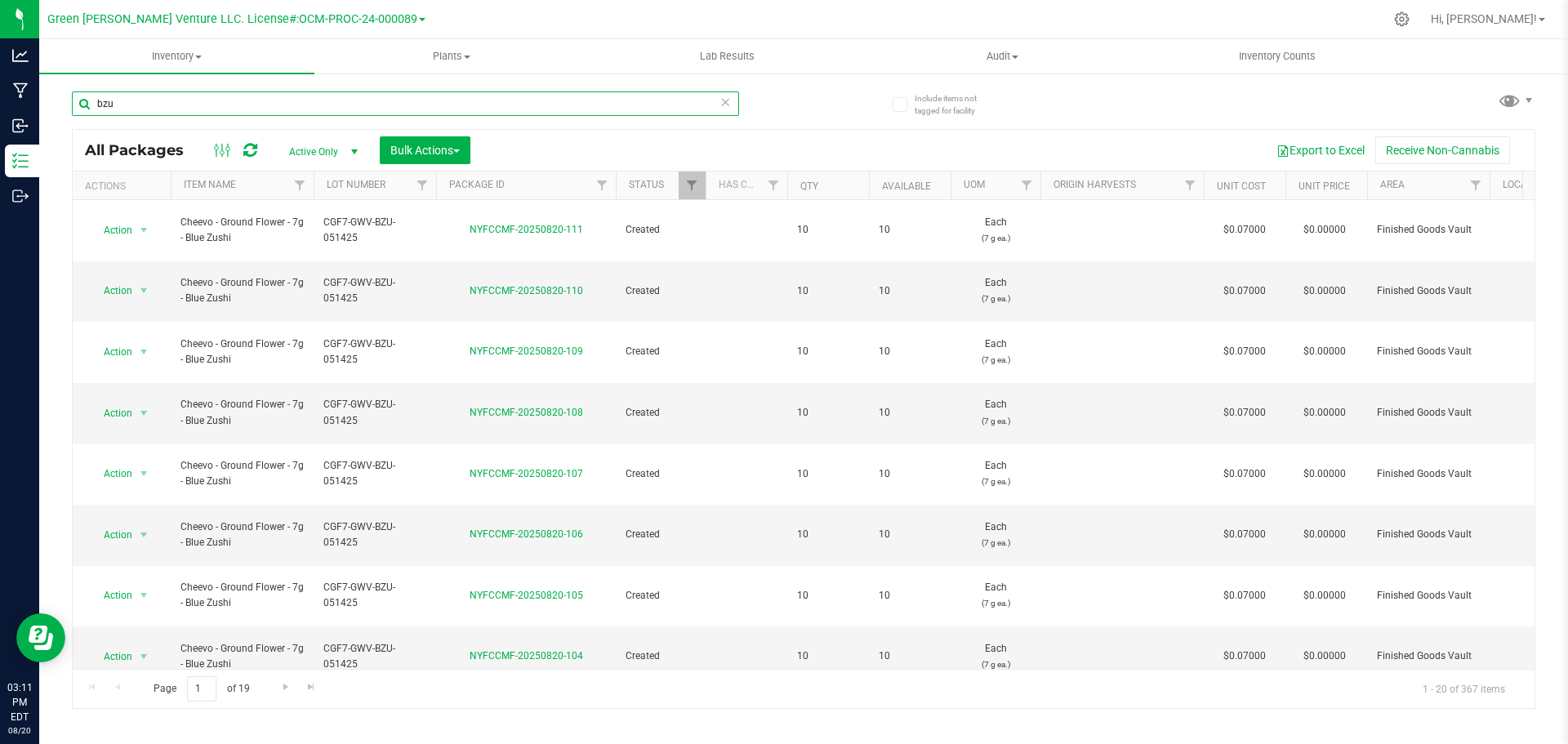
click at [147, 111] on input "bzu" at bounding box center [406, 103] width 667 height 24
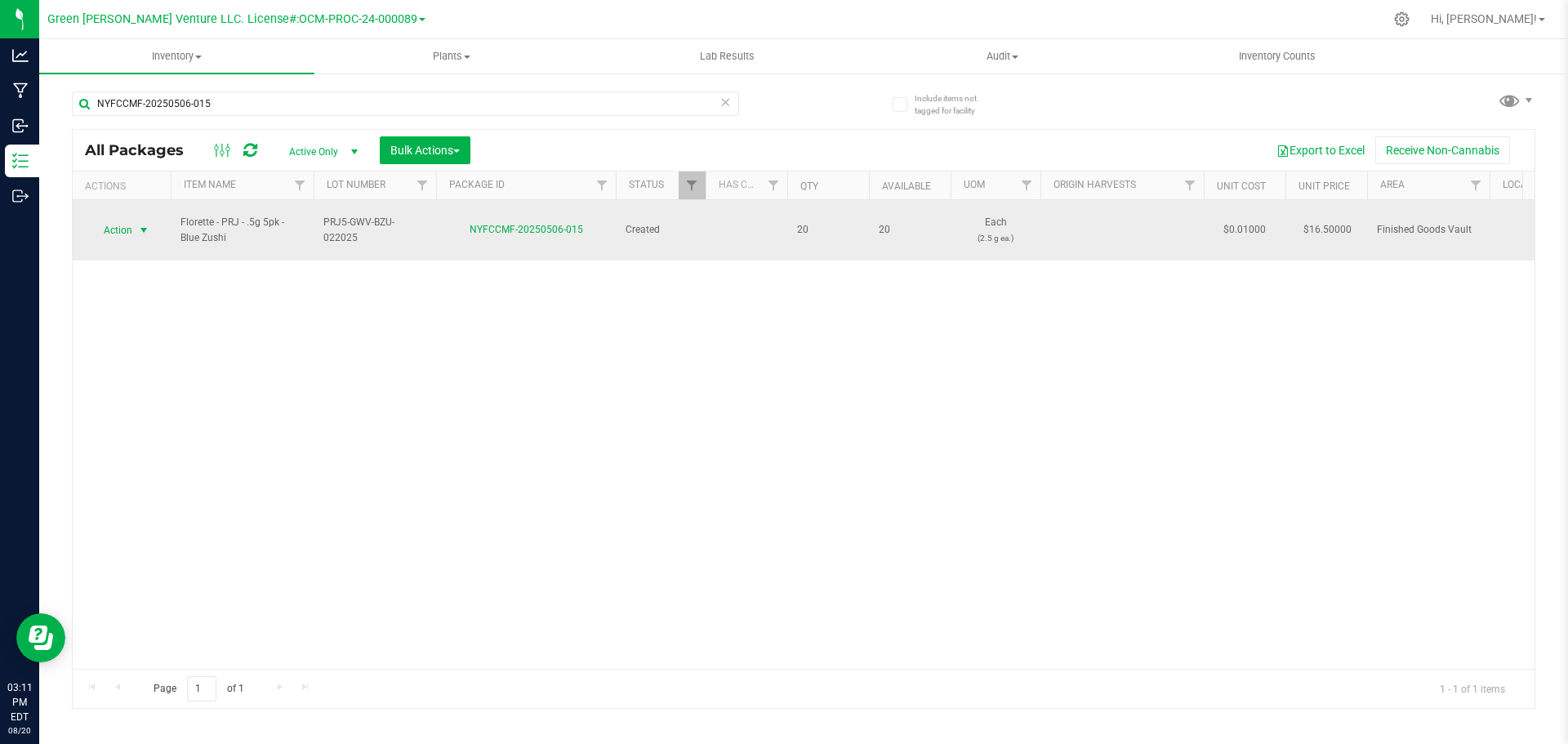
click at [129, 223] on span "Action" at bounding box center [111, 230] width 44 height 23
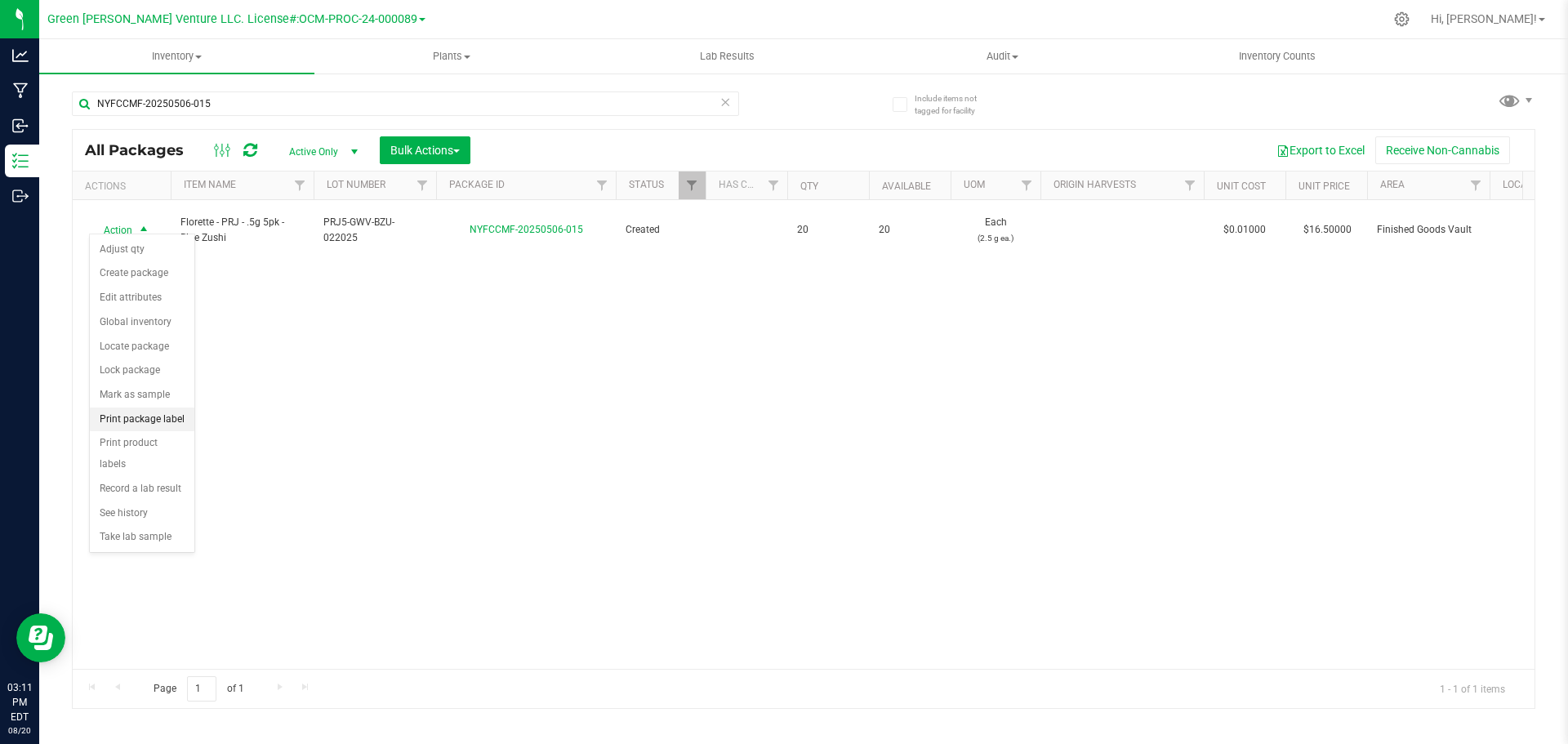
click at [139, 421] on li "Print package label" at bounding box center [142, 419] width 105 height 24
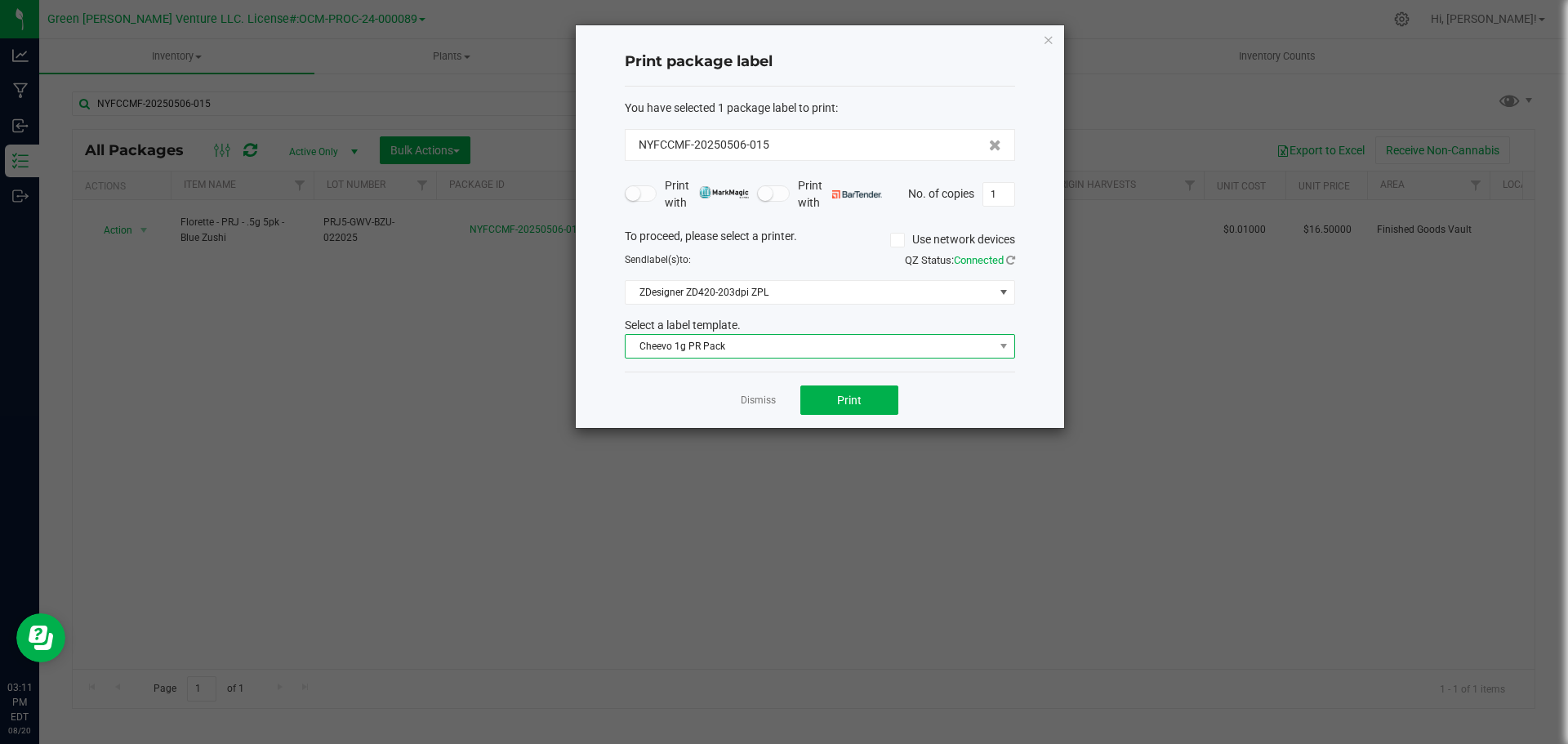
click at [774, 351] on span "Cheevo 1g PR Pack" at bounding box center [810, 346] width 369 height 23
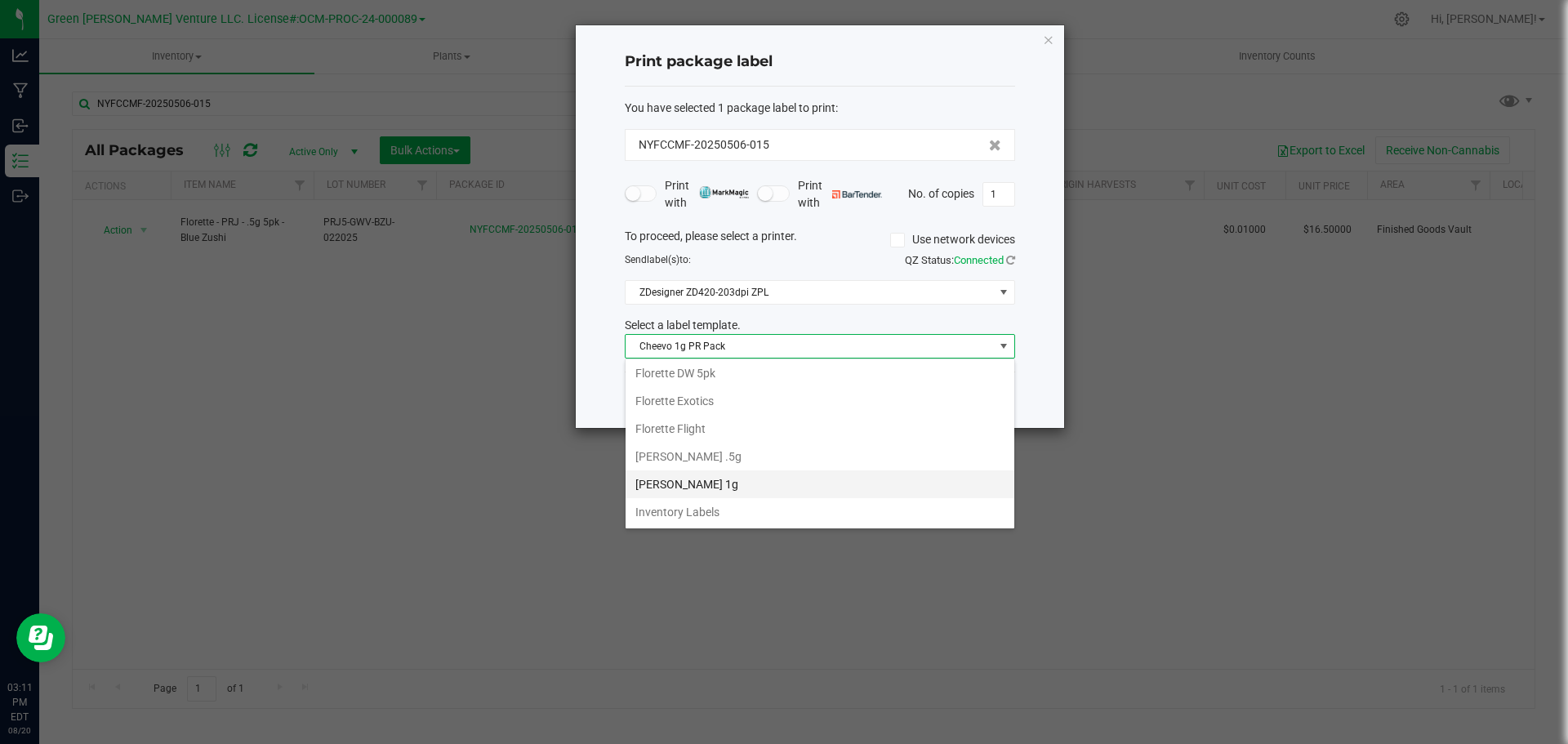
scroll to position [199, 0]
click at [696, 395] on li "Florette .5g 5pk" at bounding box center [820, 399] width 389 height 28
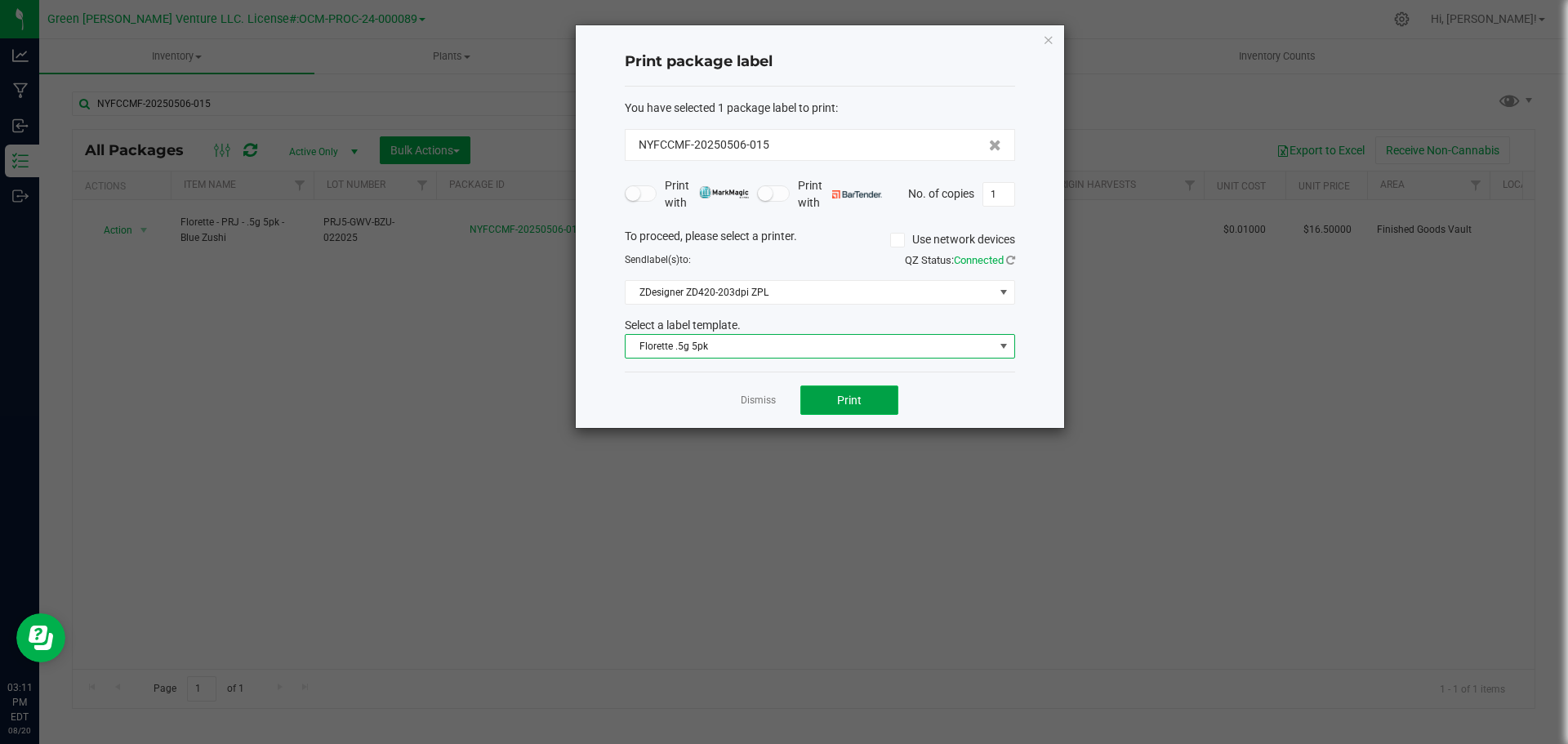
click at [824, 398] on button "Print" at bounding box center [849, 400] width 98 height 29
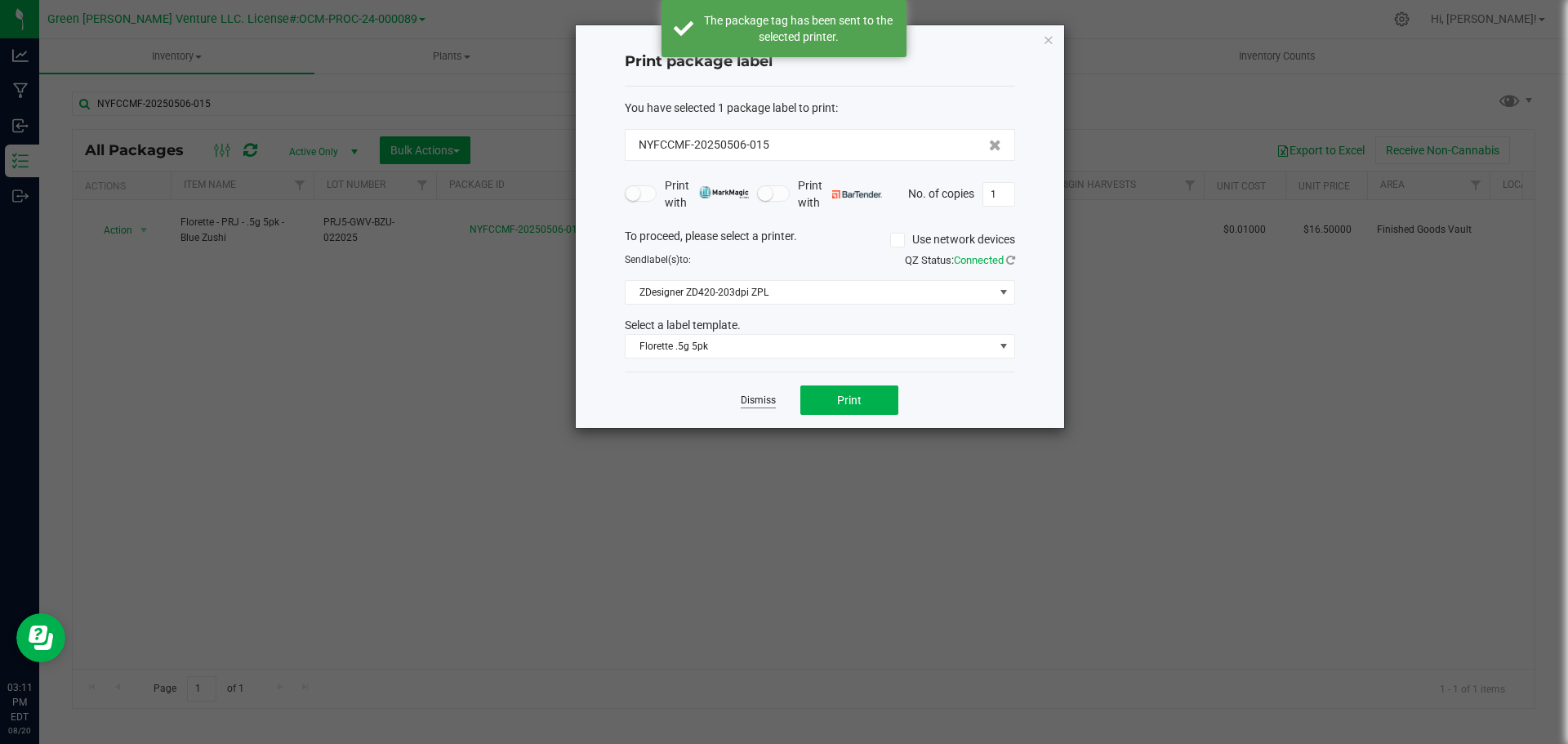
click at [755, 404] on link "Dismiss" at bounding box center [758, 400] width 35 height 14
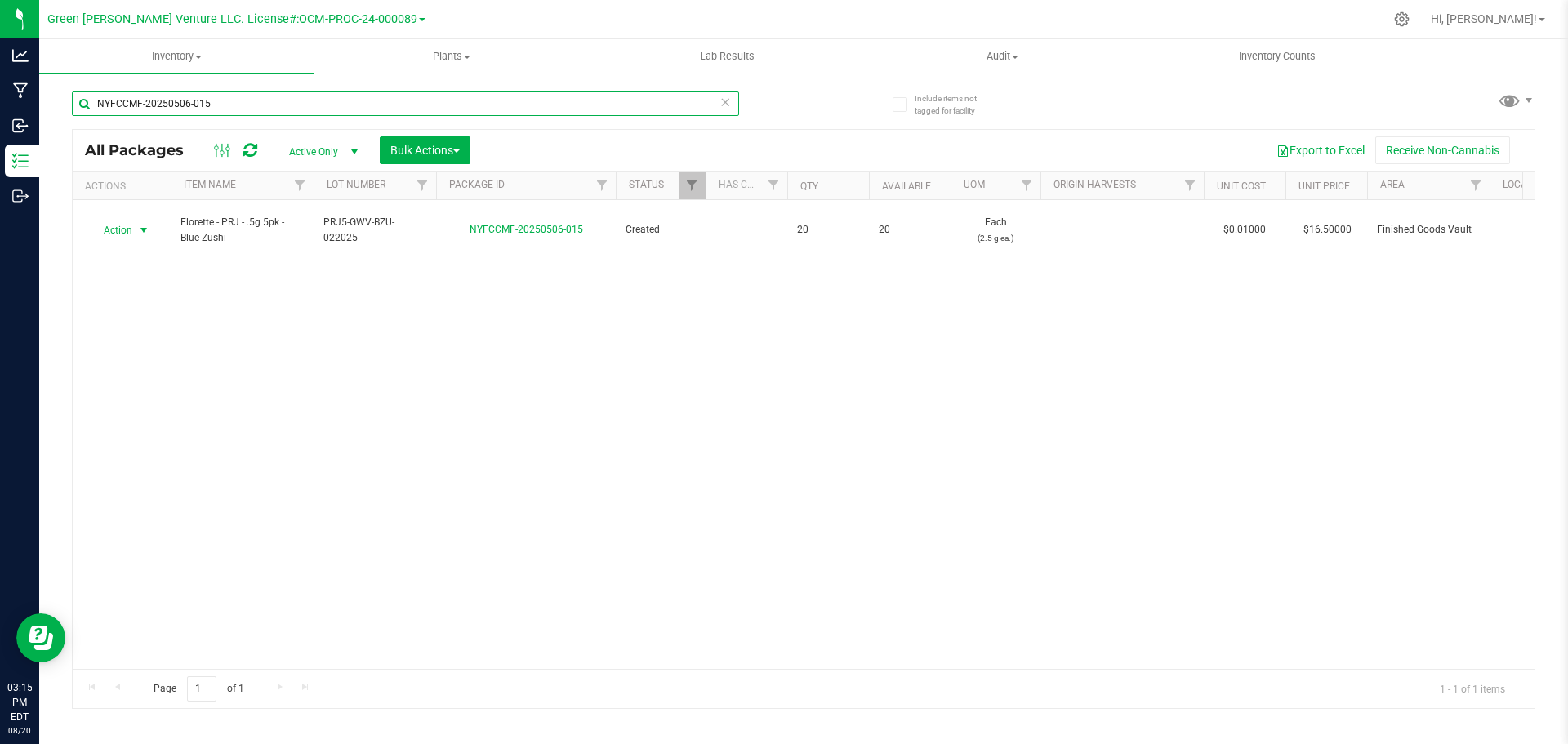
click at [241, 104] on input "NYFCCMF-20250506-015" at bounding box center [406, 103] width 667 height 24
click at [1122, 13] on div at bounding box center [908, 19] width 951 height 32
drag, startPoint x: 227, startPoint y: 105, endPoint x: 57, endPoint y: 123, distance: 171.0
click at [60, 122] on div "Include items not tagged for facility NYFCCMF-20250506-015 All Packages Active …" at bounding box center [804, 321] width 1529 height 499
type input "NYFCCMF-20250723-087"
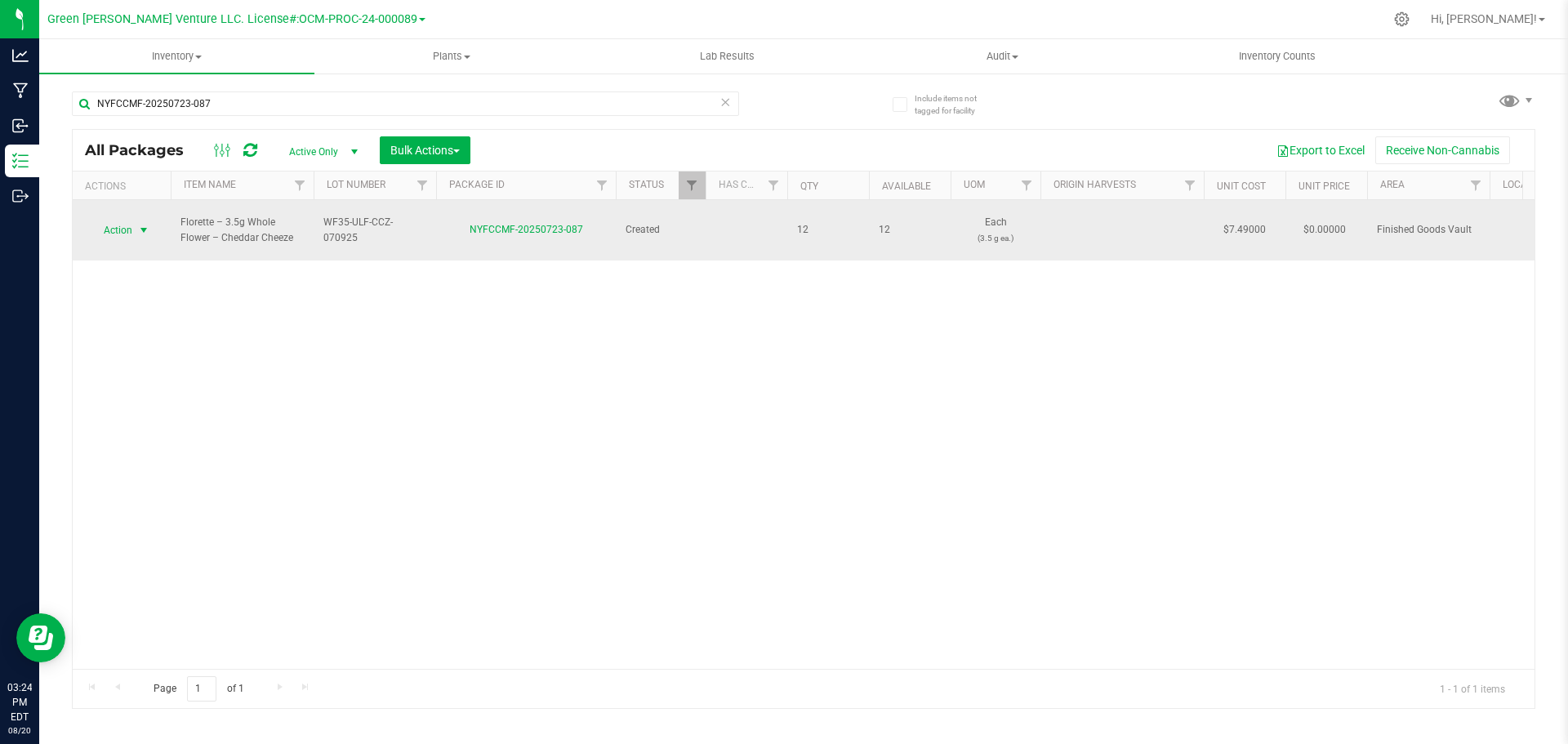
click at [124, 220] on span "Action" at bounding box center [111, 230] width 44 height 23
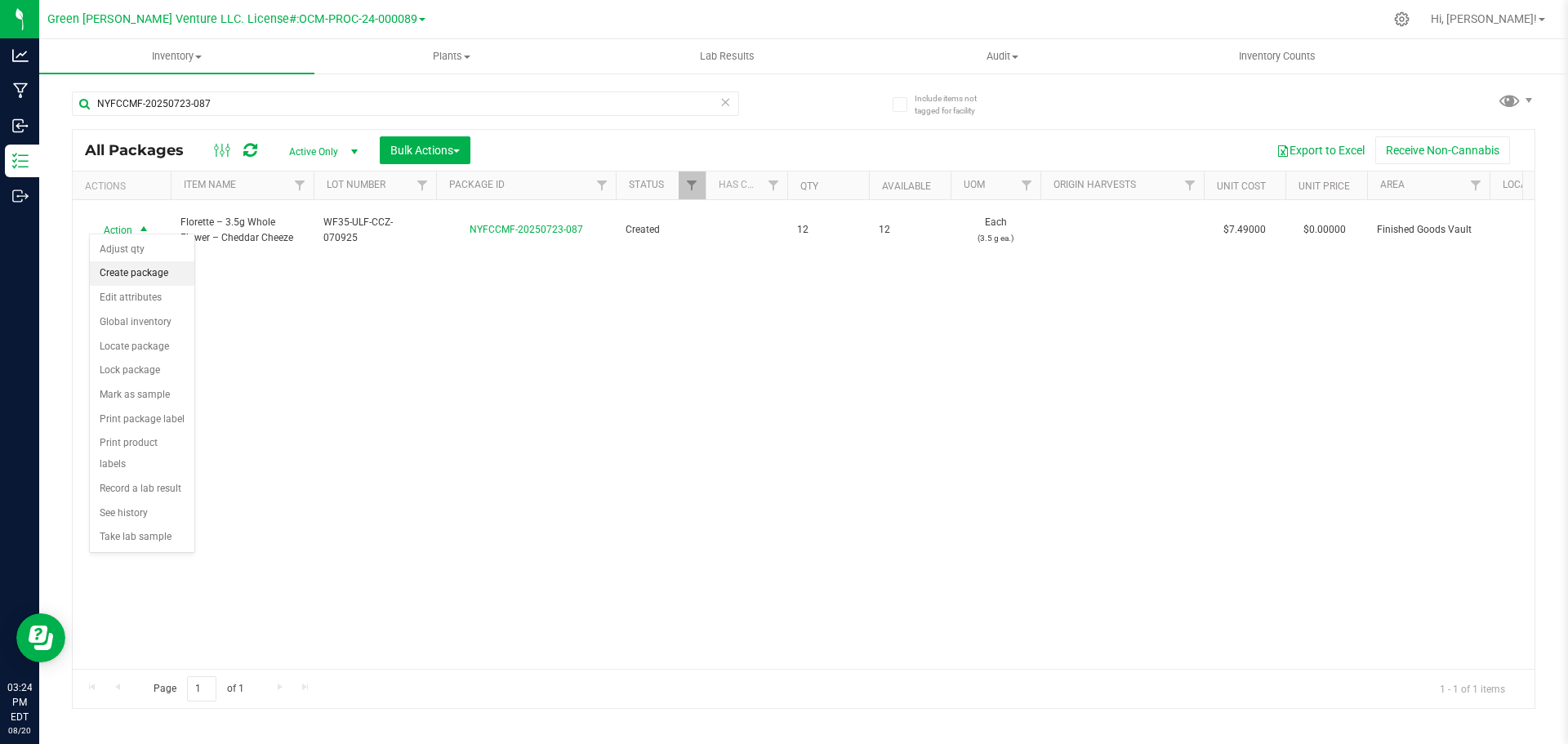
click at [143, 271] on li "Create package" at bounding box center [142, 273] width 105 height 24
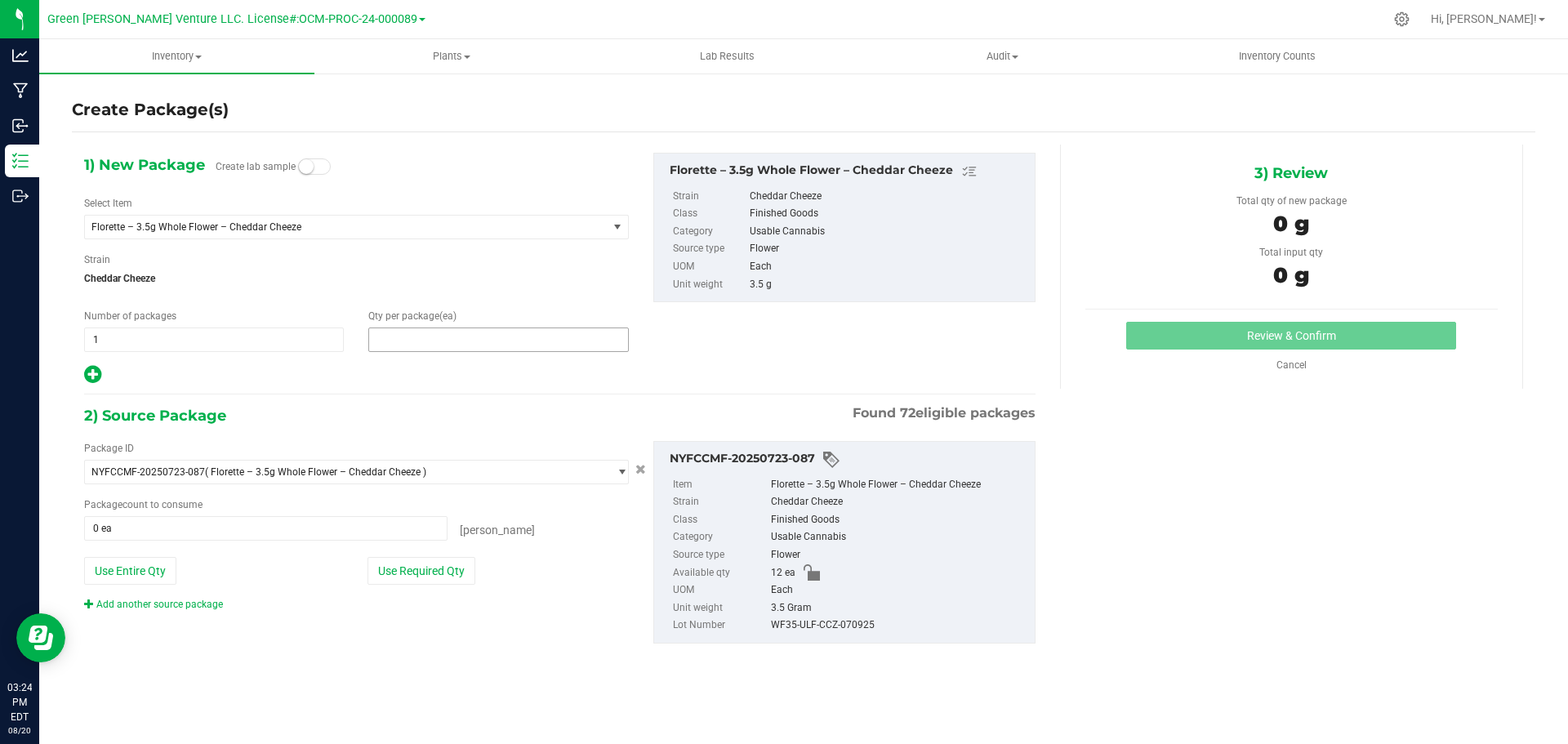
click at [400, 331] on span at bounding box center [499, 339] width 260 height 24
type input "1"
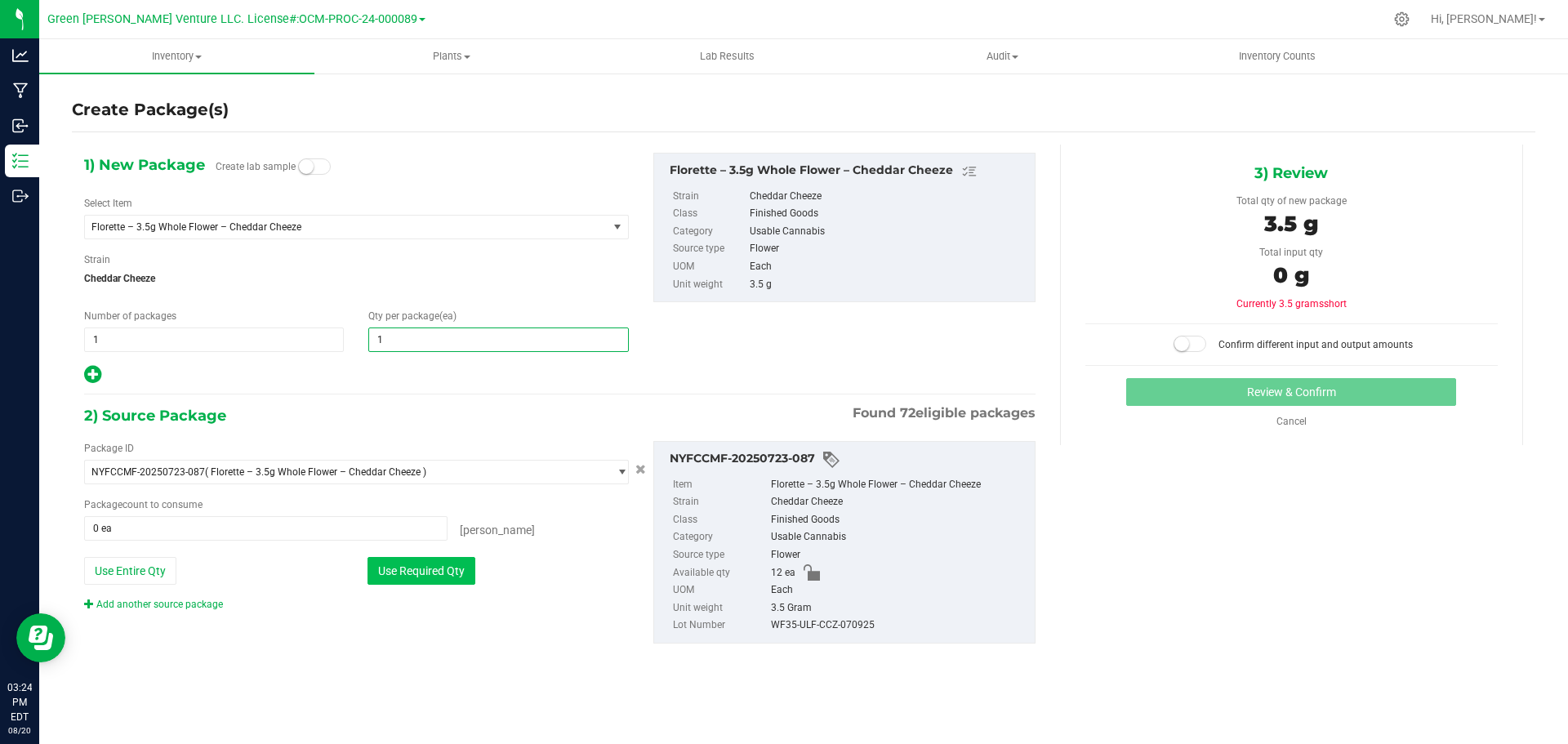
type input "1"
drag, startPoint x: 402, startPoint y: 565, endPoint x: 419, endPoint y: 564, distance: 17.0
click at [404, 565] on button "Use Required Qty" at bounding box center [422, 571] width 108 height 28
type input "1 ea"
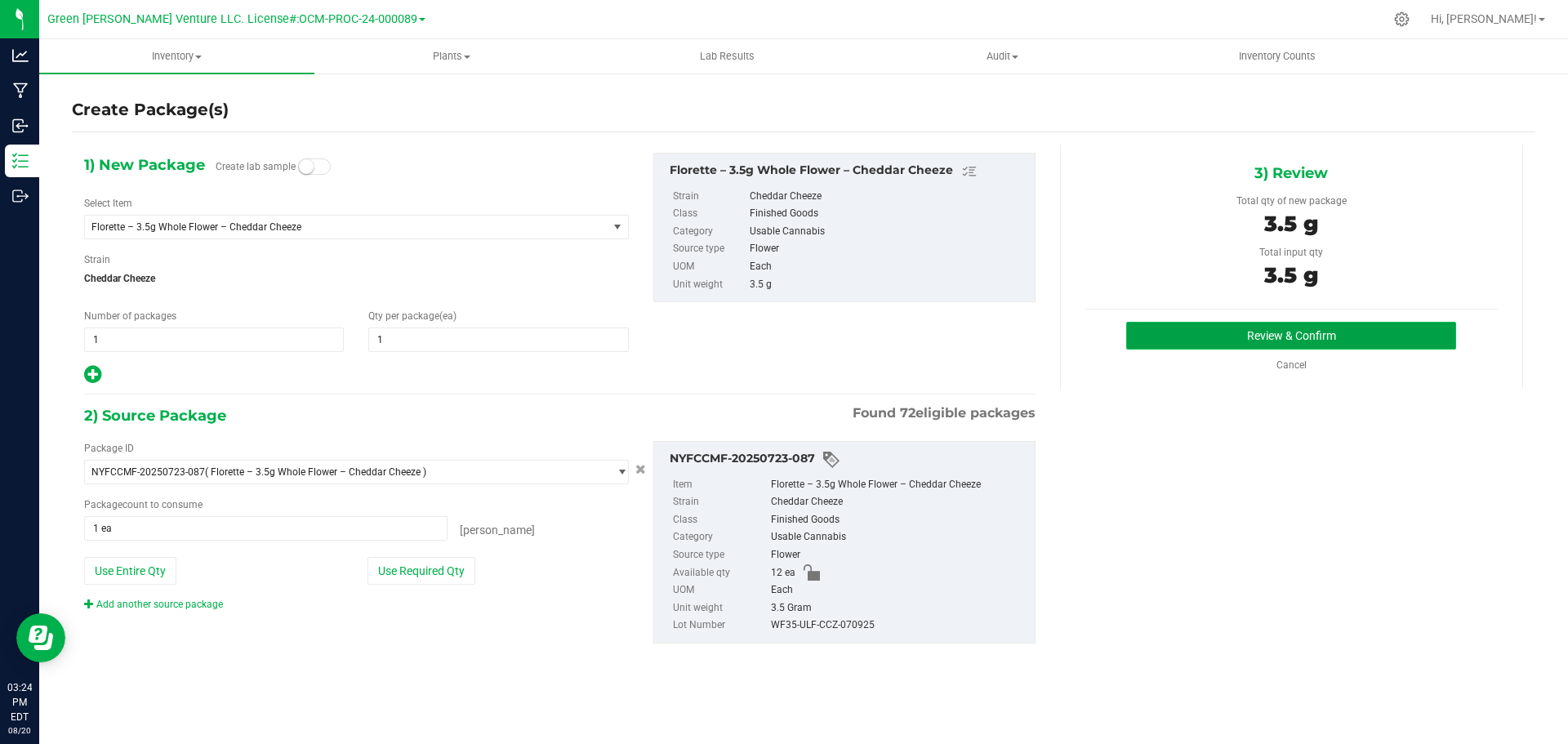
click at [1206, 339] on button "Review & Confirm" at bounding box center [1291, 335] width 330 height 28
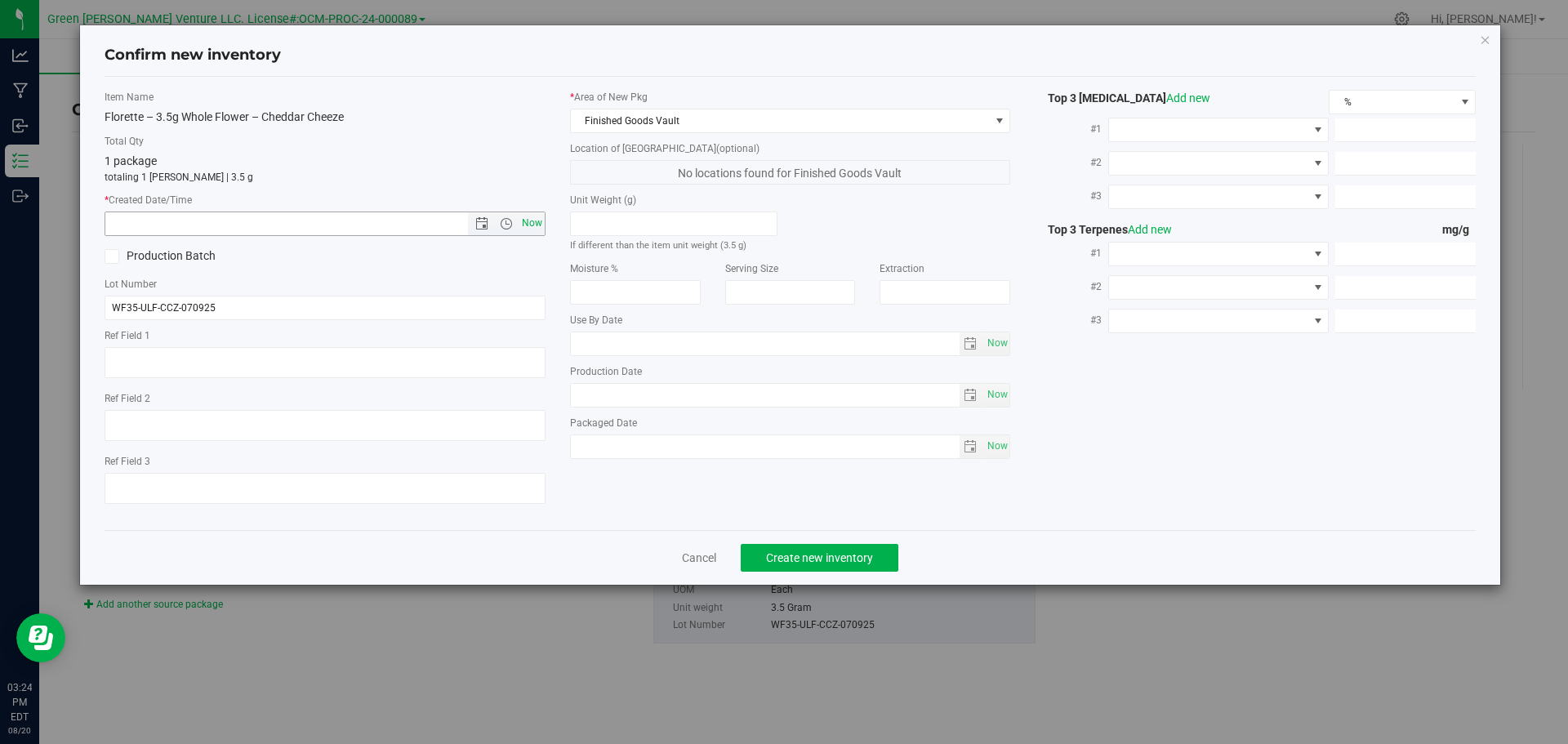
click at [541, 228] on span "Now" at bounding box center [531, 223] width 28 height 23
type input "[DATE] 3:24 PM"
click at [790, 549] on button "Create new inventory" at bounding box center [820, 557] width 158 height 28
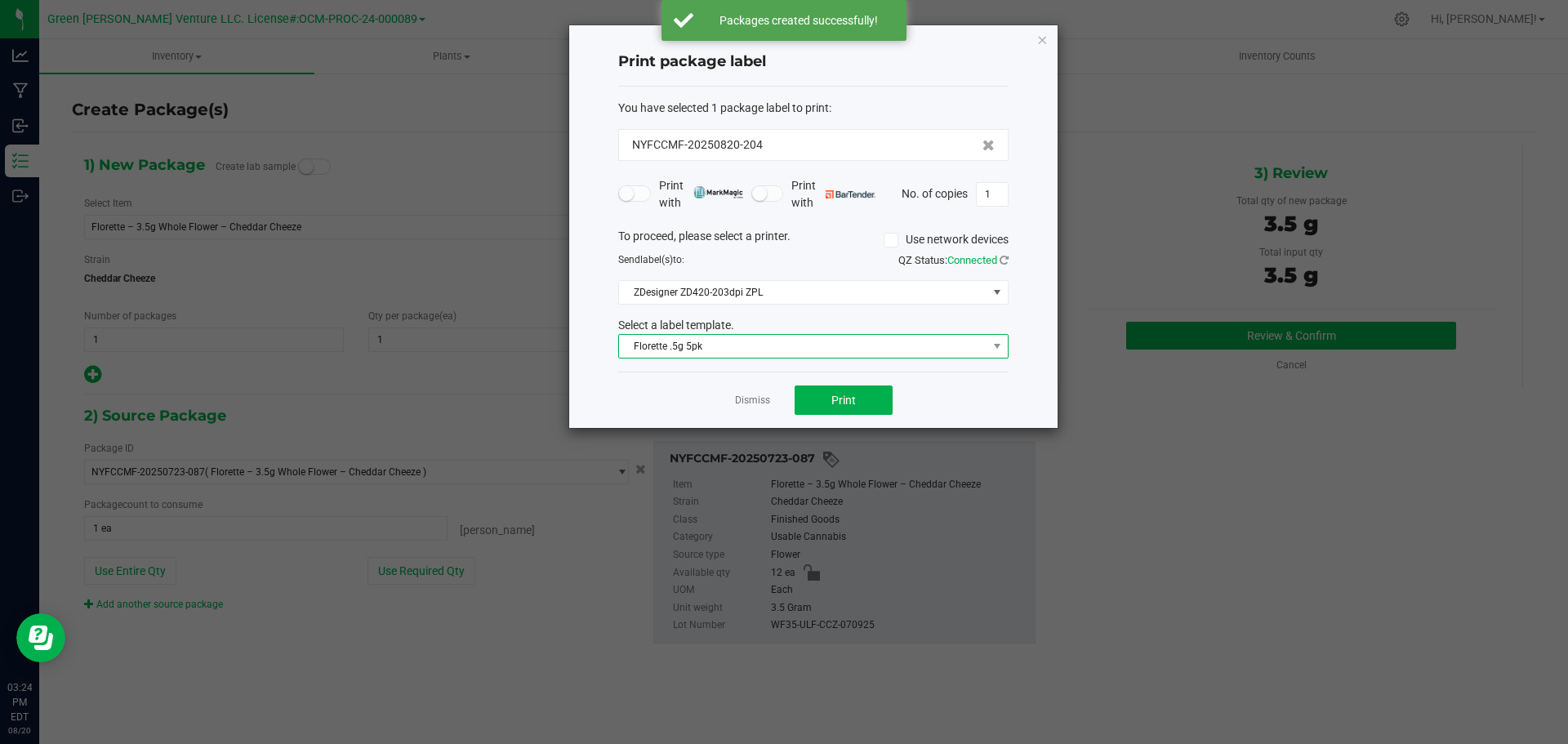
click at [789, 344] on span "Florette .5g 5pk" at bounding box center [804, 346] width 369 height 23
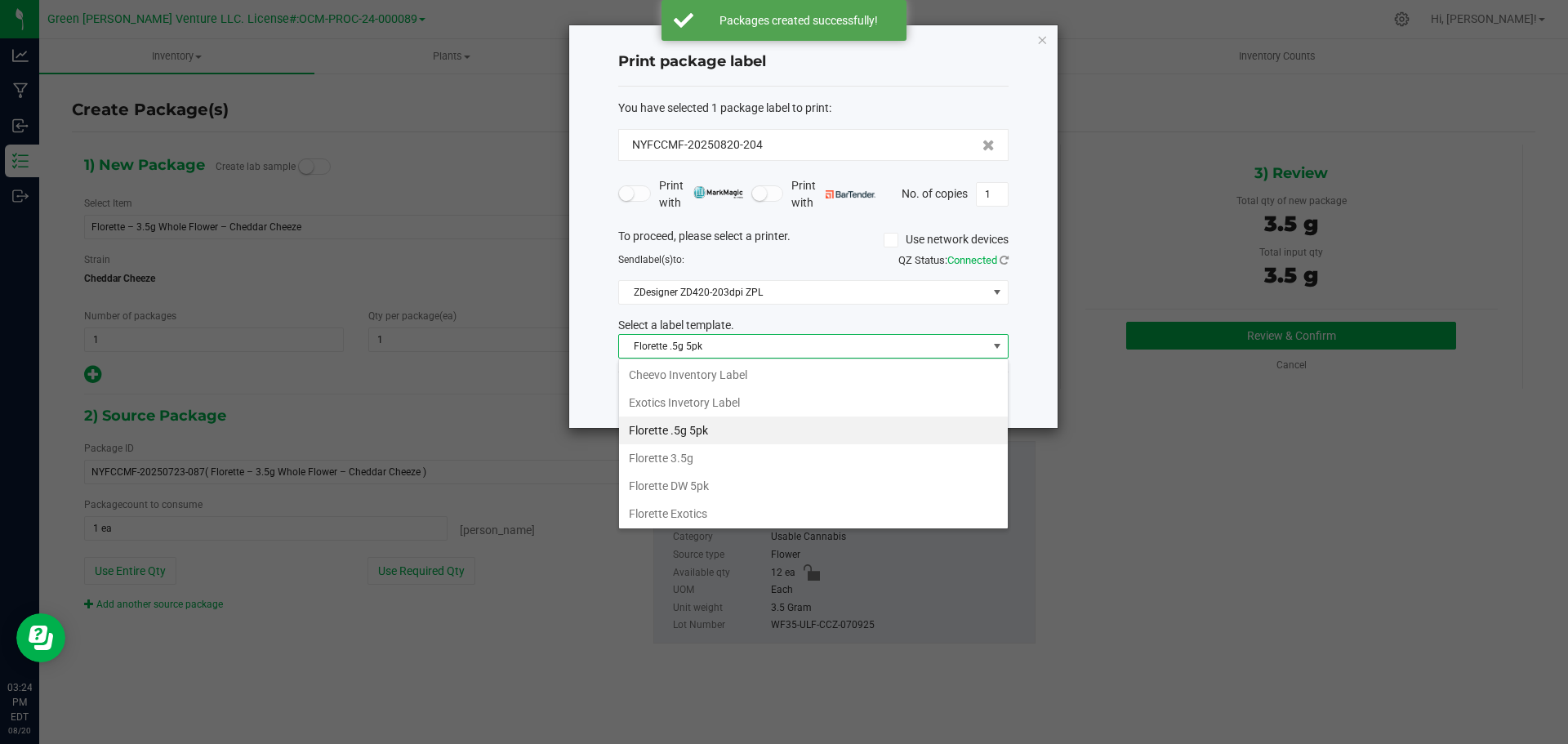
scroll to position [281, 0]
click at [732, 509] on li "Inventory Labels" at bounding box center [814, 512] width 389 height 28
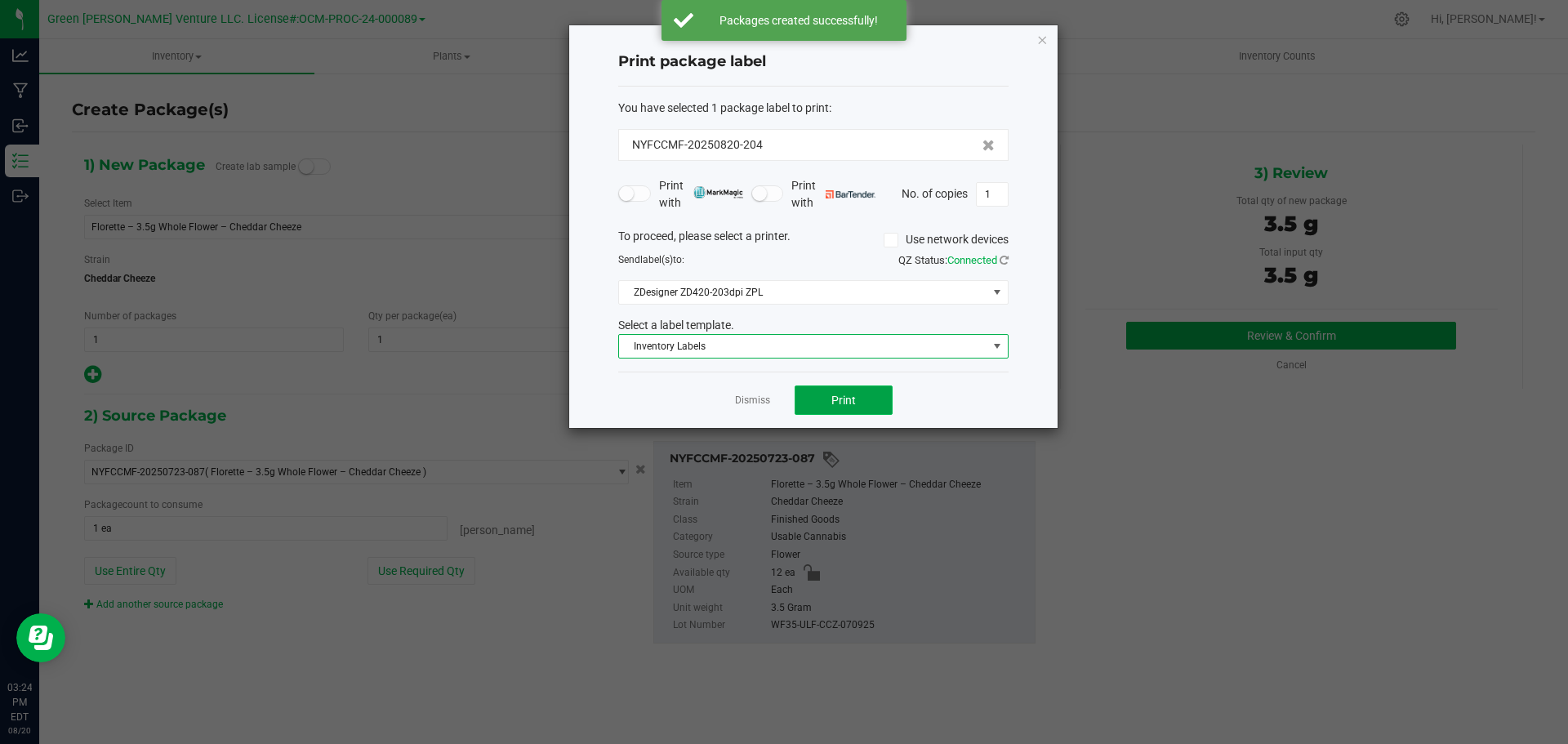
click at [810, 401] on button "Print" at bounding box center [843, 400] width 98 height 29
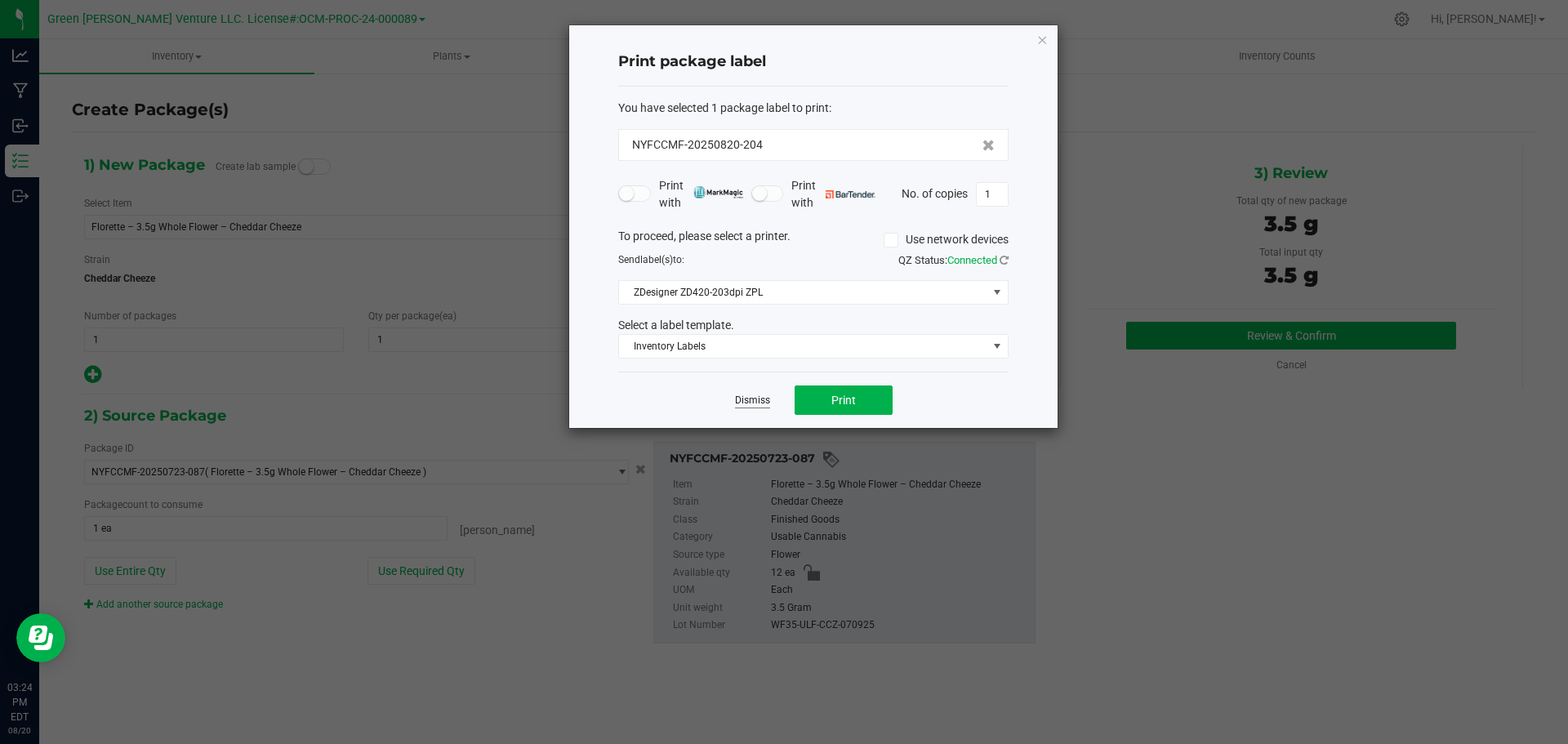
click at [758, 401] on link "Dismiss" at bounding box center [753, 400] width 35 height 14
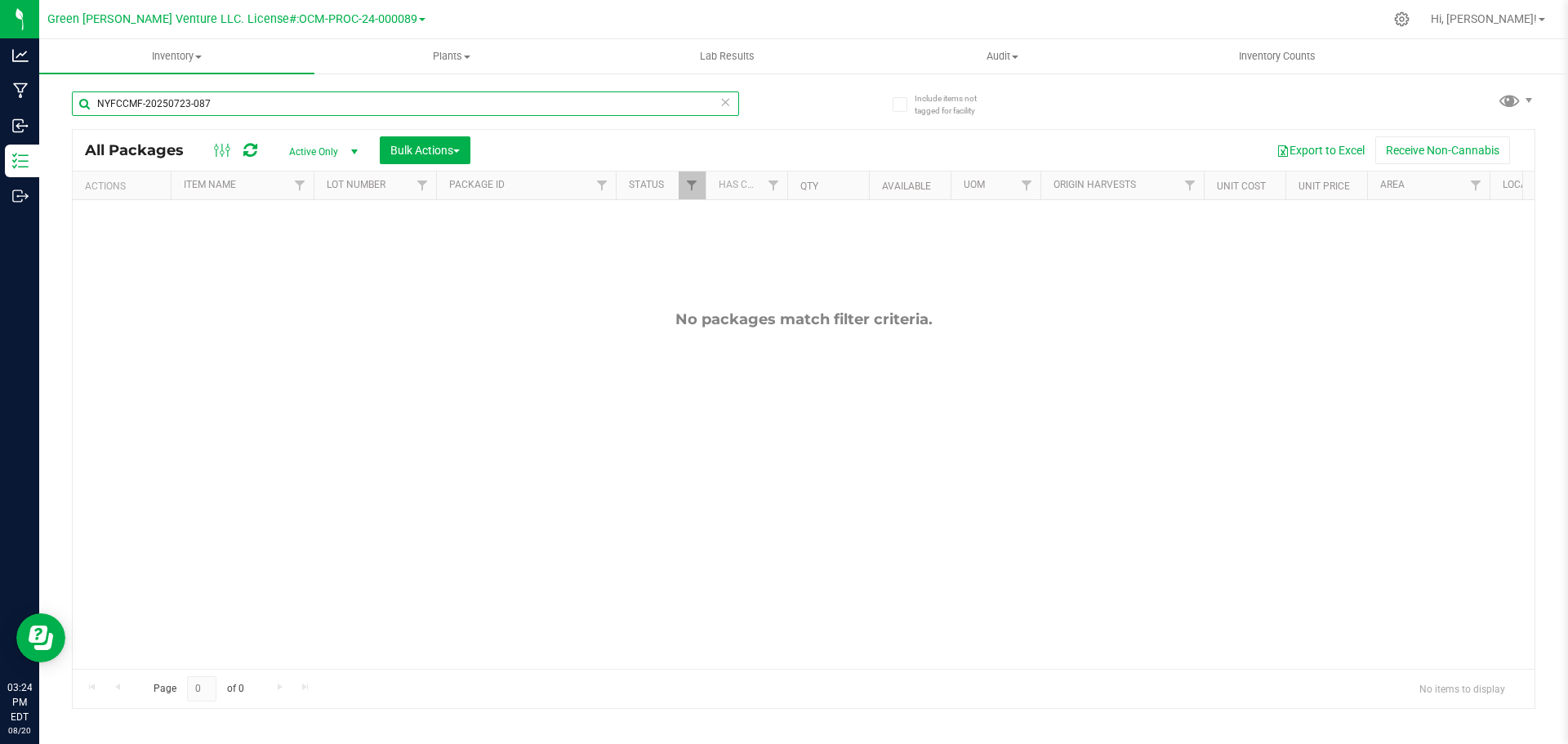
drag, startPoint x: 244, startPoint y: 104, endPoint x: 67, endPoint y: 115, distance: 177.3
click at [69, 116] on div "Include items not tagged for facility NYFCCMF-20250723-087 All Packages Active …" at bounding box center [804, 321] width 1529 height 499
type input "NYFCCMF-20250616-128"
click at [691, 194] on link "Filter" at bounding box center [692, 185] width 27 height 28
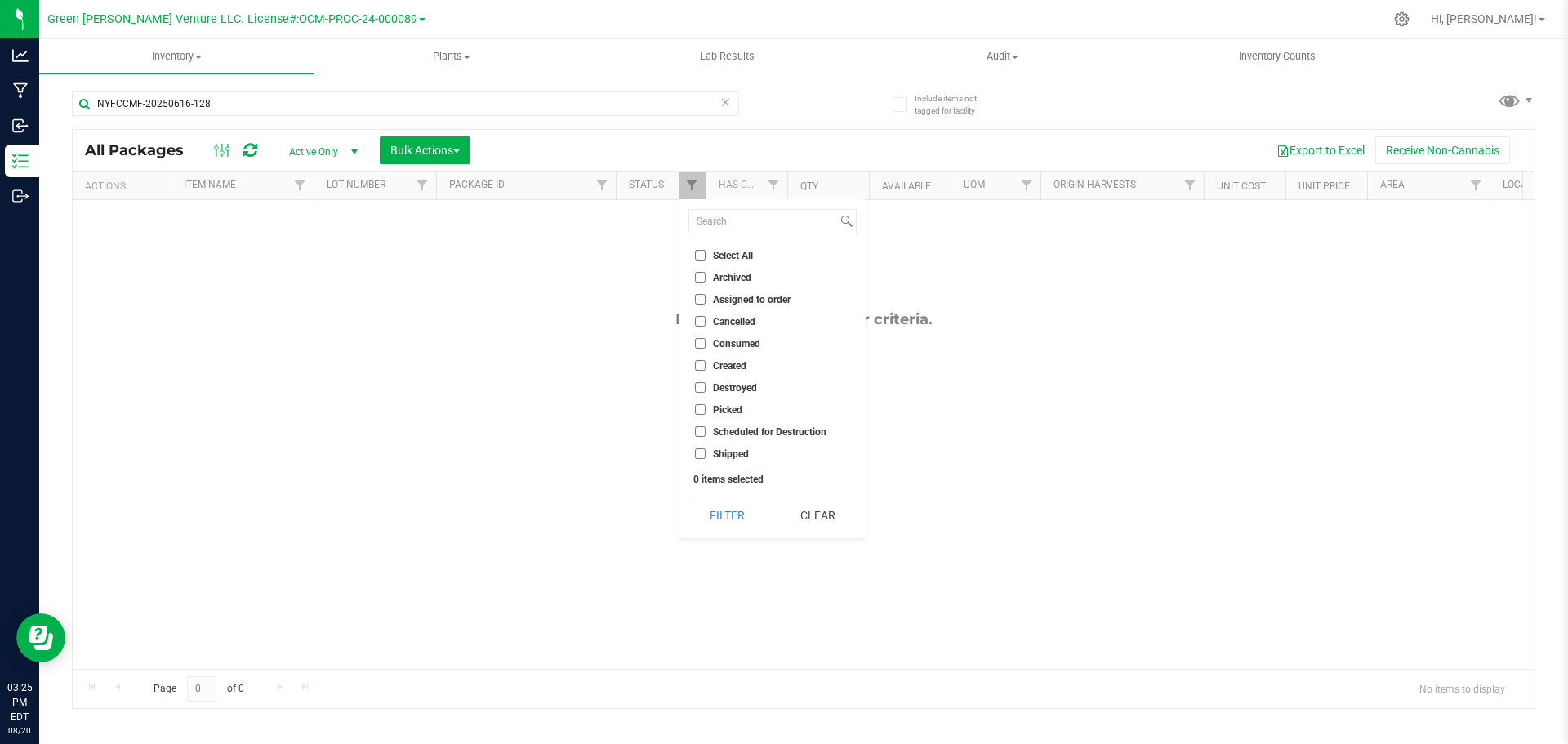
click at [700, 253] on input "Select All" at bounding box center [700, 255] width 11 height 11
checkbox input "true"
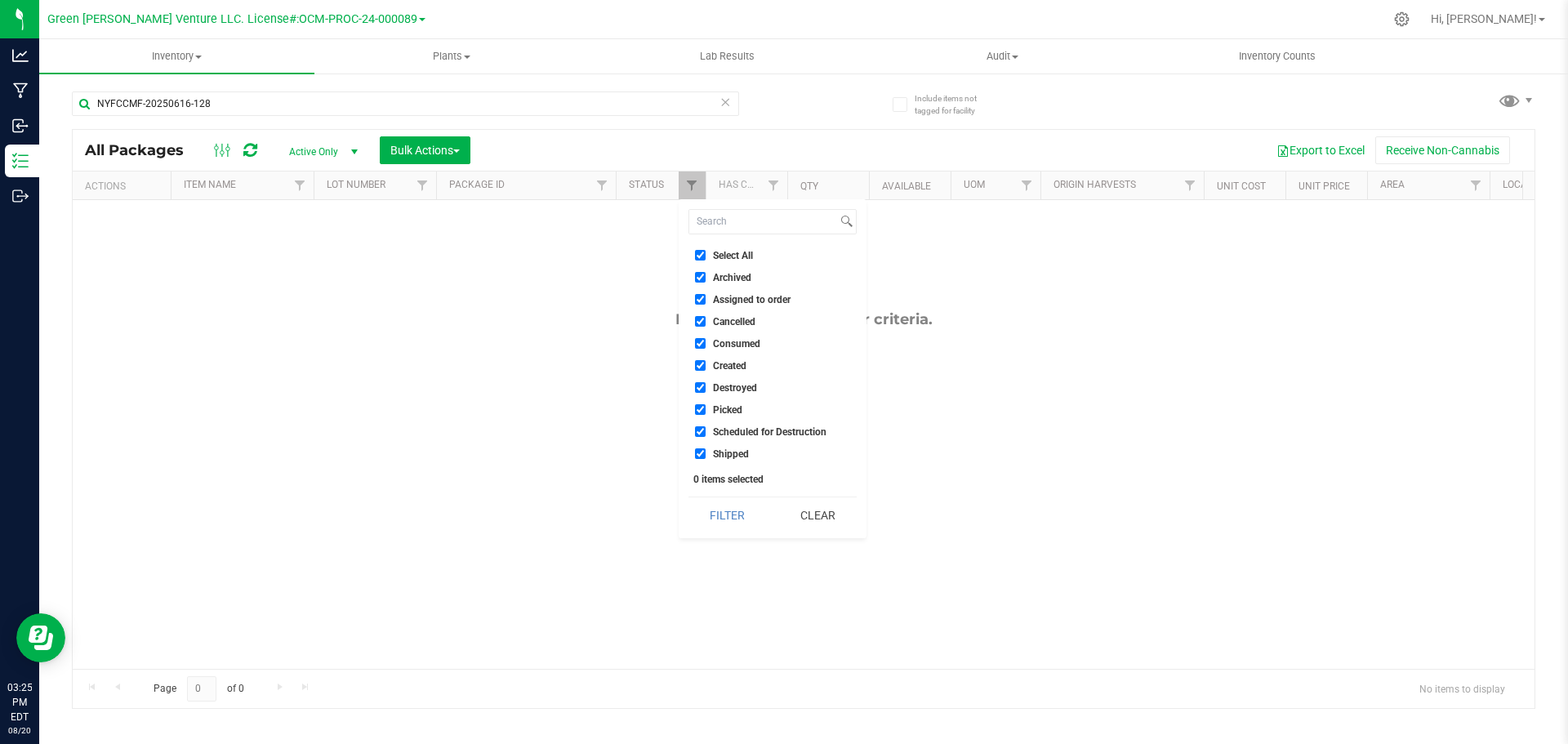
checkbox input "true"
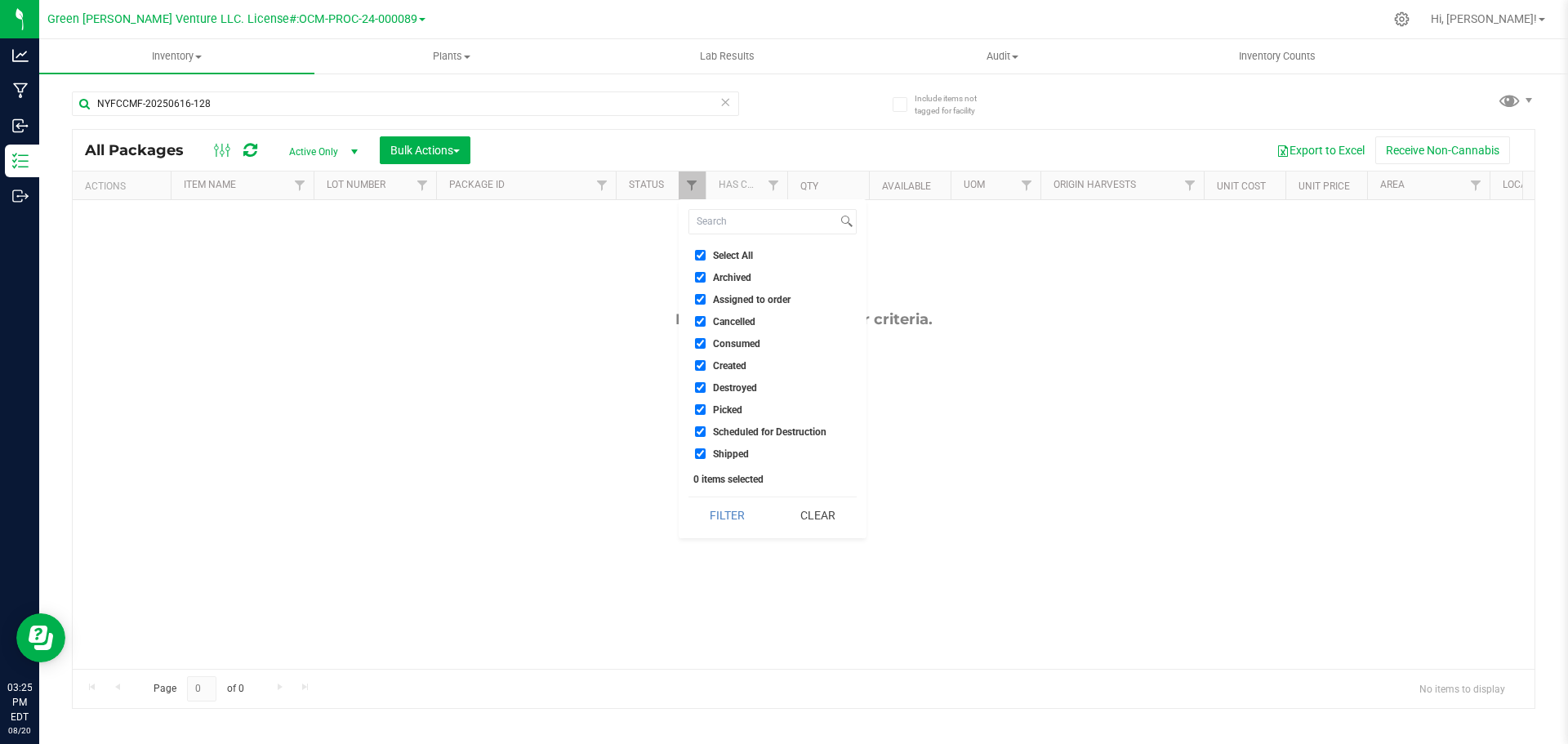
checkbox input "true"
click at [745, 514] on button "Filter" at bounding box center [728, 515] width 79 height 36
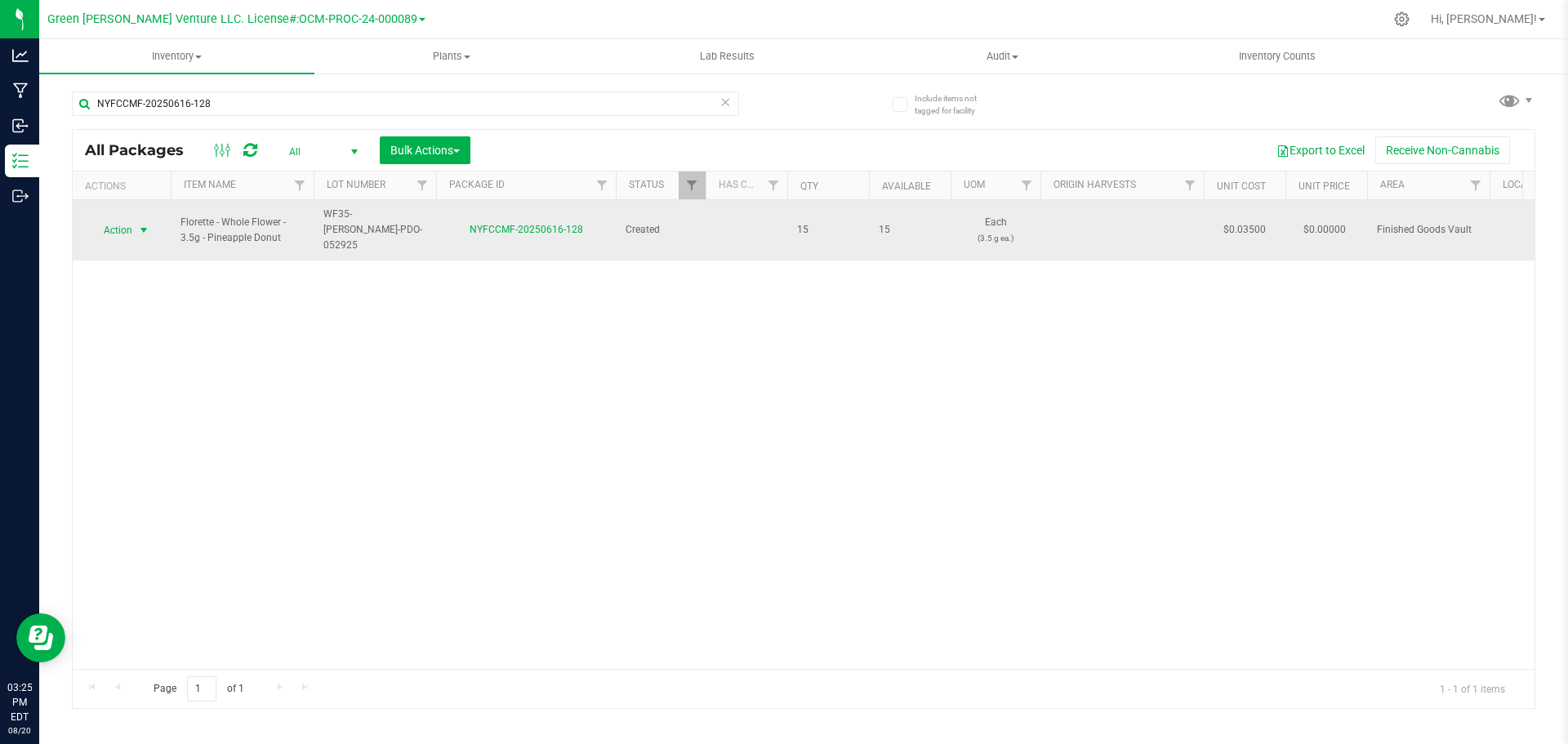
click at [118, 221] on span "Action" at bounding box center [111, 230] width 44 height 23
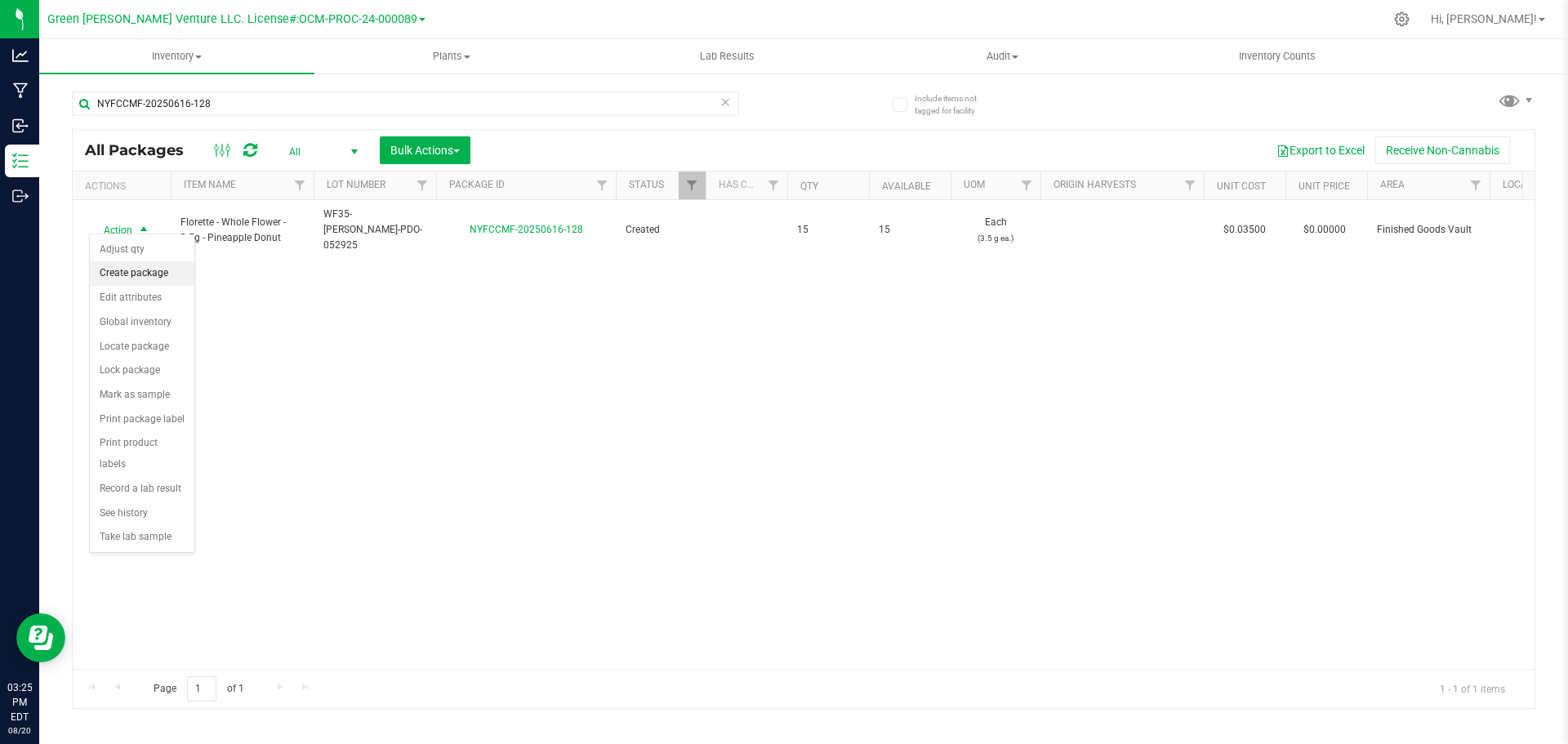
click at [132, 272] on li "Create package" at bounding box center [142, 273] width 105 height 24
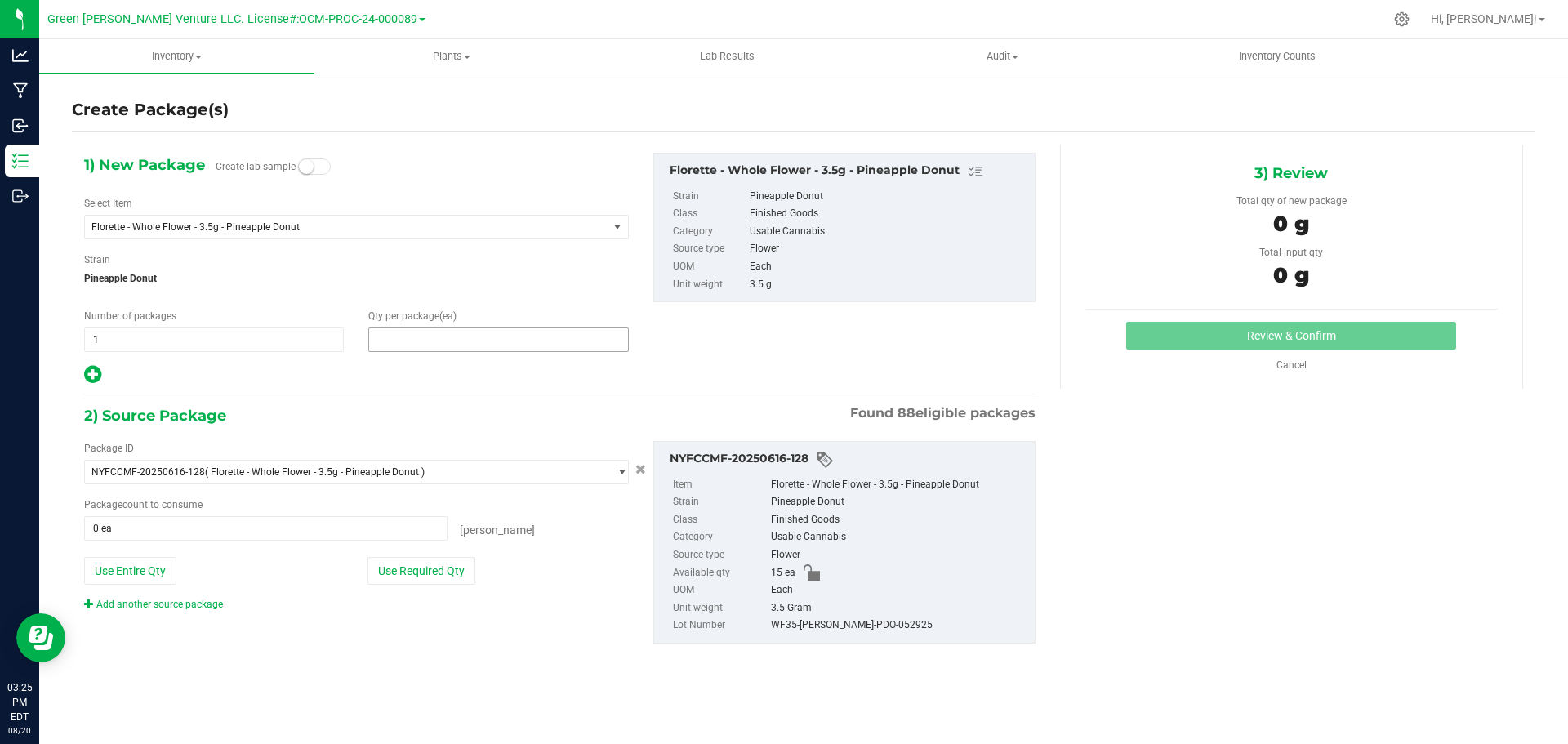
click at [406, 349] on span at bounding box center [499, 339] width 260 height 24
type input "1"
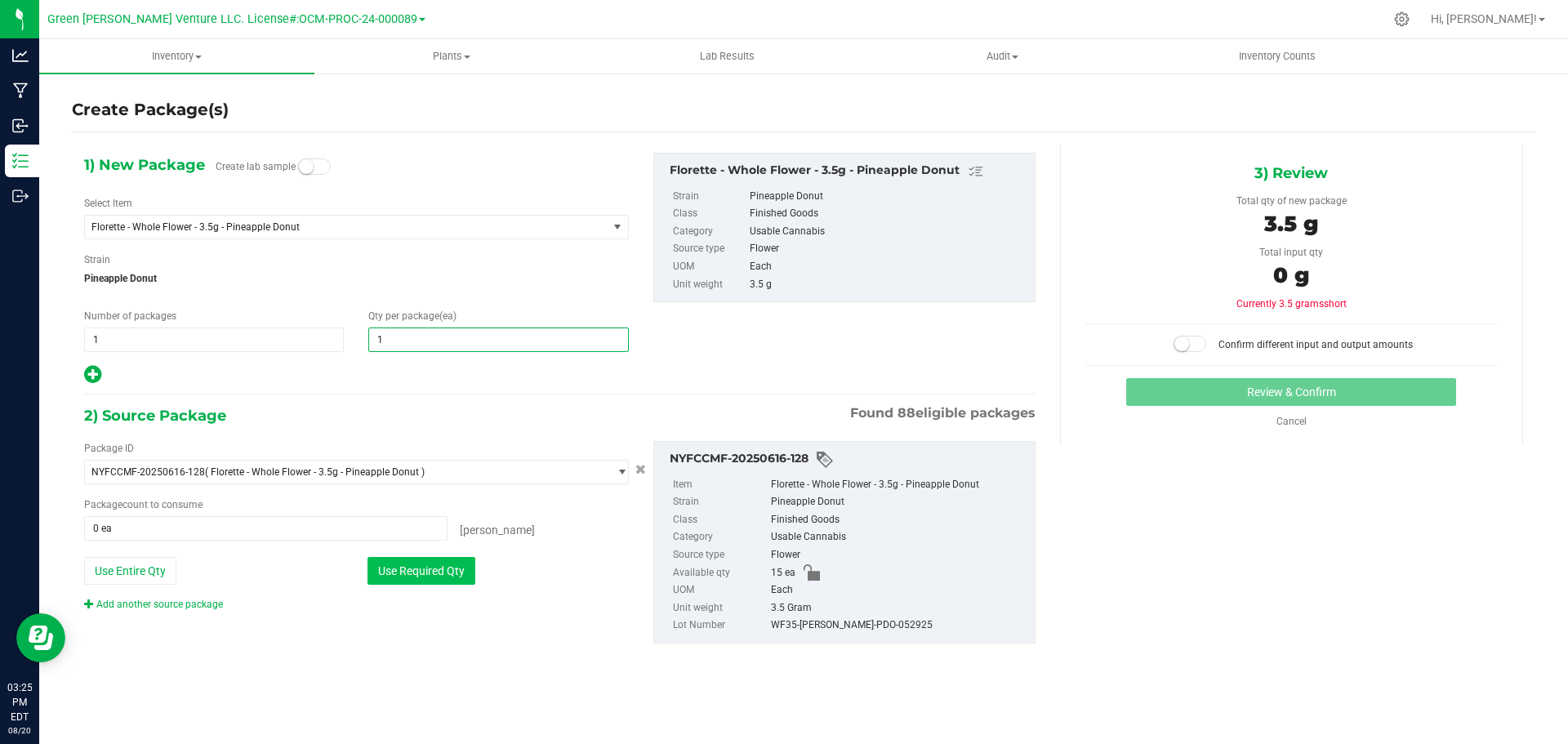
type input "1"
click at [412, 566] on button "Use Required Qty" at bounding box center [422, 571] width 108 height 28
type input "1 ea"
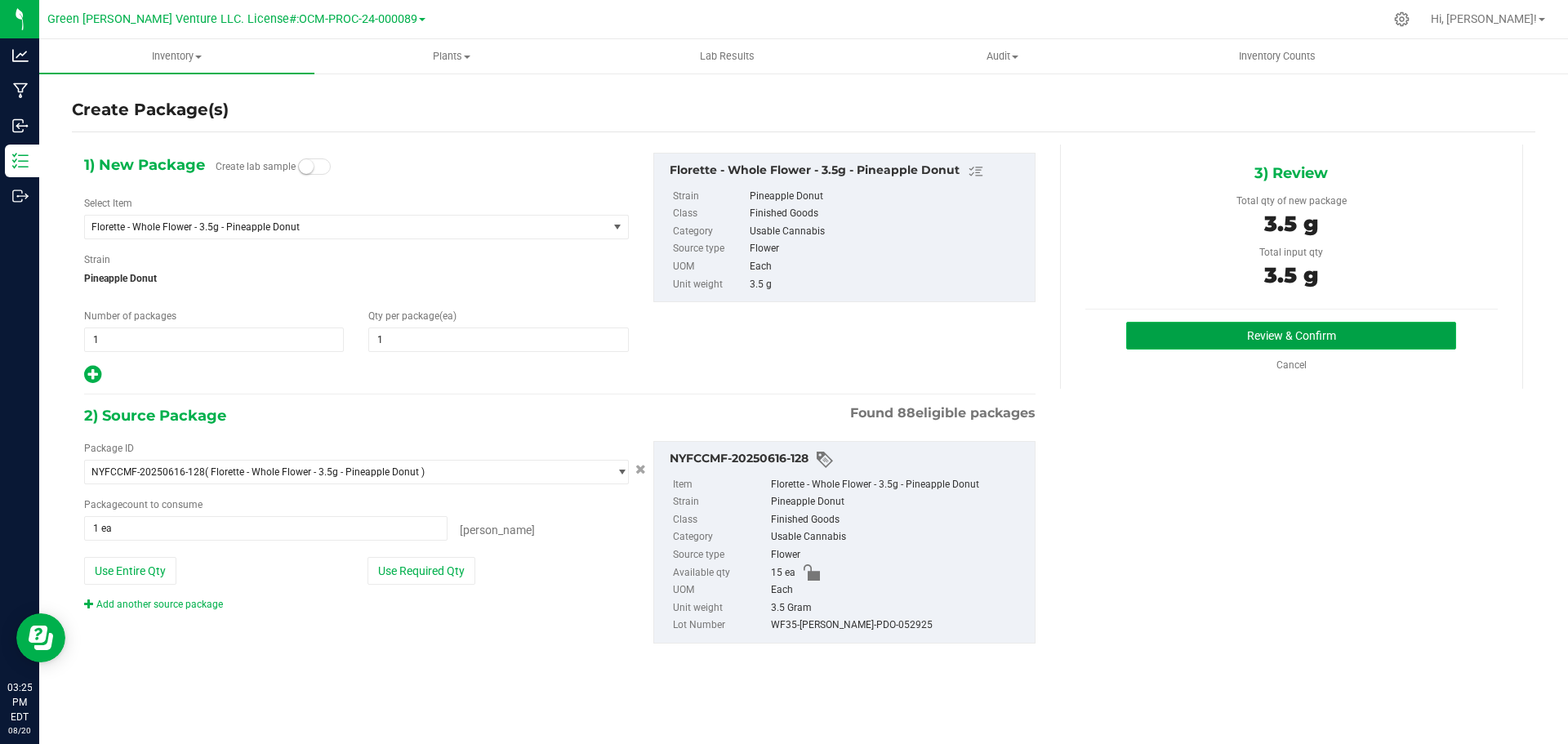
click at [1198, 328] on button "Review & Confirm" at bounding box center [1291, 335] width 330 height 28
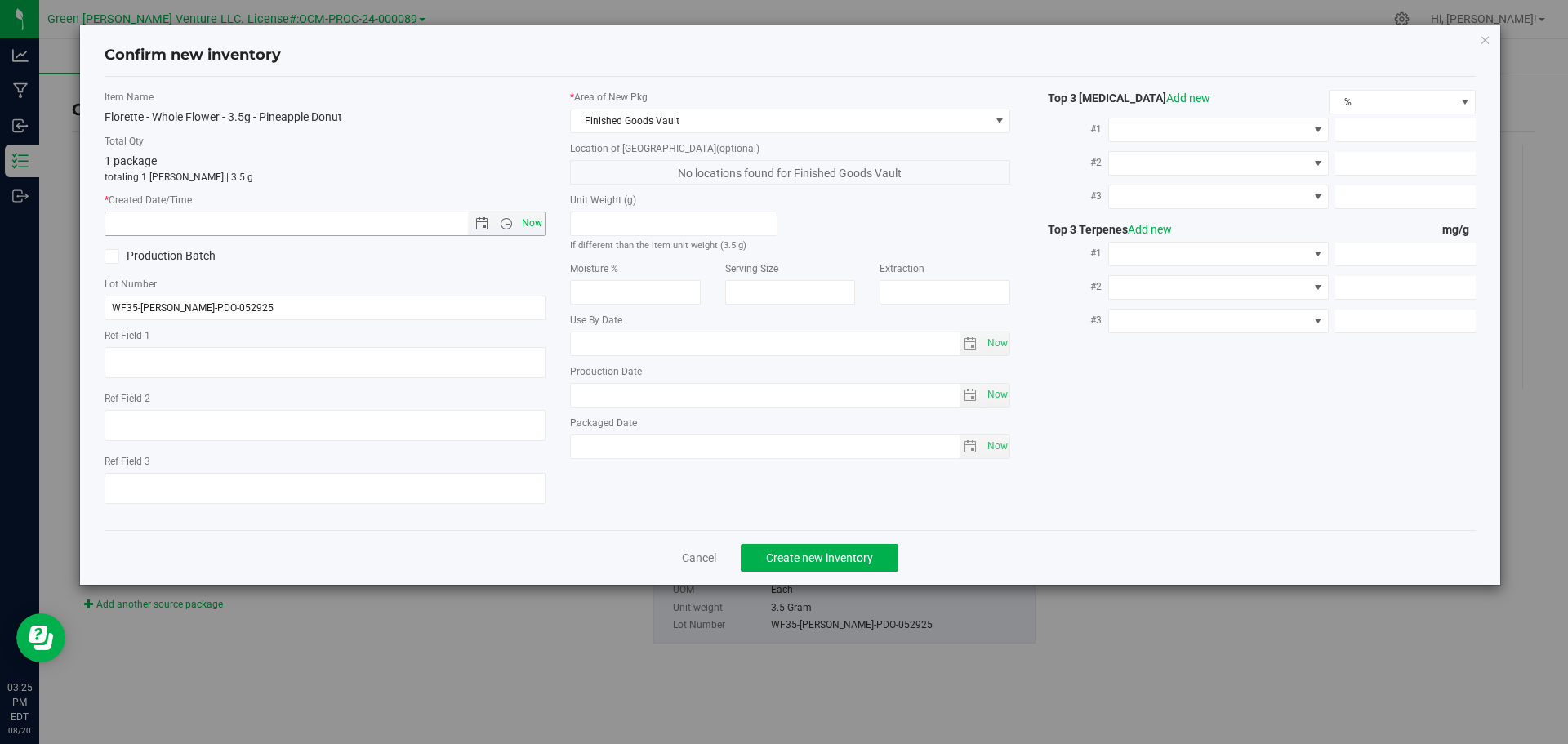
click at [527, 224] on span "Now" at bounding box center [531, 223] width 28 height 23
type input "[DATE] 3:25 PM"
click at [770, 558] on span "Create new inventory" at bounding box center [820, 558] width 107 height 13
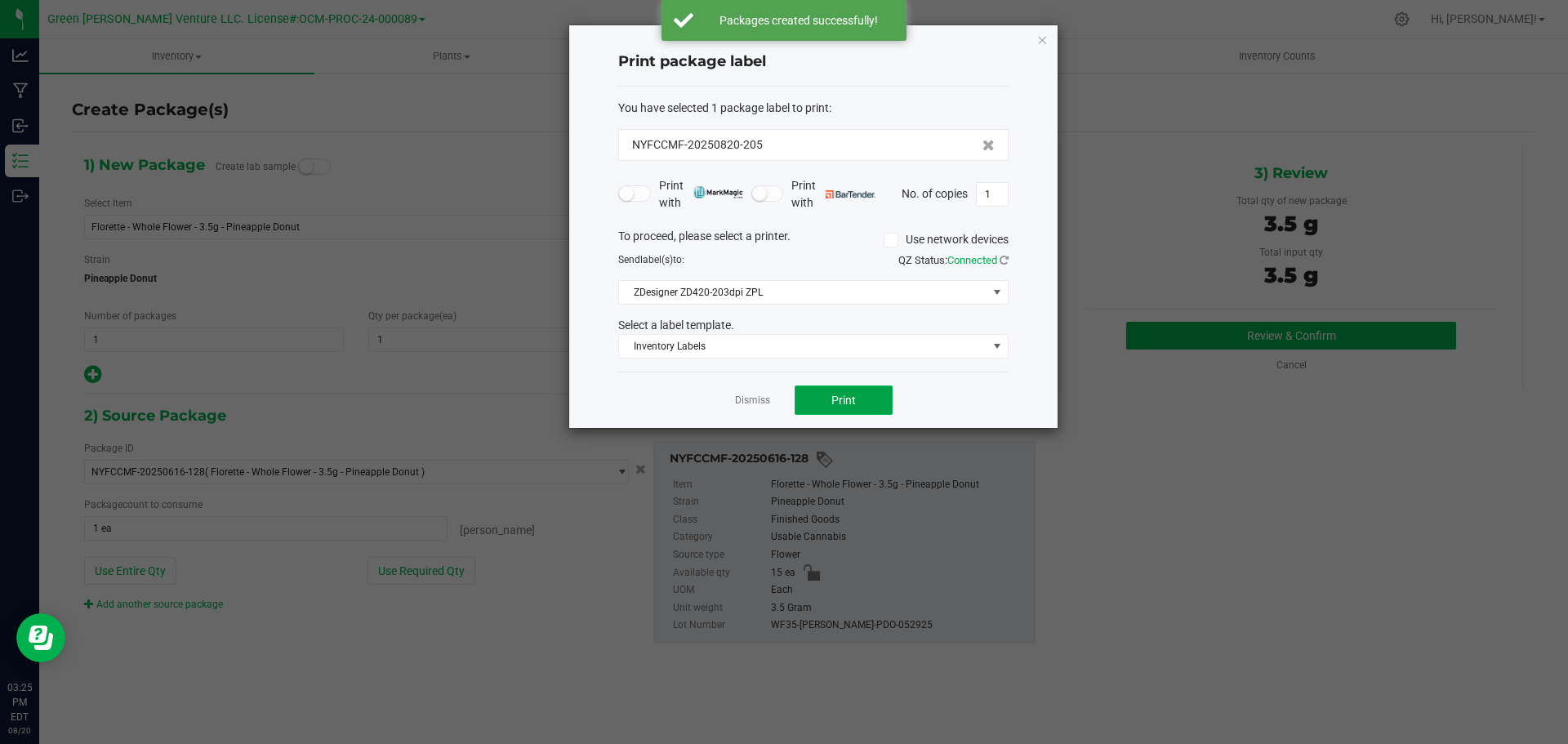
click at [818, 406] on button "Print" at bounding box center [843, 400] width 98 height 29
click at [758, 395] on link "Dismiss" at bounding box center [753, 400] width 35 height 14
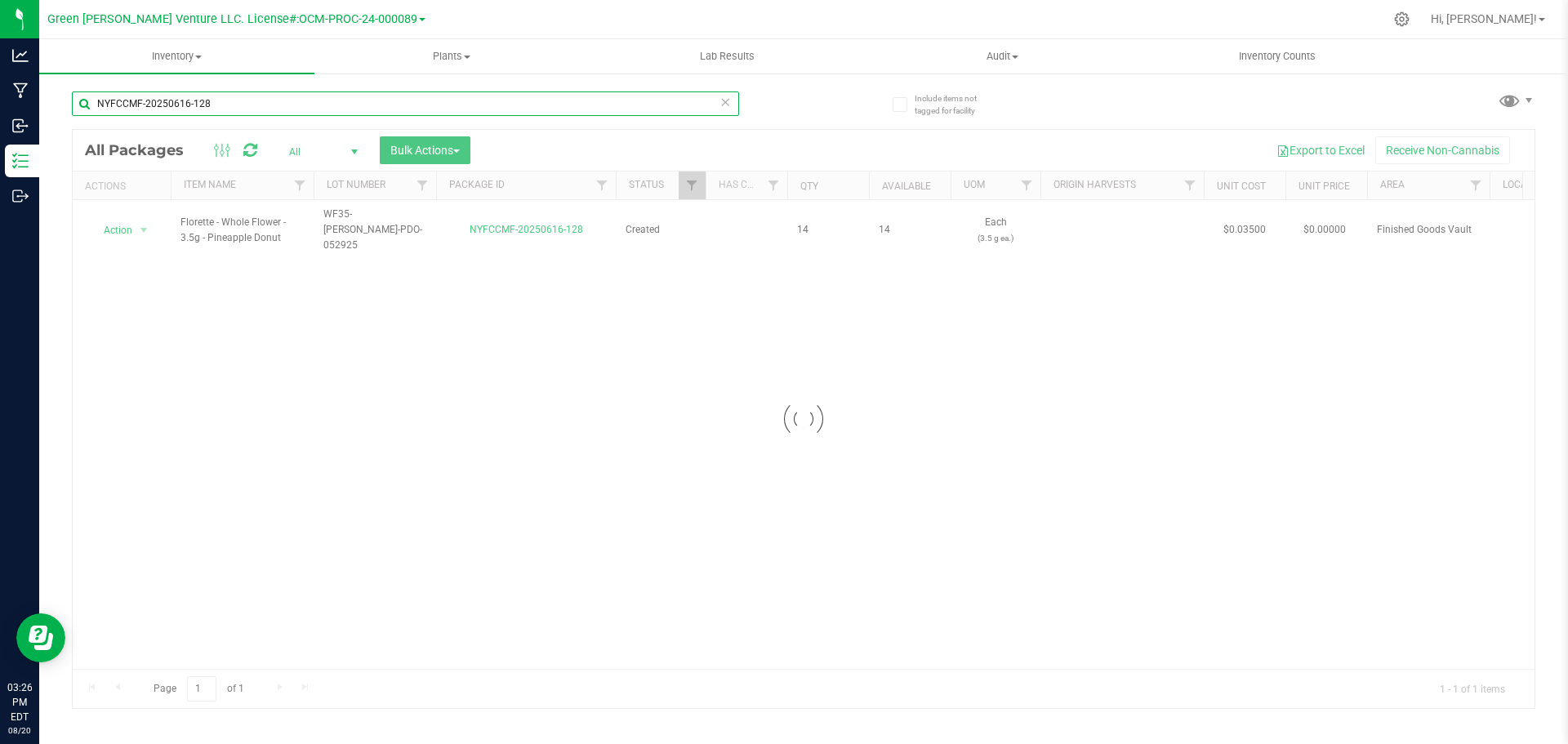
drag, startPoint x: 222, startPoint y: 106, endPoint x: 115, endPoint y: 96, distance: 107.5
click at [223, 96] on input "NYFCCMF-20250616-128" at bounding box center [406, 103] width 667 height 24
drag, startPoint x: 226, startPoint y: 101, endPoint x: 86, endPoint y: 101, distance: 140.0
click at [86, 101] on input "NYFCCMF-20250616-128" at bounding box center [406, 103] width 667 height 24
type input "NYFCCMF-20250814-028"
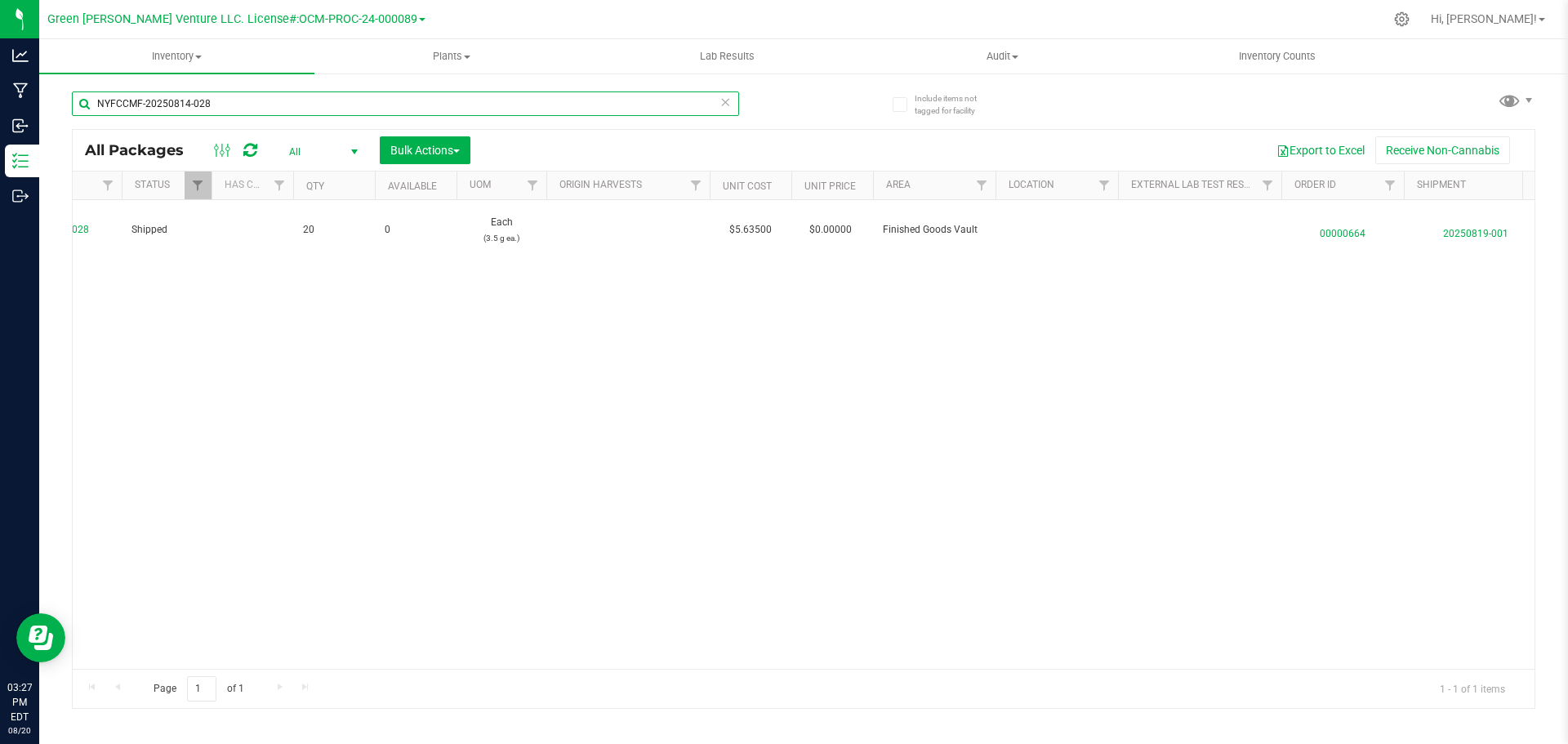
scroll to position [0, 536]
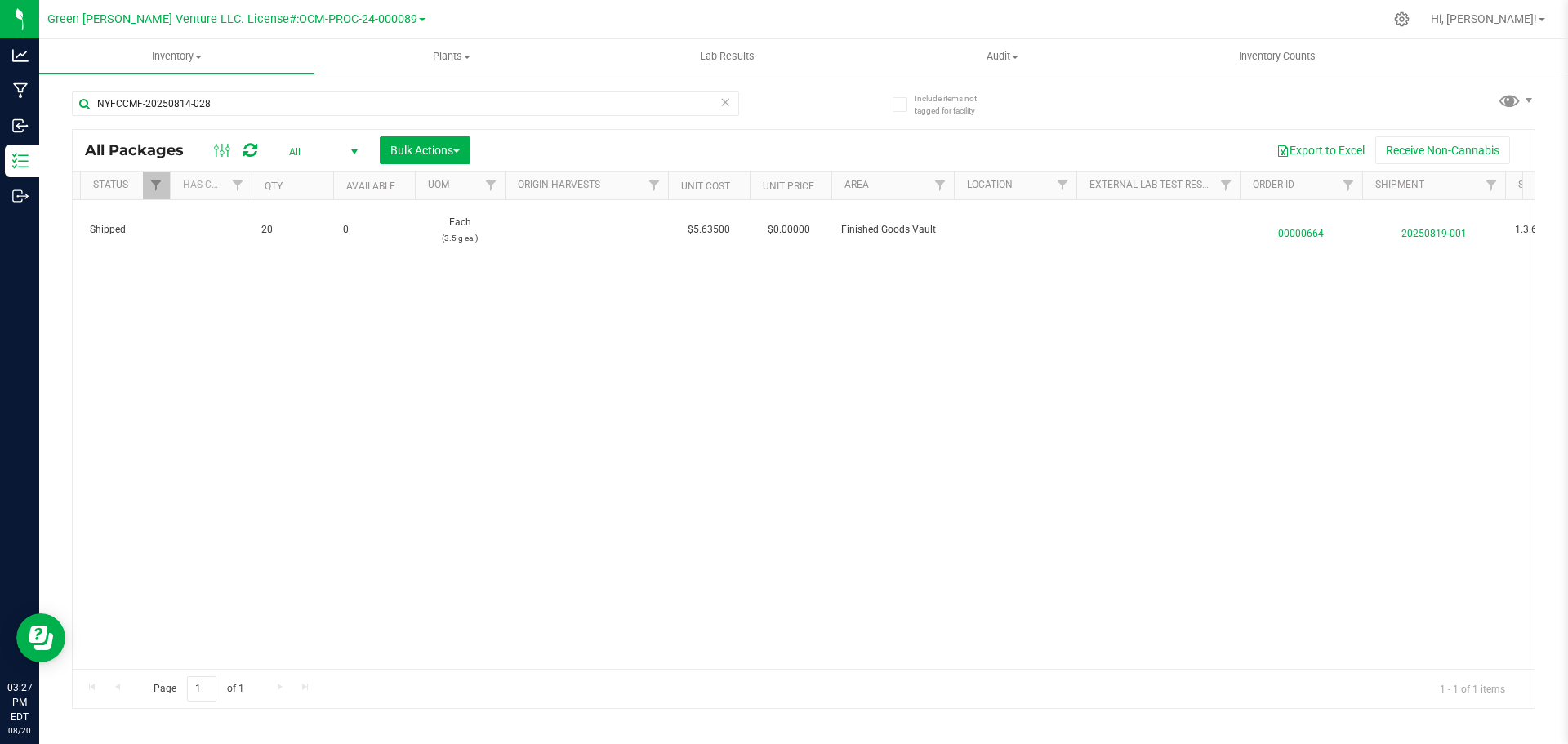
drag, startPoint x: 1304, startPoint y: 224, endPoint x: 1164, endPoint y: 371, distance: 203.0
click at [1122, 416] on div "Action Action Edit attributes Global inventory Locate package Print package lab…" at bounding box center [804, 434] width 1462 height 468
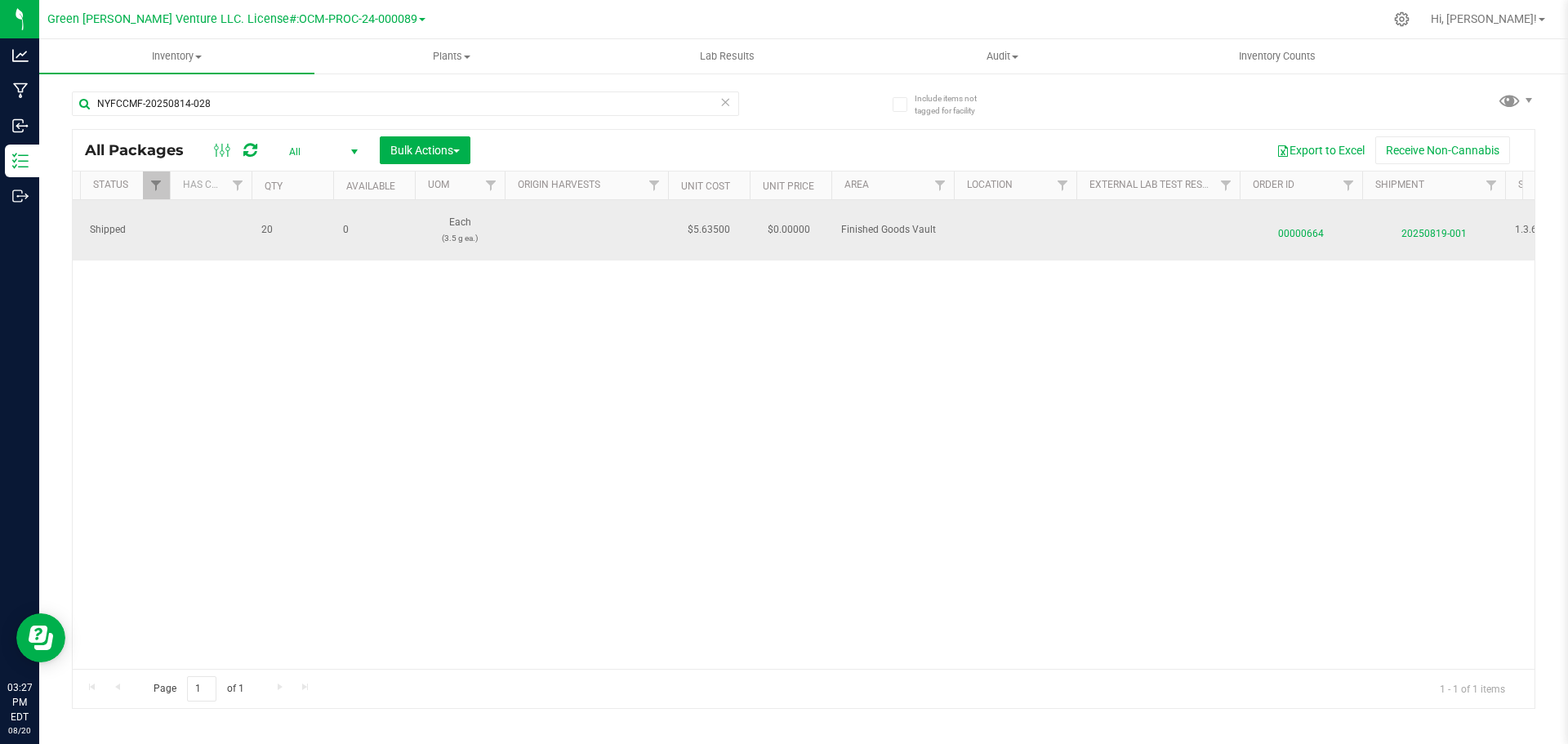
click at [1291, 227] on span "00000664" at bounding box center [1301, 230] width 103 height 23
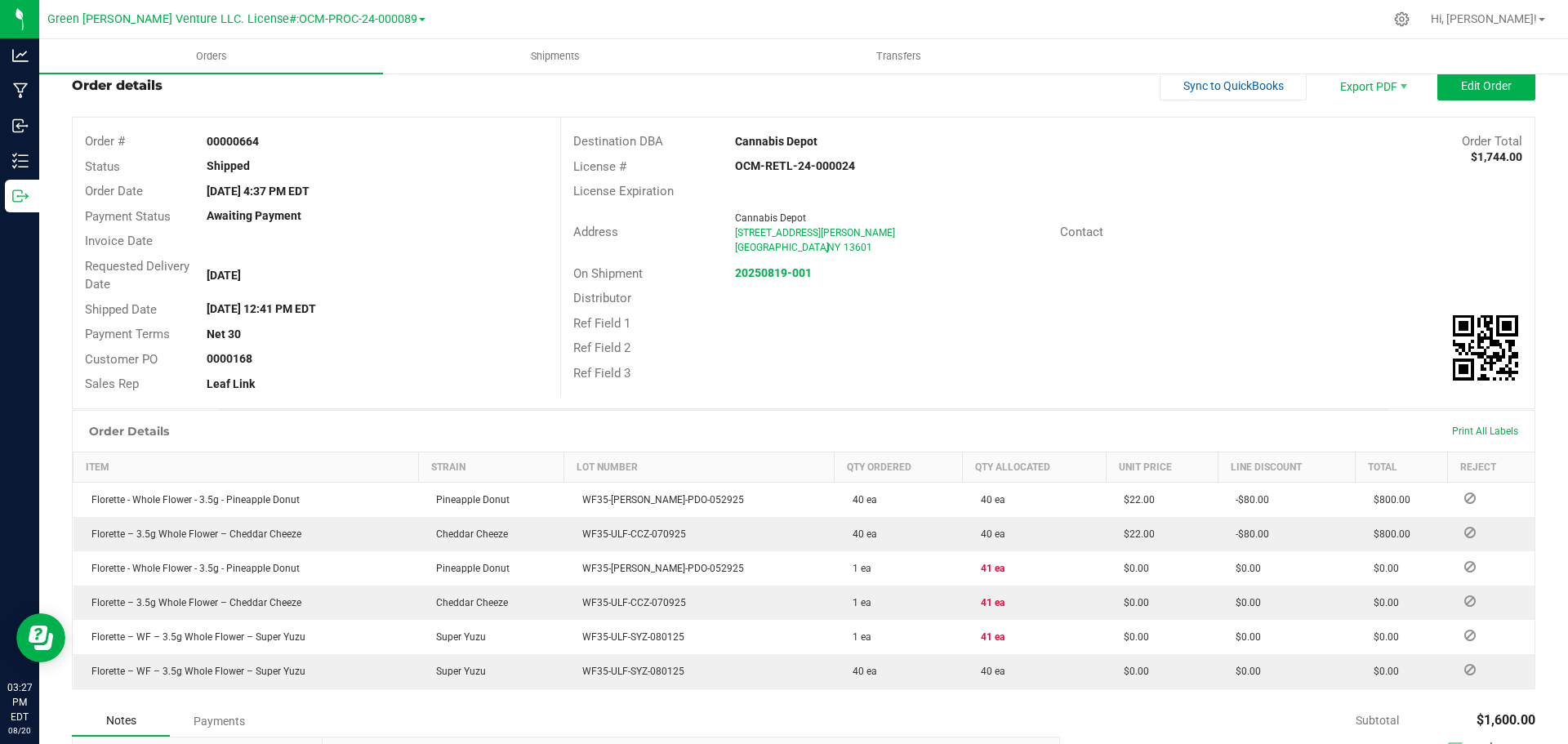
scroll to position [31, 0]
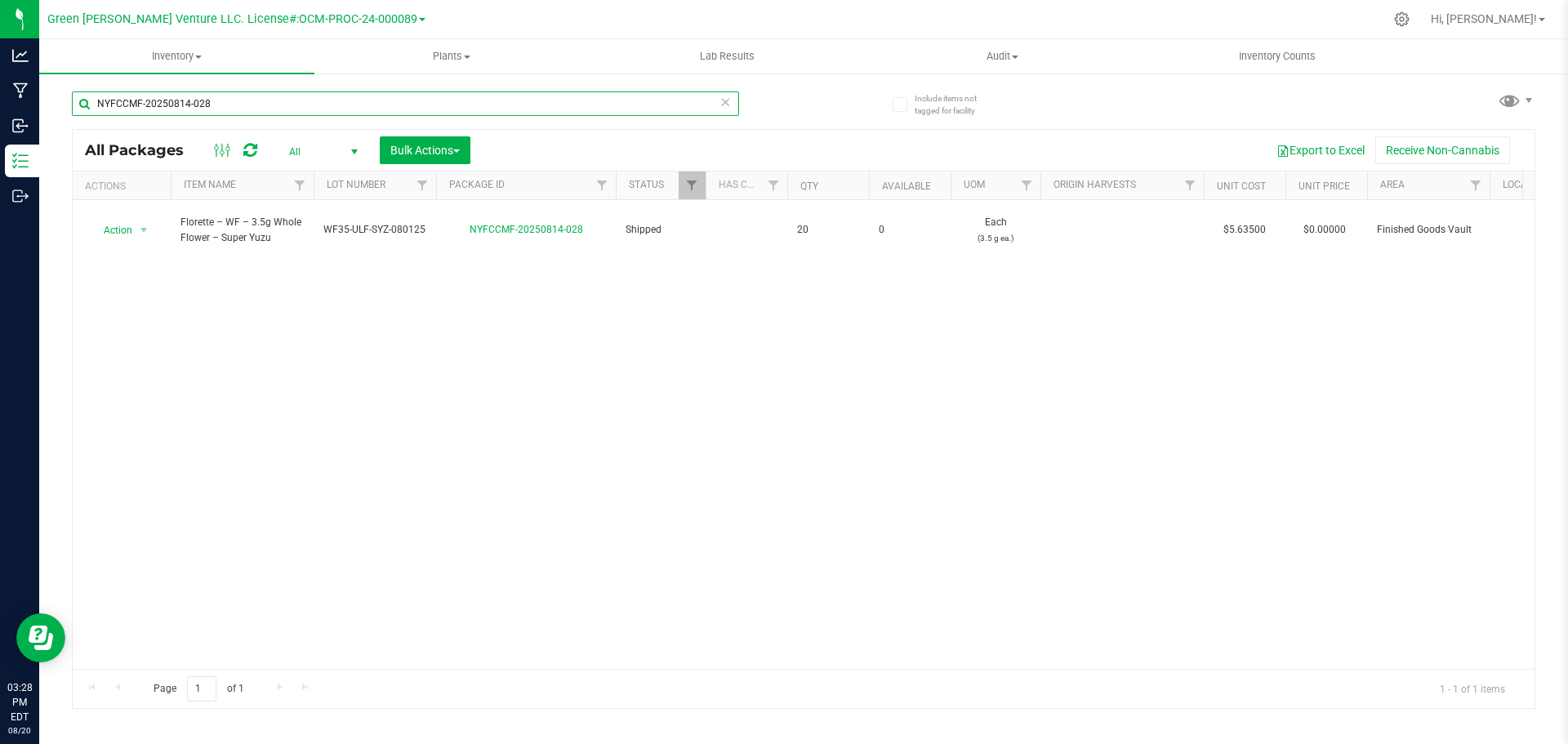
click at [231, 106] on input "NYFCCMF-20250814-028" at bounding box center [406, 103] width 667 height 24
type input "d"
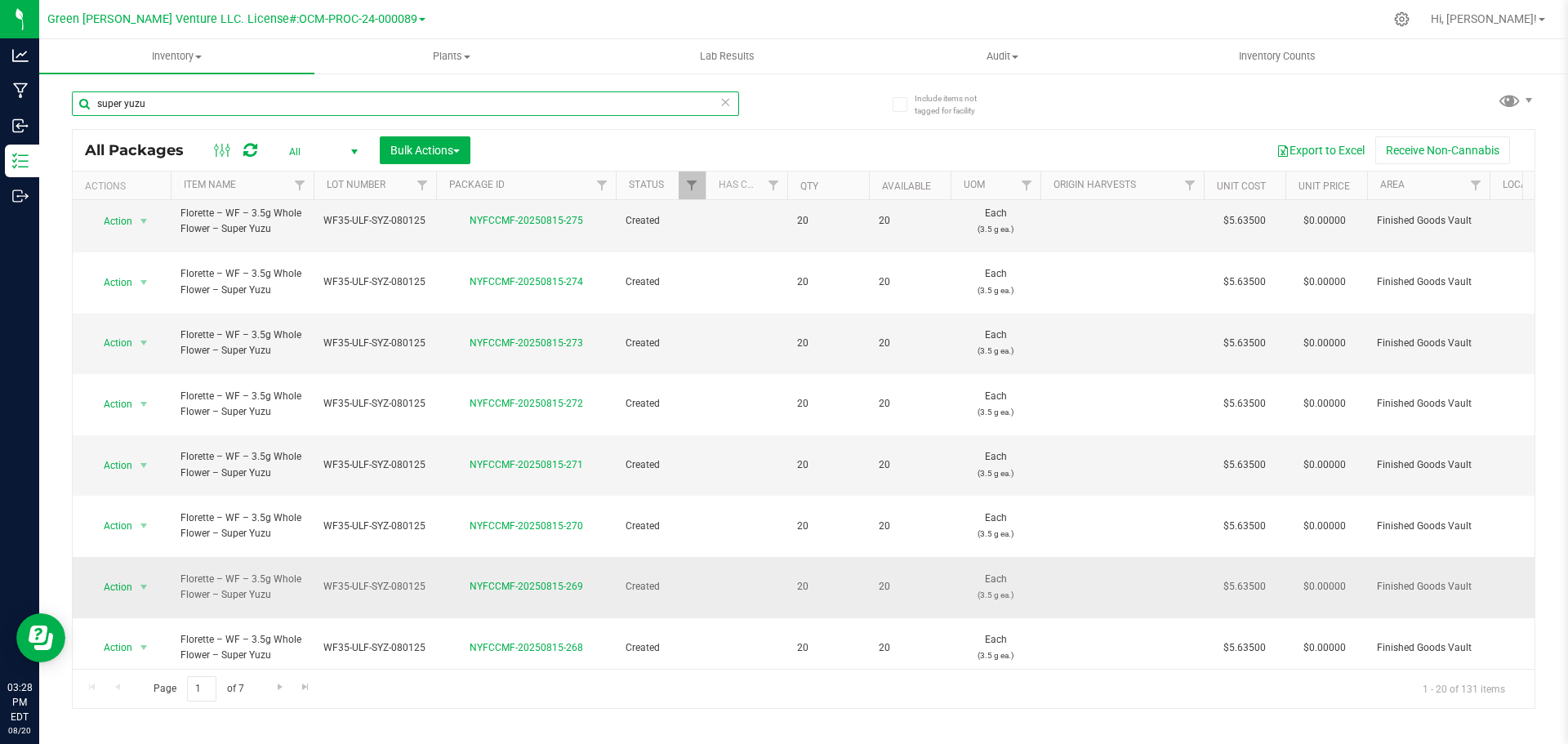
scroll to position [447, 0]
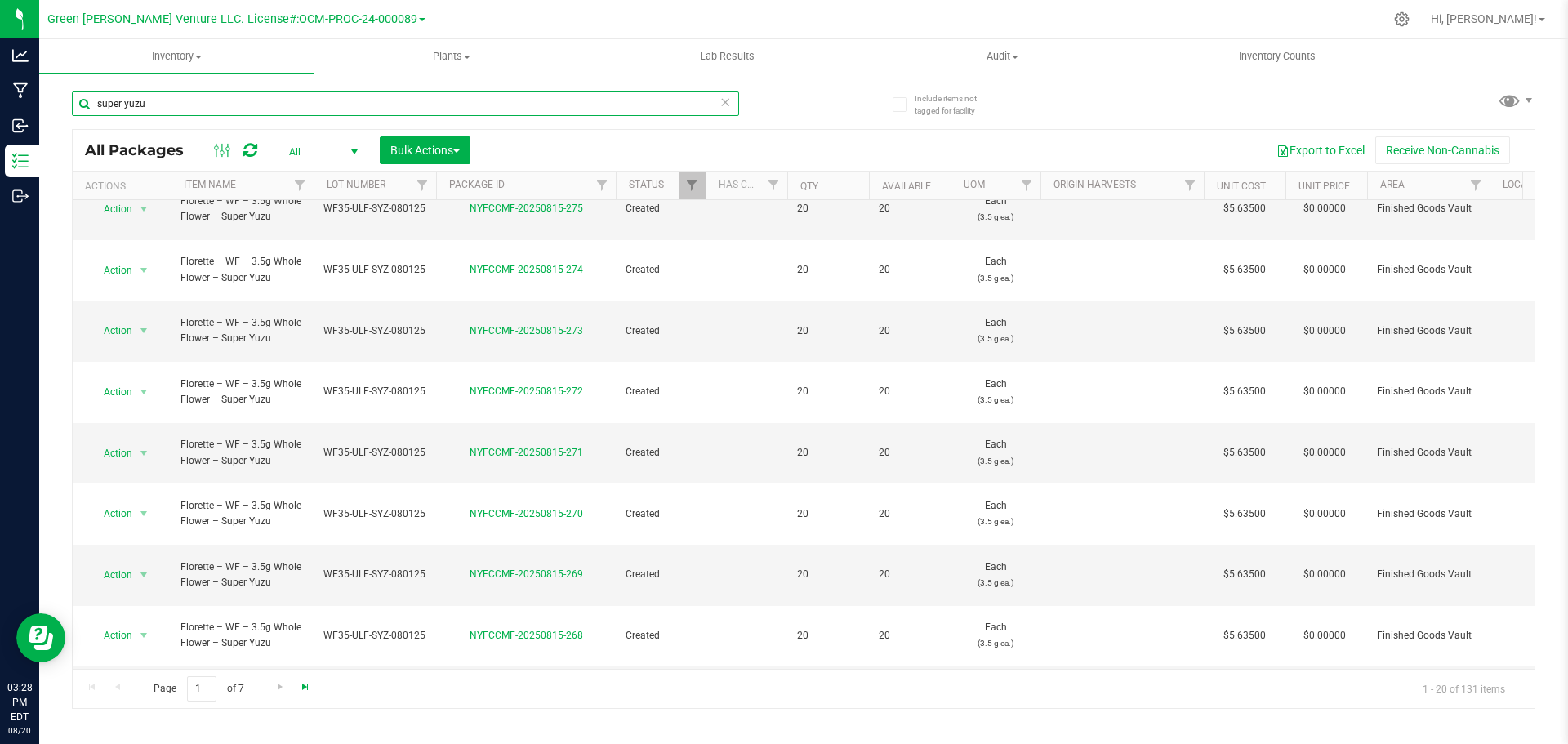
type input "super yuzu"
click at [306, 683] on span "Go to the last page" at bounding box center [306, 687] width 13 height 13
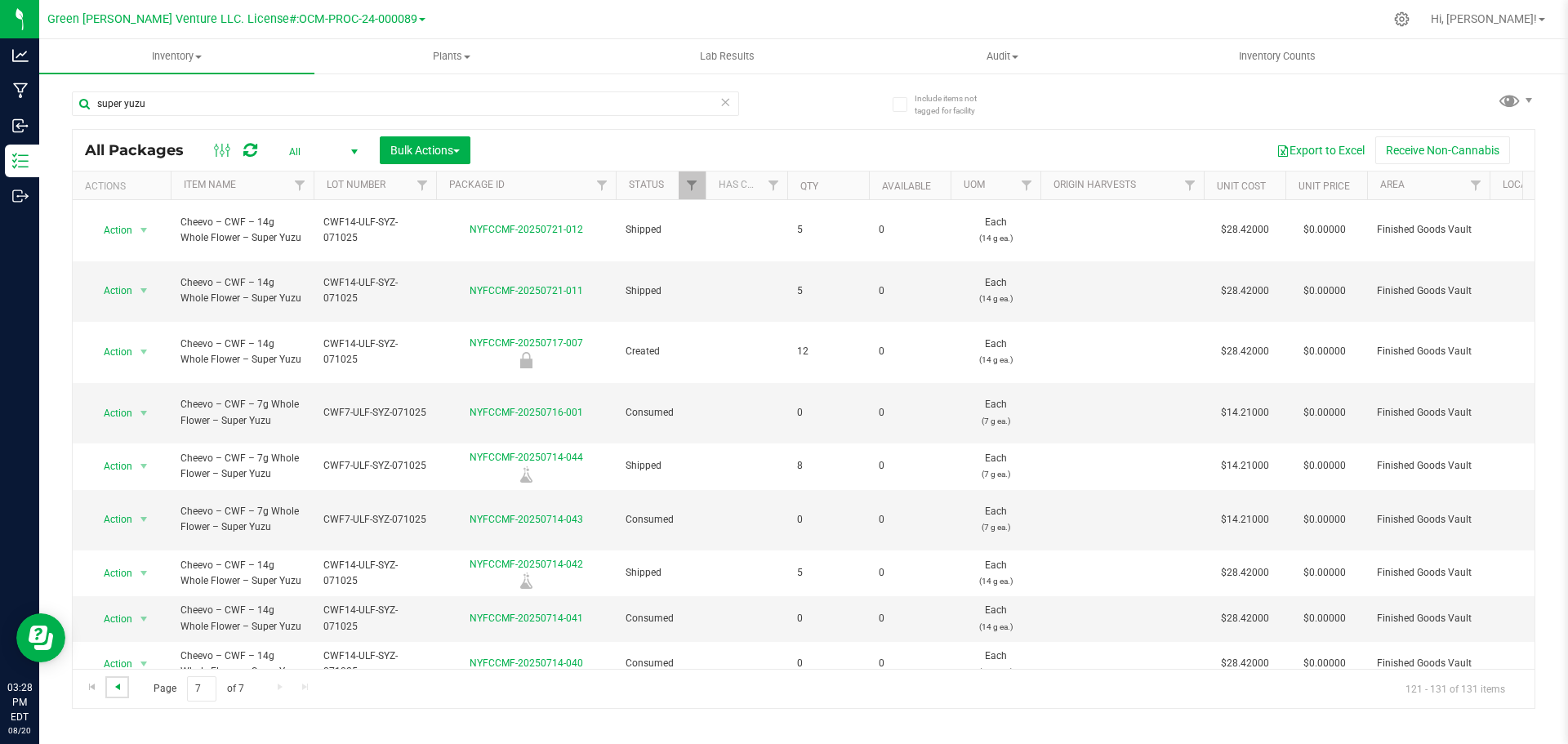
click at [114, 685] on span "Go to the previous page" at bounding box center [118, 687] width 13 height 13
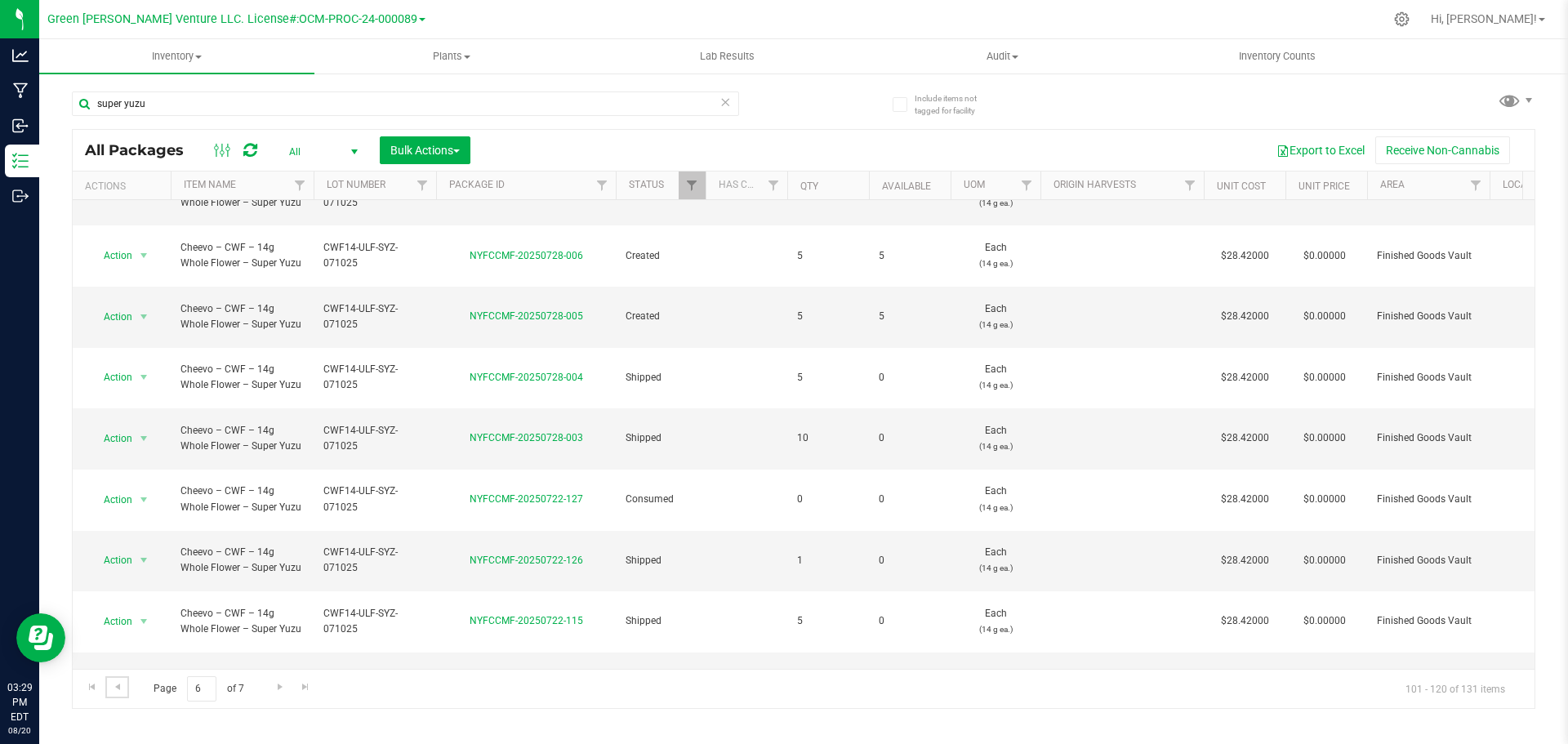
scroll to position [137, 0]
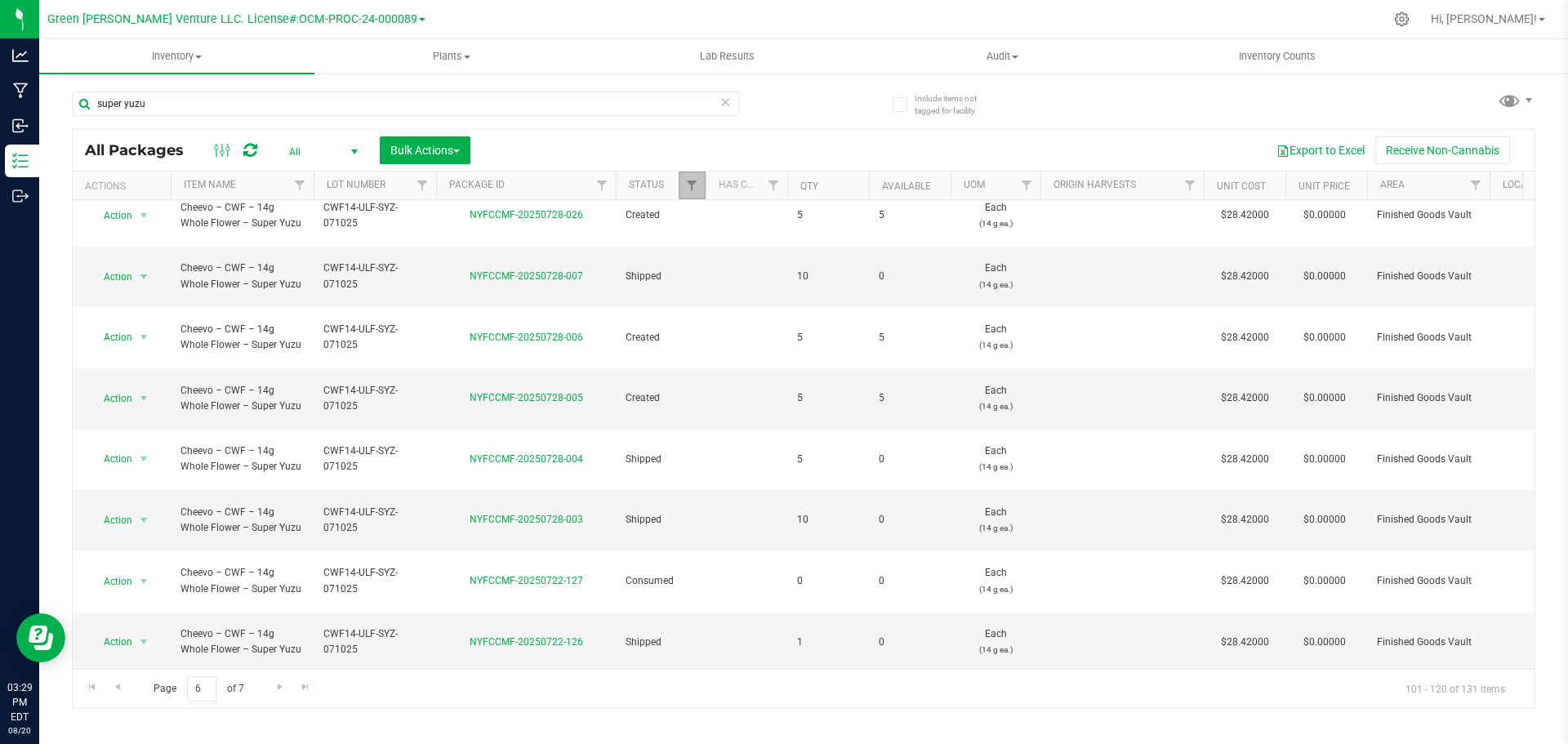
click at [700, 194] on link "Filter" at bounding box center [692, 185] width 27 height 28
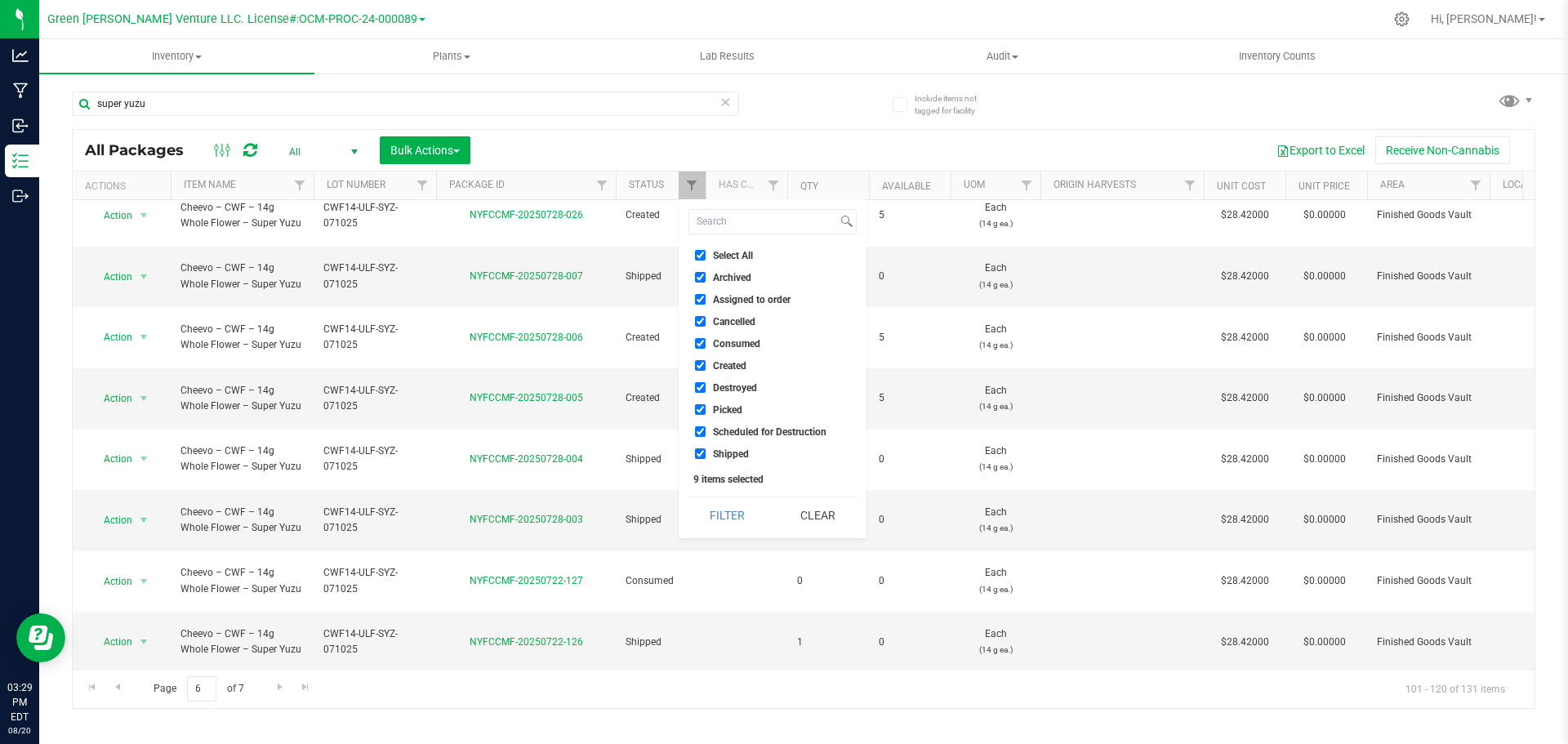
click at [695, 361] on input "Created" at bounding box center [700, 365] width 11 height 11
checkbox input "false"
click at [784, 512] on button "Clear" at bounding box center [818, 515] width 79 height 36
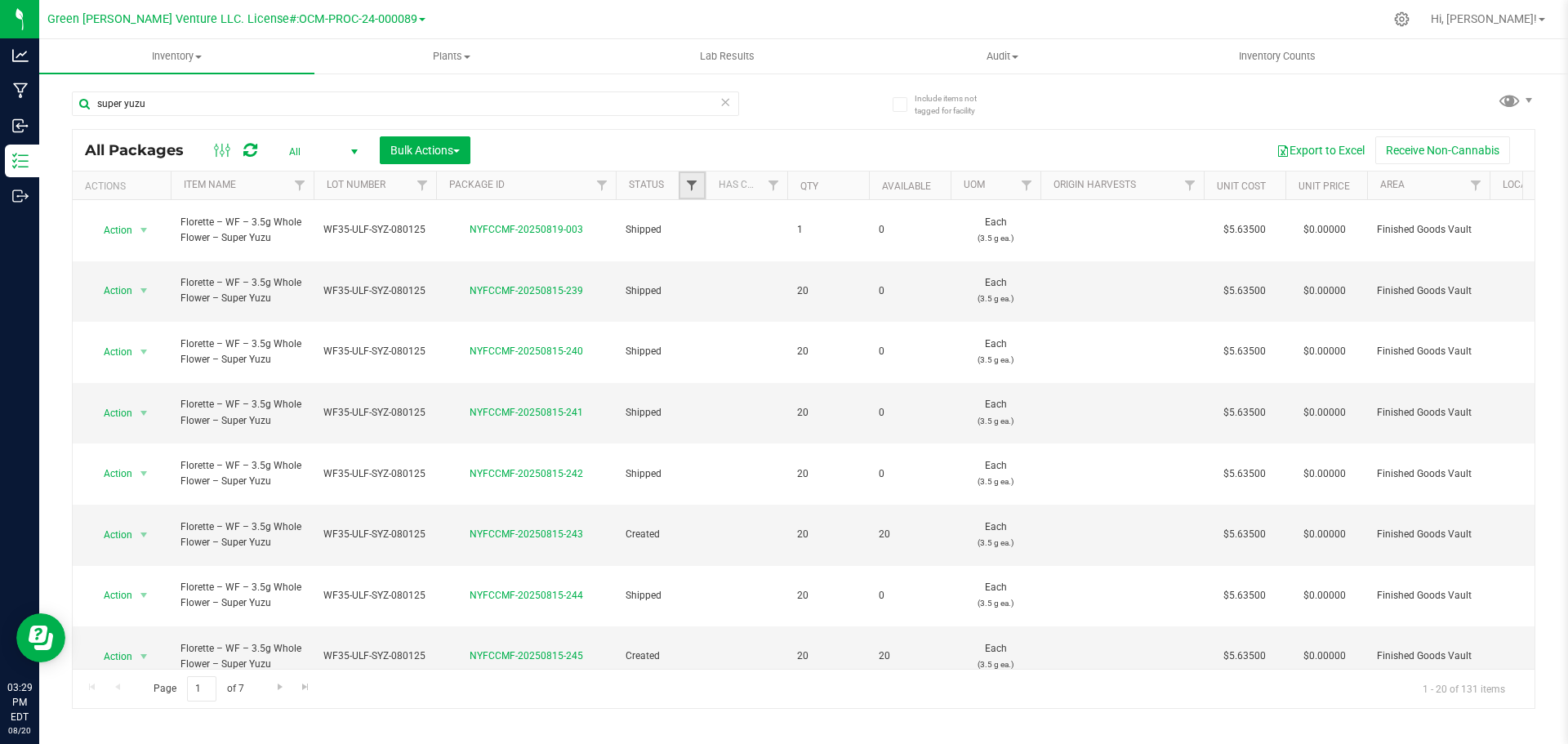
click at [696, 185] on span "Filter" at bounding box center [692, 185] width 13 height 13
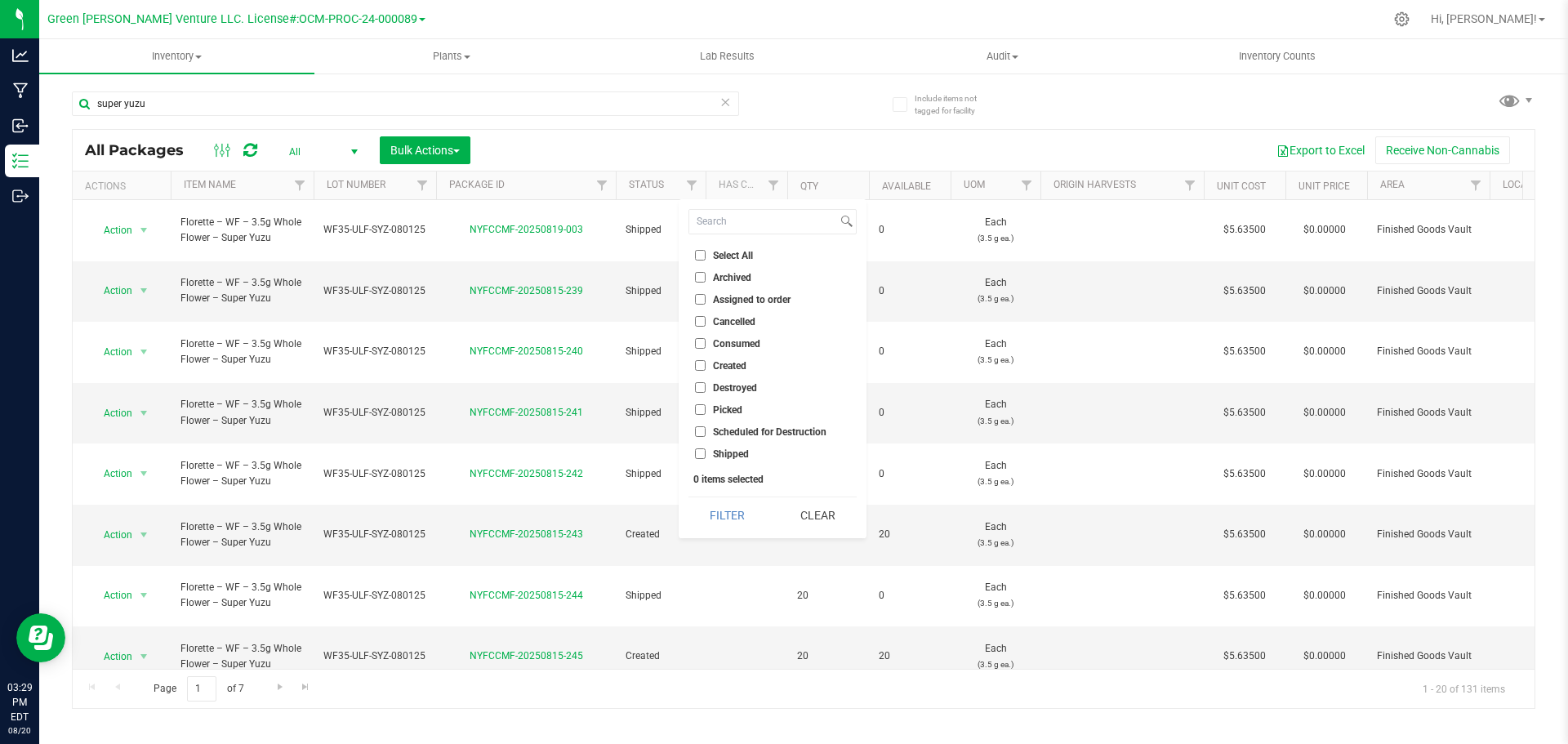
click at [700, 364] on input "Created" at bounding box center [700, 365] width 11 height 11
checkbox input "true"
click at [730, 512] on button "Filter" at bounding box center [728, 515] width 79 height 36
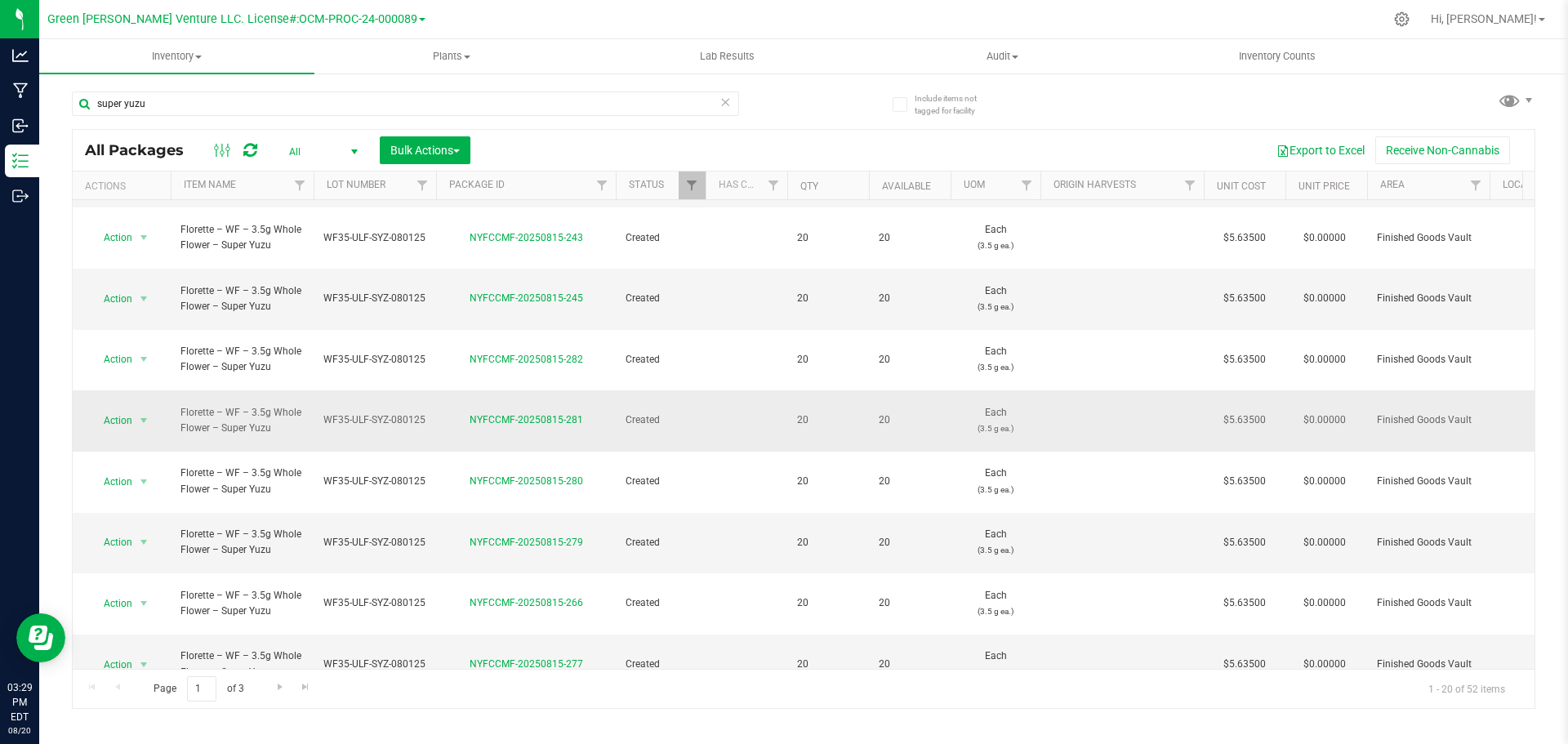
scroll to position [447, 0]
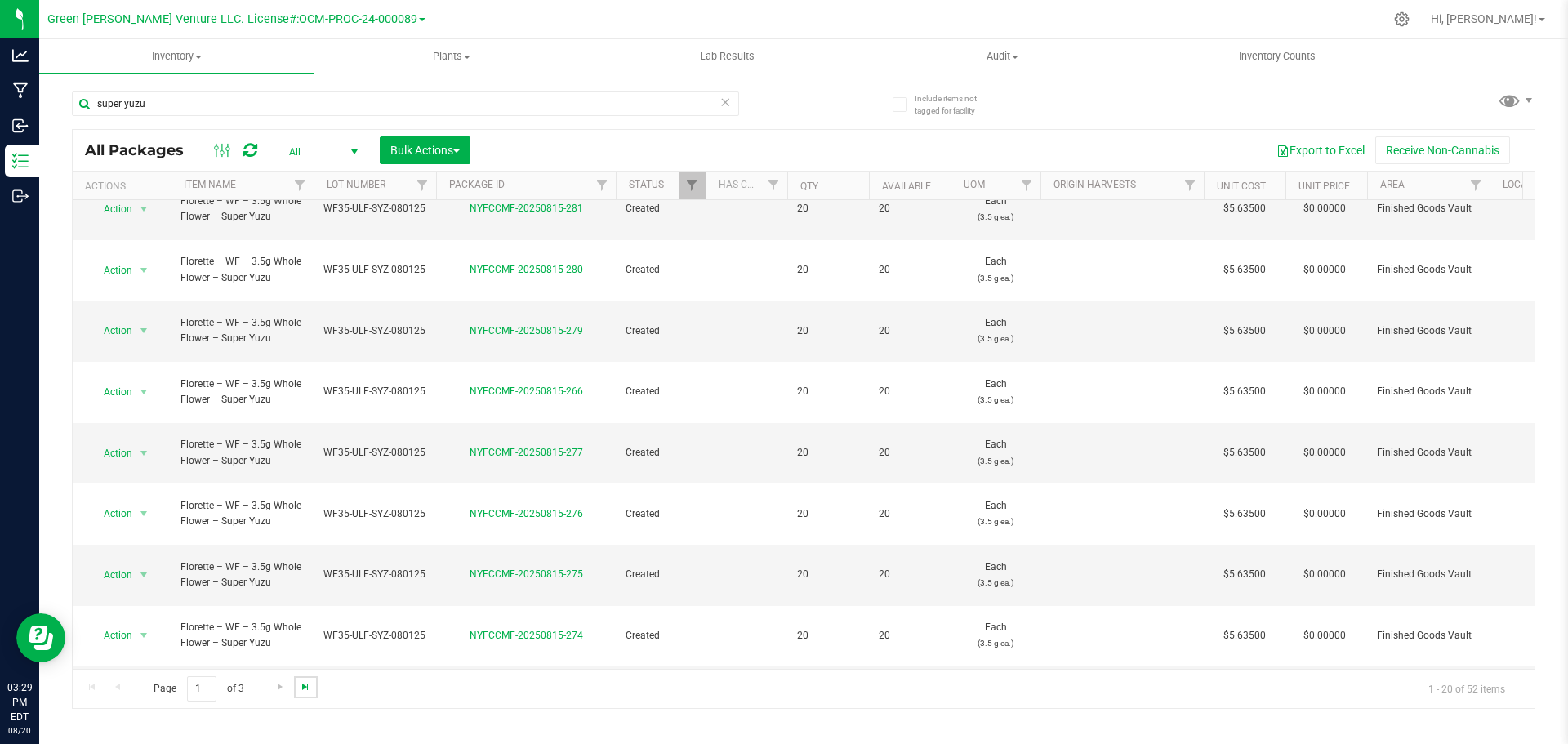
click at [305, 689] on span "Go to the last page" at bounding box center [306, 687] width 13 height 13
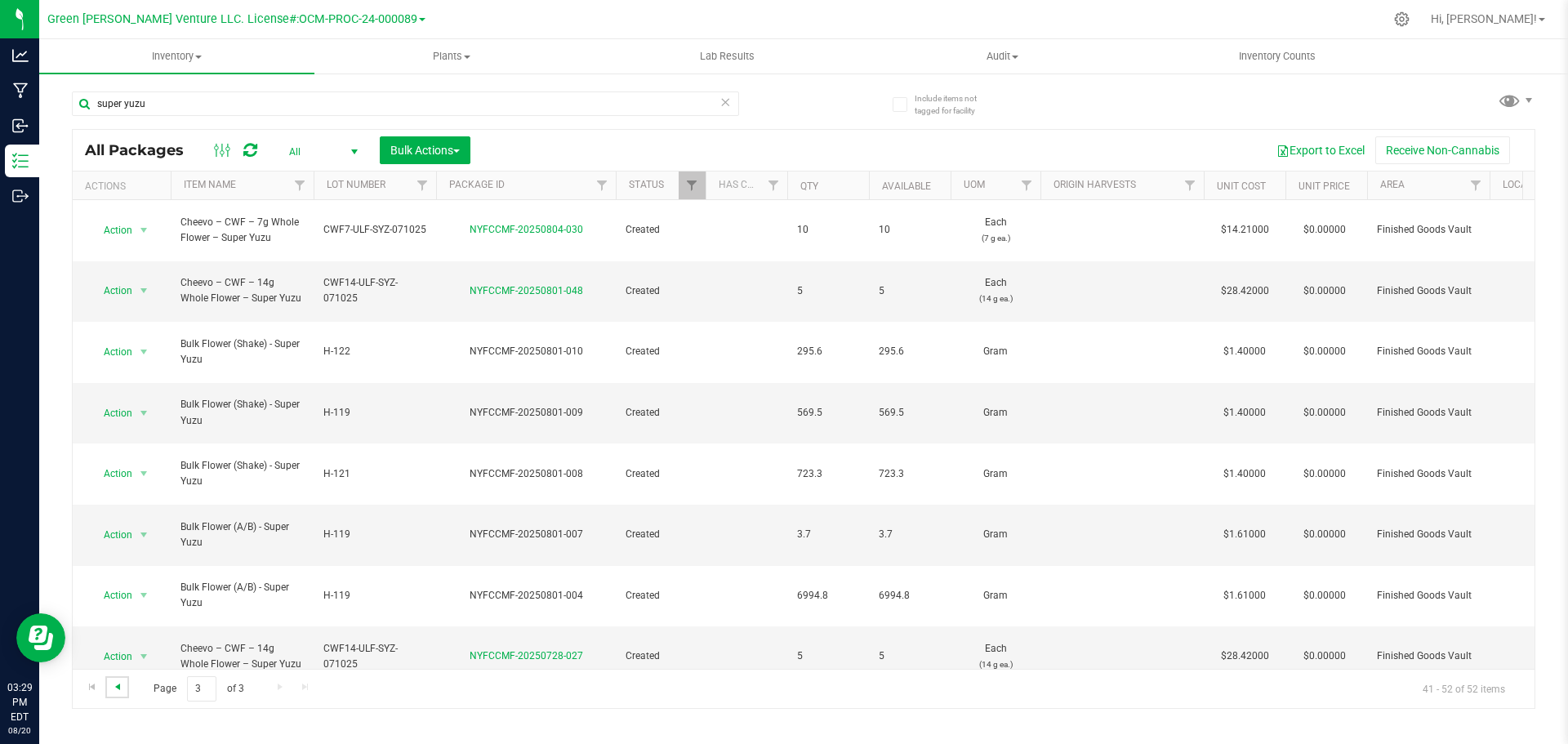
click at [116, 685] on span "Go to the previous page" at bounding box center [118, 687] width 13 height 13
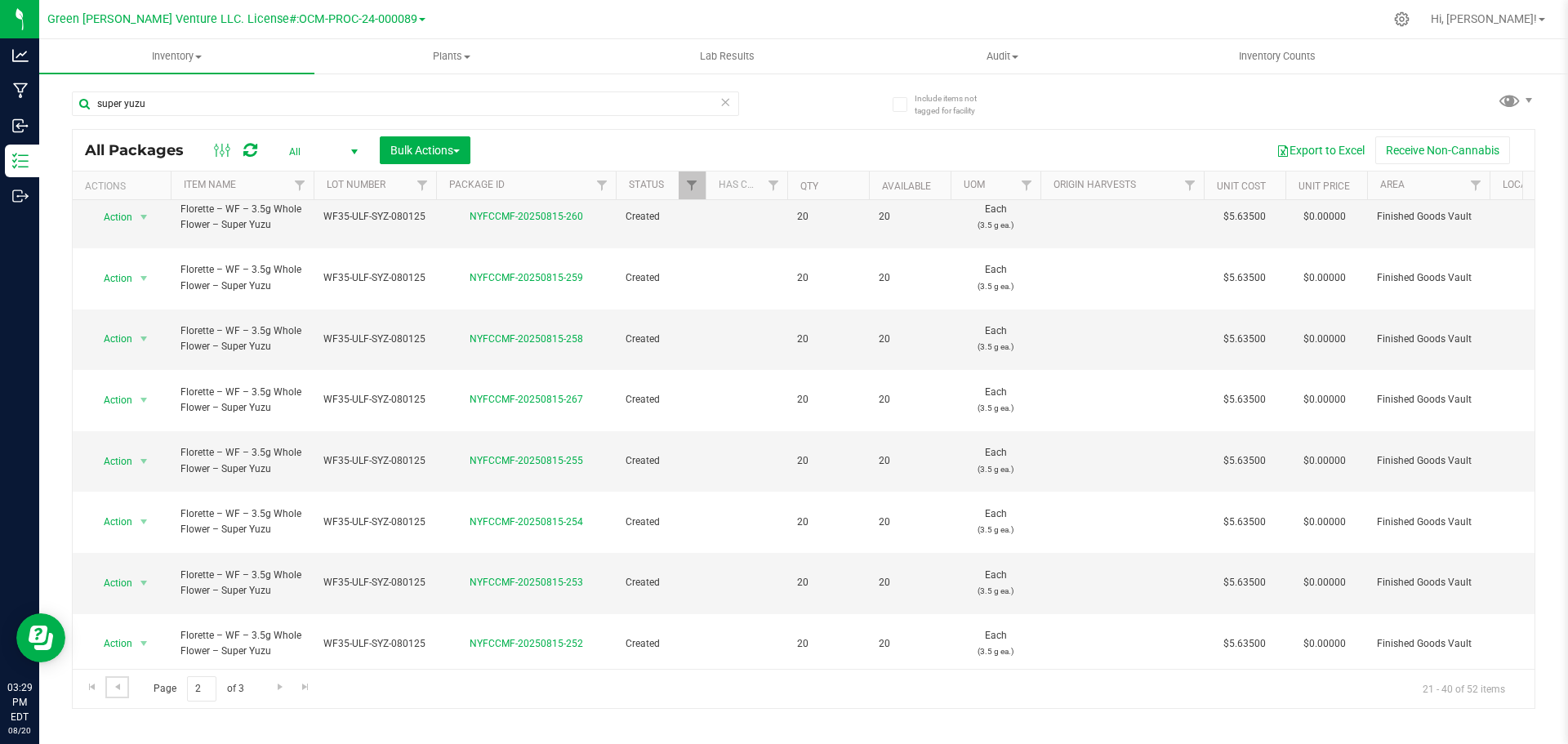
scroll to position [448, 0]
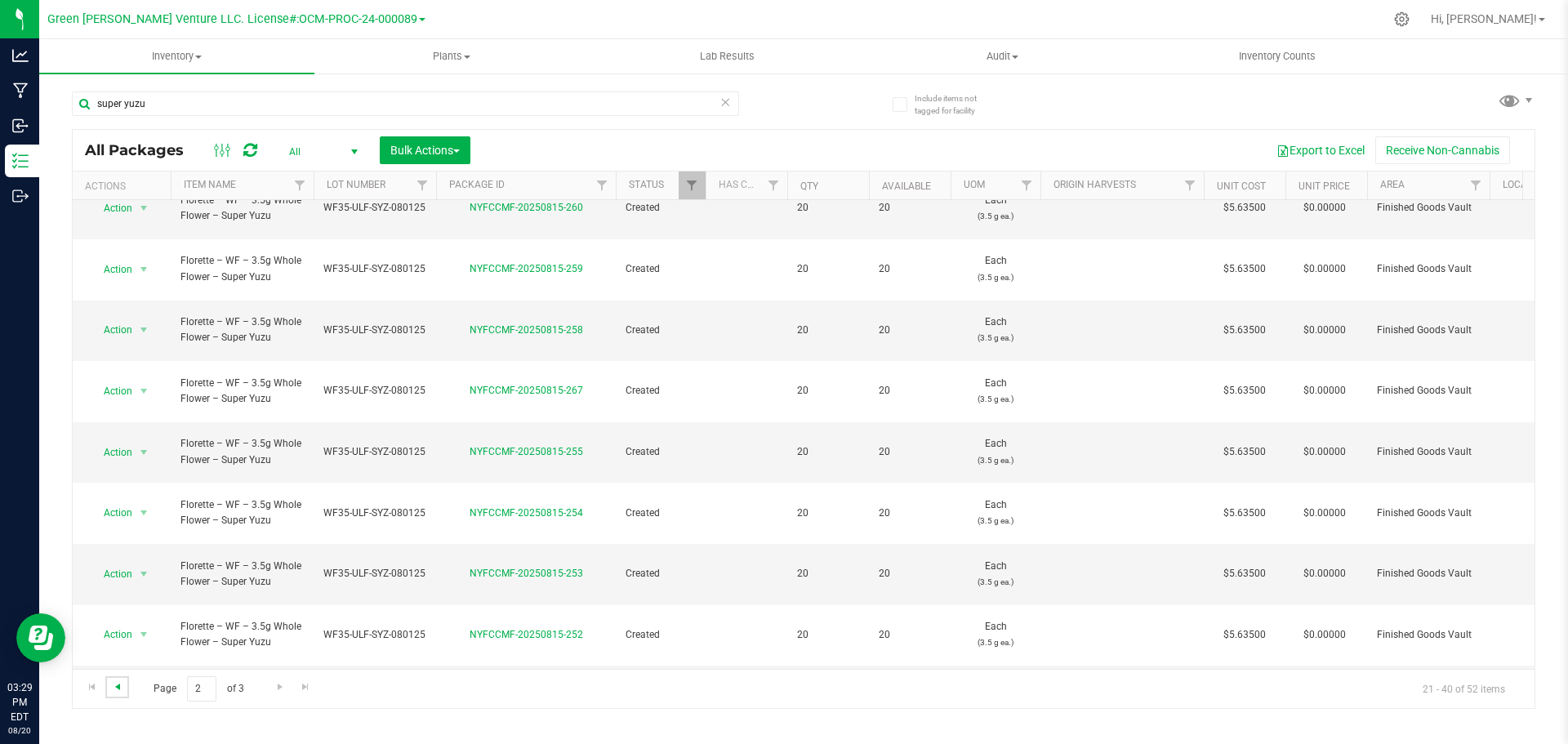
click at [120, 692] on link "Go to the previous page" at bounding box center [117, 687] width 23 height 22
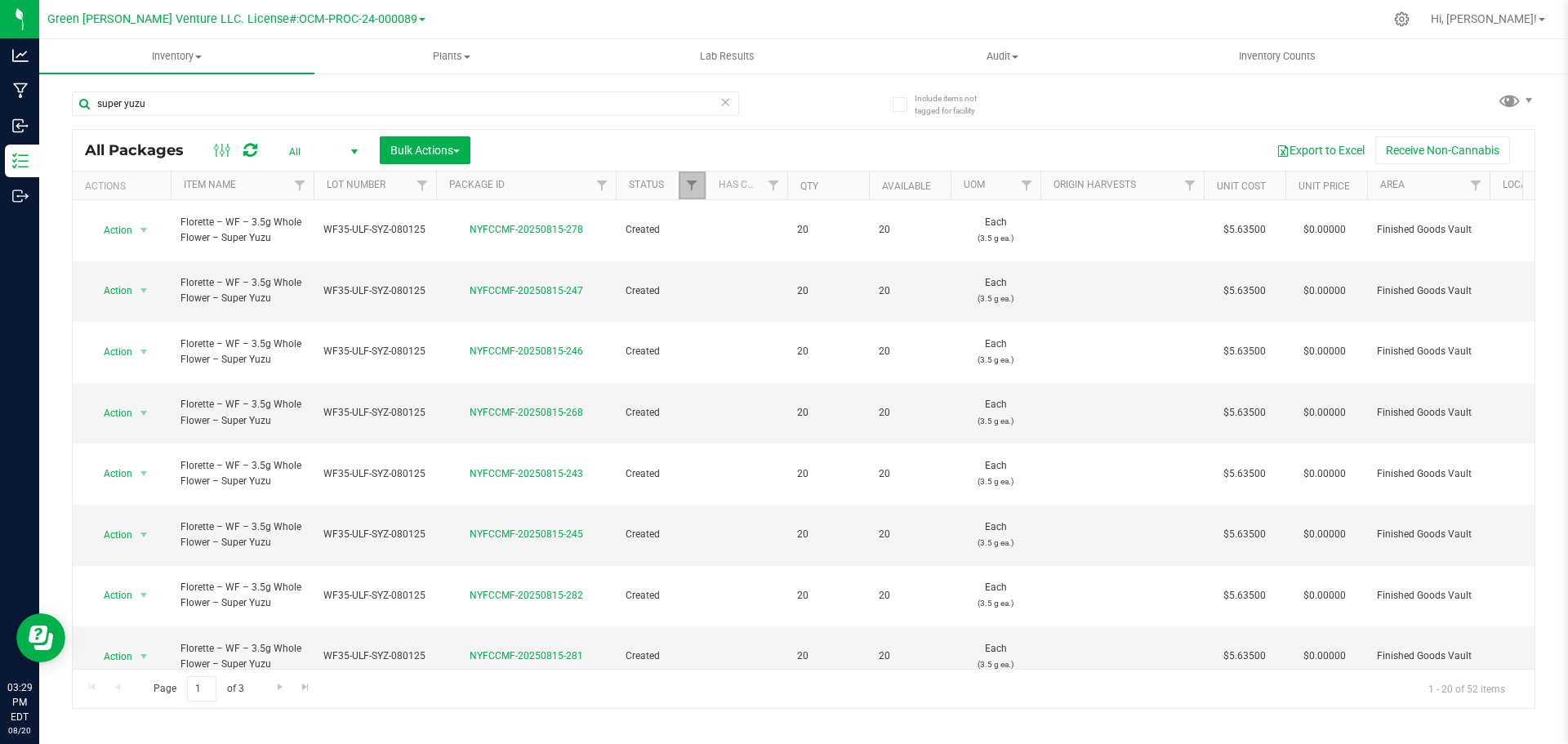
click at [696, 195] on link "Filter" at bounding box center [692, 185] width 27 height 28
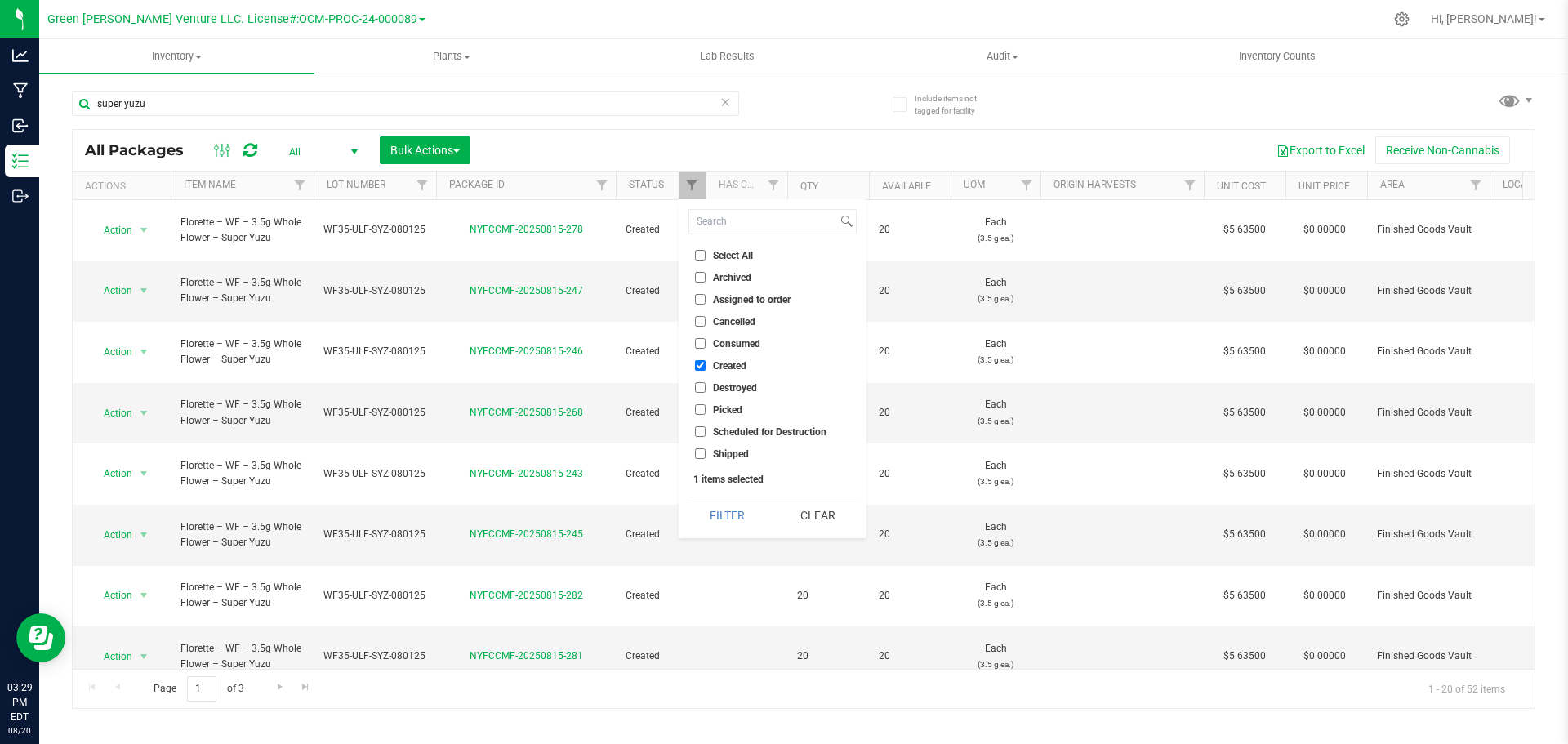
click at [701, 345] on input "Consumed" at bounding box center [700, 344] width 11 height 11
checkbox input "true"
click at [697, 364] on input "Created" at bounding box center [700, 365] width 11 height 11
checkbox input "false"
click at [751, 514] on button "Filter" at bounding box center [728, 515] width 79 height 36
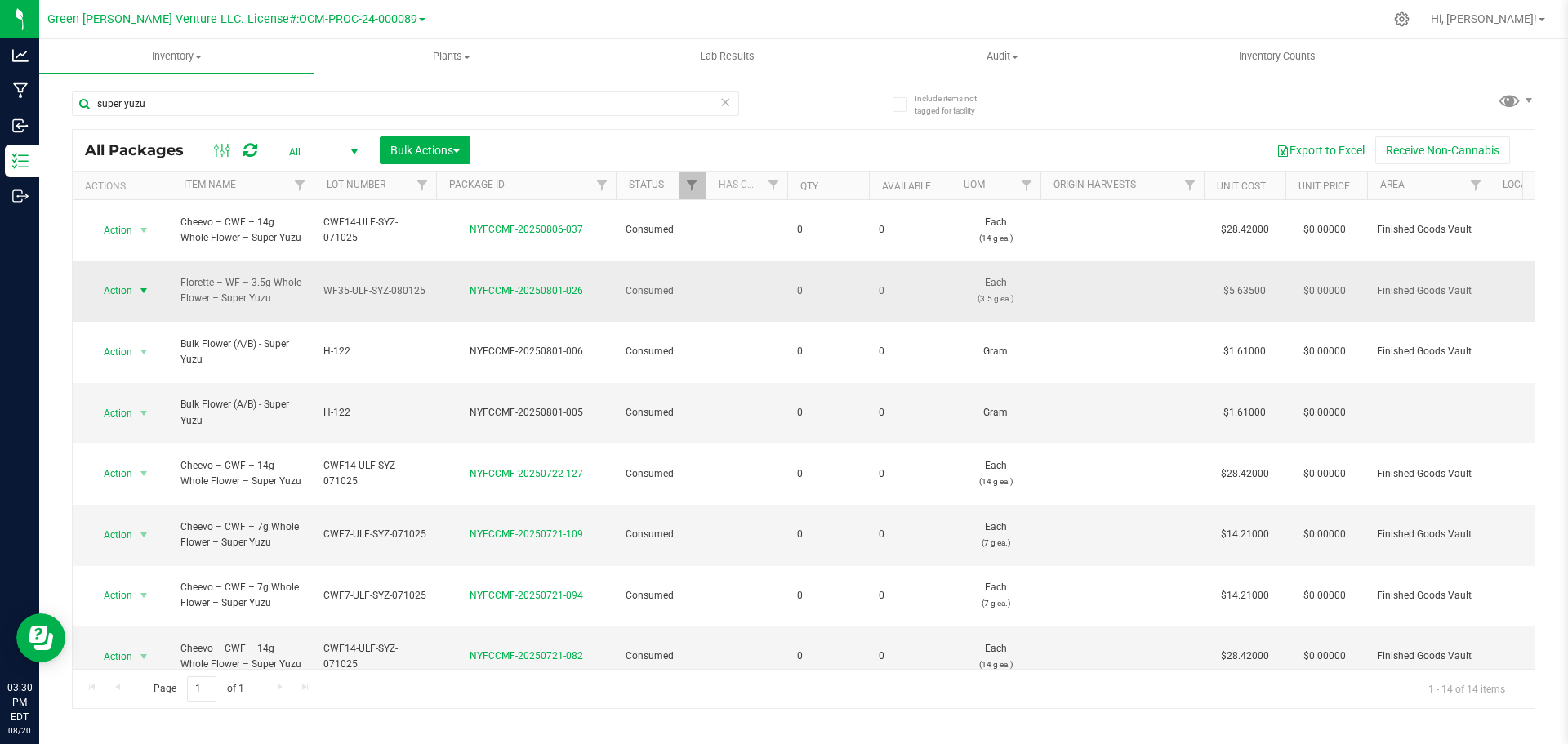
click at [141, 284] on span "select" at bounding box center [144, 291] width 13 height 13
click at [124, 296] on li "Adjust qty" at bounding box center [142, 294] width 105 height 24
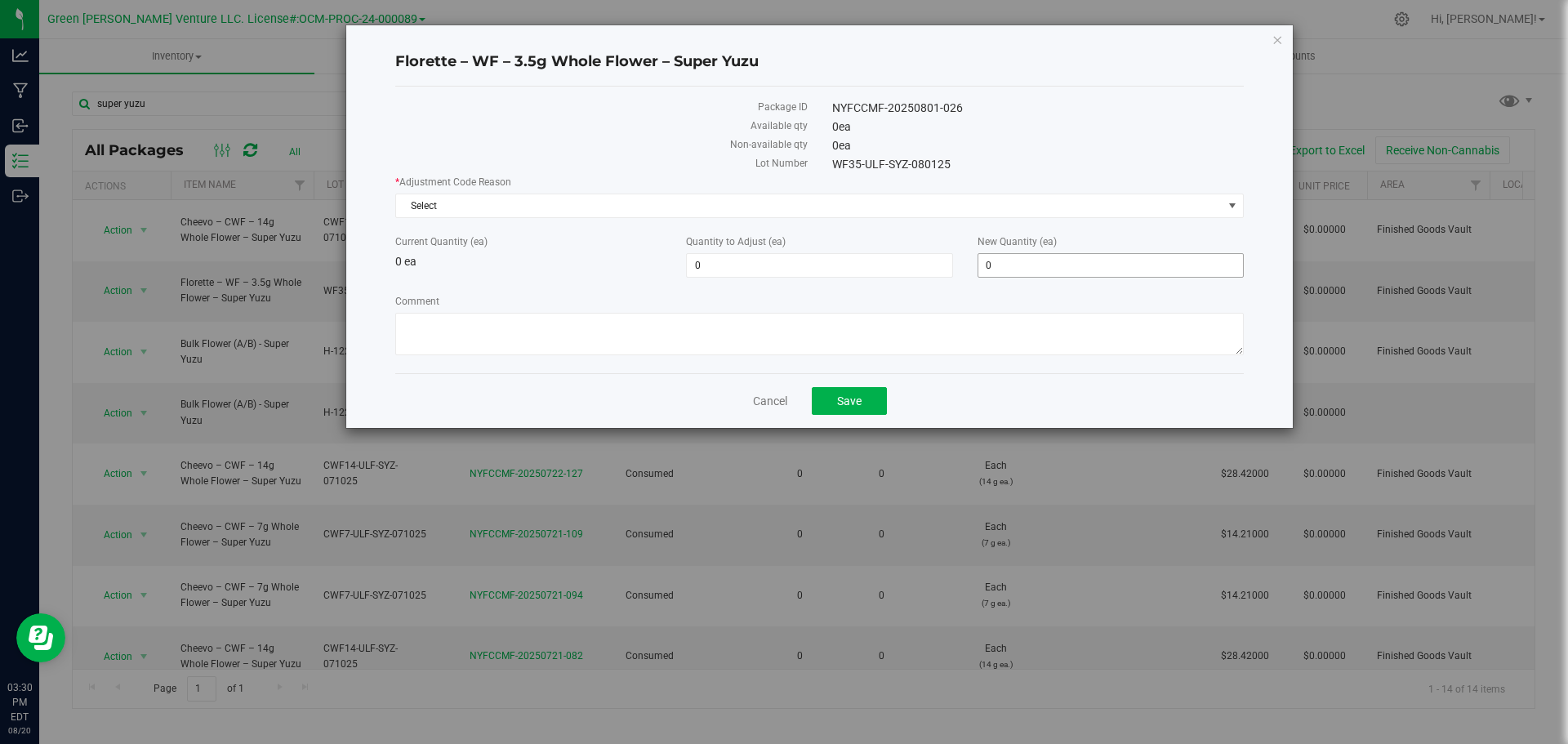
click at [1019, 274] on span "0 0" at bounding box center [1111, 265] width 267 height 24
drag, startPoint x: 1003, startPoint y: 264, endPoint x: 982, endPoint y: 275, distance: 23.7
click at [982, 275] on input "0" at bounding box center [1111, 265] width 265 height 23
type input "15"
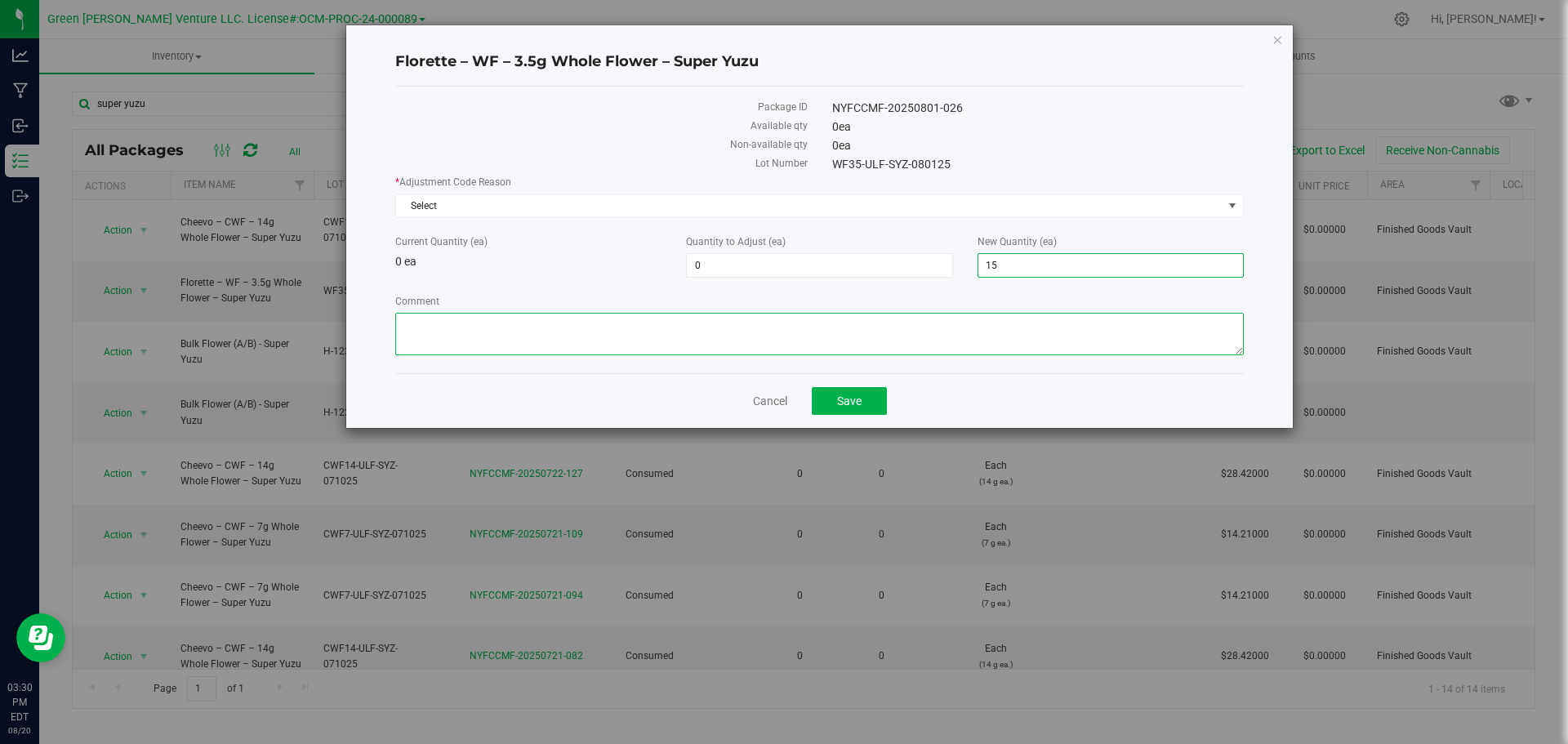
type input "15"
click at [796, 338] on textarea "Comment" at bounding box center [820, 333] width 849 height 43
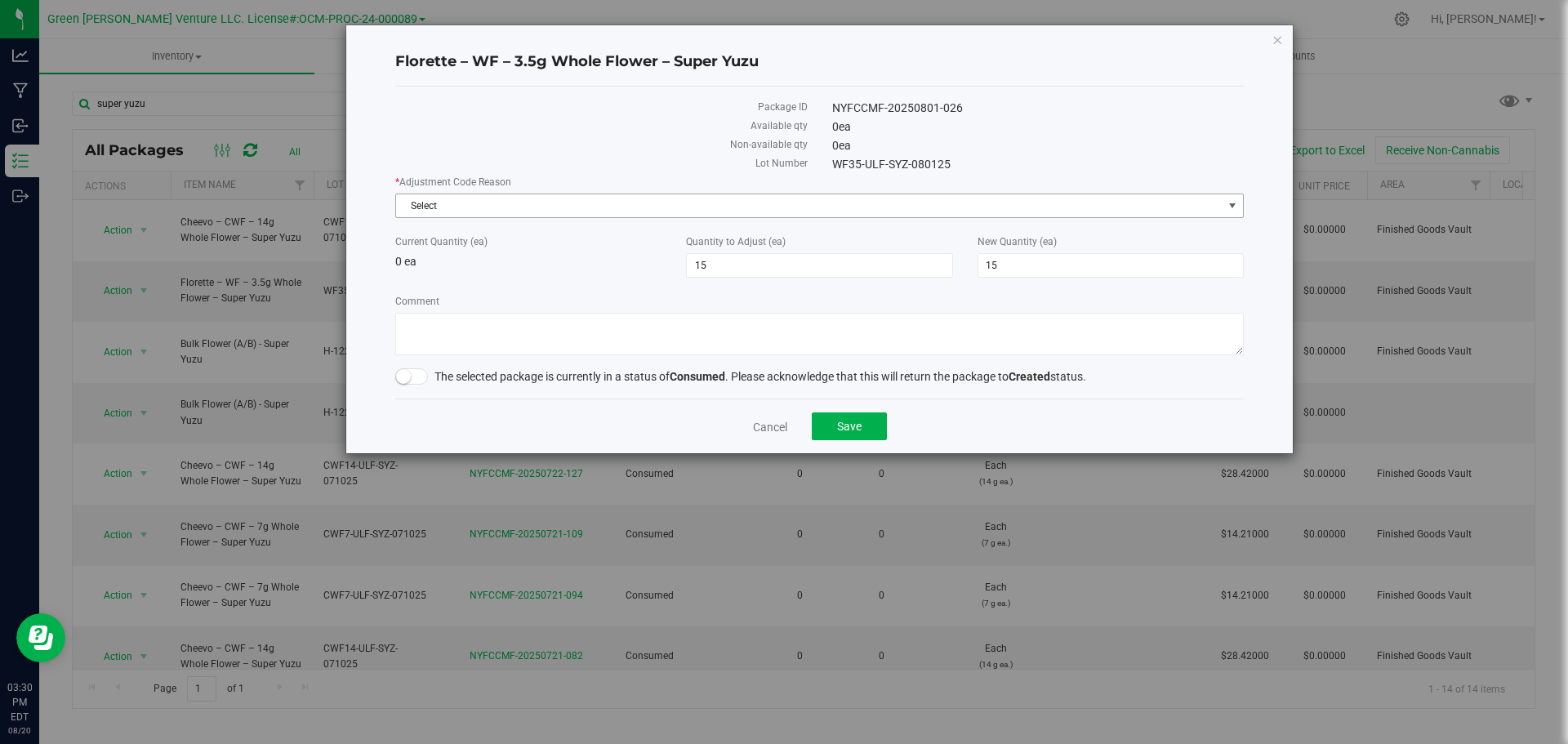
click at [457, 197] on span "Select" at bounding box center [810, 205] width 826 height 23
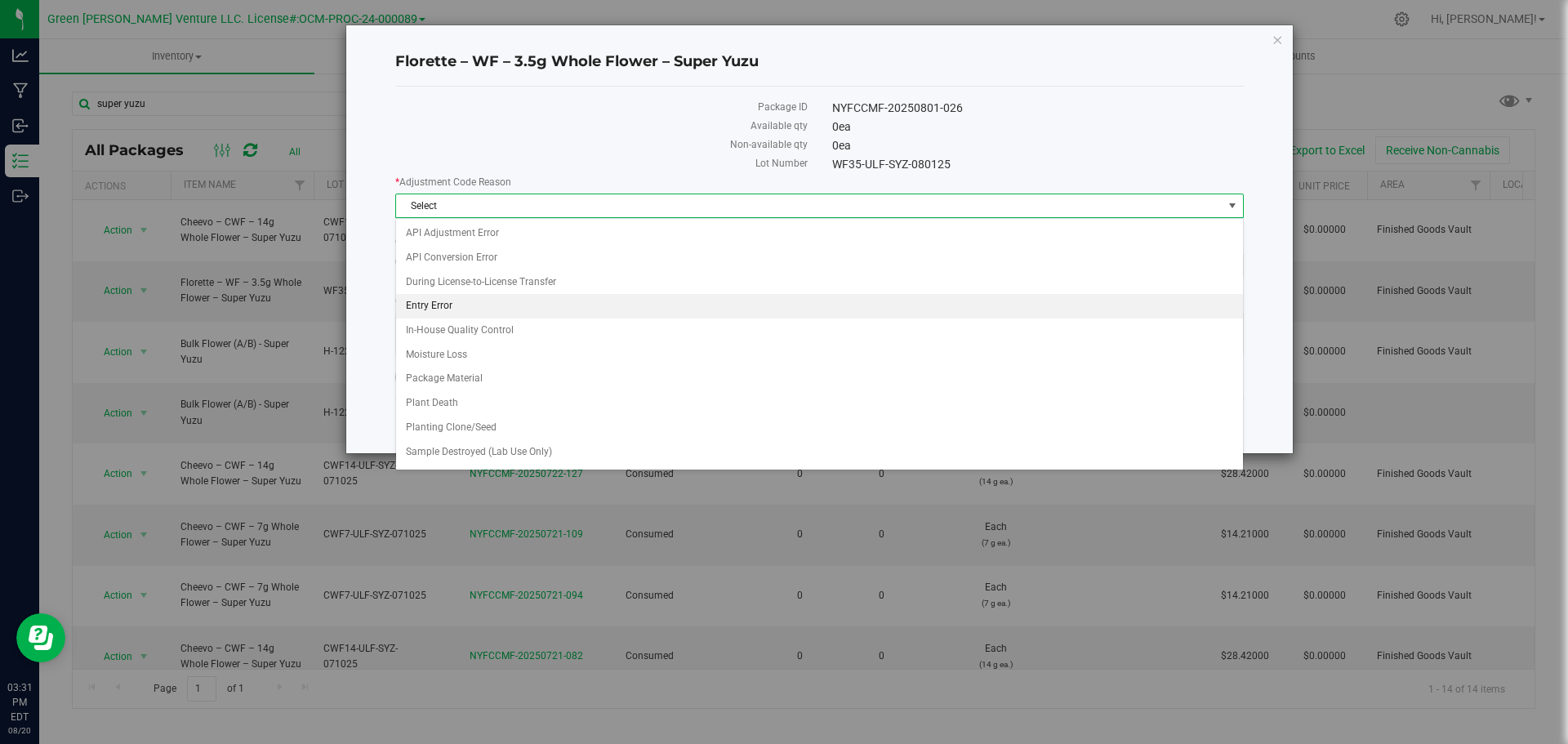
click at [470, 301] on li "Entry Error" at bounding box center [820, 306] width 847 height 24
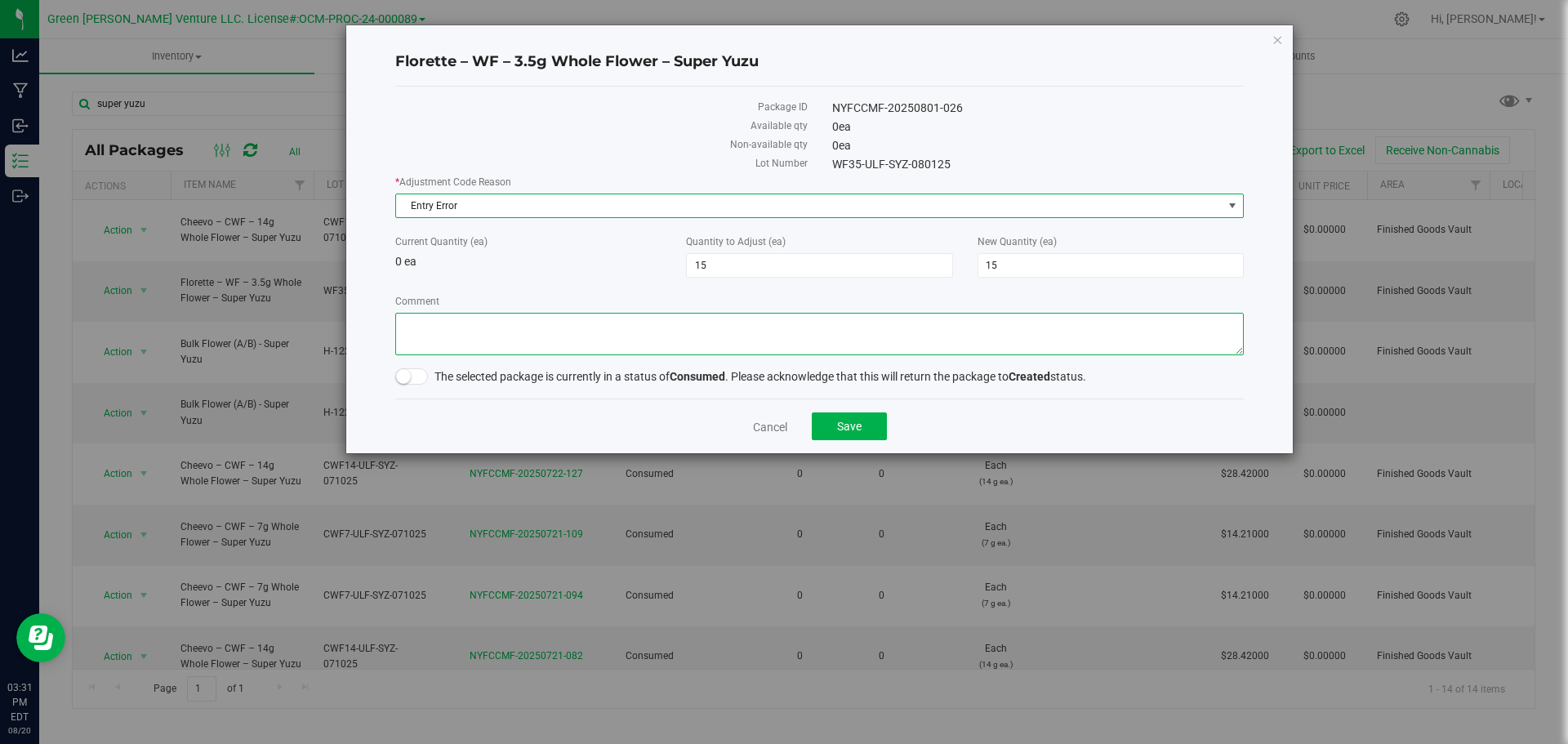
click at [451, 346] on textarea "Comment" at bounding box center [820, 333] width 849 height 43
type textarea "Entry Error. Adjusted"
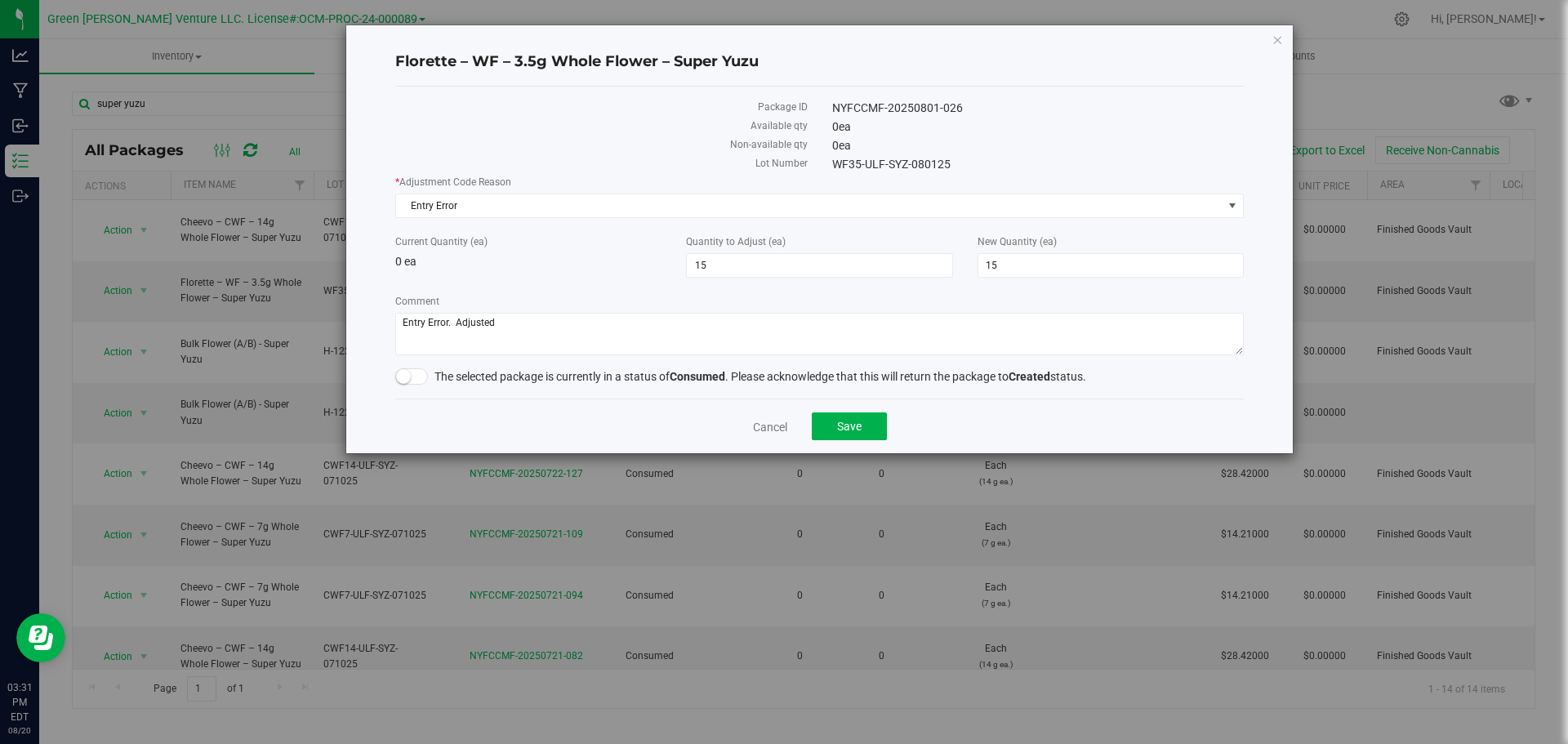
click at [399, 374] on small at bounding box center [404, 377] width 15 height 15
click at [851, 425] on span "Save" at bounding box center [849, 426] width 24 height 13
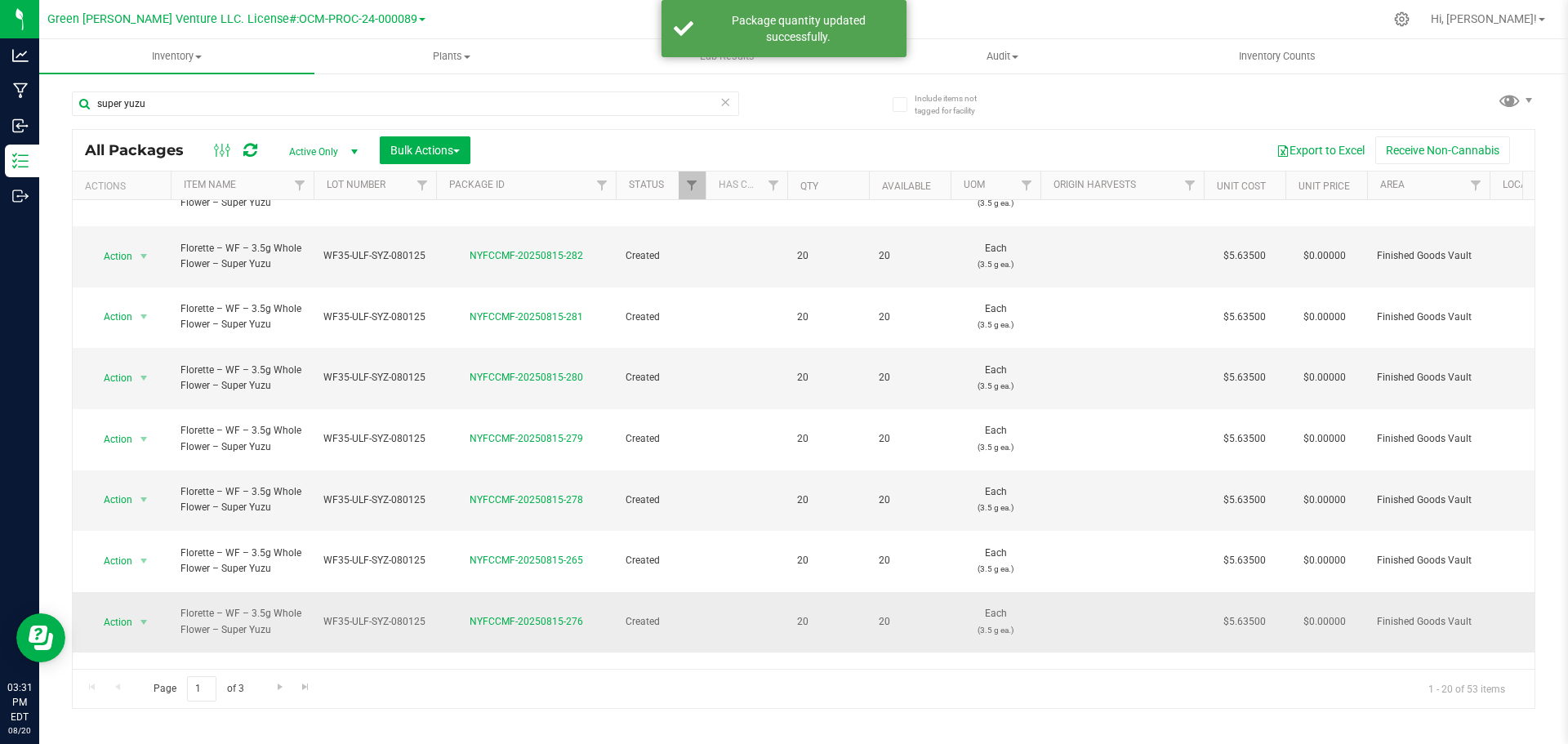
scroll to position [447, 0]
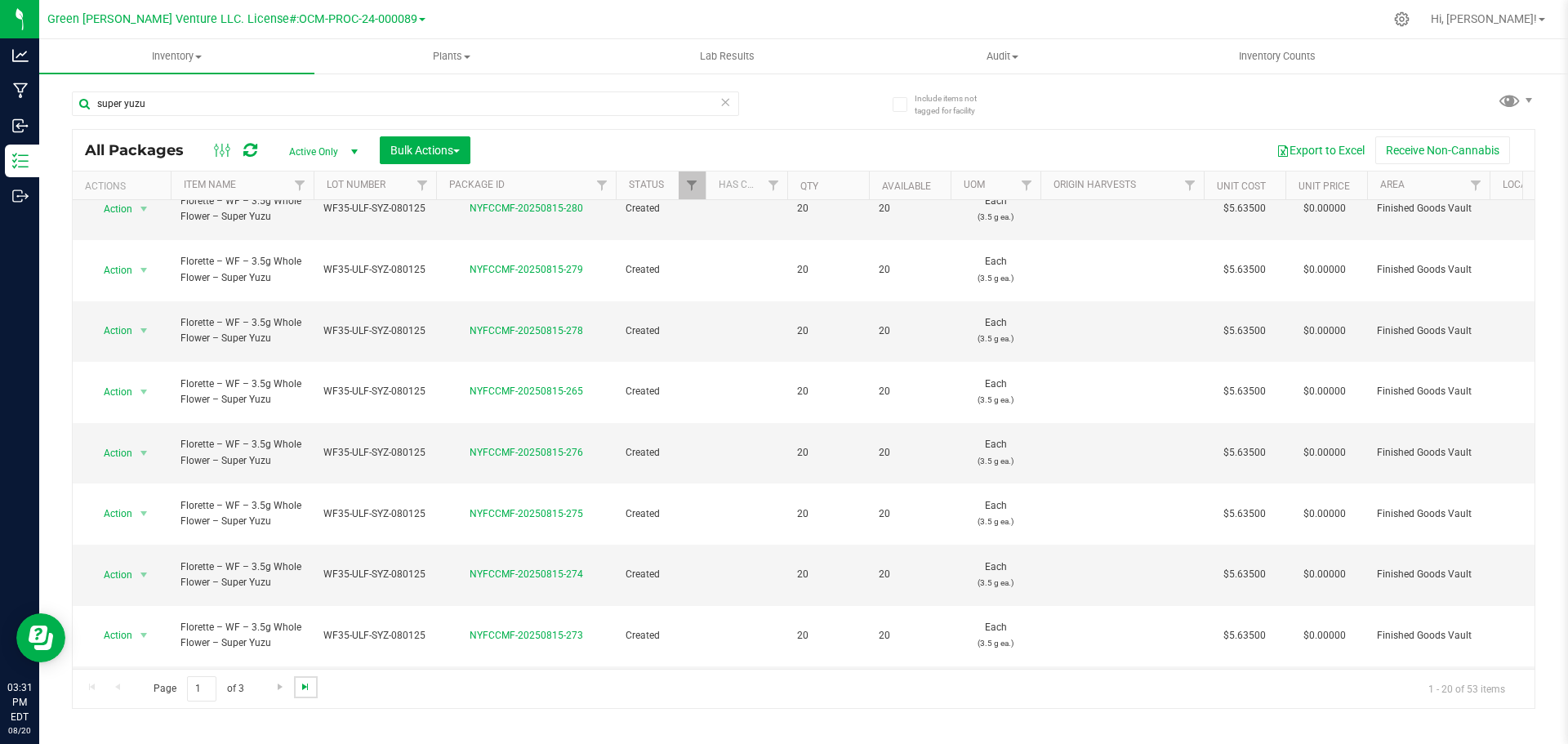
click at [303, 686] on span "Go to the last page" at bounding box center [306, 687] width 13 height 13
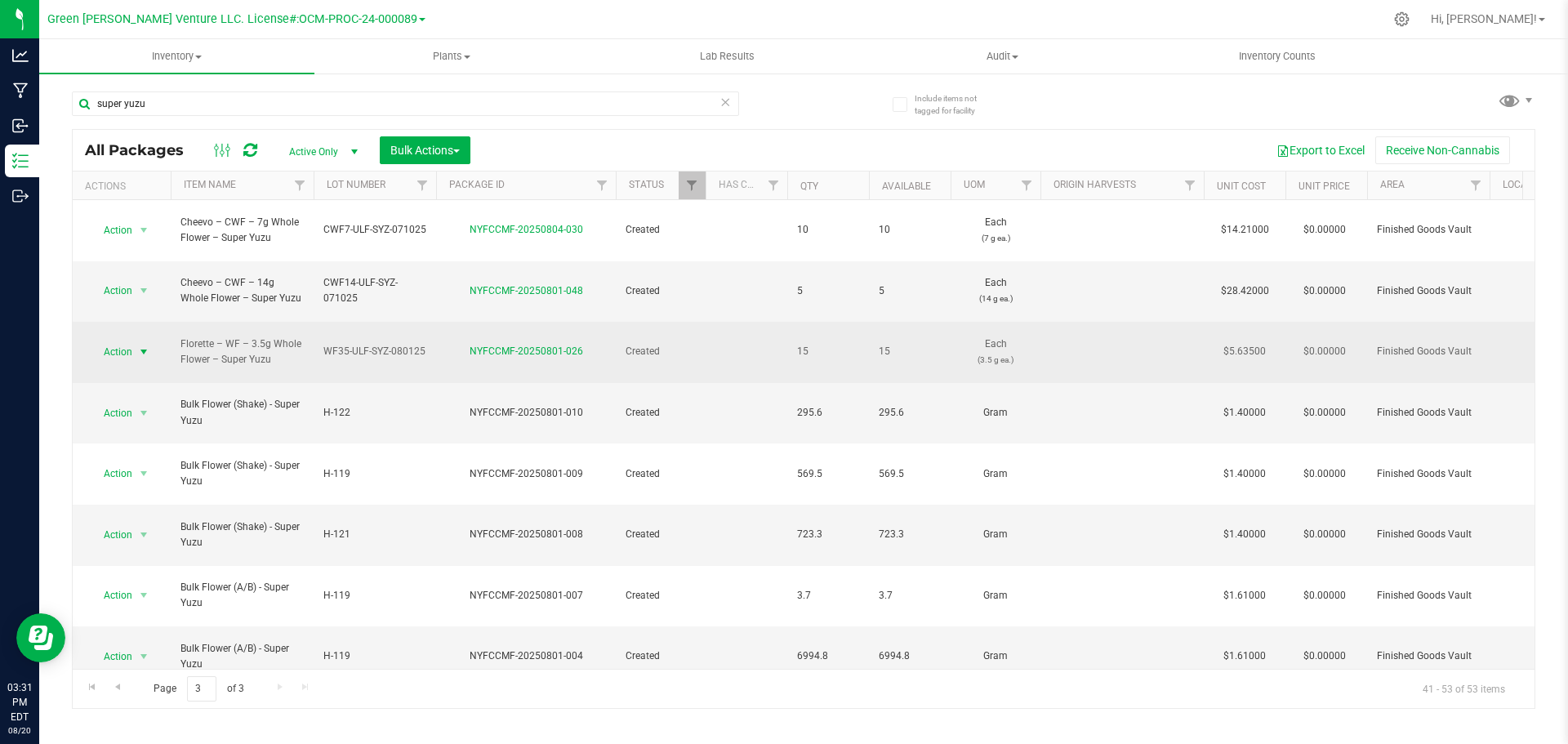
click at [135, 340] on span "select" at bounding box center [144, 351] width 20 height 23
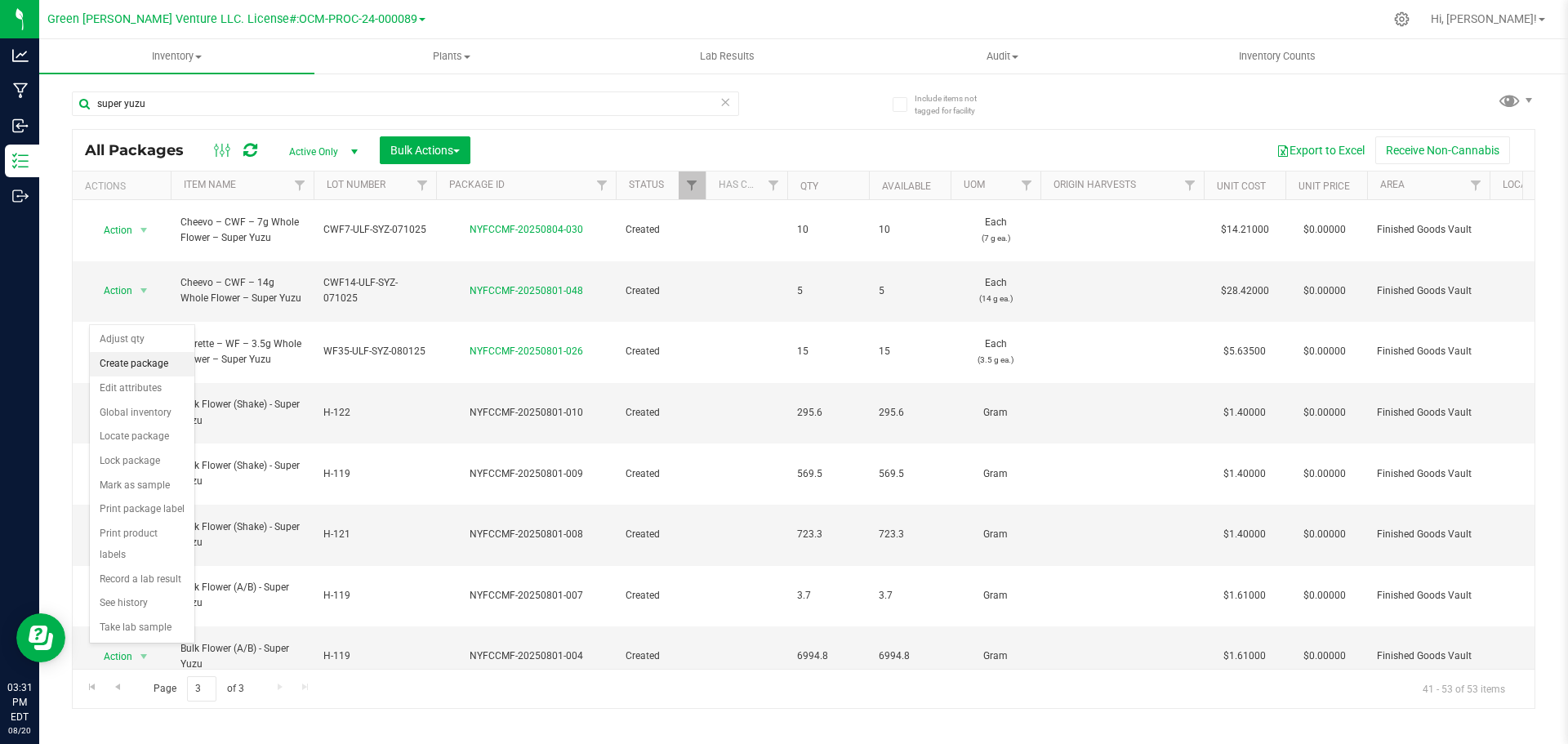
click at [140, 364] on li "Create package" at bounding box center [142, 364] width 105 height 24
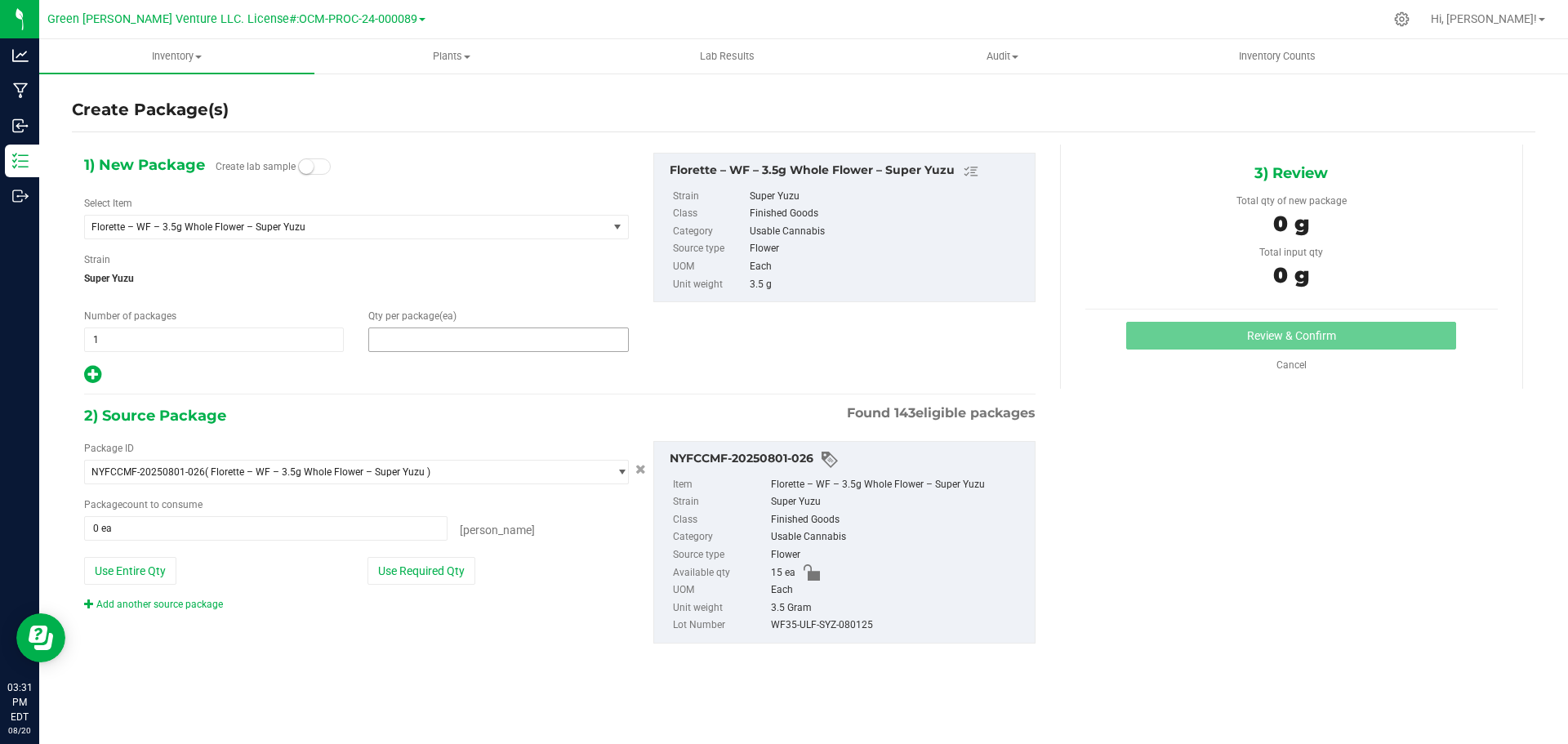
click at [394, 334] on span at bounding box center [499, 339] width 260 height 24
type input "1"
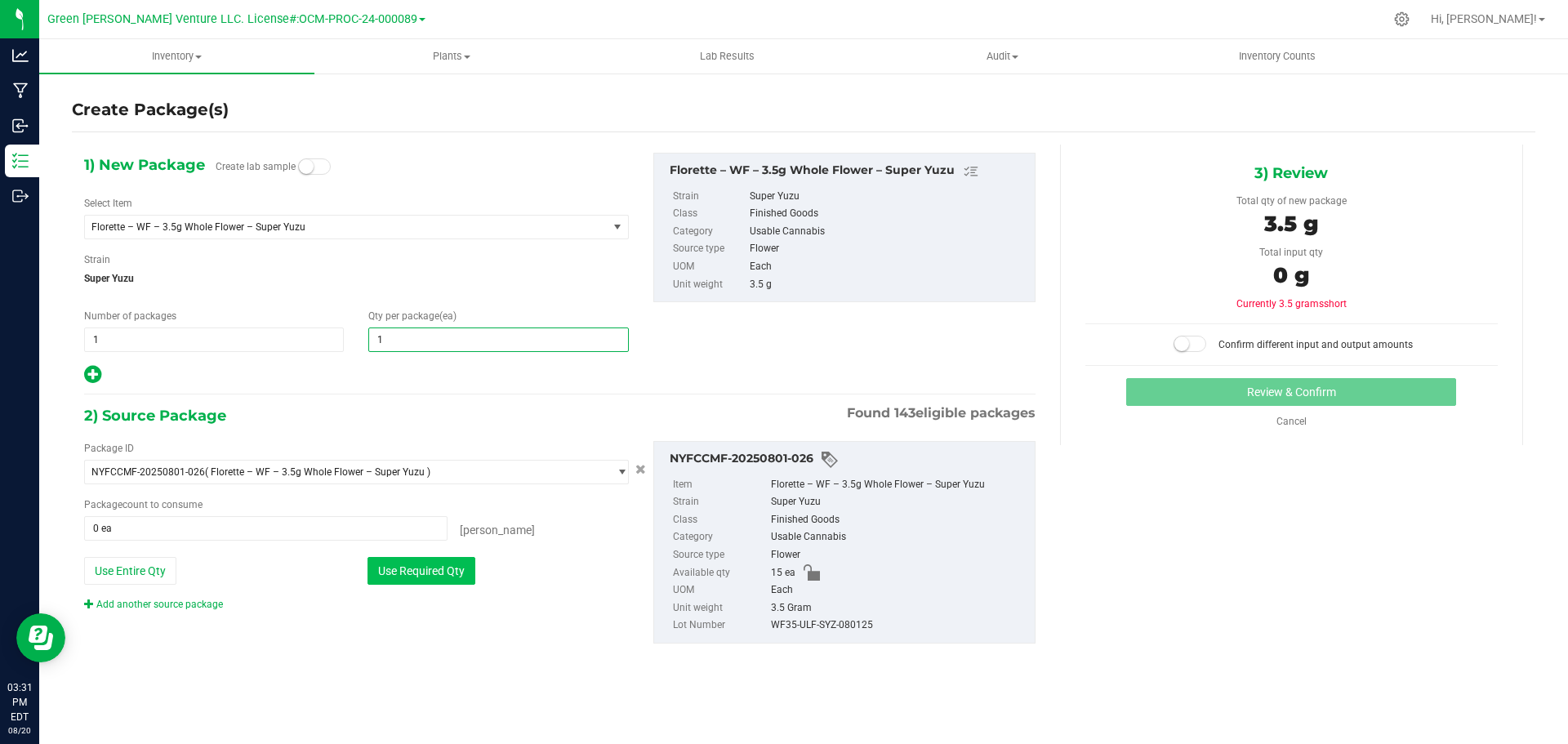
type input "1"
click at [406, 586] on div "Package ID NYFCCMF-20250801-026 ( Florette – WF – 3.5g Whole Flower – Super Yuz…" at bounding box center [356, 526] width 569 height 171
click at [406, 581] on button "Use Required Qty" at bounding box center [422, 571] width 108 height 28
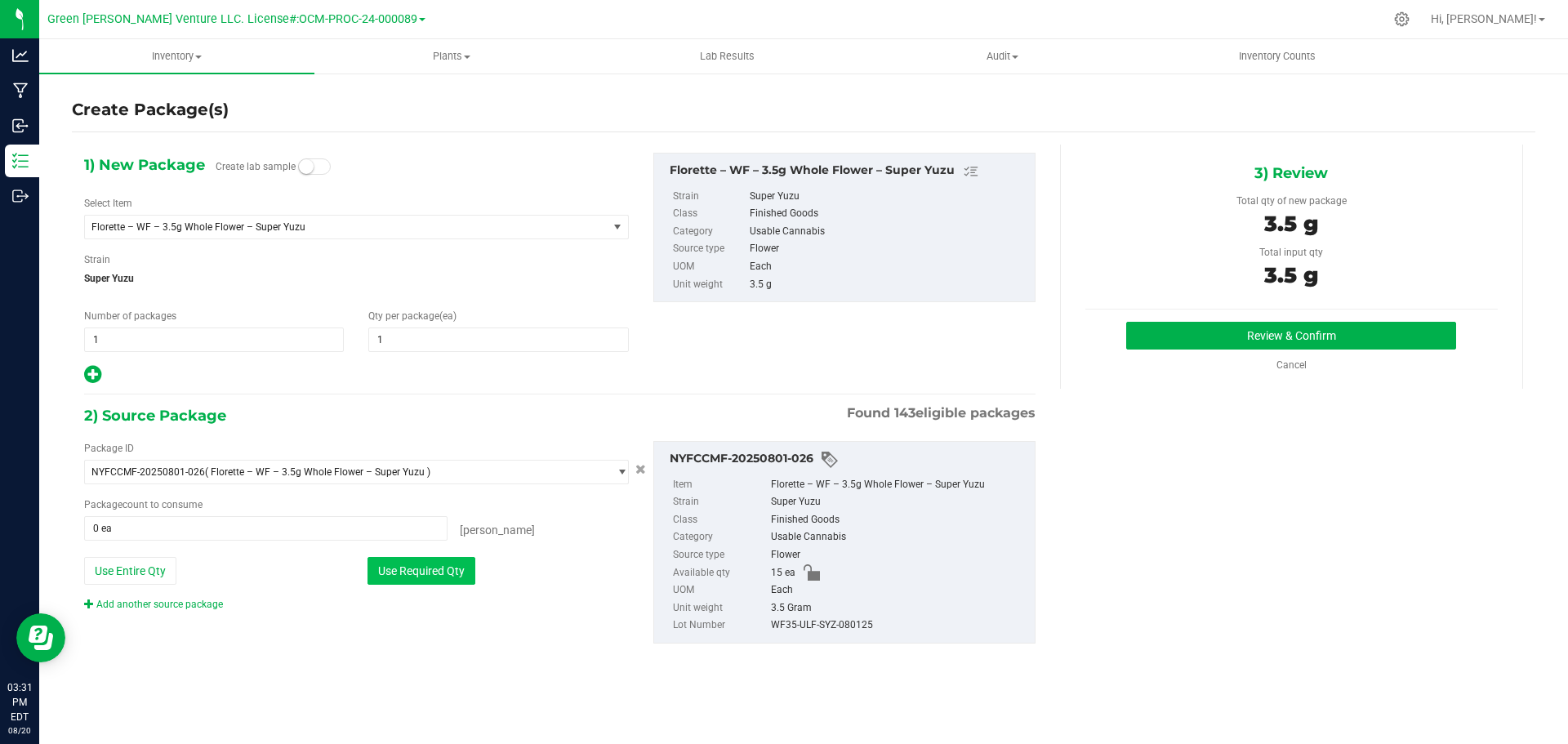
type input "1 ea"
click at [1217, 343] on button "Review & Confirm" at bounding box center [1291, 335] width 330 height 28
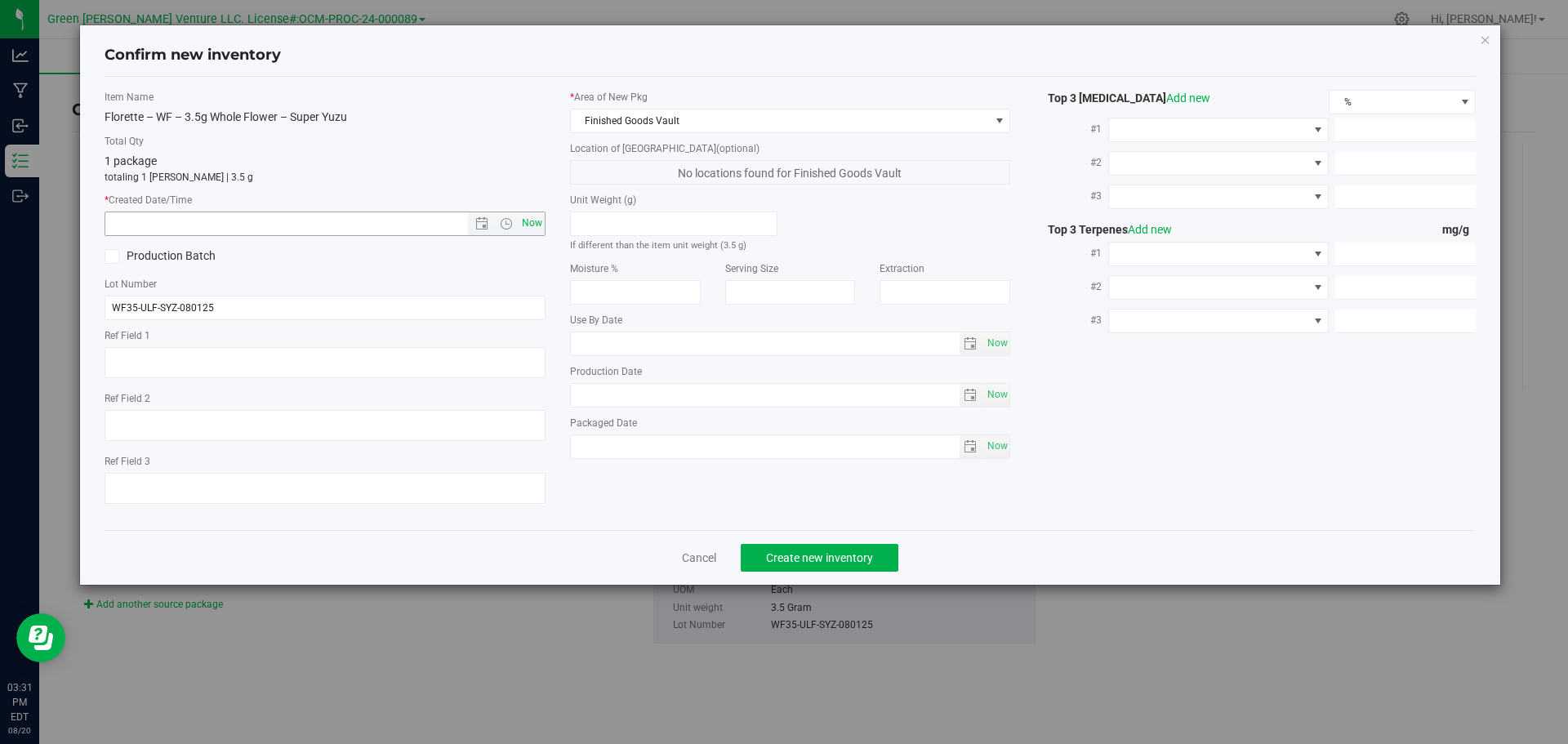
click at [534, 221] on span "Now" at bounding box center [531, 223] width 28 height 23
type input "[DATE] 3:31 PM"
click at [789, 556] on span "Create new inventory" at bounding box center [820, 558] width 107 height 13
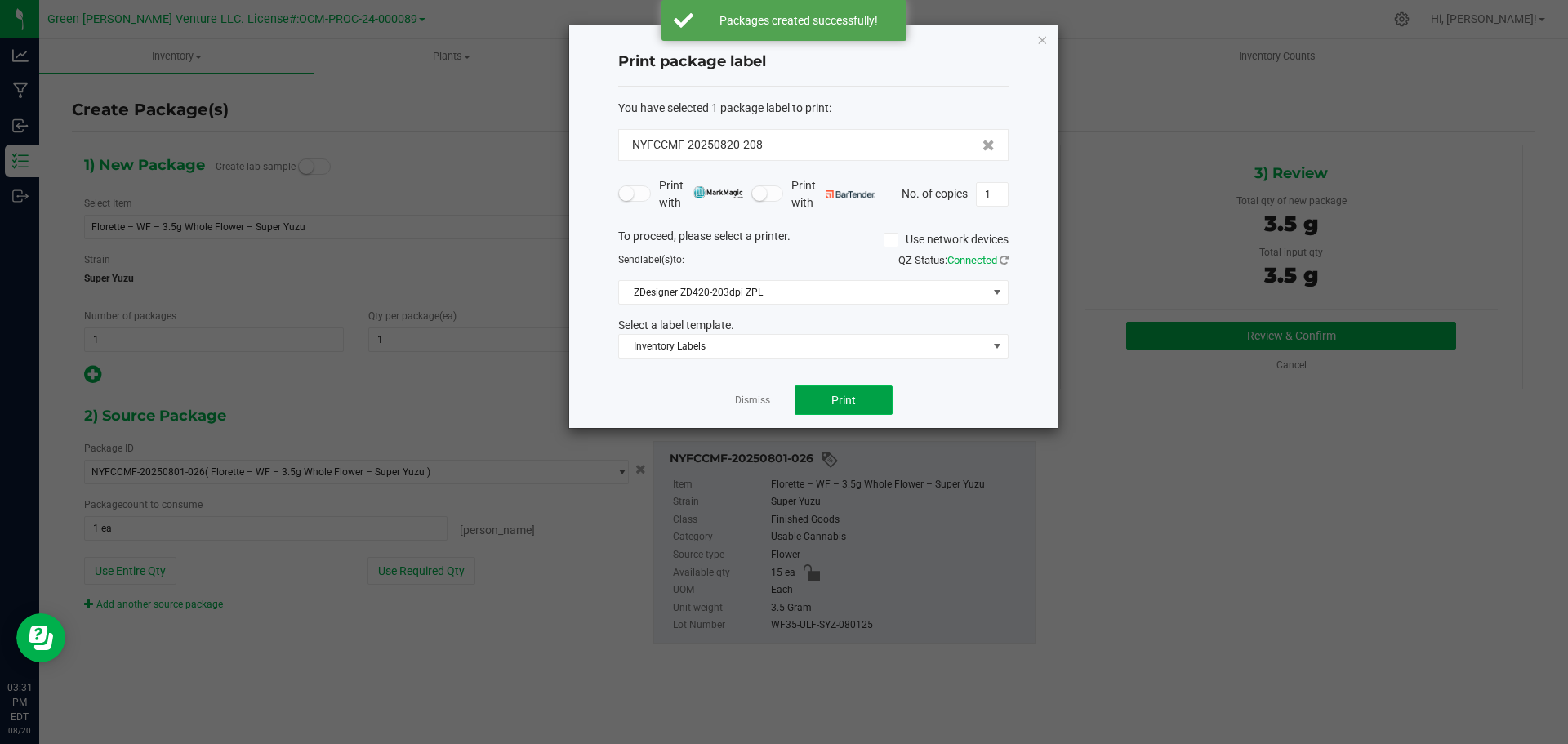
click at [810, 402] on button "Print" at bounding box center [843, 400] width 98 height 29
click at [1043, 39] on icon "button" at bounding box center [1043, 39] width 12 height 19
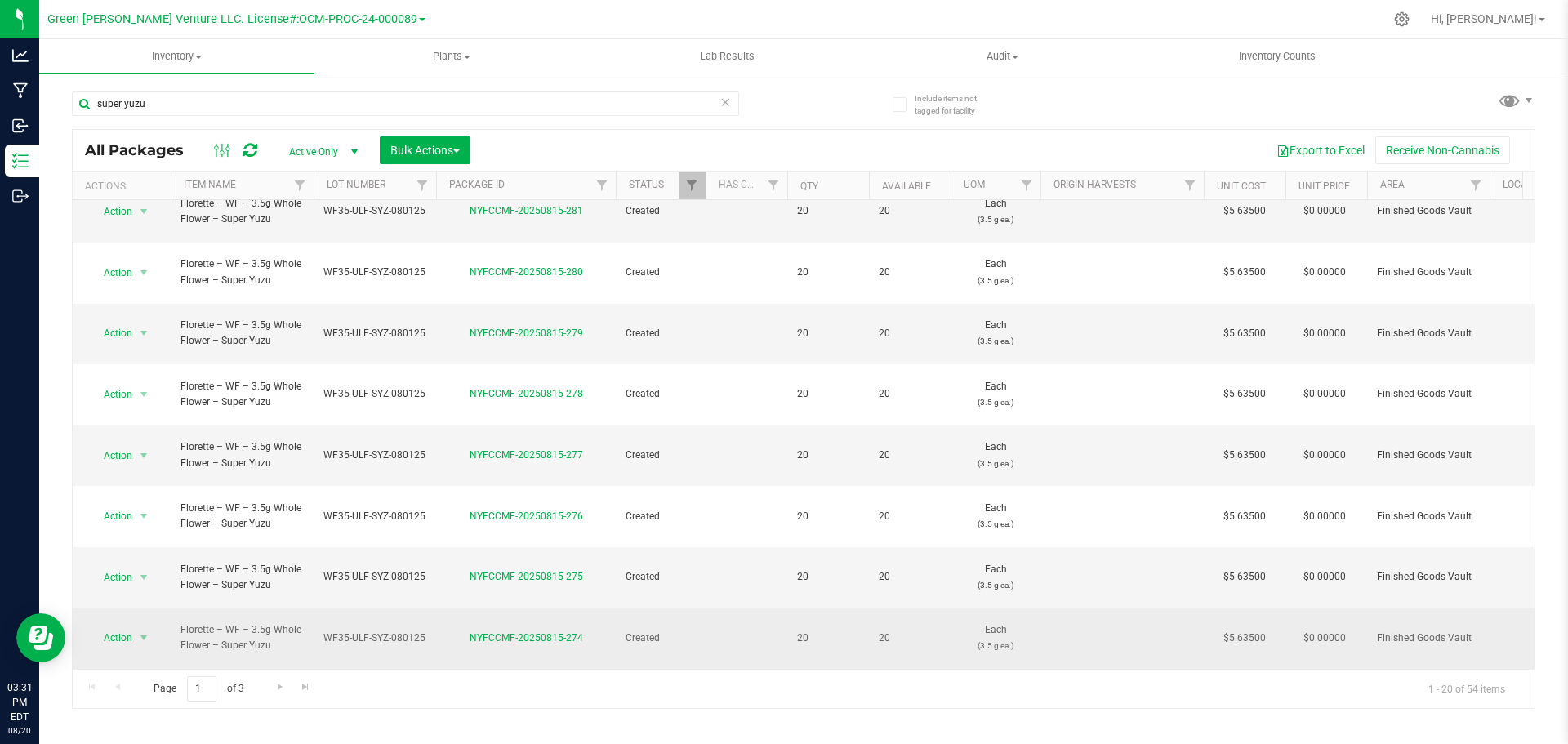
scroll to position [447, 0]
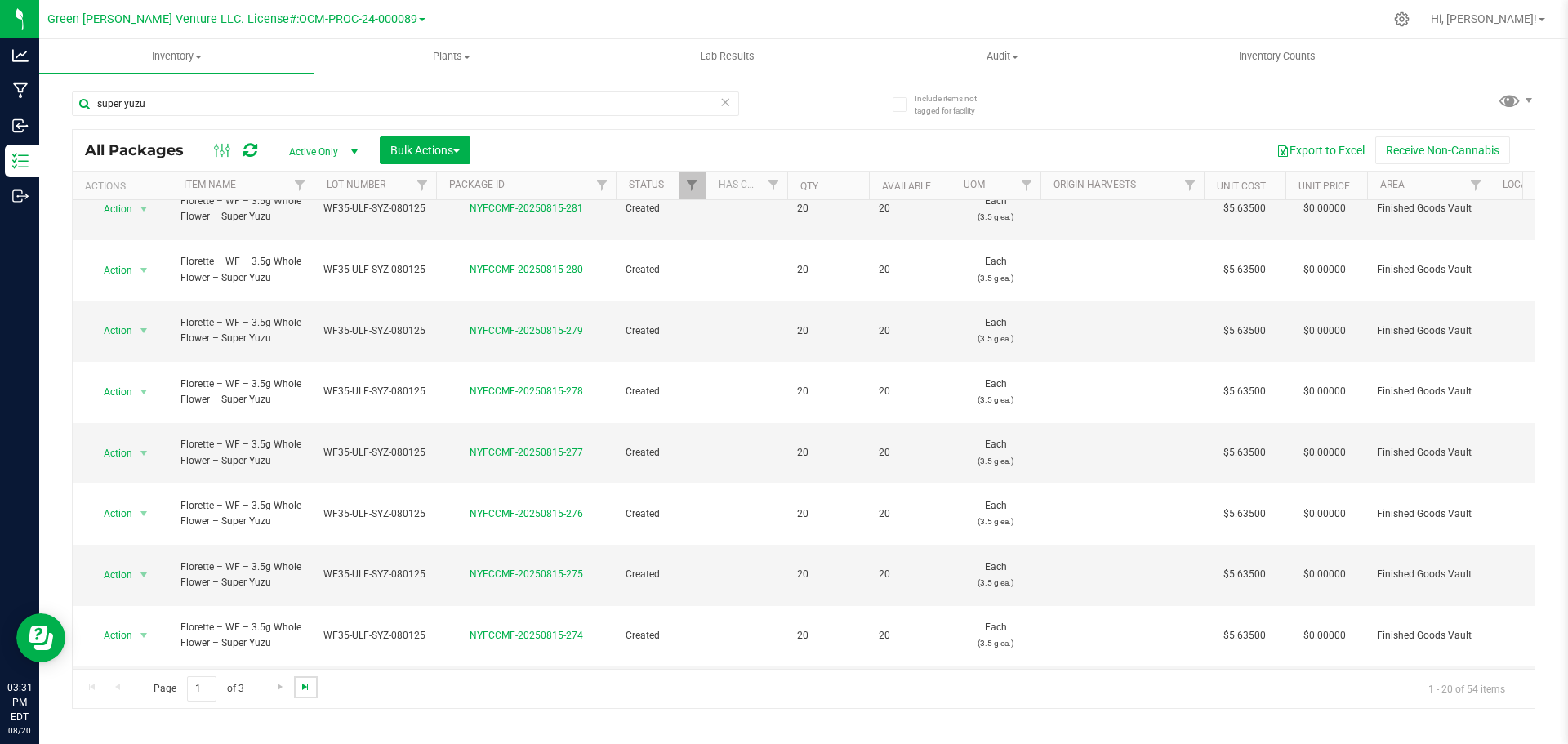
click at [303, 690] on span "Go to the last page" at bounding box center [306, 687] width 13 height 13
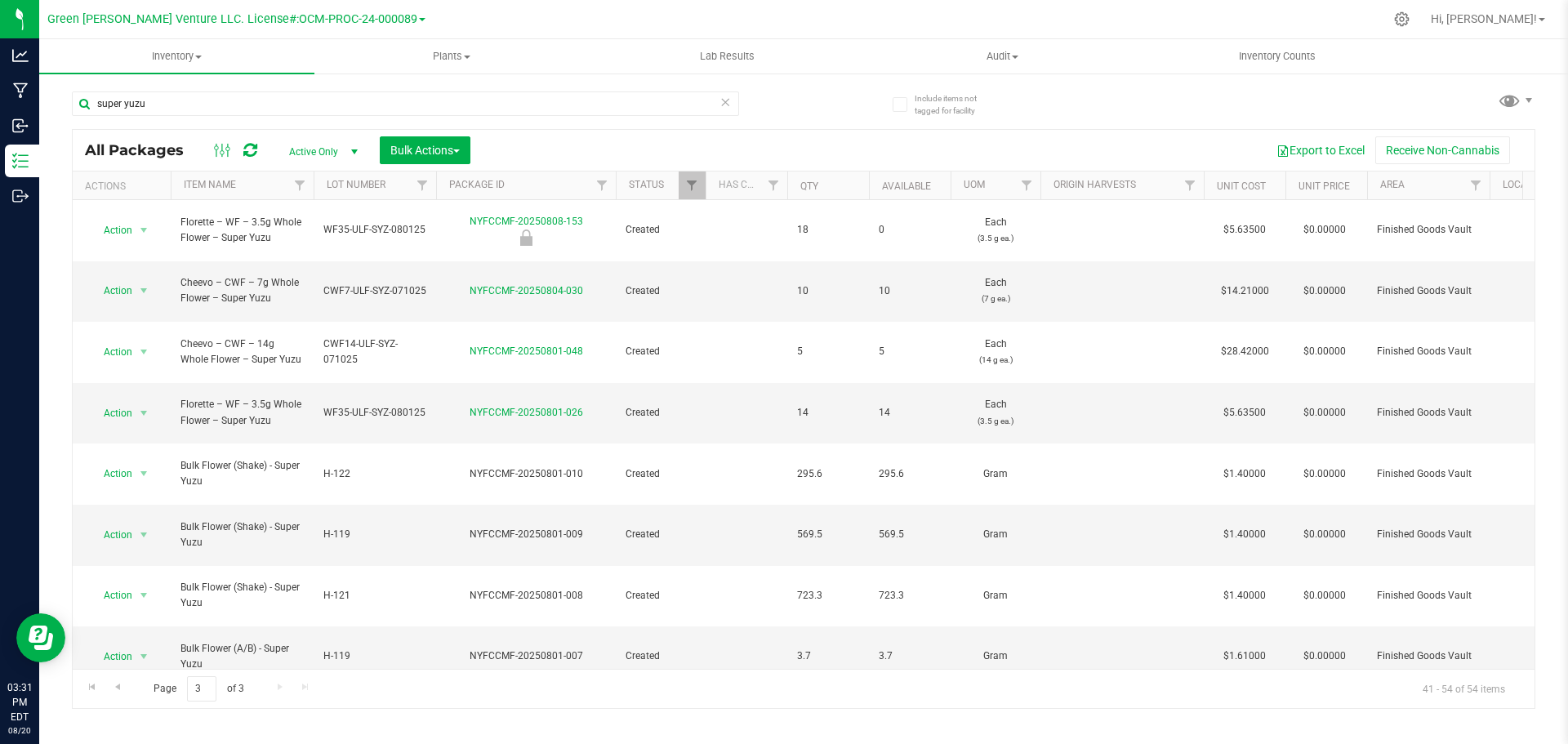
drag, startPoint x: 303, startPoint y: 690, endPoint x: 682, endPoint y: 679, distance: 379.2
click at [682, 679] on div "Page 3 of 3 41 - 54 of 54 items" at bounding box center [804, 688] width 1462 height 39
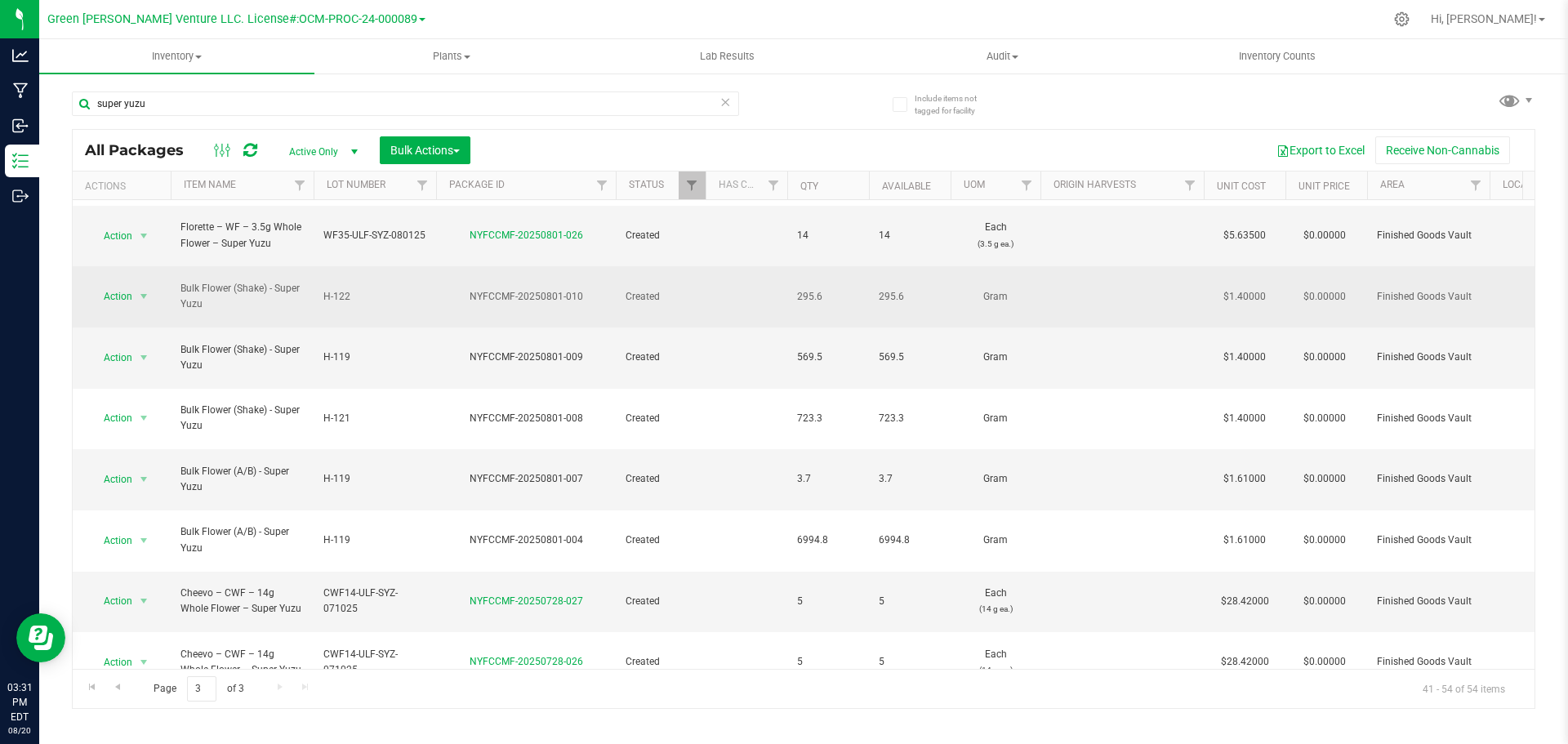
scroll to position [96, 0]
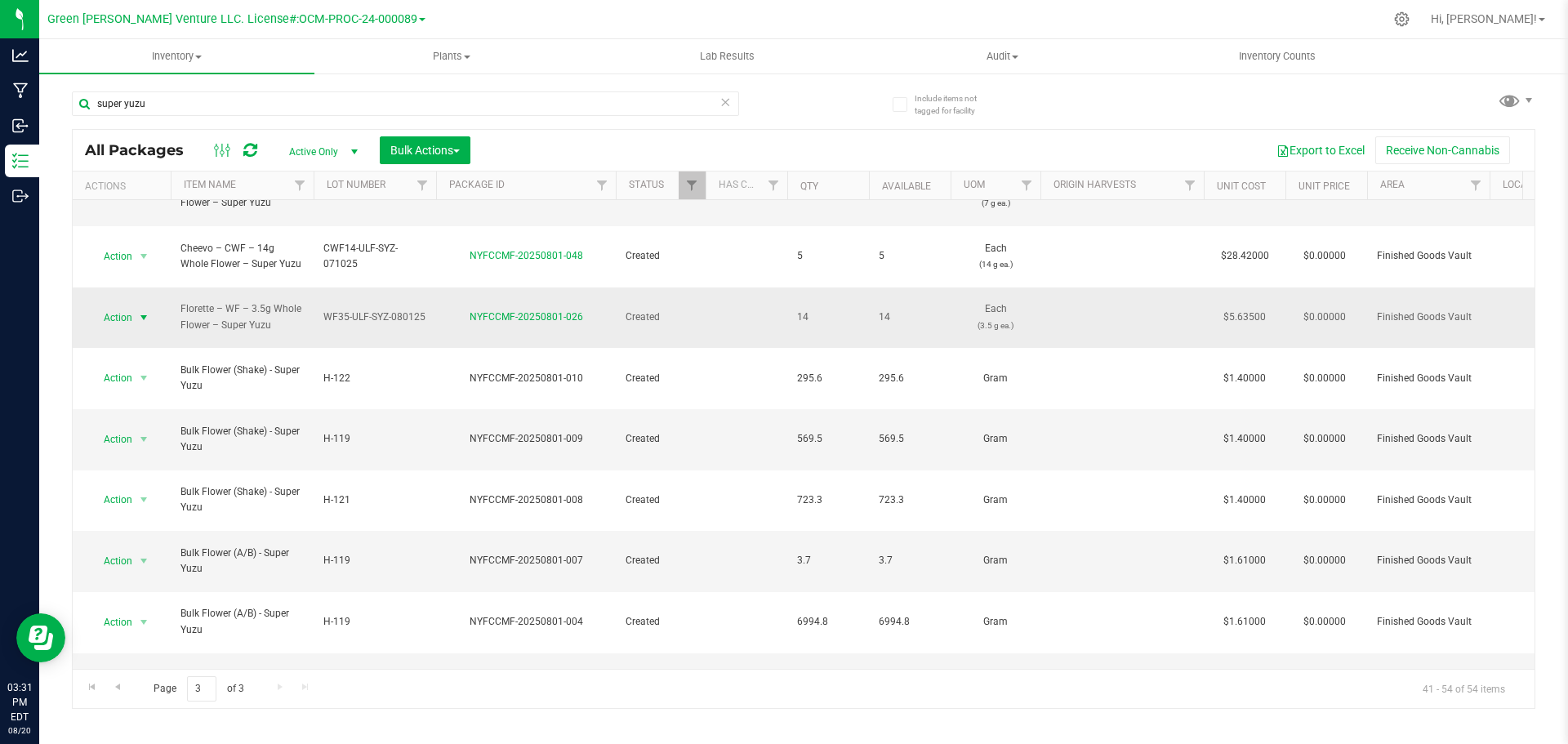
click at [137, 306] on span "select" at bounding box center [144, 317] width 20 height 23
drag, startPoint x: 137, startPoint y: 266, endPoint x: 123, endPoint y: 262, distance: 14.6
click at [123, 306] on span "Action" at bounding box center [111, 317] width 44 height 23
click at [125, 306] on span "Action" at bounding box center [111, 317] width 44 height 23
click at [163, 462] on li "Print package label" at bounding box center [142, 460] width 105 height 24
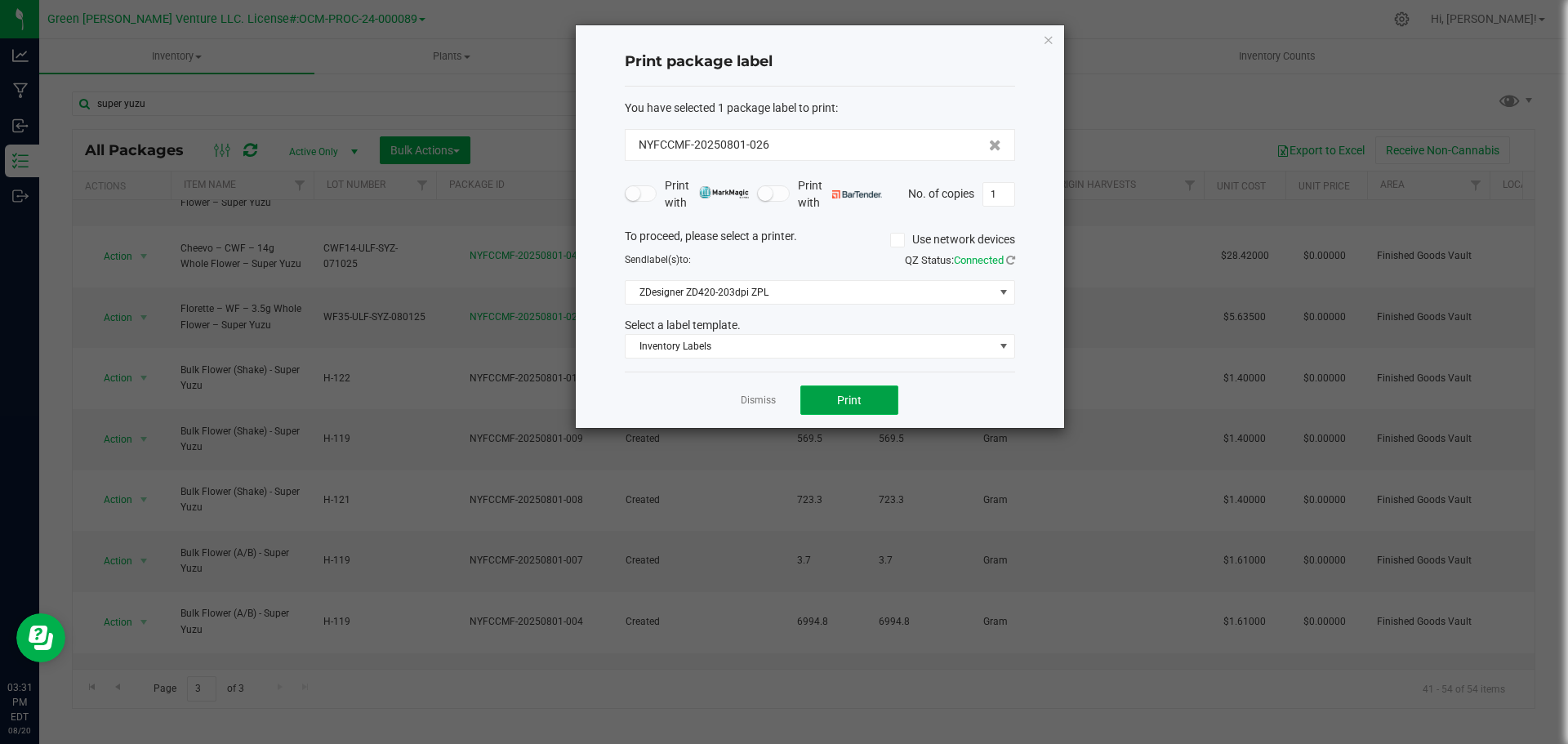
click at [843, 390] on button "Print" at bounding box center [849, 400] width 98 height 29
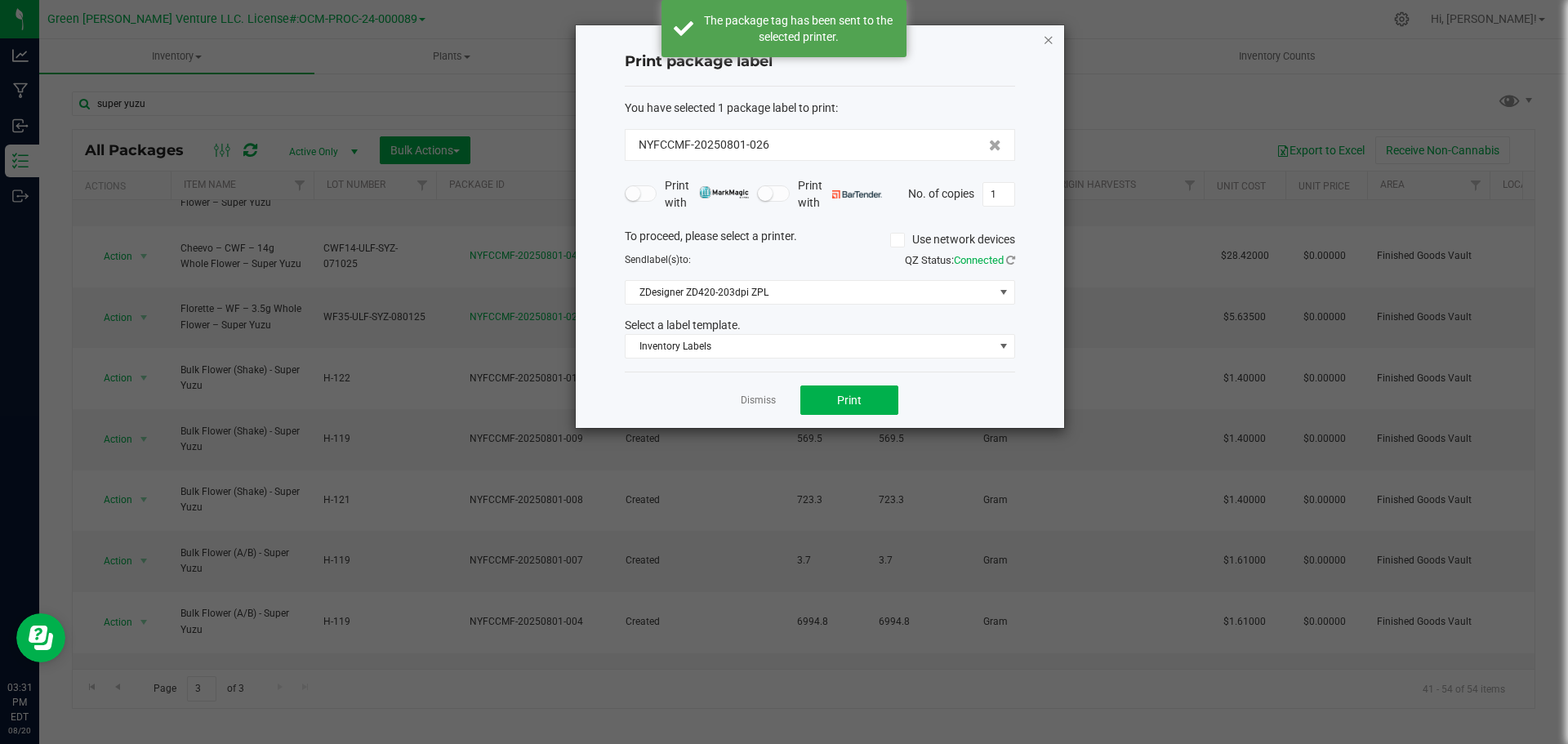
click at [1048, 43] on icon "button" at bounding box center [1049, 39] width 12 height 19
